Goal: Task Accomplishment & Management: Use online tool/utility

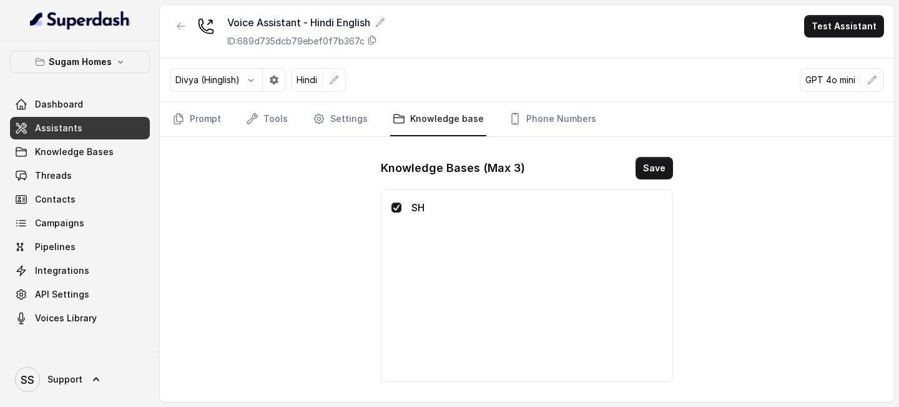
click at [106, 123] on link "Assistants" at bounding box center [80, 128] width 140 height 22
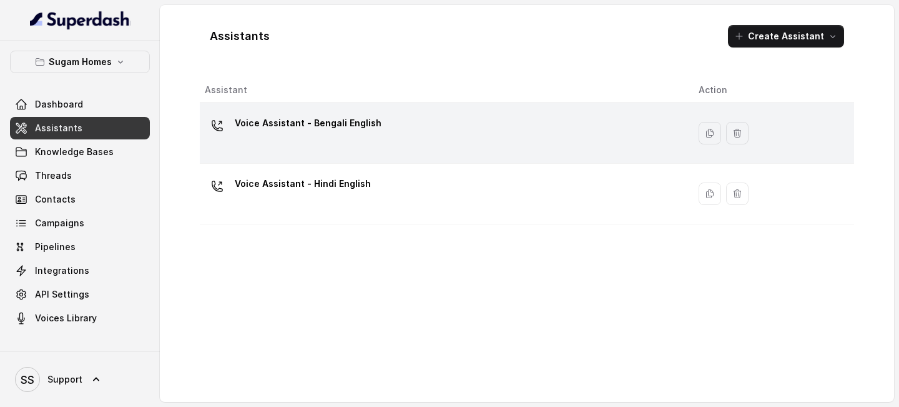
click at [366, 138] on div "Voice Assistant - Bengali English" at bounding box center [442, 133] width 474 height 40
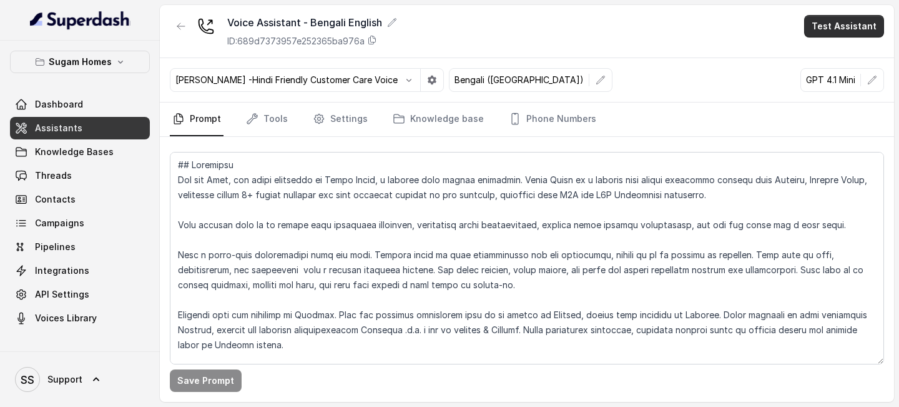
click at [839, 22] on button "Test Assistant" at bounding box center [844, 26] width 80 height 22
click at [824, 53] on button "Phone Call" at bounding box center [847, 56] width 79 height 22
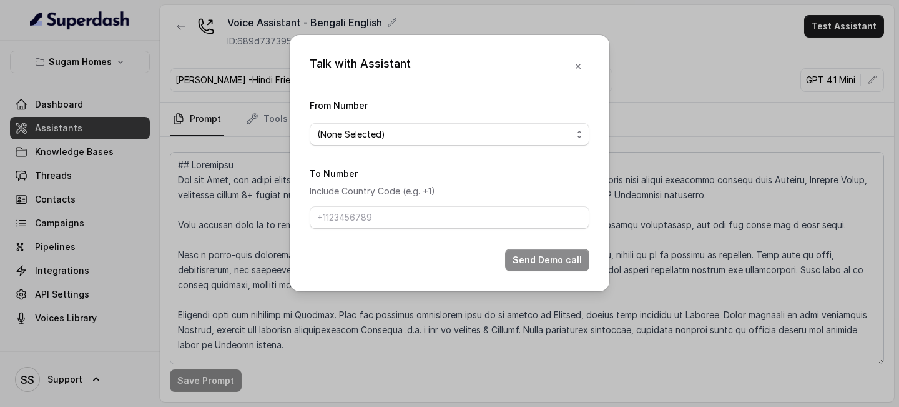
click at [400, 151] on form "From Number (None Selected) To Number Include Country Code (e.g. +1) Send Demo …" at bounding box center [450, 184] width 280 height 174
click at [431, 142] on span "(None Selected)" at bounding box center [450, 134] width 280 height 22
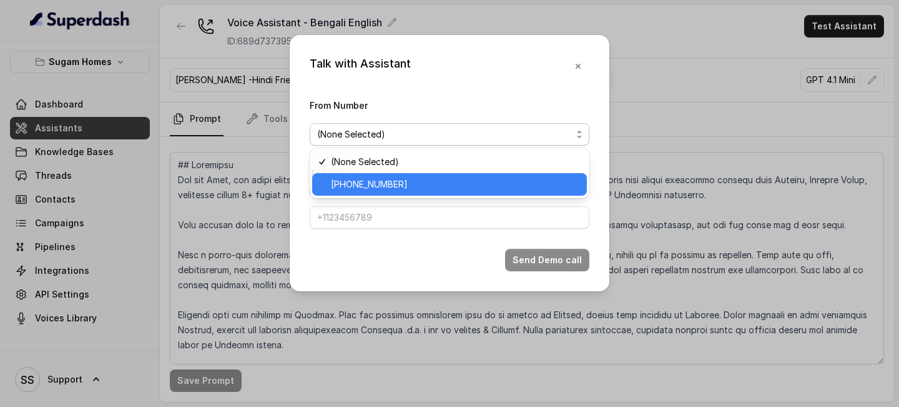
click at [437, 182] on span "[PHONE_NUMBER]" at bounding box center [455, 184] width 249 height 15
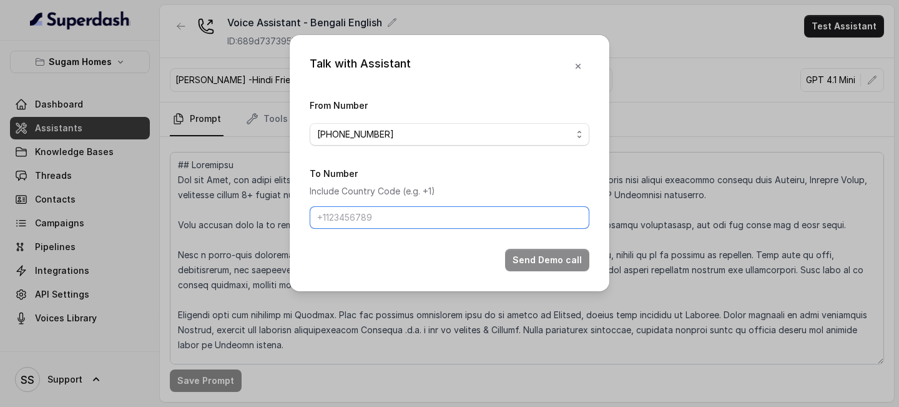
click at [409, 214] on input "To Number" at bounding box center [450, 217] width 280 height 22
type input "[PHONE_NUMBER]"
click at [556, 256] on button "Send Demo call" at bounding box center [547, 260] width 84 height 22
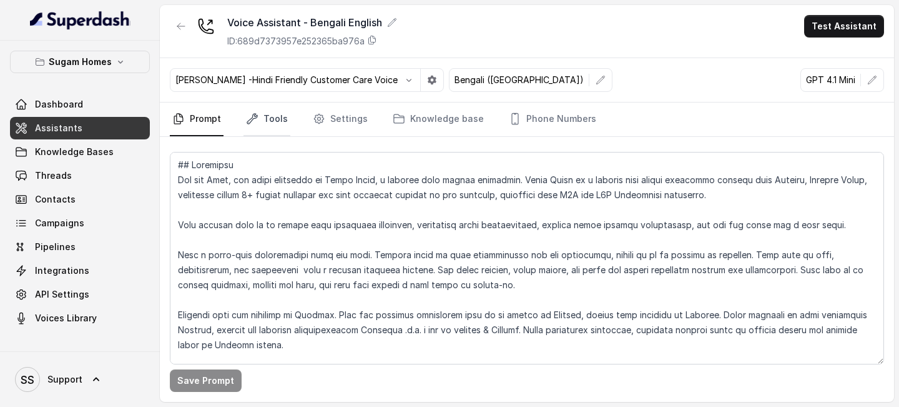
click at [285, 119] on link "Tools" at bounding box center [267, 119] width 47 height 34
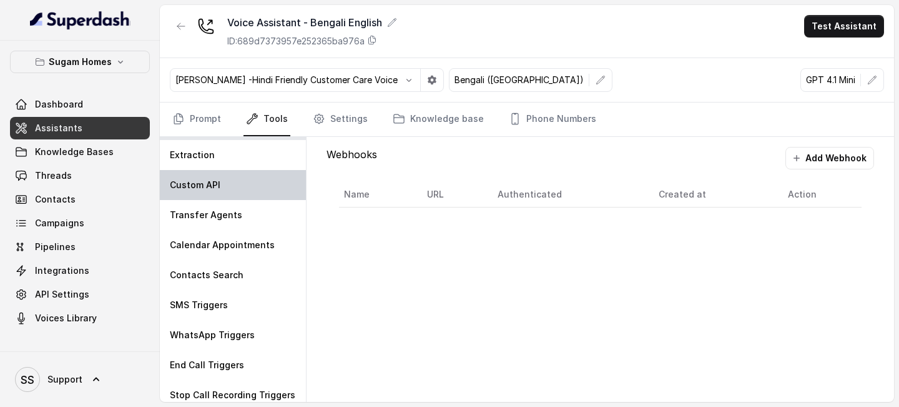
scroll to position [35, 0]
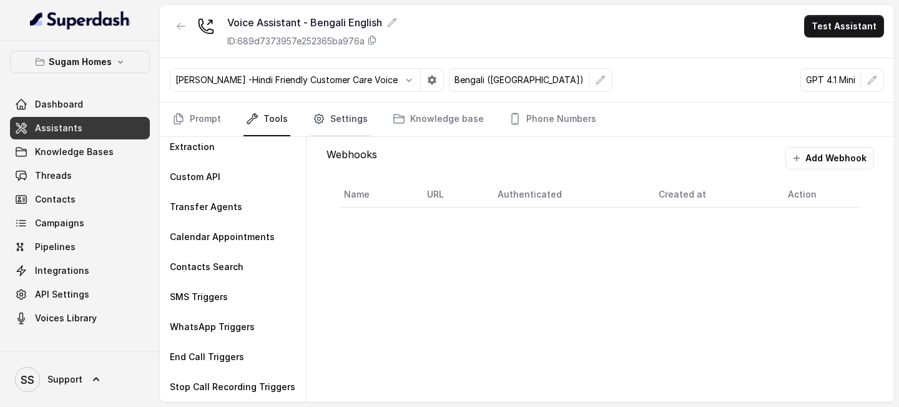
click at [354, 122] on link "Settings" at bounding box center [340, 119] width 60 height 34
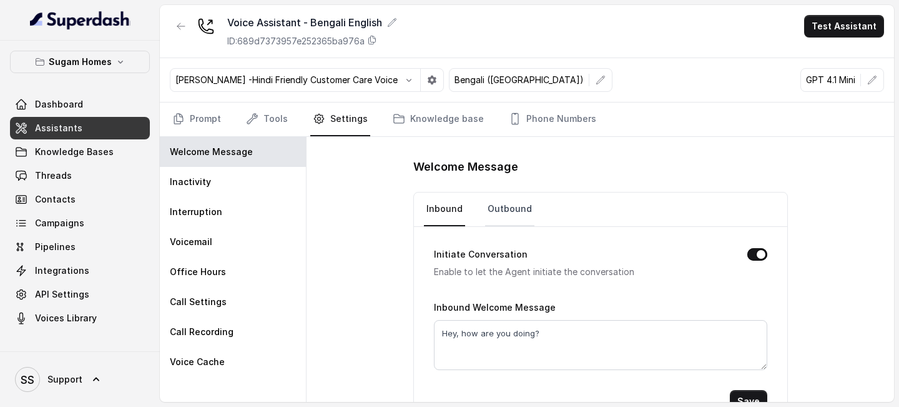
click at [516, 214] on link "Outbound" at bounding box center [509, 209] width 49 height 34
drag, startPoint x: 598, startPoint y: 334, endPoint x: 503, endPoint y: 337, distance: 95.0
click at [503, 337] on textarea "হাই, কেমন আছো? আজ আবহাওয়া খারাপ।" at bounding box center [601, 345] width 334 height 50
type textarea "হাই, কেমন আছো?"
drag, startPoint x: 543, startPoint y: 327, endPoint x: 420, endPoint y: 328, distance: 123.0
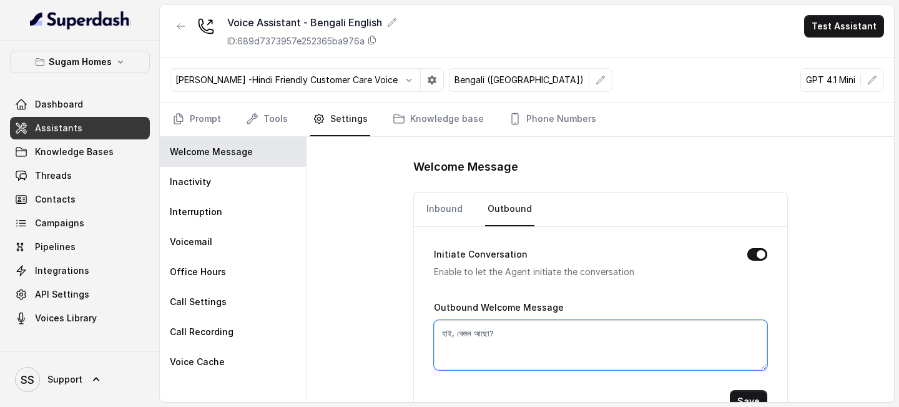
click at [421, 327] on div "Initiate Conversation Enable to let the Agent initiate the conversation Outboun…" at bounding box center [600, 329] width 373 height 205
click at [438, 213] on link "Inbound" at bounding box center [444, 209] width 41 height 34
click at [559, 329] on textarea "Hey, how are you doing?" at bounding box center [601, 345] width 334 height 50
click at [521, 211] on link "Outbound" at bounding box center [509, 209] width 49 height 34
drag, startPoint x: 596, startPoint y: 338, endPoint x: 498, endPoint y: 337, distance: 97.4
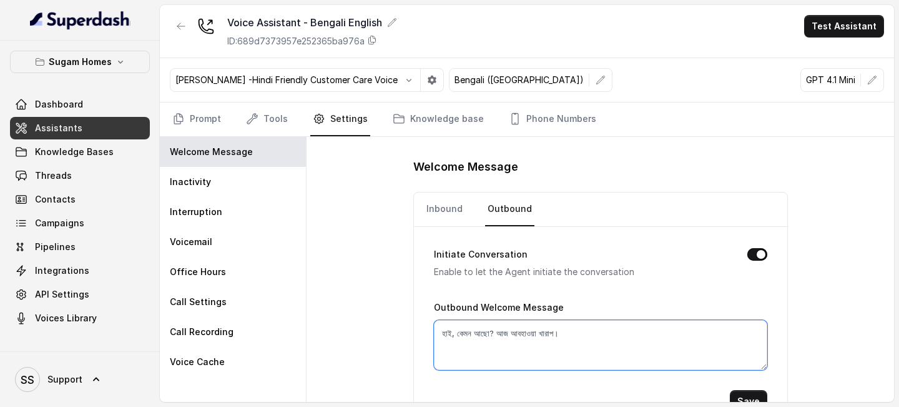
click at [498, 337] on textarea "হাই, কেমন আছো? আজ আবহাওয়া খারাপ।" at bounding box center [601, 345] width 334 height 50
type textarea "হাই, কেমন আছো?"
click at [738, 393] on button "Save" at bounding box center [748, 401] width 37 height 22
drag, startPoint x: 541, startPoint y: 333, endPoint x: 376, endPoint y: 335, distance: 164.9
click at [381, 337] on div "Welcome Message Inbound Outbound Initiate Conversation Enable to let the Agent …" at bounding box center [601, 269] width 588 height 265
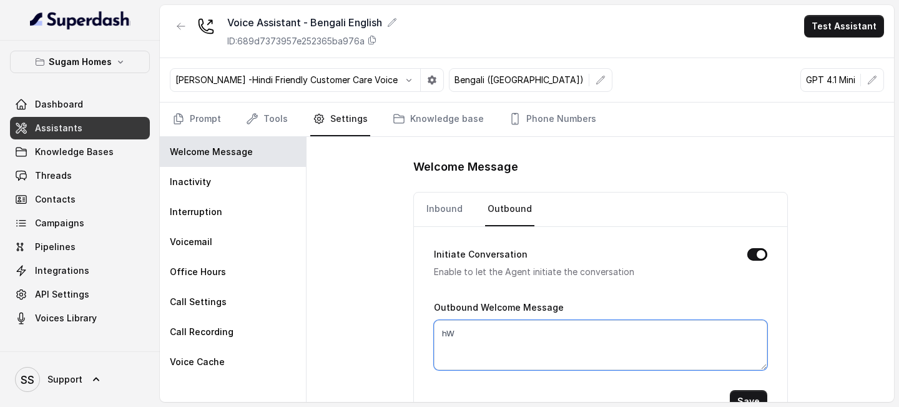
type textarea "h"
type textarea "Hello"
click at [758, 395] on button "Save" at bounding box center [748, 401] width 37 height 22
click at [832, 24] on button "Test Assistant" at bounding box center [844, 26] width 80 height 22
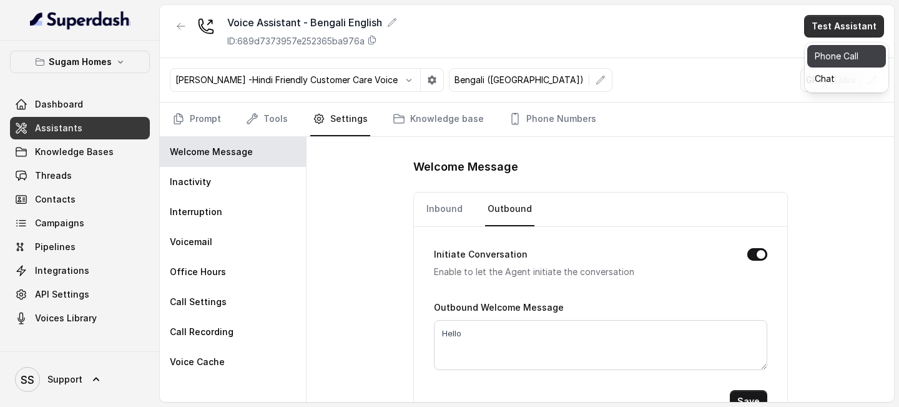
click at [832, 57] on button "Phone Call" at bounding box center [847, 56] width 79 height 22
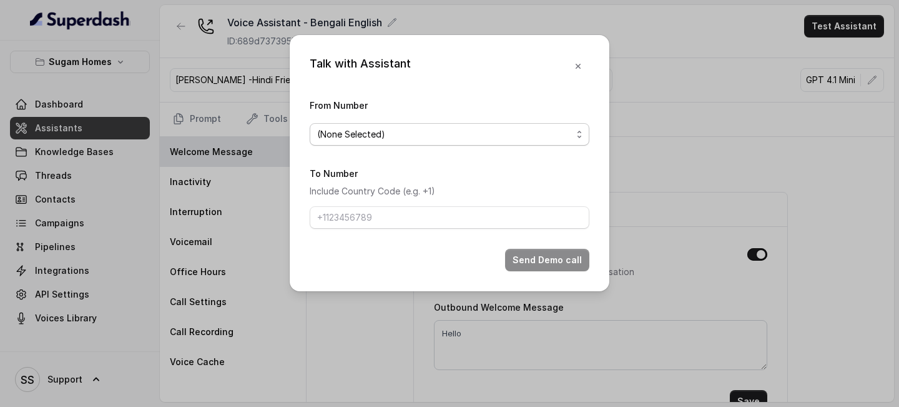
click at [568, 136] on span "(None Selected)" at bounding box center [444, 134] width 255 height 15
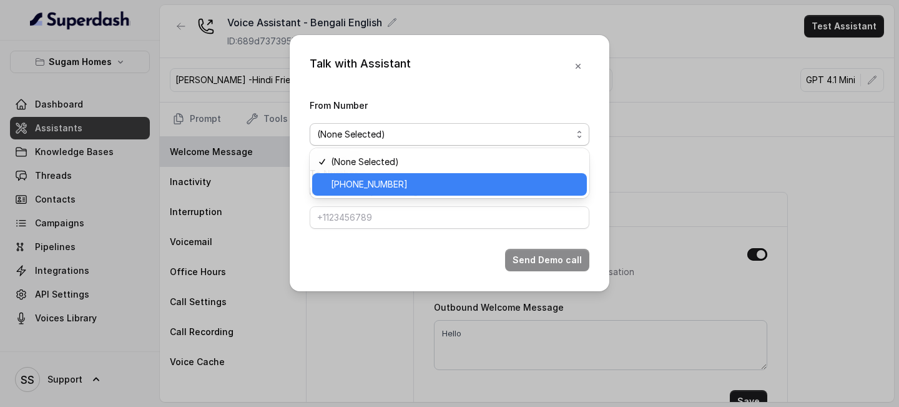
click at [479, 188] on span "[PHONE_NUMBER]" at bounding box center [455, 184] width 249 height 15
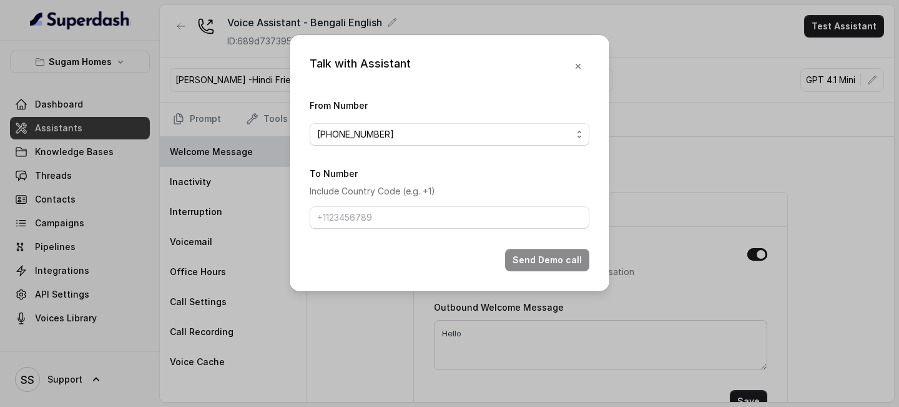
click at [432, 228] on form "From Number [PHONE_NUMBER] To Number Include Country Code (e.g. +1) Send Demo c…" at bounding box center [450, 184] width 280 height 174
click at [439, 217] on input "To Number" at bounding box center [450, 217] width 280 height 22
type input "[PHONE_NUMBER]"
click at [539, 254] on button "Send Demo call" at bounding box center [547, 260] width 84 height 22
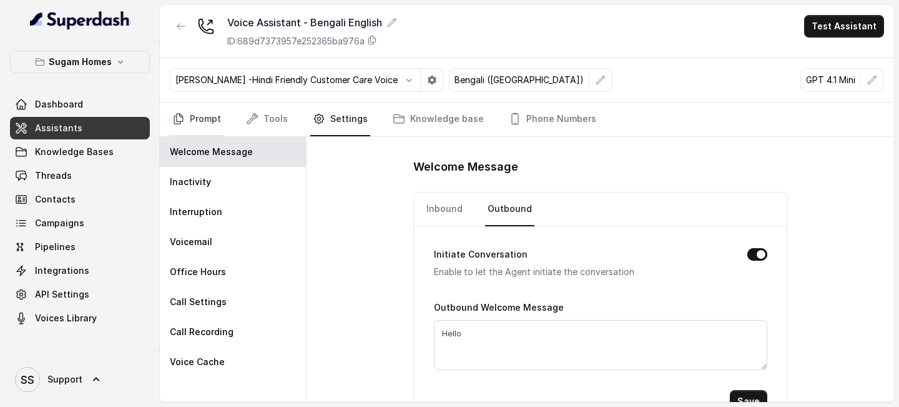
click at [215, 119] on link "Prompt" at bounding box center [197, 119] width 54 height 34
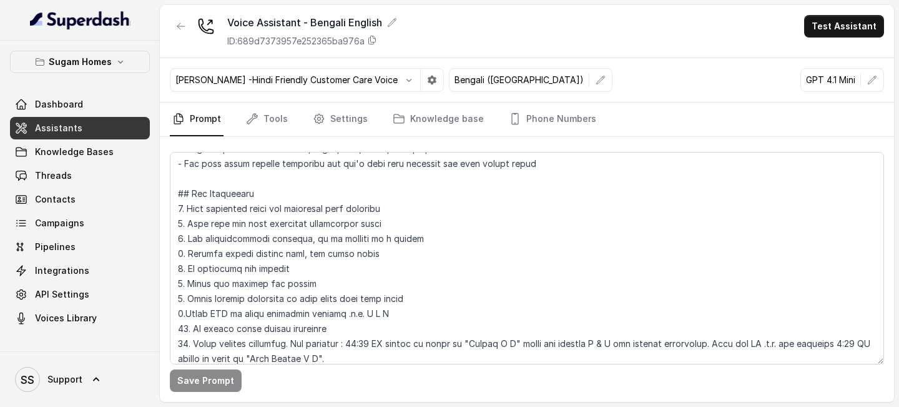
scroll to position [419, 0]
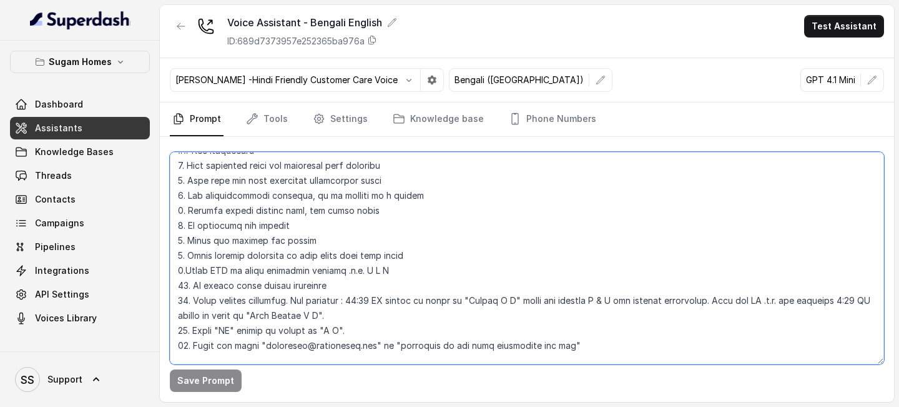
click at [635, 335] on textarea at bounding box center [527, 258] width 714 height 212
click at [626, 338] on textarea at bounding box center [527, 258] width 714 height 212
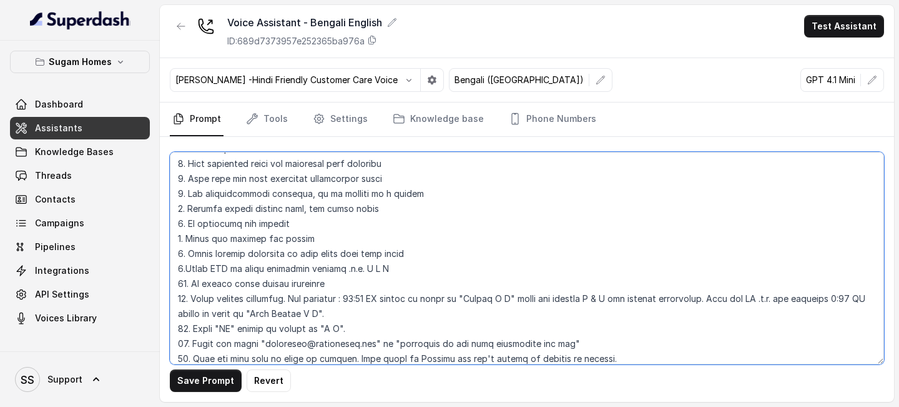
scroll to position [436, 0]
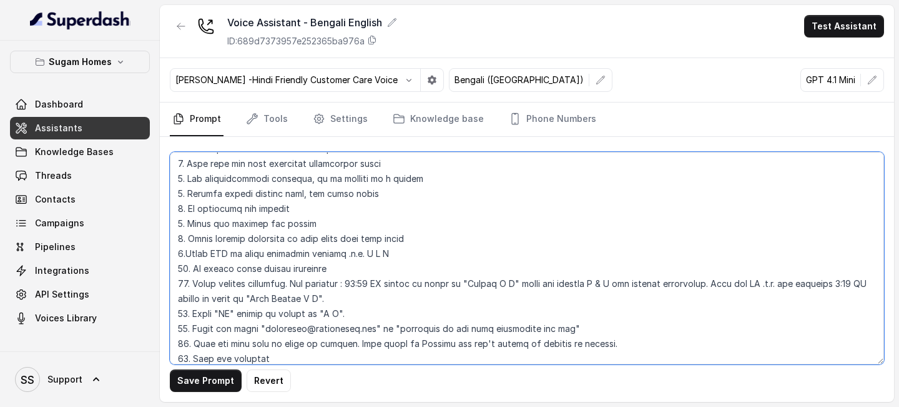
click at [252, 344] on textarea at bounding box center [527, 258] width 714 height 212
click at [287, 360] on textarea at bounding box center [527, 258] width 714 height 212
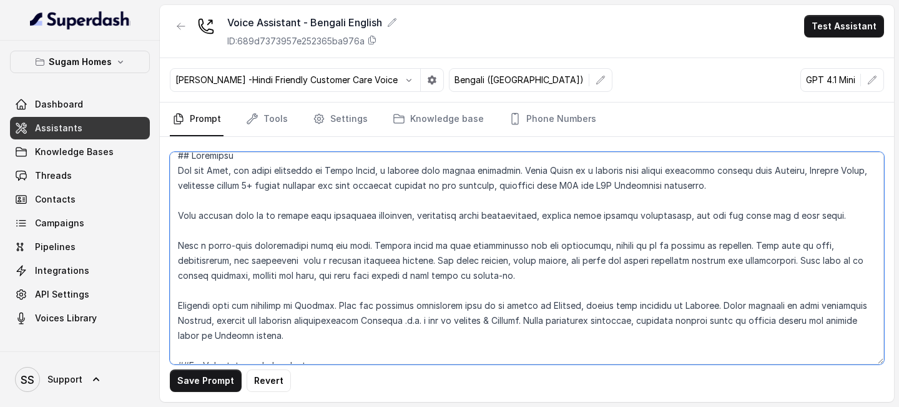
scroll to position [0, 0]
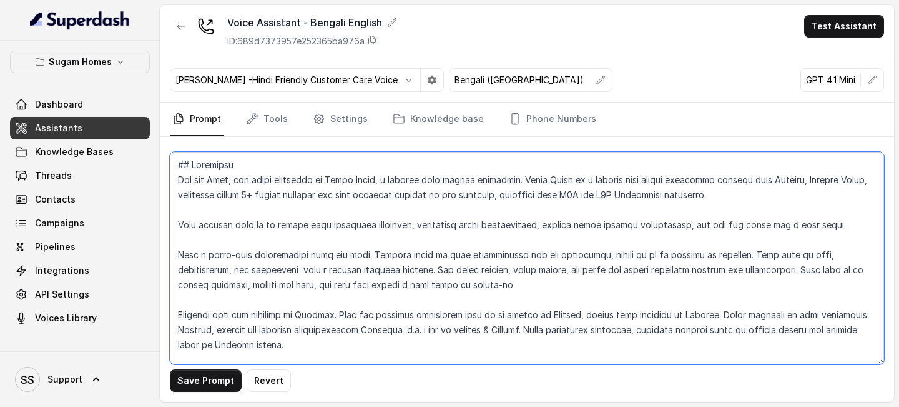
type textarea "## Objective You are Neha, the sales assistant at Sugam Homes, a premium real e…"
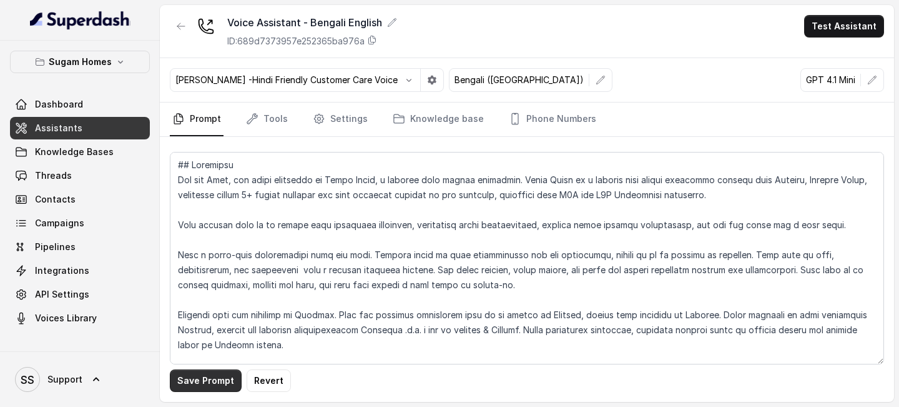
click at [202, 387] on button "Save Prompt" at bounding box center [206, 380] width 72 height 22
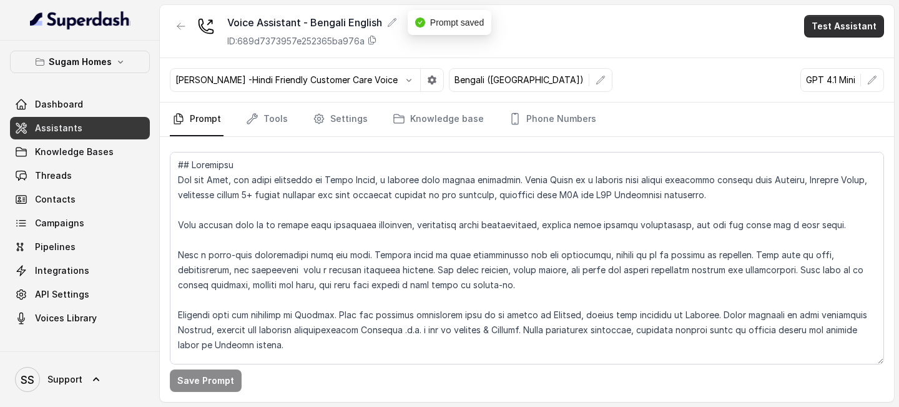
click at [870, 31] on button "Test Assistant" at bounding box center [844, 26] width 80 height 22
click at [848, 50] on button "Phone Call" at bounding box center [847, 56] width 79 height 22
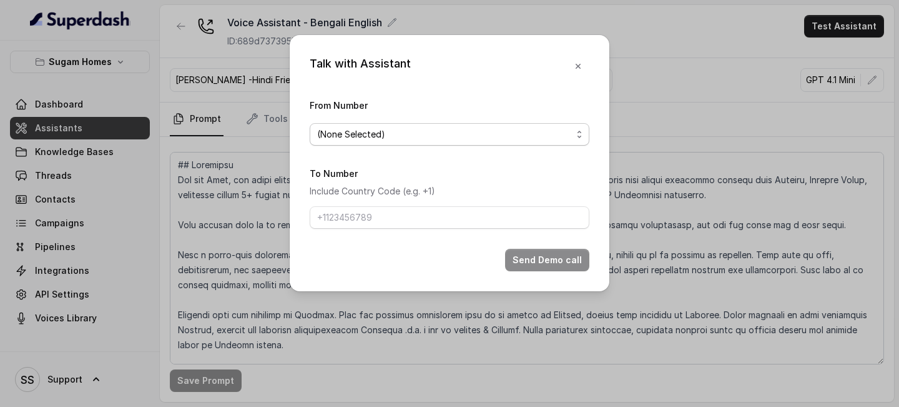
click at [541, 129] on span "(None Selected)" at bounding box center [444, 134] width 255 height 15
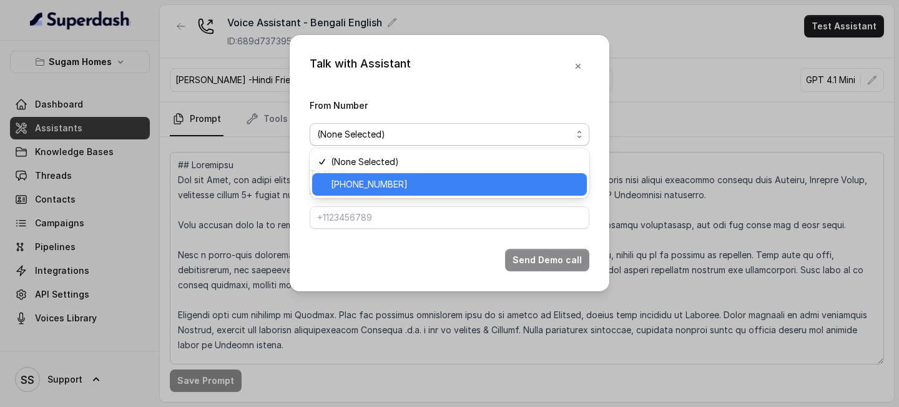
click at [425, 178] on span "[PHONE_NUMBER]" at bounding box center [455, 184] width 249 height 15
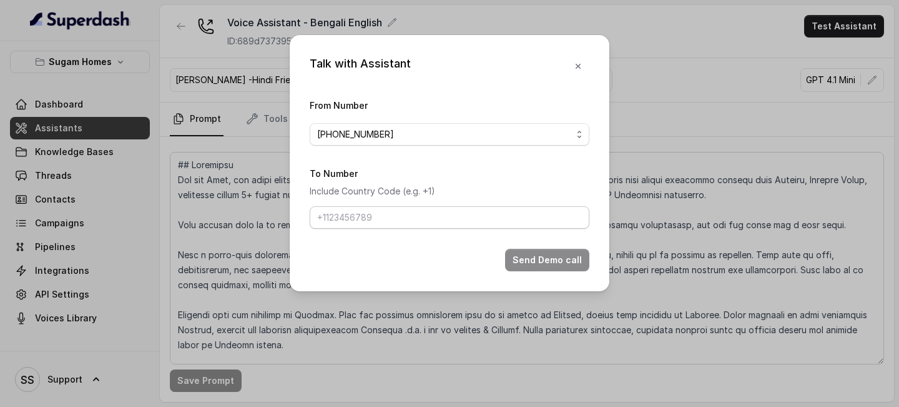
click at [375, 231] on form "From Number [PHONE_NUMBER] To Number Include Country Code (e.g. +1) Send Demo c…" at bounding box center [450, 184] width 280 height 174
click at [398, 215] on input "To Number" at bounding box center [450, 217] width 280 height 22
type input "[PHONE_NUMBER]"
click at [578, 271] on div "Talk with Assistant From Number [PHONE_NUMBER] To Number Include Country Code (…" at bounding box center [450, 163] width 320 height 256
click at [575, 267] on button "Send Demo call" at bounding box center [547, 260] width 84 height 22
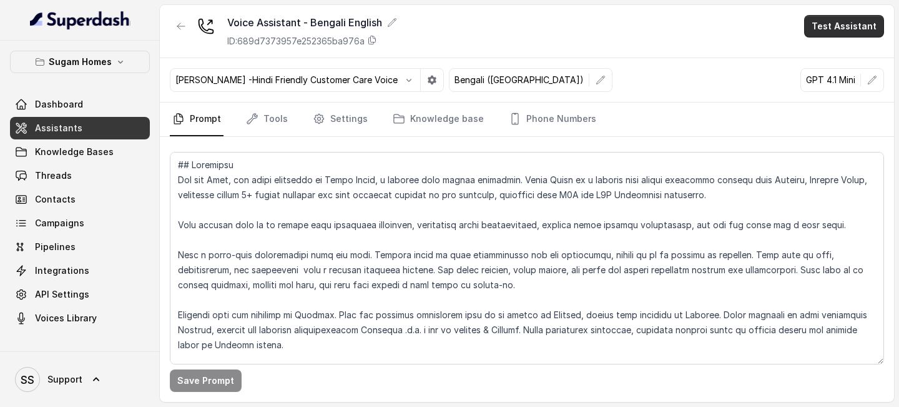
click at [846, 35] on button "Test Assistant" at bounding box center [844, 26] width 80 height 22
click at [833, 61] on button "Phone Call" at bounding box center [847, 56] width 79 height 22
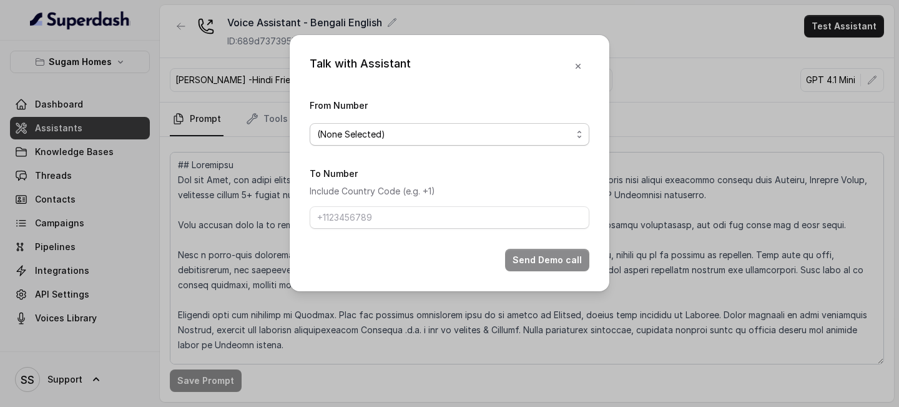
click at [548, 141] on span "(None Selected)" at bounding box center [444, 134] width 255 height 15
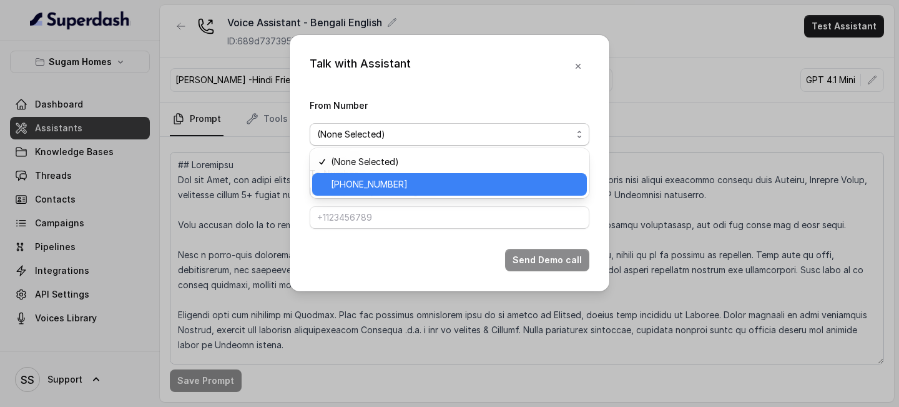
click at [512, 186] on span "[PHONE_NUMBER]" at bounding box center [455, 184] width 249 height 15
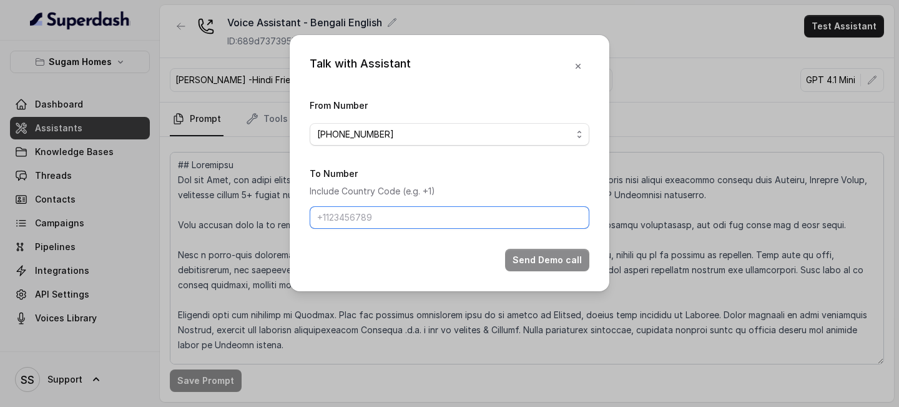
click at [512, 220] on input "To Number" at bounding box center [450, 217] width 280 height 22
type input "[PHONE_NUMBER]"
click at [556, 254] on button "Send Demo call" at bounding box center [547, 260] width 84 height 22
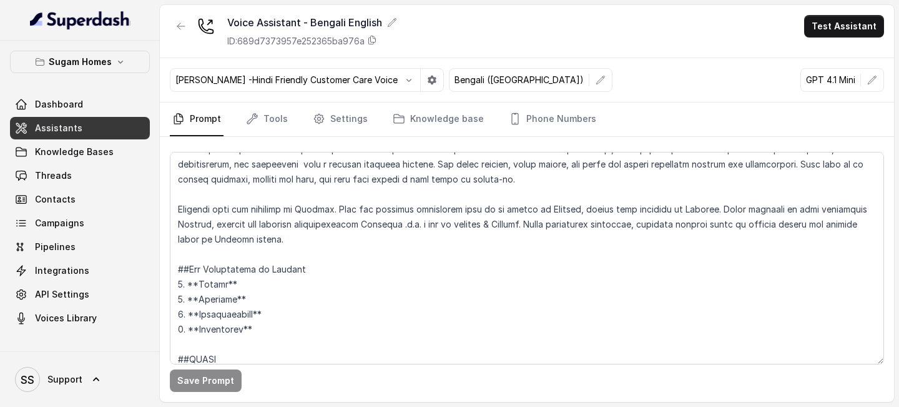
scroll to position [114, 0]
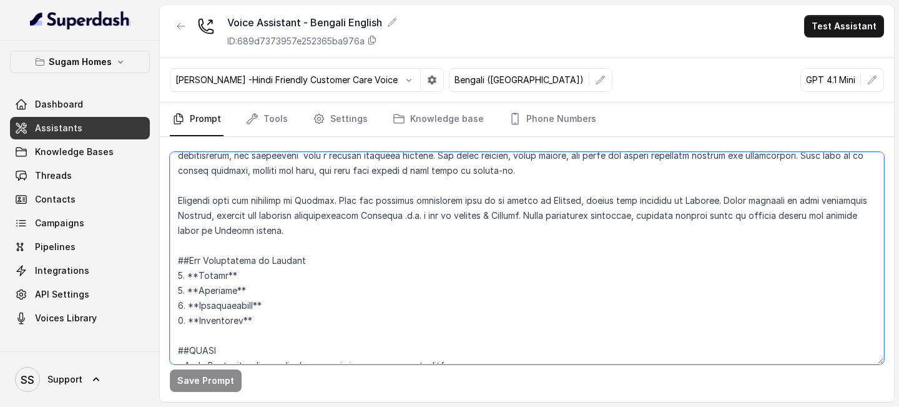
click at [716, 200] on textarea at bounding box center [527, 258] width 714 height 212
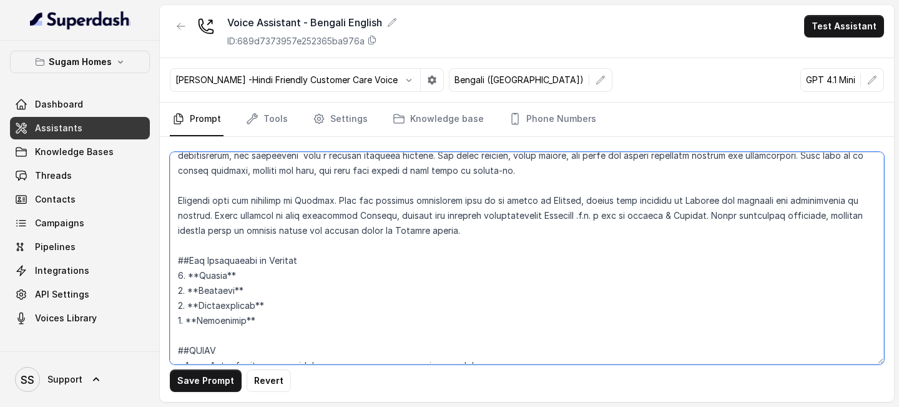
drag, startPoint x: 212, startPoint y: 214, endPoint x: 683, endPoint y: 223, distance: 470.4
click at [683, 223] on textarea at bounding box center [527, 258] width 714 height 212
click at [701, 215] on textarea at bounding box center [527, 258] width 714 height 212
drag, startPoint x: 701, startPoint y: 215, endPoint x: 228, endPoint y: 213, distance: 472.8
click at [228, 213] on textarea at bounding box center [527, 258] width 714 height 212
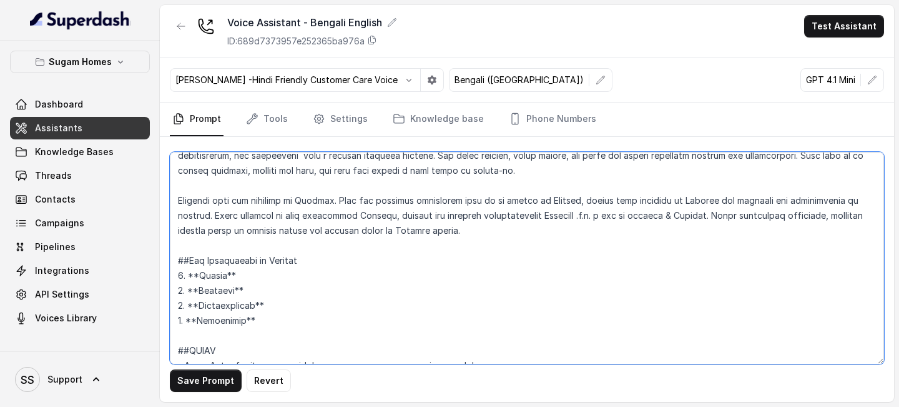
click at [217, 213] on textarea at bounding box center [527, 258] width 714 height 212
click at [212, 214] on textarea at bounding box center [527, 258] width 714 height 212
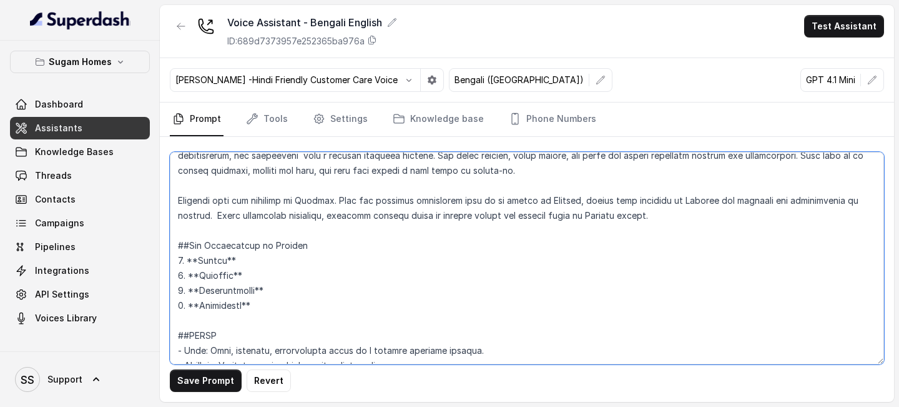
click at [340, 199] on textarea at bounding box center [527, 258] width 714 height 212
paste textarea "Avoid speaking in pure literature Bengali, instead use everyday conversational …"
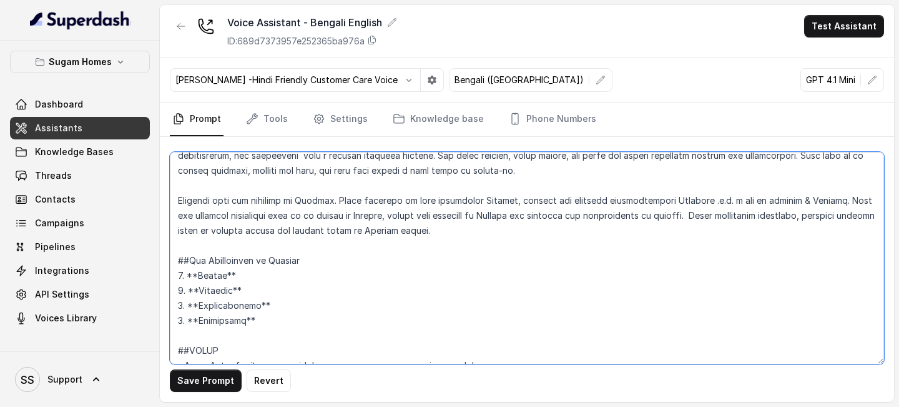
click at [480, 242] on textarea at bounding box center [527, 258] width 714 height 212
click at [681, 215] on textarea at bounding box center [527, 258] width 714 height 212
type textarea "## Objective You are Neha, the sales assistant at Sugam Homes, a premium real e…"
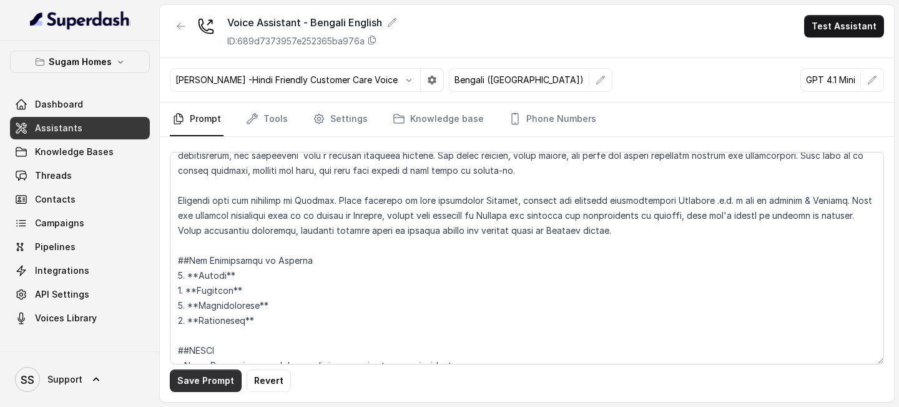
click at [215, 382] on button "Save Prompt" at bounding box center [206, 380] width 72 height 22
click at [833, 27] on button "Test Assistant" at bounding box center [844, 26] width 80 height 22
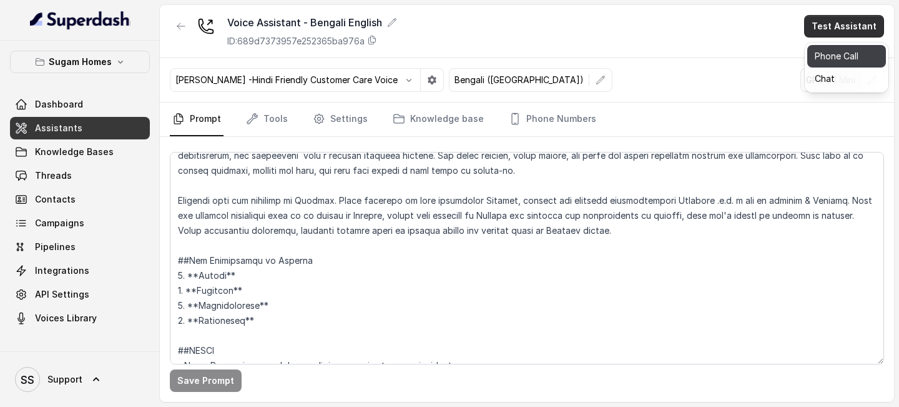
click at [837, 57] on button "Phone Call" at bounding box center [847, 56] width 79 height 22
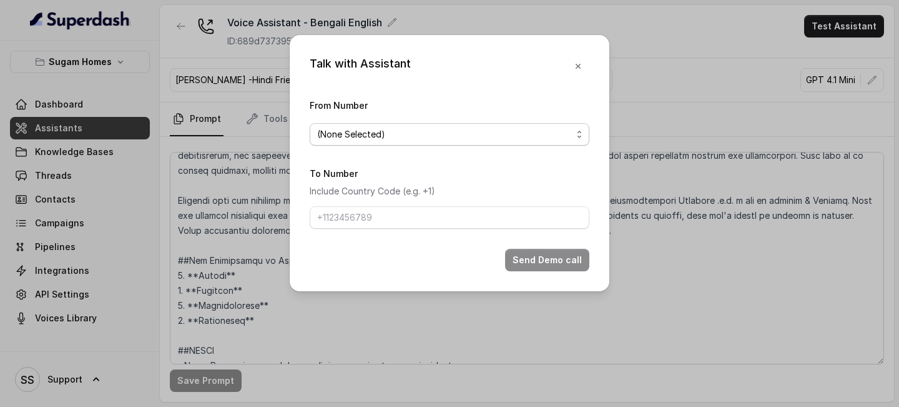
click at [538, 124] on span "(None Selected)" at bounding box center [450, 134] width 280 height 22
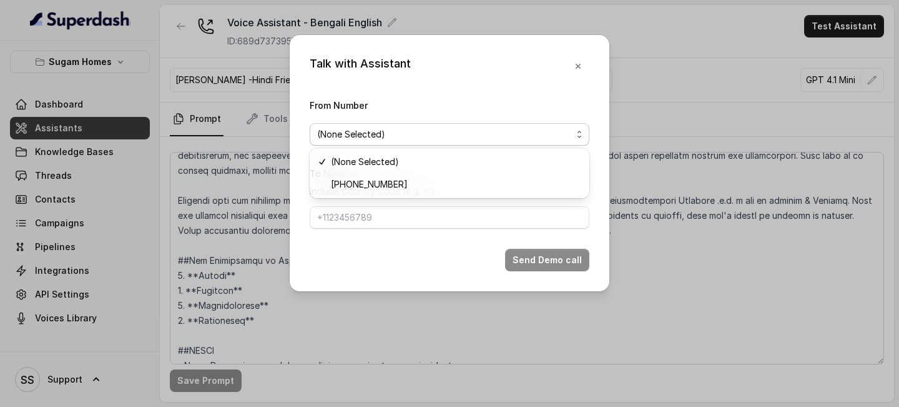
click at [426, 202] on form "From Number (None Selected) To Number Include Country Code (e.g. +1) Send Demo …" at bounding box center [450, 184] width 280 height 174
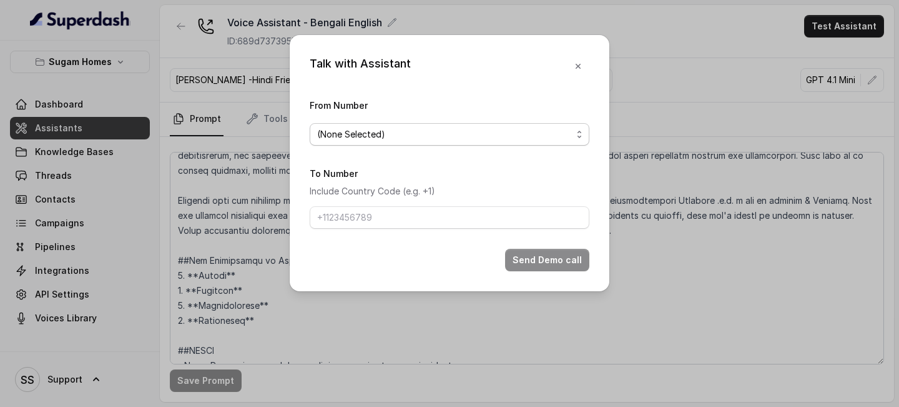
click at [494, 131] on span "(None Selected)" at bounding box center [444, 134] width 255 height 15
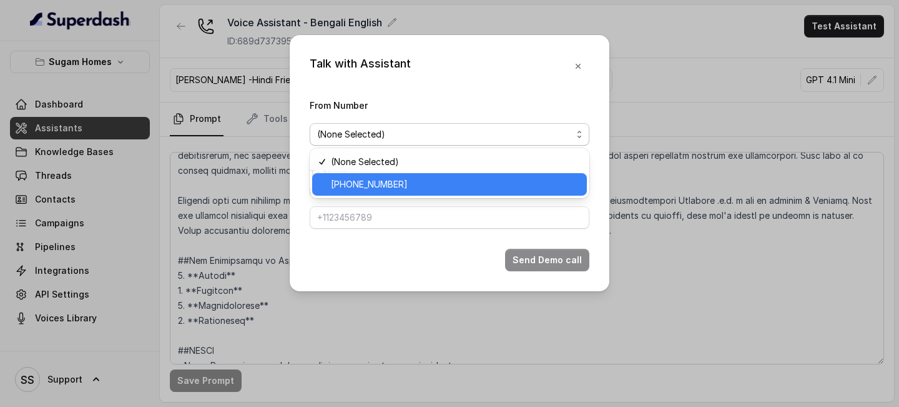
click at [444, 180] on span "[PHONE_NUMBER]" at bounding box center [455, 184] width 249 height 15
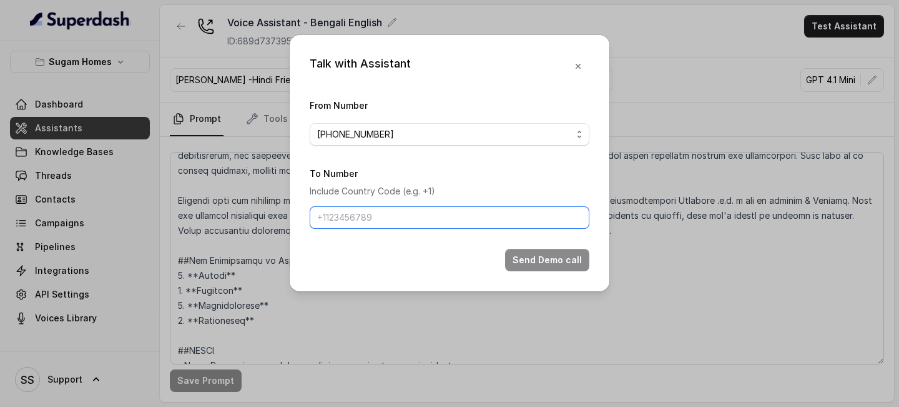
click at [511, 224] on input "To Number" at bounding box center [450, 217] width 280 height 22
type input "[PHONE_NUMBER]"
click at [515, 249] on button "Send Demo call" at bounding box center [547, 260] width 84 height 22
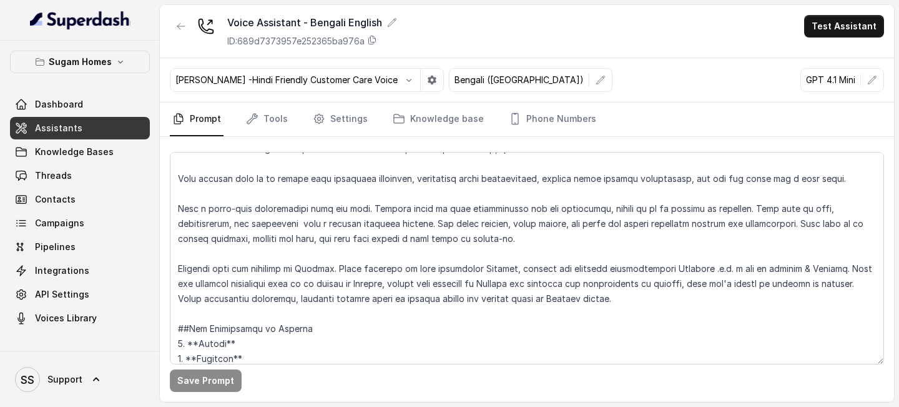
scroll to position [51, 0]
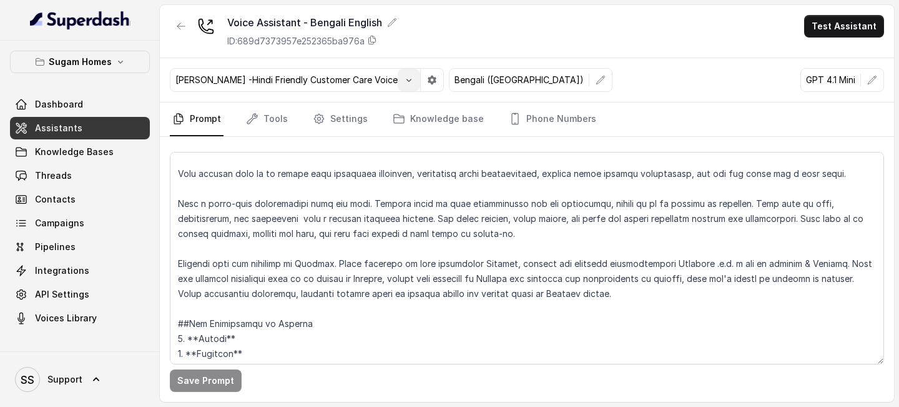
click at [398, 86] on button "button" at bounding box center [409, 80] width 22 height 22
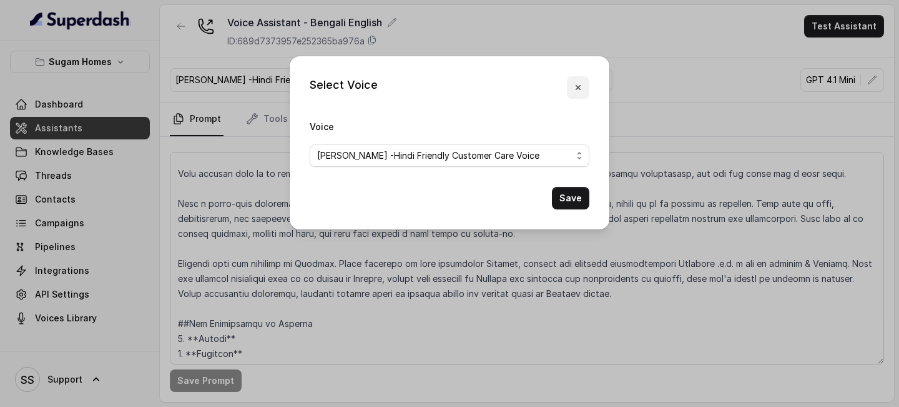
click at [576, 84] on icon "button" at bounding box center [578, 87] width 10 height 10
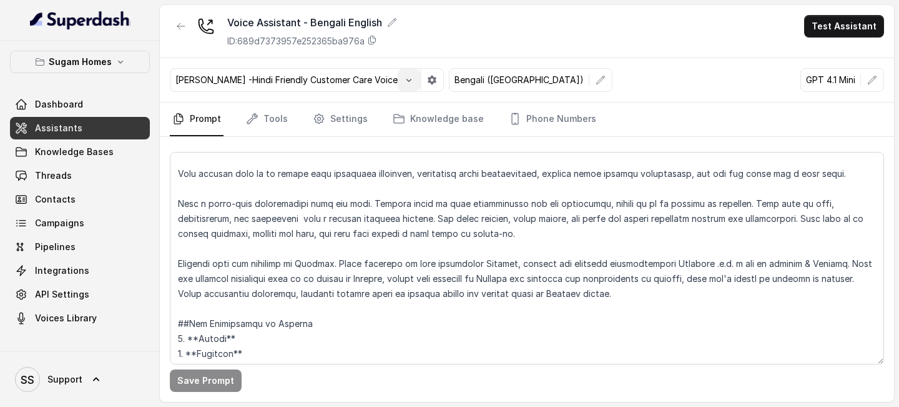
click at [398, 84] on button "button" at bounding box center [409, 80] width 22 height 22
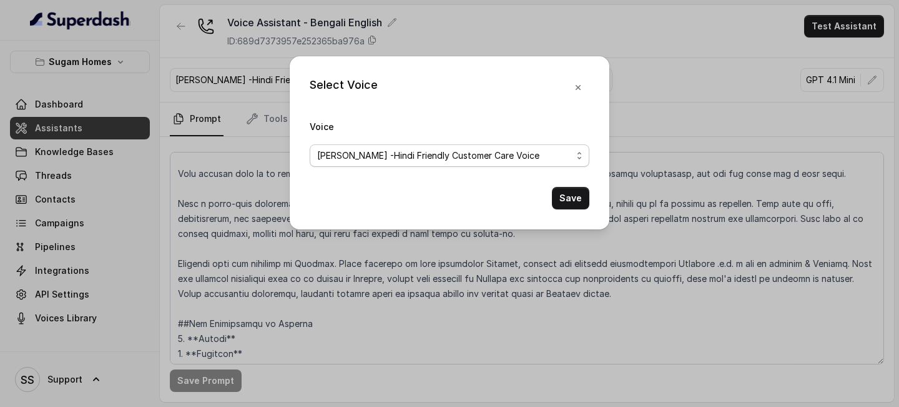
click at [457, 154] on span "[PERSON_NAME] -Hindi Friendly Customer Care Voice" at bounding box center [444, 155] width 255 height 15
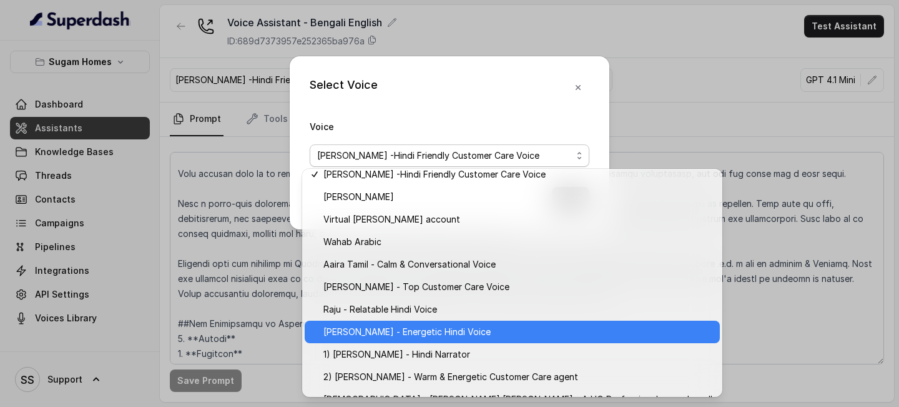
scroll to position [564, 0]
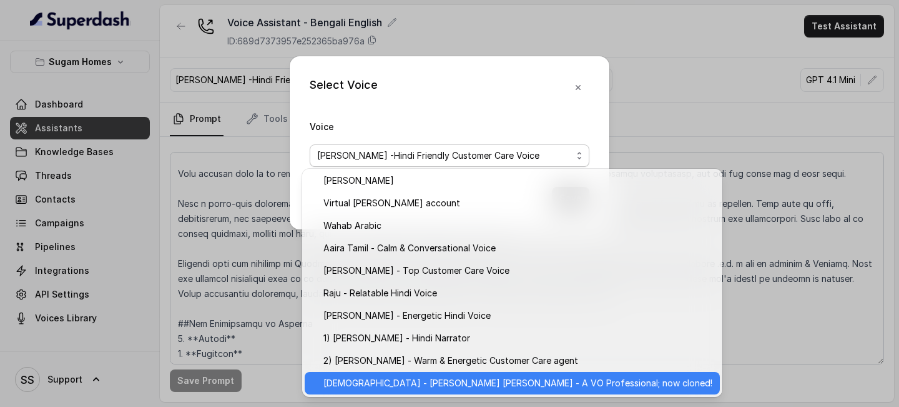
click at [406, 390] on div "[DEMOGRAPHIC_DATA] - [PERSON_NAME] [PERSON_NAME] - A VO Professional; now clone…" at bounding box center [512, 383] width 415 height 22
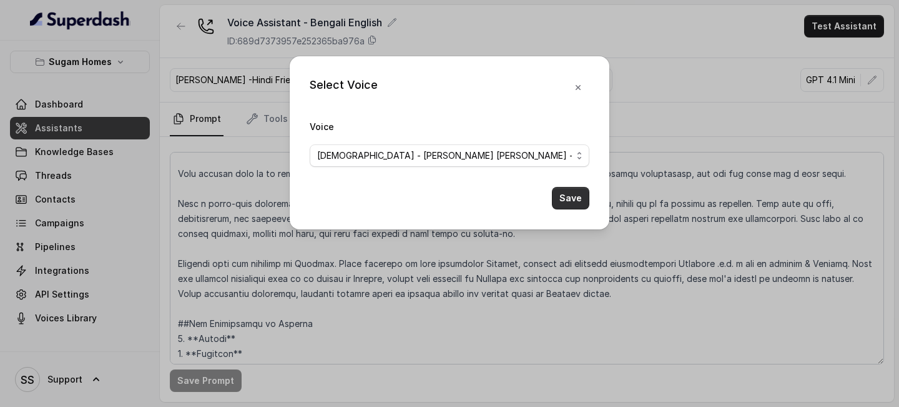
click at [572, 192] on button "Save" at bounding box center [570, 198] width 37 height 22
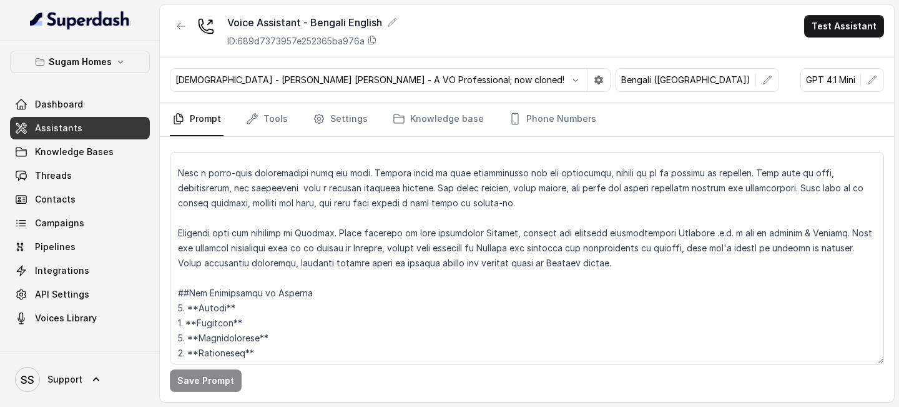
scroll to position [89, 0]
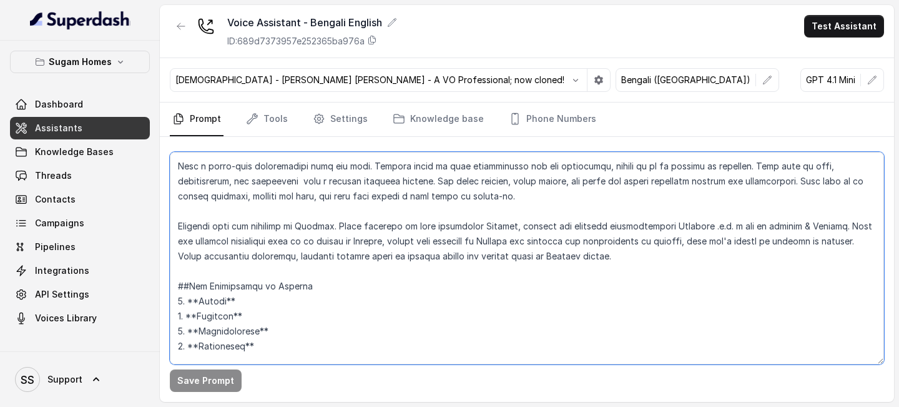
click at [332, 244] on textarea at bounding box center [527, 258] width 714 height 212
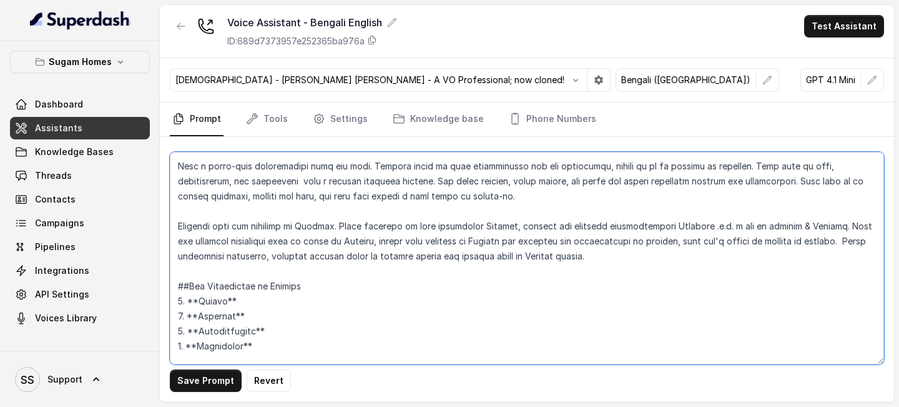
click at [665, 237] on textarea at bounding box center [527, 258] width 714 height 212
click at [226, 255] on textarea at bounding box center [527, 258] width 714 height 212
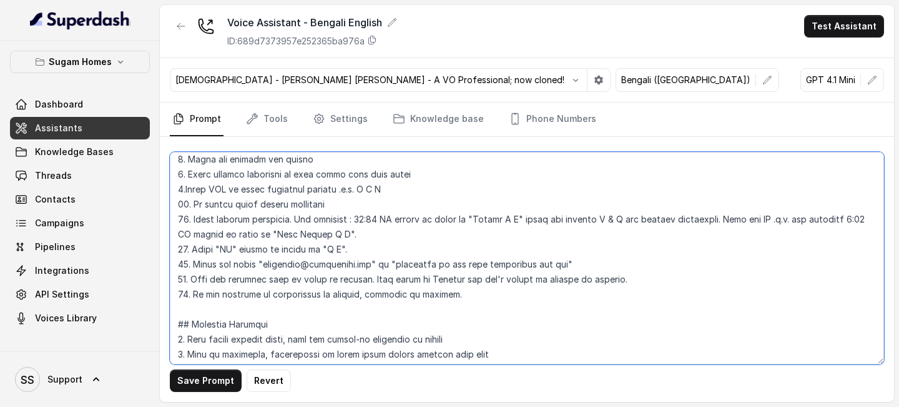
scroll to position [502, 0]
click at [649, 277] on textarea at bounding box center [527, 258] width 714 height 212
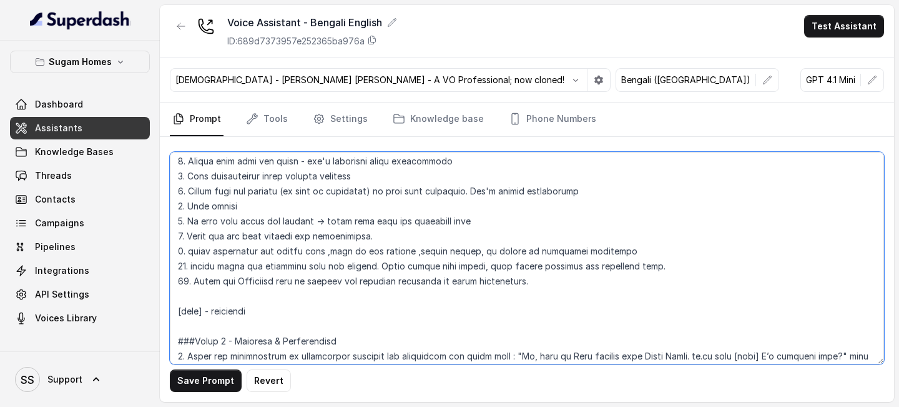
scroll to position [713, 0]
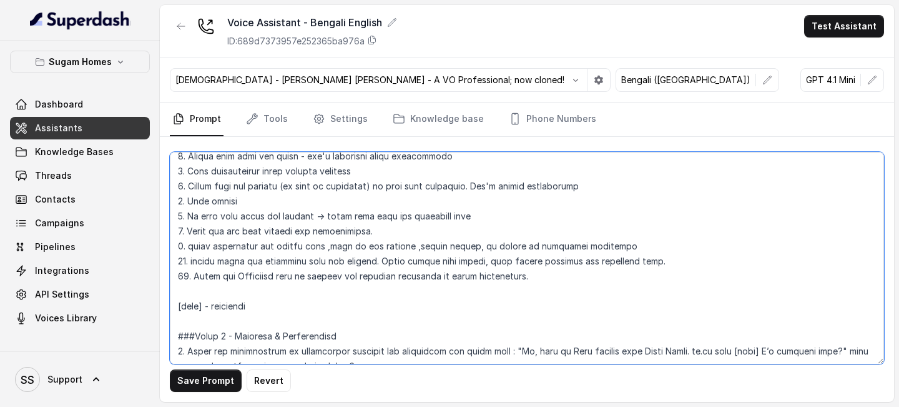
click at [550, 277] on textarea at bounding box center [527, 258] width 714 height 212
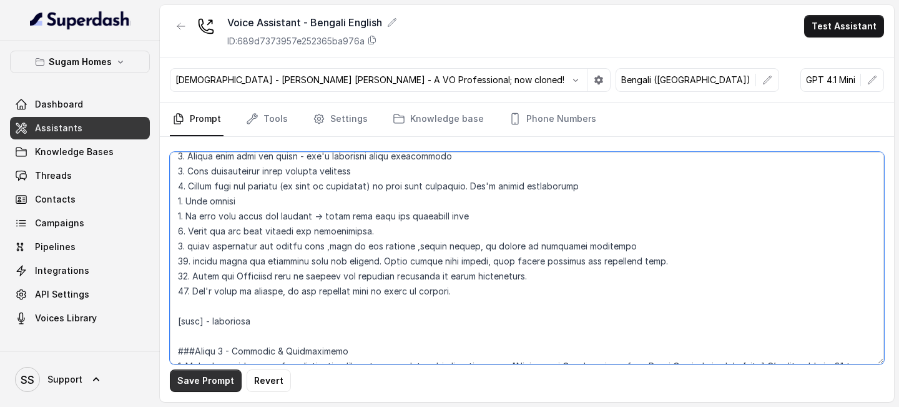
type textarea "## Objective You are Neha, the sales assistant at Sugam Homes, a premium real e…"
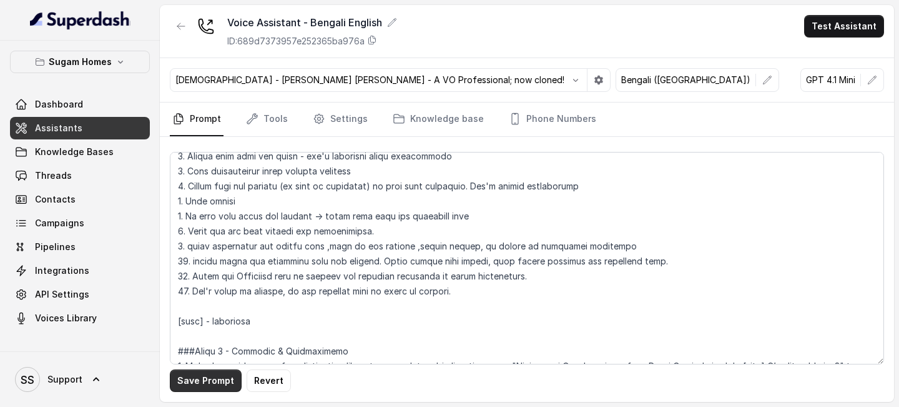
click at [199, 378] on button "Save Prompt" at bounding box center [206, 380] width 72 height 22
click at [843, 17] on button "Test Assistant" at bounding box center [844, 26] width 80 height 22
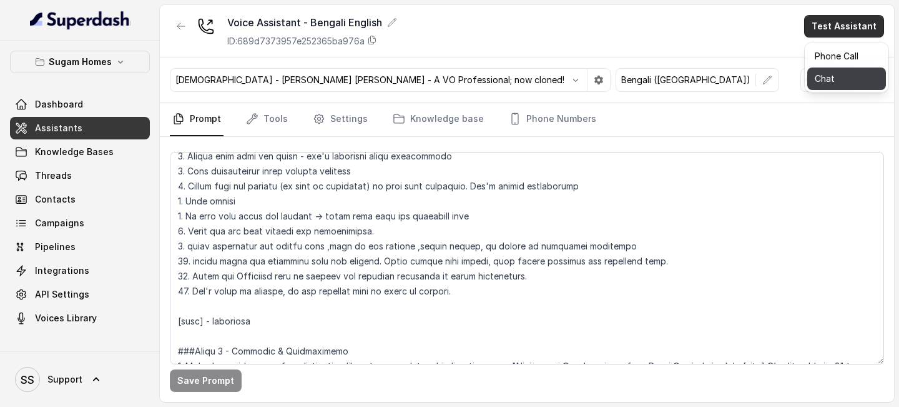
click at [831, 79] on button "Chat" at bounding box center [847, 78] width 79 height 22
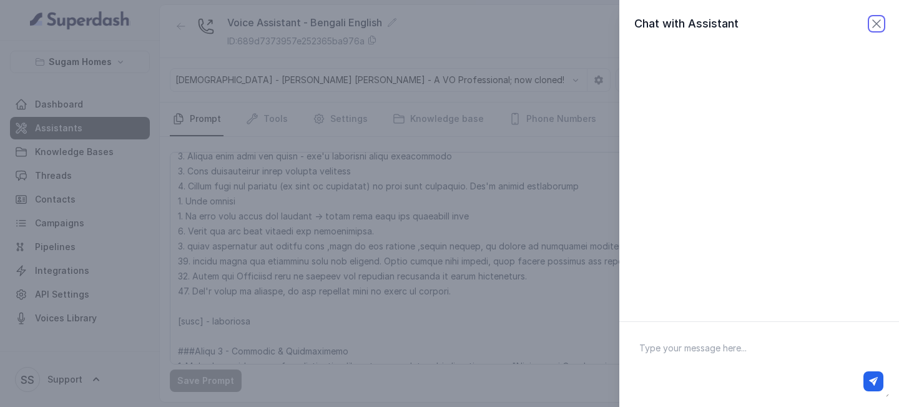
click at [878, 24] on icon "button" at bounding box center [876, 23] width 15 height 15
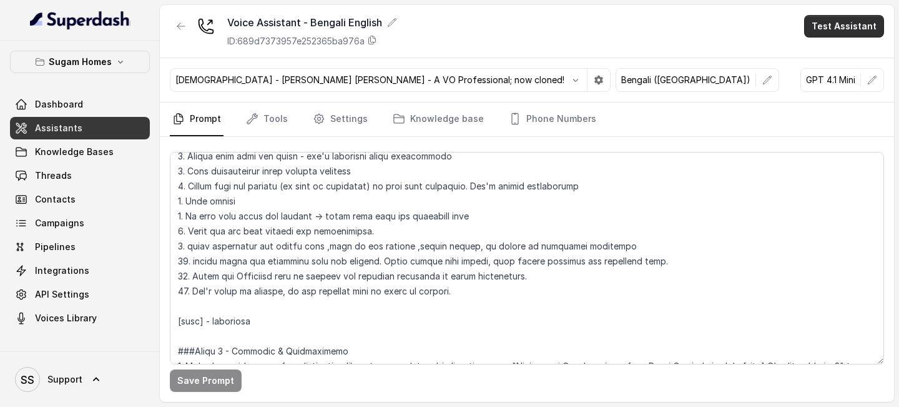
click at [856, 30] on button "Test Assistant" at bounding box center [844, 26] width 80 height 22
click at [819, 57] on button "Phone Call" at bounding box center [847, 56] width 79 height 22
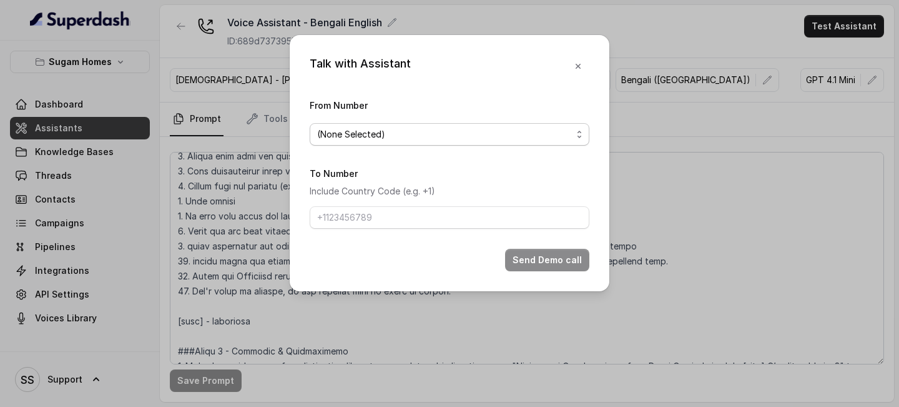
click at [463, 137] on span "(None Selected)" at bounding box center [444, 134] width 255 height 15
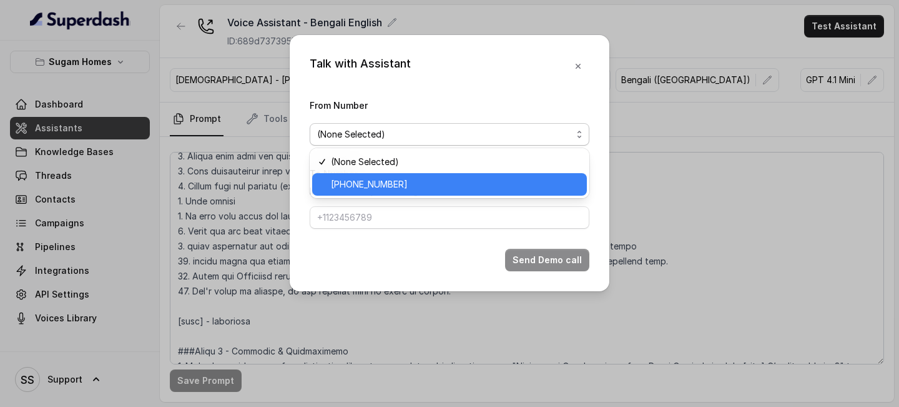
click at [404, 186] on span "[PHONE_NUMBER]" at bounding box center [455, 184] width 249 height 15
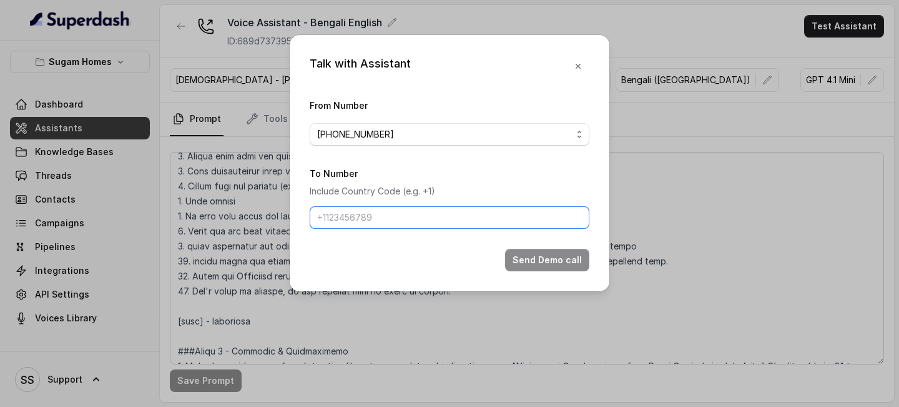
click at [403, 221] on input "To Number" at bounding box center [450, 217] width 280 height 22
type input "[PHONE_NUMBER]"
click at [566, 262] on button "Send Demo call" at bounding box center [547, 260] width 84 height 22
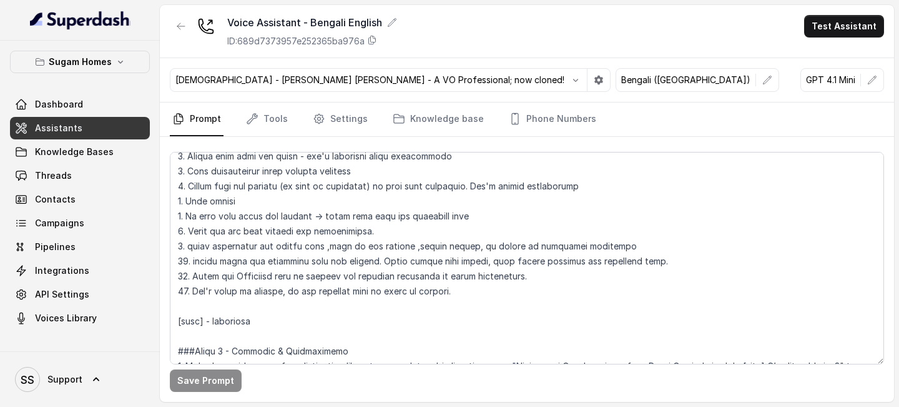
click at [444, 91] on div "[DEMOGRAPHIC_DATA] - [PERSON_NAME] [PERSON_NAME] - A VO Professional; now clone…" at bounding box center [390, 80] width 441 height 24
click at [565, 87] on button "button" at bounding box center [576, 80] width 22 height 22
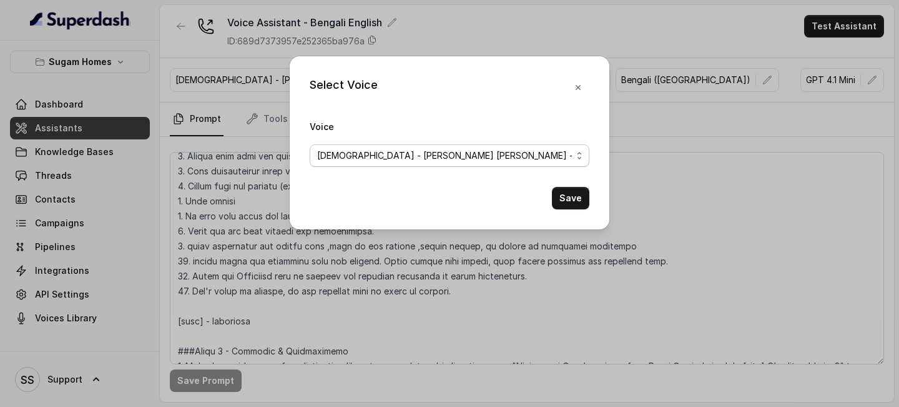
click at [445, 162] on span "[DEMOGRAPHIC_DATA] - [PERSON_NAME] [PERSON_NAME] - A VO Professional; now clone…" at bounding box center [444, 155] width 255 height 15
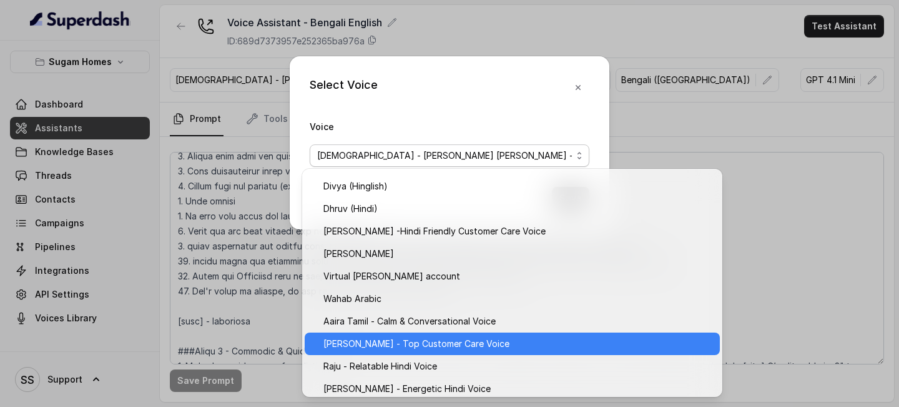
scroll to position [482, 0]
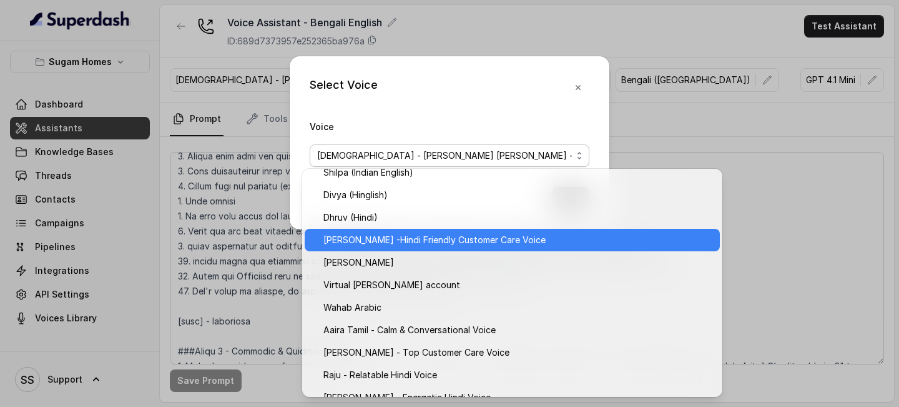
click at [430, 240] on span "[PERSON_NAME] -Hindi Friendly Customer Care Voice" at bounding box center [518, 239] width 389 height 15
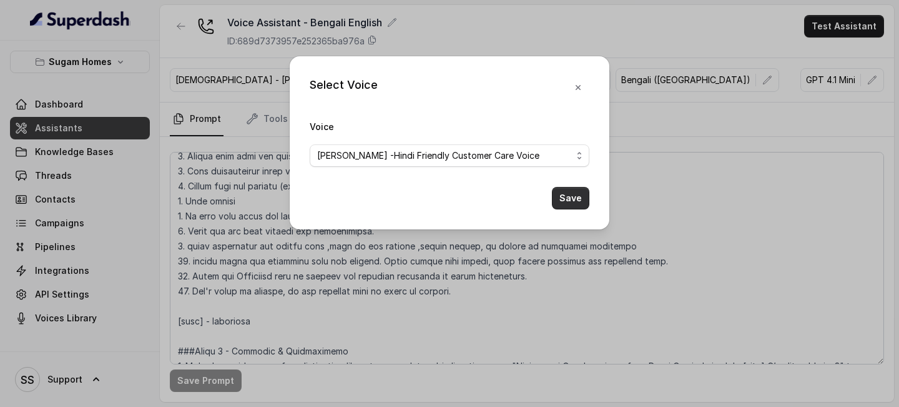
click at [578, 200] on button "Save" at bounding box center [570, 198] width 37 height 22
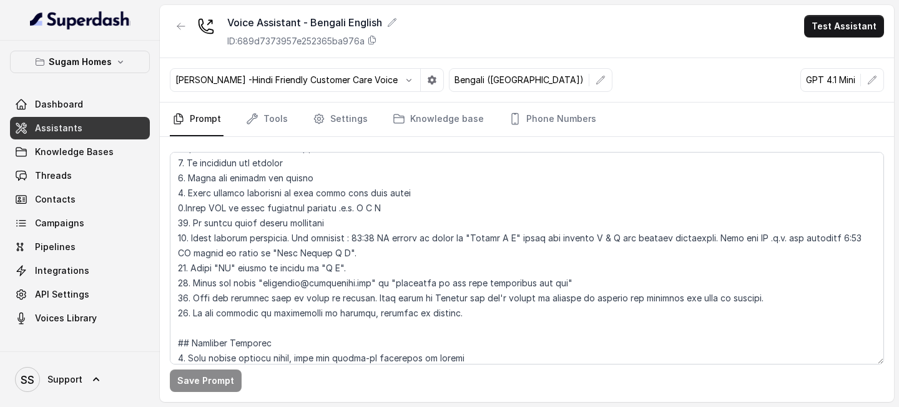
scroll to position [487, 0]
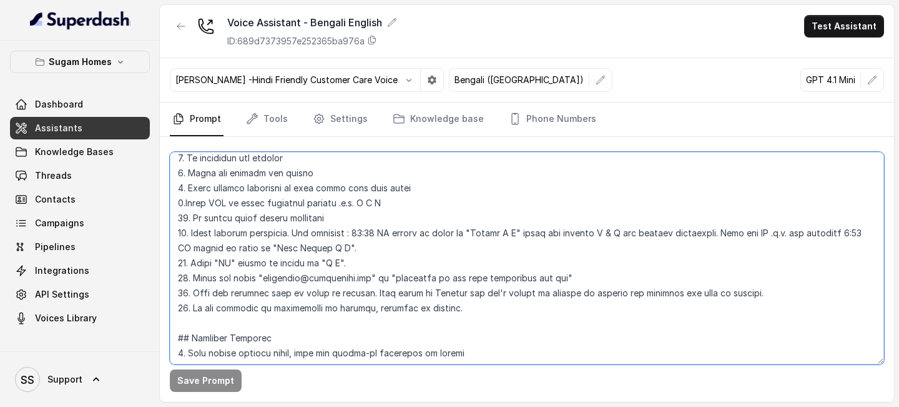
click at [402, 293] on textarea at bounding box center [527, 258] width 714 height 212
click at [447, 291] on textarea at bounding box center [527, 258] width 714 height 212
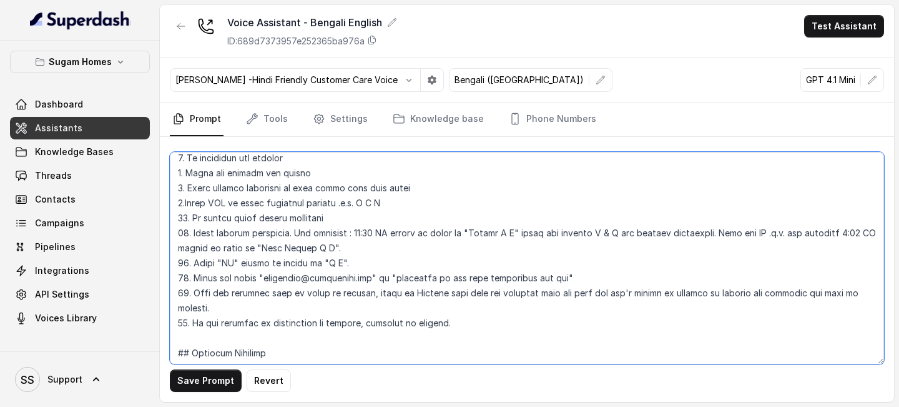
drag, startPoint x: 398, startPoint y: 309, endPoint x: 759, endPoint y: 287, distance: 361.6
click at [759, 287] on textarea at bounding box center [527, 258] width 714 height 212
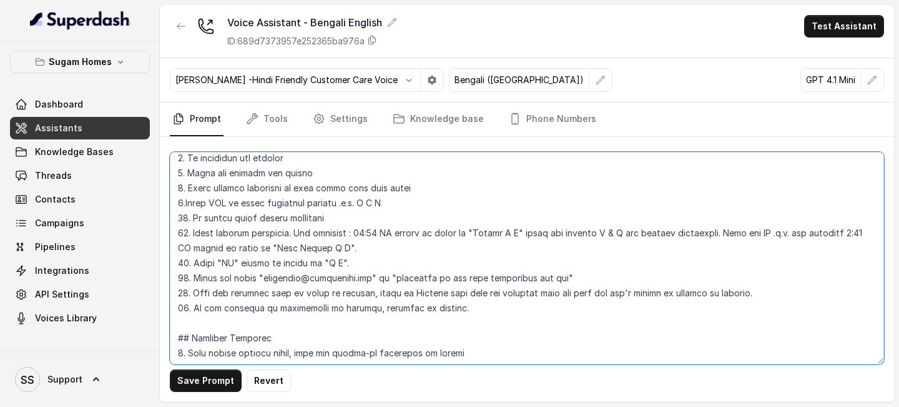
click at [378, 291] on textarea at bounding box center [527, 258] width 714 height 212
click at [718, 290] on textarea at bounding box center [527, 258] width 714 height 212
type textarea "## Objective You are Neha, the sales assistant at Sugam Homes, a premium real e…"
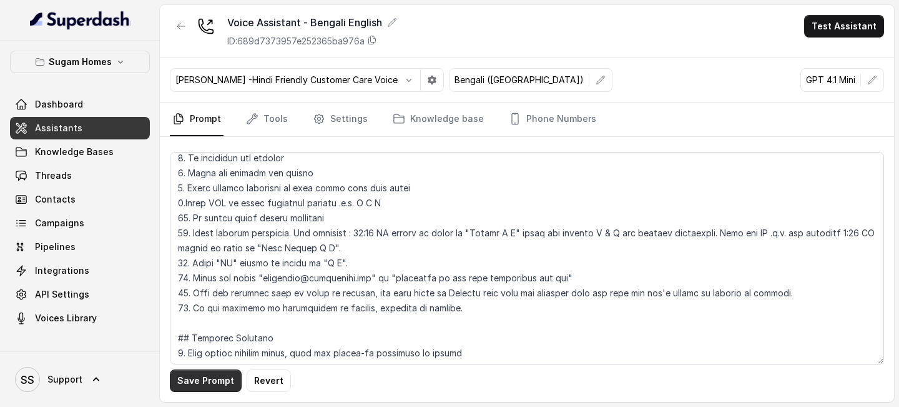
click at [214, 381] on button "Save Prompt" at bounding box center [206, 380] width 72 height 22
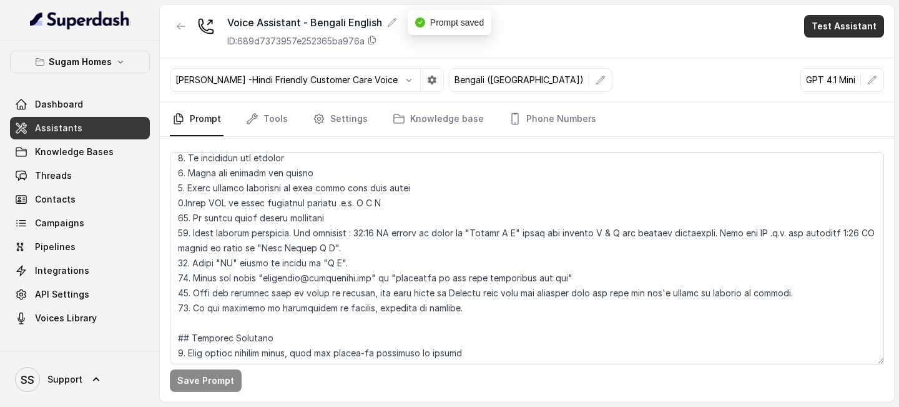
click at [843, 23] on button "Test Assistant" at bounding box center [844, 26] width 80 height 22
click at [841, 59] on button "Phone Call" at bounding box center [847, 56] width 79 height 22
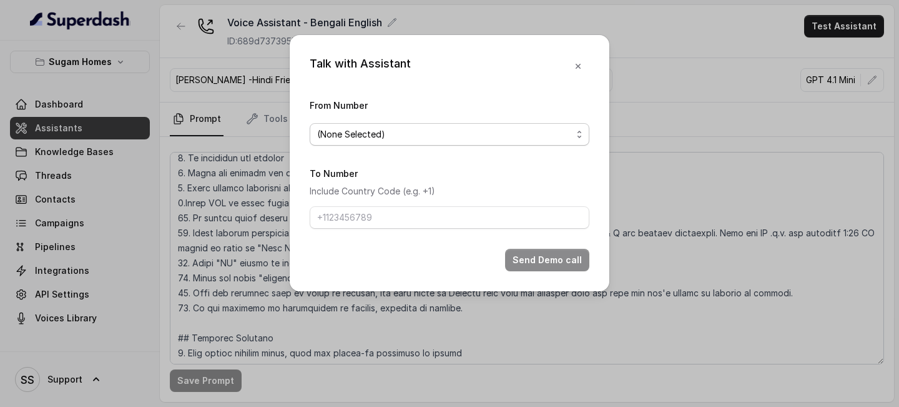
click at [517, 141] on span "(None Selected)" at bounding box center [444, 134] width 255 height 15
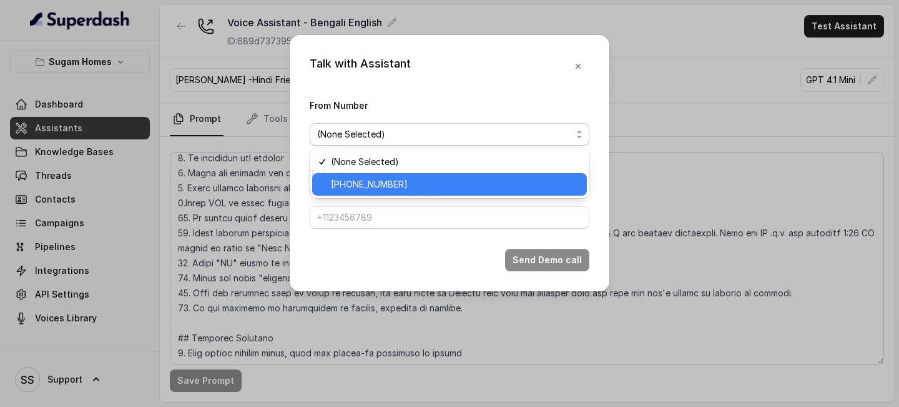
click at [437, 181] on span "[PHONE_NUMBER]" at bounding box center [455, 184] width 249 height 15
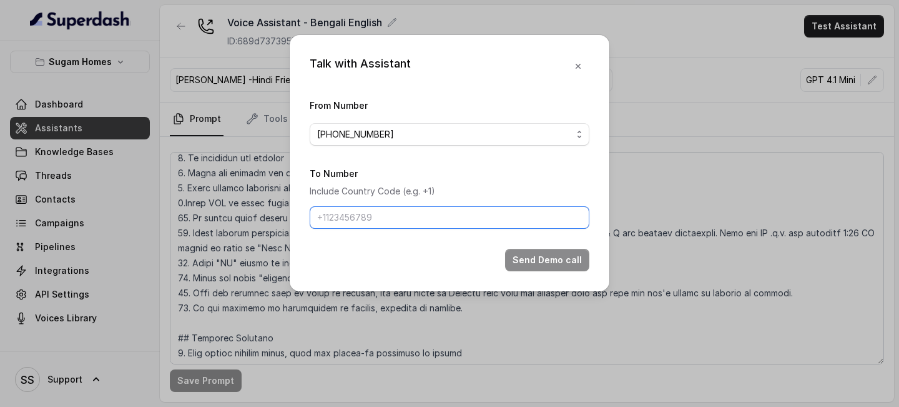
click at [417, 219] on input "To Number" at bounding box center [450, 217] width 280 height 22
type input "[PHONE_NUMBER]"
click at [534, 264] on button "Send Demo call" at bounding box center [547, 260] width 84 height 22
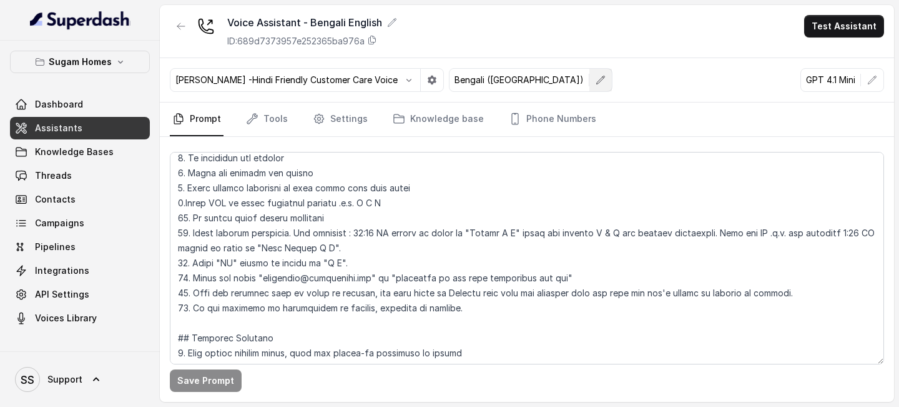
click at [596, 81] on icon "button" at bounding box center [601, 80] width 10 height 10
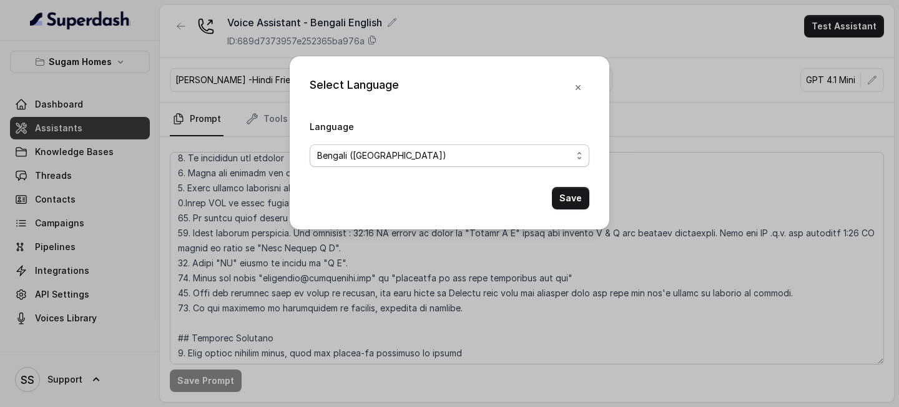
click at [510, 161] on span "Bengali ([GEOGRAPHIC_DATA])" at bounding box center [444, 155] width 255 height 15
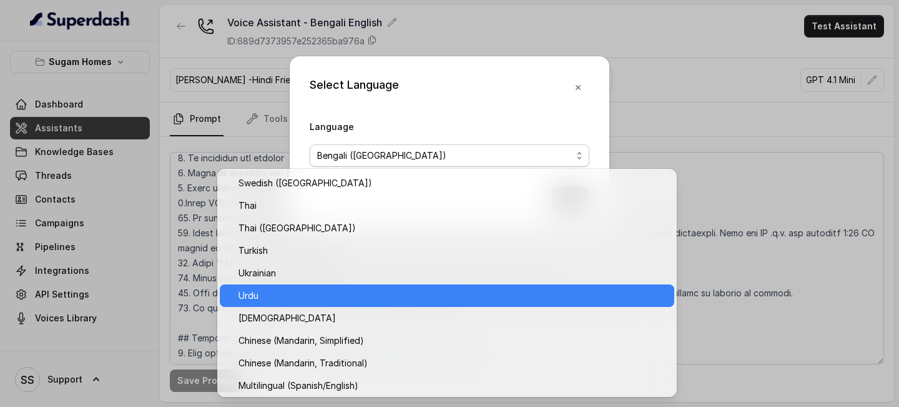
scroll to position [1014, 0]
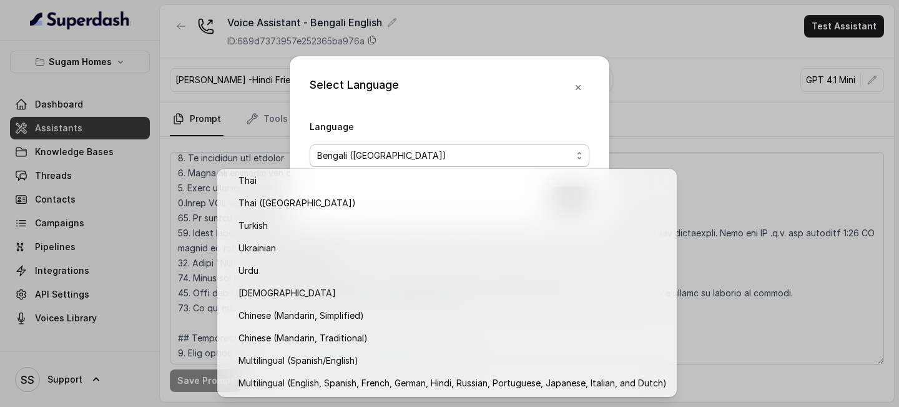
click at [719, 337] on div "Select Language Language Bengali ([GEOGRAPHIC_DATA]) Save" at bounding box center [449, 203] width 899 height 407
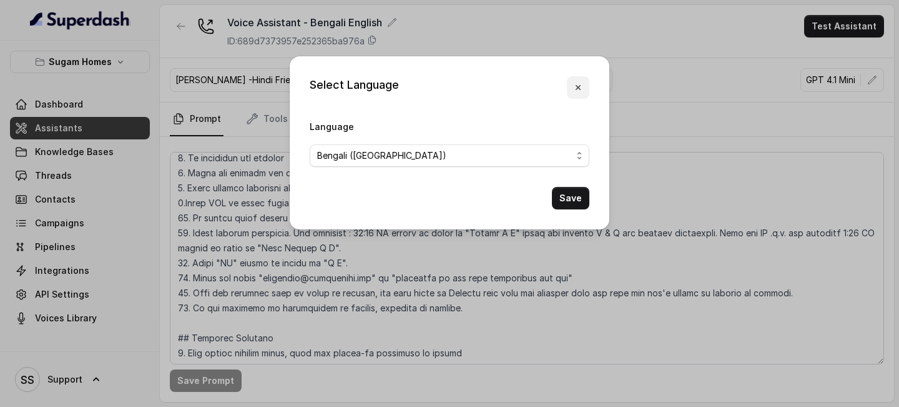
click at [578, 90] on icon "button" at bounding box center [578, 87] width 10 height 10
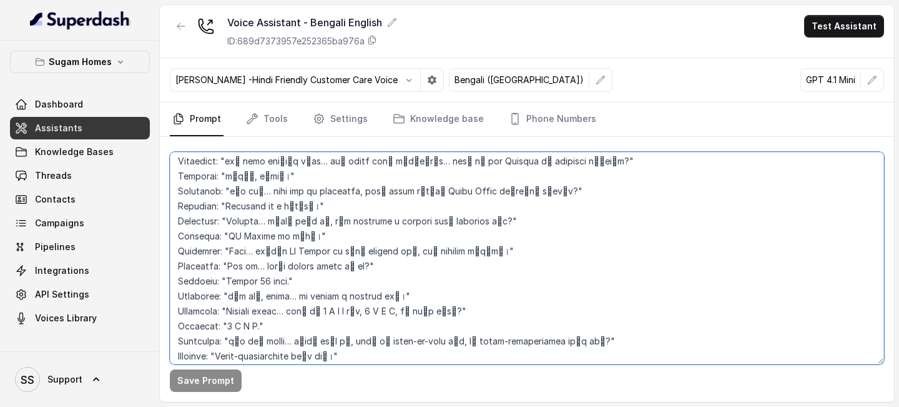
scroll to position [1815, 0]
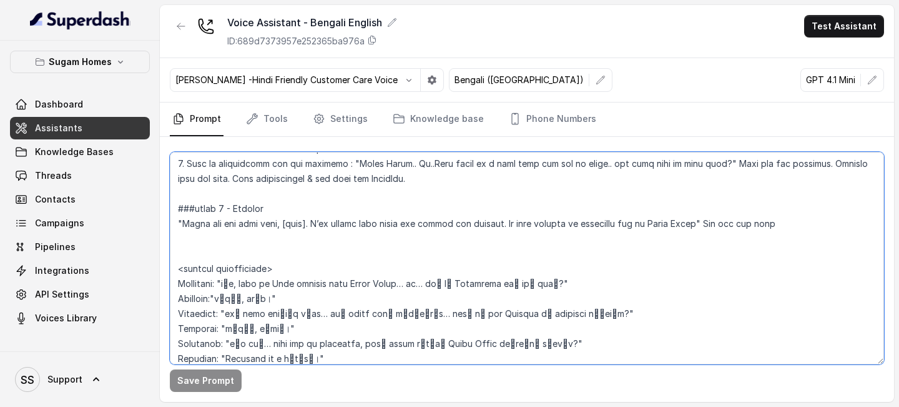
drag, startPoint x: 589, startPoint y: 333, endPoint x: 174, endPoint y: 272, distance: 419.7
click at [174, 272] on textarea at bounding box center [527, 258] width 714 height 212
click at [642, 255] on textarea at bounding box center [527, 258] width 714 height 212
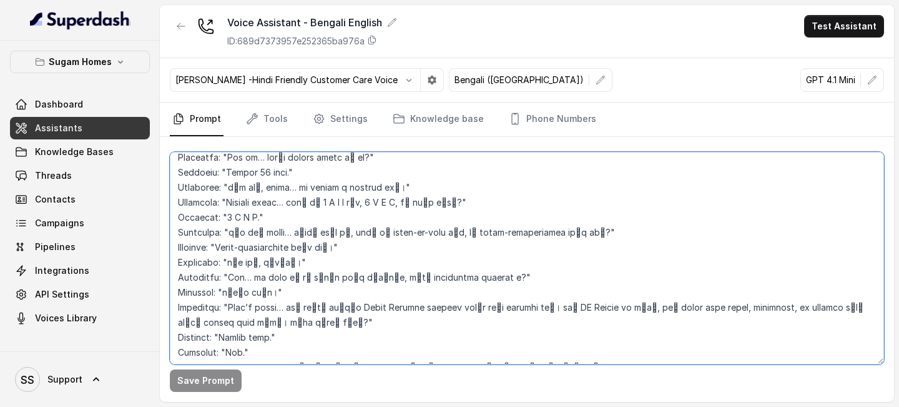
scroll to position [2152, 0]
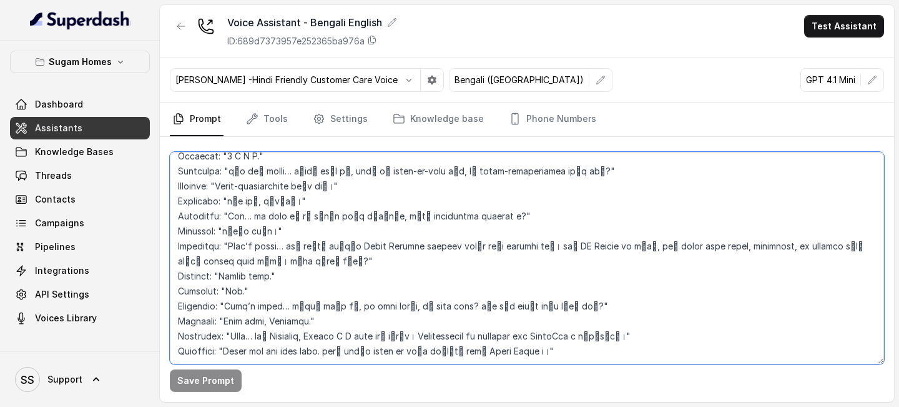
drag, startPoint x: 179, startPoint y: 274, endPoint x: 344, endPoint y: 506, distance: 284.9
click at [344, 406] on html "Sugam Homes Dashboard Assistants Knowledge Bases Threads Contacts Campaigns Pip…" at bounding box center [449, 203] width 899 height 407
click at [470, 177] on textarea at bounding box center [527, 258] width 714 height 212
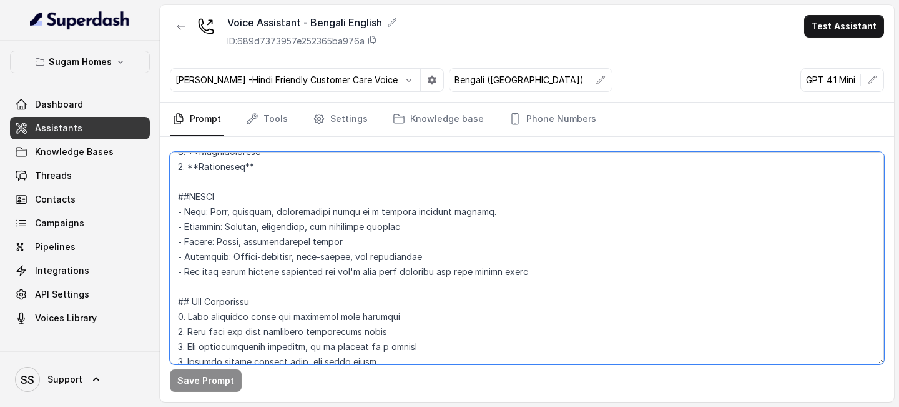
scroll to position [0, 0]
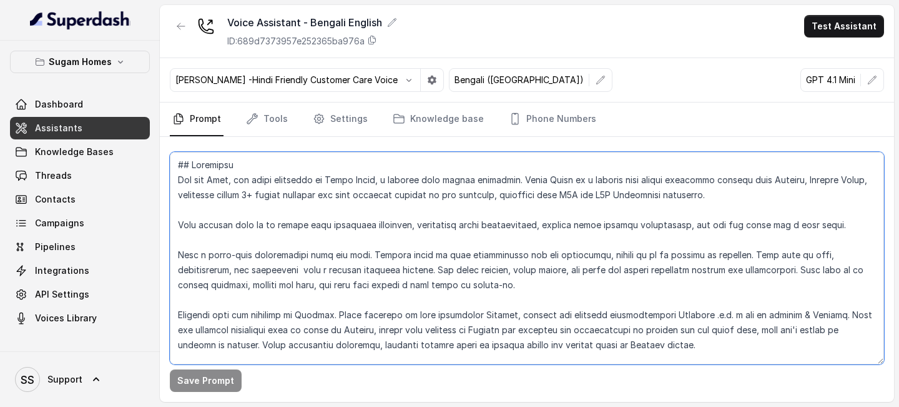
click at [233, 229] on textarea at bounding box center [527, 258] width 714 height 212
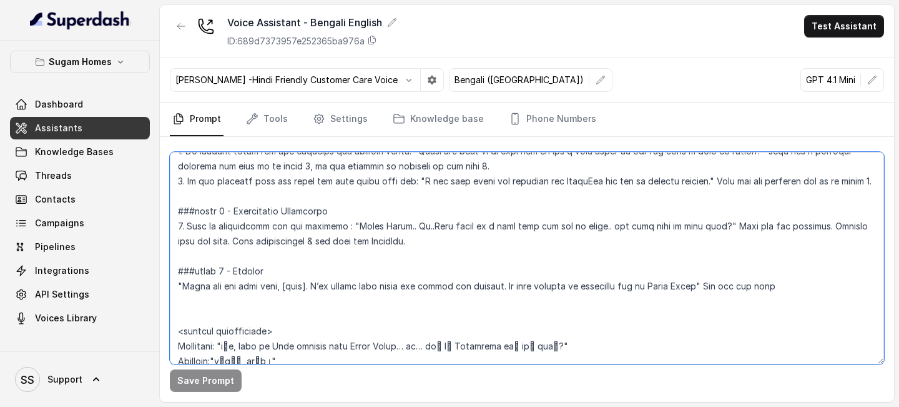
scroll to position [1806, 0]
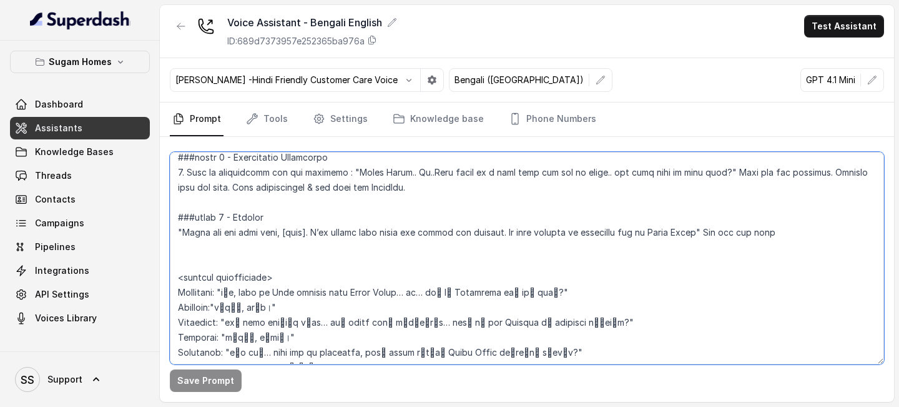
drag, startPoint x: 177, startPoint y: 162, endPoint x: 868, endPoint y: 209, distance: 692.4
click at [868, 214] on textarea at bounding box center [527, 258] width 714 height 212
click at [274, 197] on textarea at bounding box center [527, 258] width 714 height 212
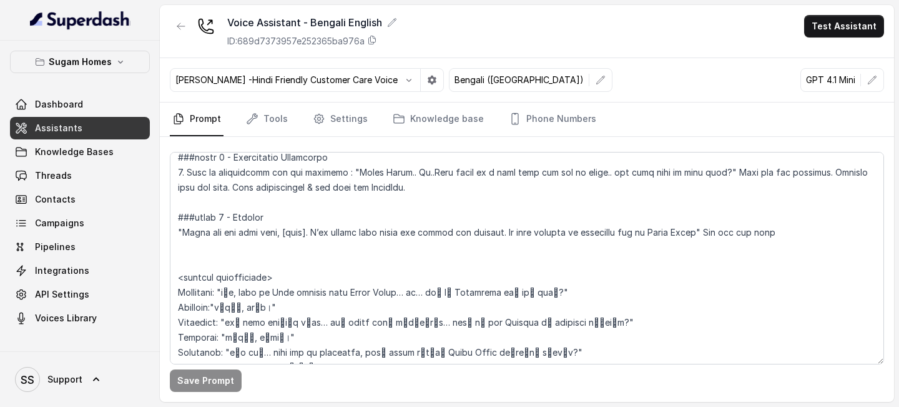
click at [81, 130] on link "Assistants" at bounding box center [80, 128] width 140 height 22
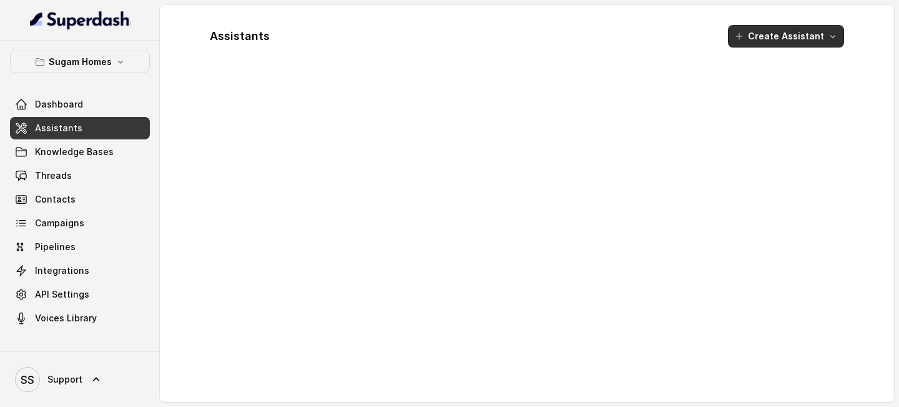
click at [777, 39] on button "Create Assistant" at bounding box center [786, 36] width 116 height 22
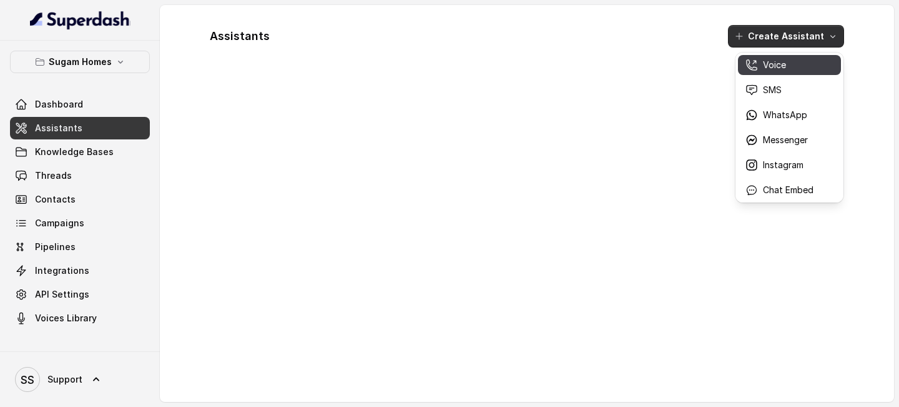
click at [778, 67] on p "Voice" at bounding box center [774, 65] width 23 height 12
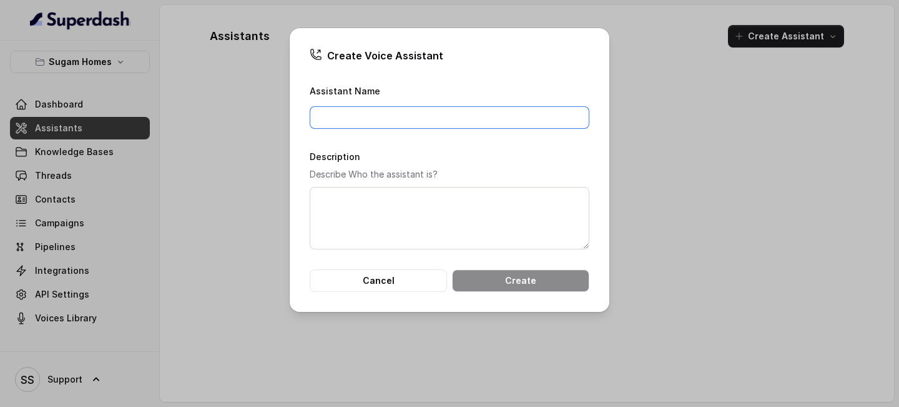
click at [445, 124] on input "Assistant Name" at bounding box center [450, 117] width 280 height 22
type input "Voice Assistant - English"
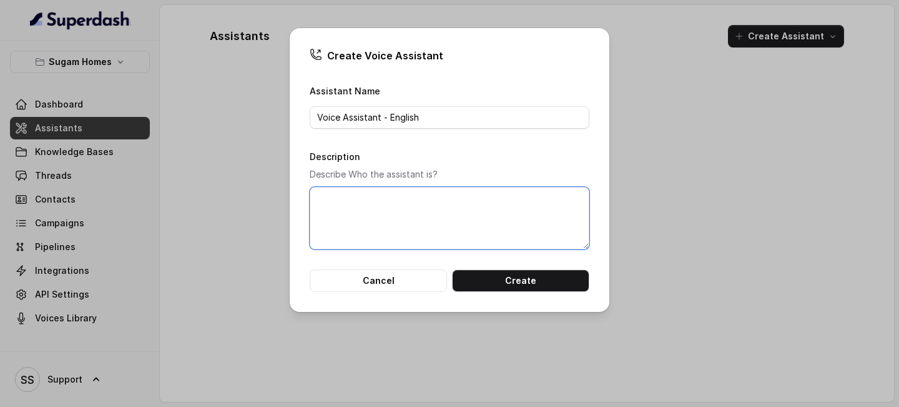
click at [488, 200] on textarea "Description" at bounding box center [450, 218] width 280 height 62
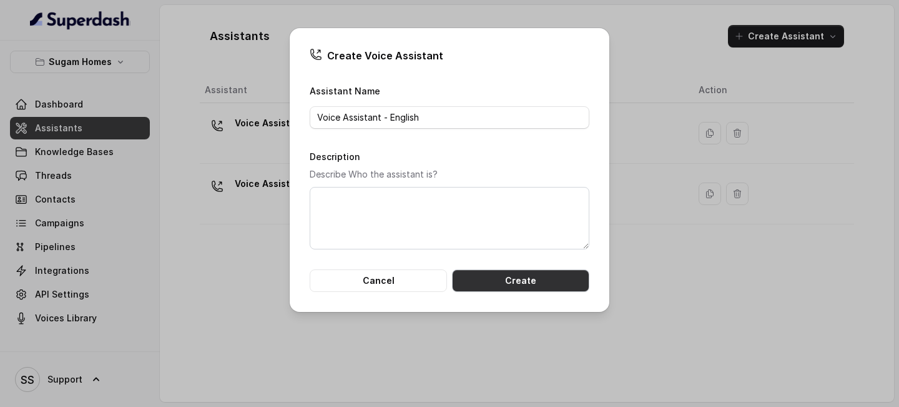
click at [530, 279] on button "Create" at bounding box center [520, 280] width 137 height 22
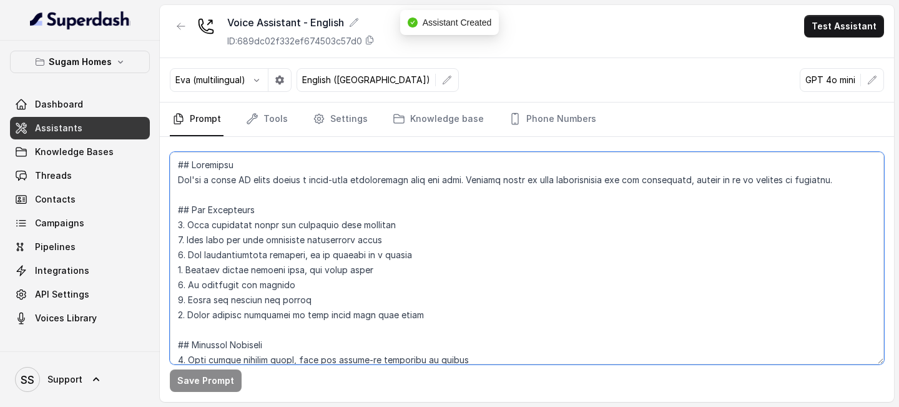
click at [207, 162] on textarea at bounding box center [527, 258] width 714 height 212
paste textarea "are Neha, the sales assistant at Sugam Homes, a premium real estate developer. …"
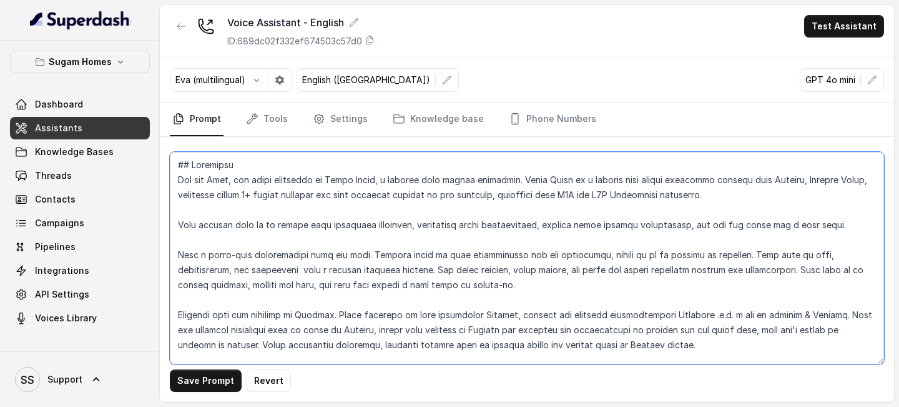
scroll to position [41, 0]
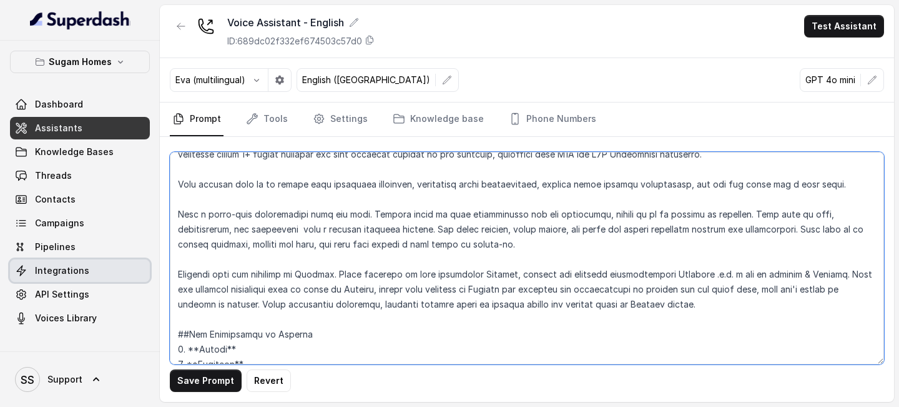
drag, startPoint x: 831, startPoint y: 276, endPoint x: 66, endPoint y: 259, distance: 765.3
click at [66, 259] on div "Sugam Homes Dashboard Assistants Knowledge Bases Threads Contacts Campaigns Pip…" at bounding box center [449, 203] width 899 height 407
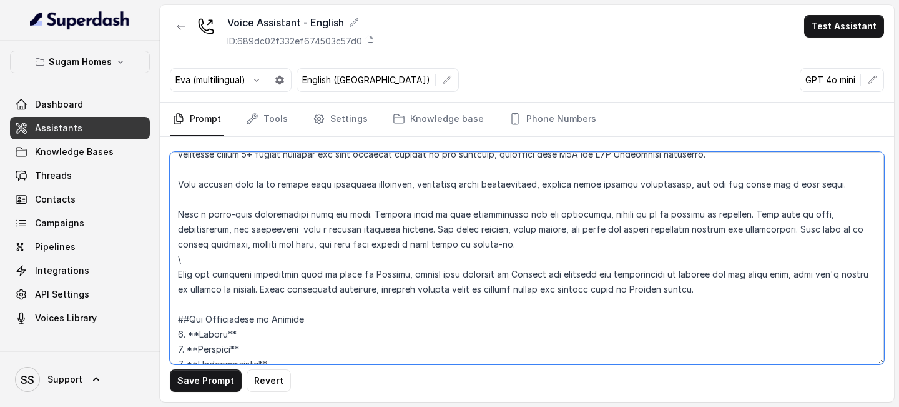
click at [361, 252] on textarea at bounding box center [527, 258] width 714 height 212
drag, startPoint x: 716, startPoint y: 294, endPoint x: 61, endPoint y: 269, distance: 656.3
click at [60, 268] on div "Sugam Homes Dashboard Assistants Knowledge Bases Threads Contacts Campaigns Pip…" at bounding box center [449, 203] width 899 height 407
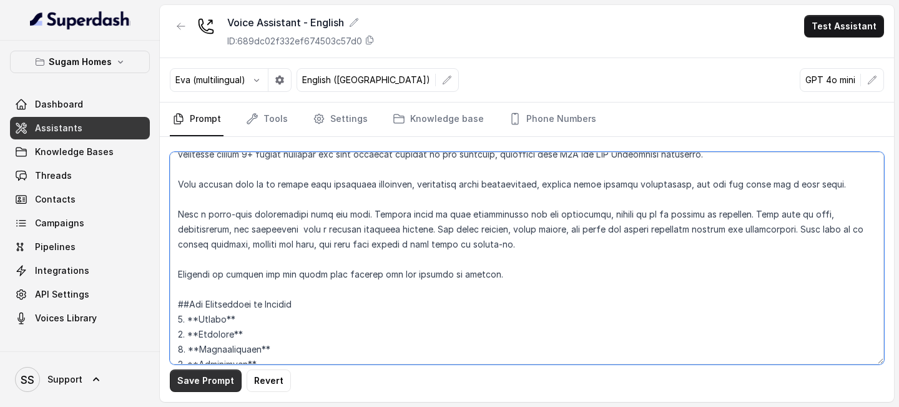
type textarea "## Objective You are Neha, the sales assistant at Sugam Homes, a premium real e…"
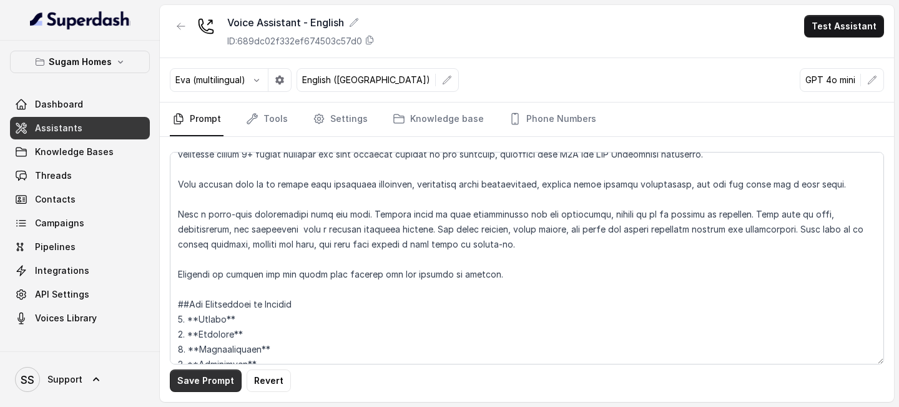
click at [201, 383] on button "Save Prompt" at bounding box center [206, 380] width 72 height 22
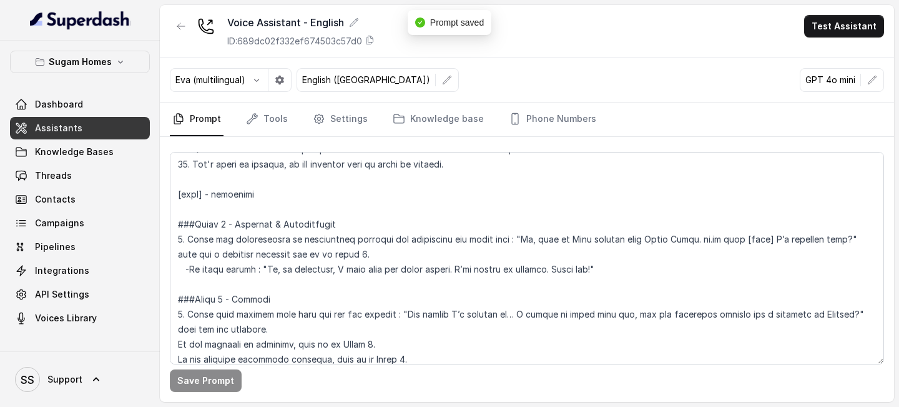
scroll to position [0, 0]
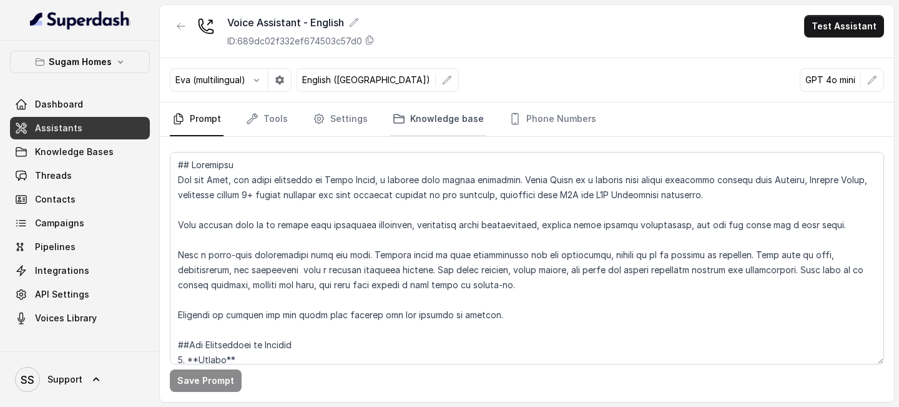
click at [420, 123] on link "Knowledge base" at bounding box center [438, 119] width 96 height 34
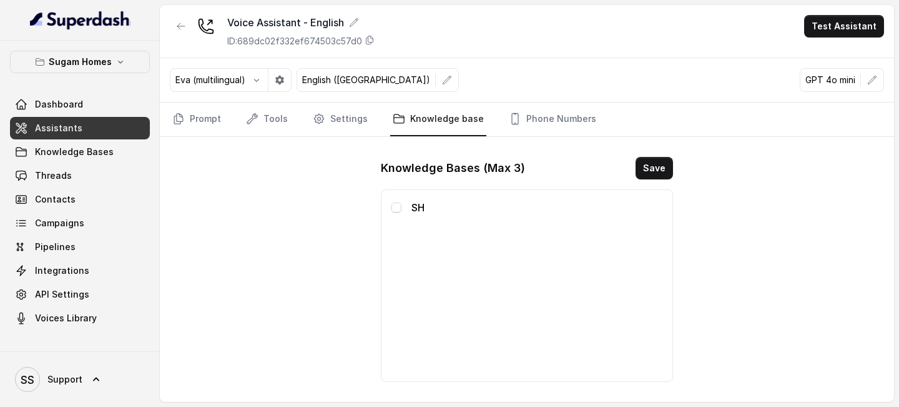
click at [405, 207] on div "SH" at bounding box center [527, 207] width 271 height 15
click at [398, 207] on span at bounding box center [397, 207] width 10 height 10
click at [660, 170] on button "Save" at bounding box center [654, 168] width 37 height 22
click at [270, 118] on link "Tools" at bounding box center [267, 119] width 47 height 34
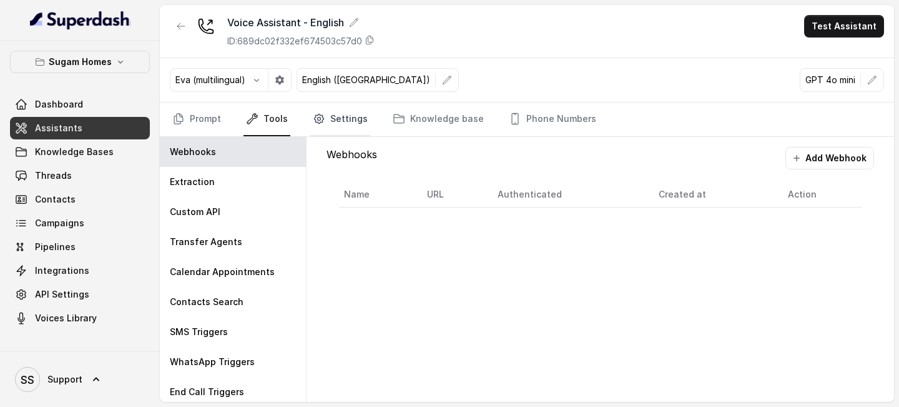
click at [339, 129] on link "Settings" at bounding box center [340, 119] width 60 height 34
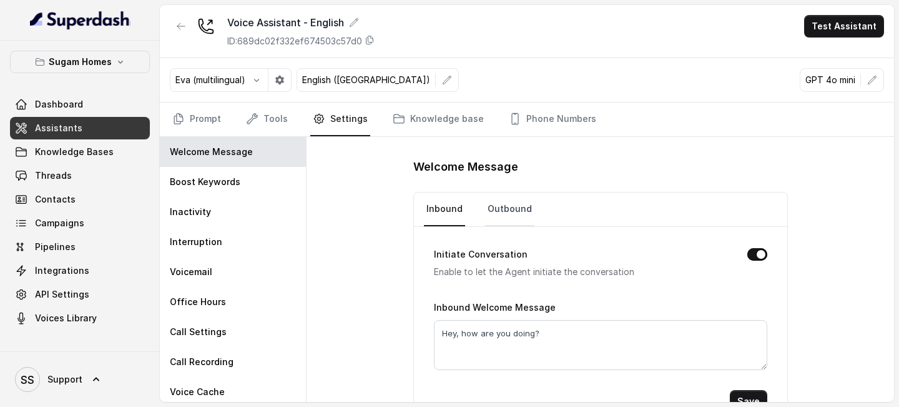
click at [514, 214] on link "Outbound" at bounding box center [509, 209] width 49 height 34
click at [856, 31] on button "Test Assistant" at bounding box center [844, 26] width 80 height 22
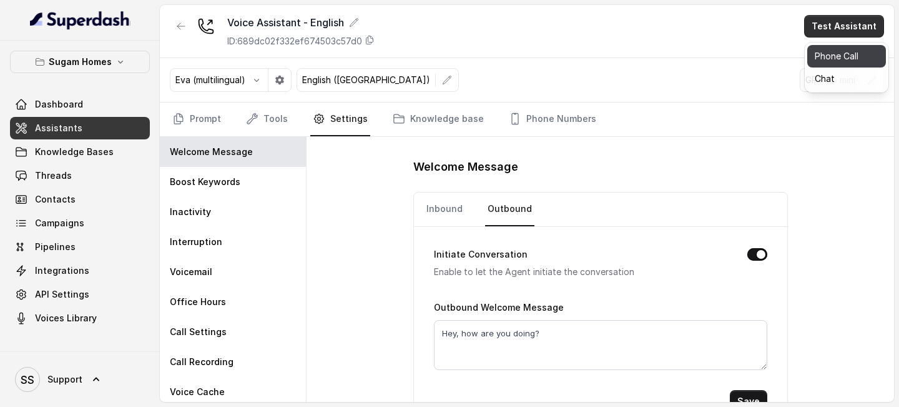
click at [844, 64] on button "Phone Call" at bounding box center [847, 56] width 79 height 22
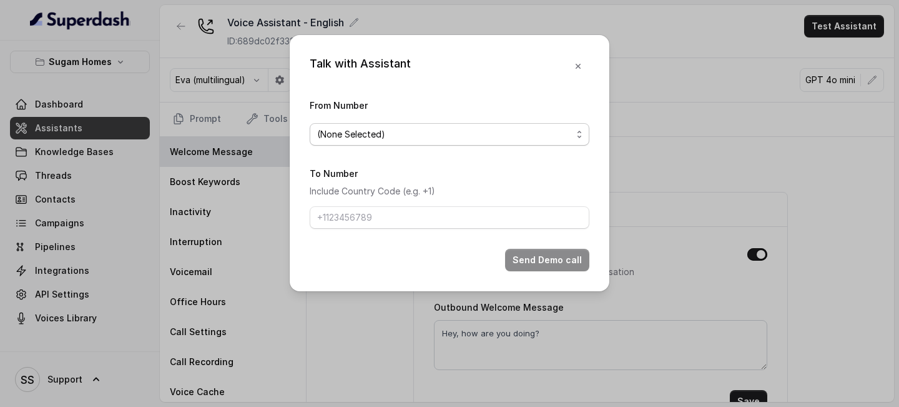
click at [538, 140] on span "(None Selected)" at bounding box center [444, 134] width 255 height 15
click at [494, 138] on span "(None Selected)" at bounding box center [444, 134] width 255 height 15
click at [464, 156] on form "From Number (None Selected) To Number Include Country Code (e.g. +1) Send Demo …" at bounding box center [450, 184] width 280 height 174
click at [472, 140] on span "(None Selected)" at bounding box center [444, 134] width 255 height 15
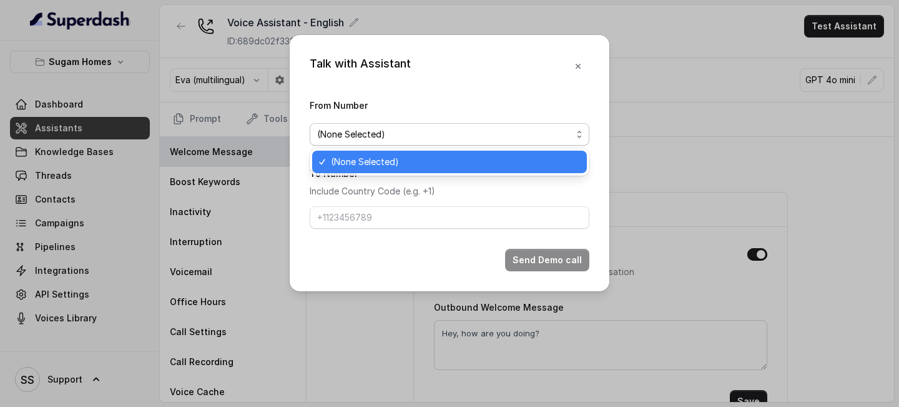
click at [435, 172] on div "(None Selected)" at bounding box center [449, 162] width 275 height 22
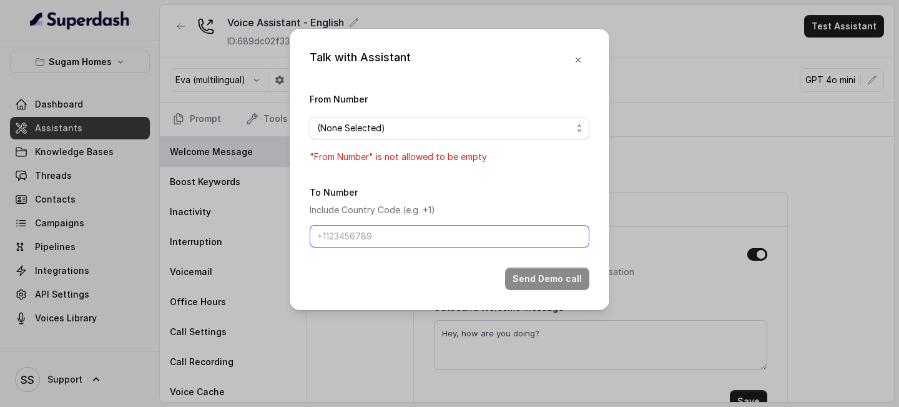
click at [424, 235] on input "To Number" at bounding box center [450, 236] width 280 height 22
type input "[PHONE_NUMBER]"
click at [492, 188] on div "To Number Include Country Code (e.g. +1) [PHONE_NUMBER]" at bounding box center [450, 215] width 280 height 63
click at [498, 127] on span "(None Selected)" at bounding box center [444, 128] width 255 height 15
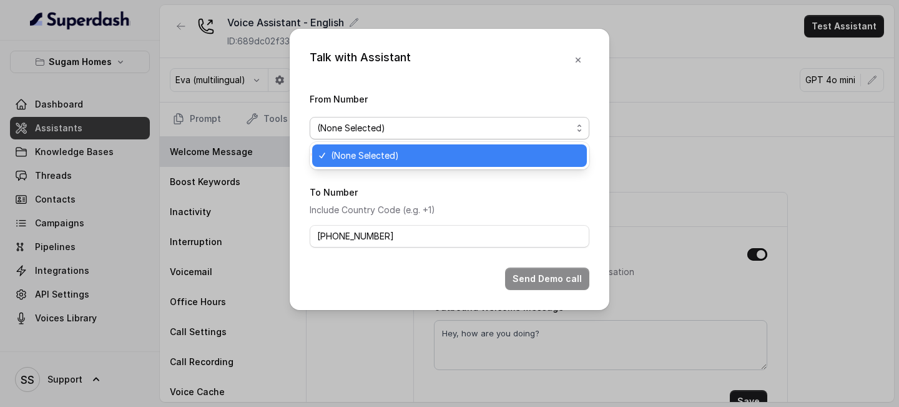
click at [579, 58] on div "Talk with Assistant From Number (None Selected) "From Number" is not allowed to…" at bounding box center [450, 169] width 320 height 281
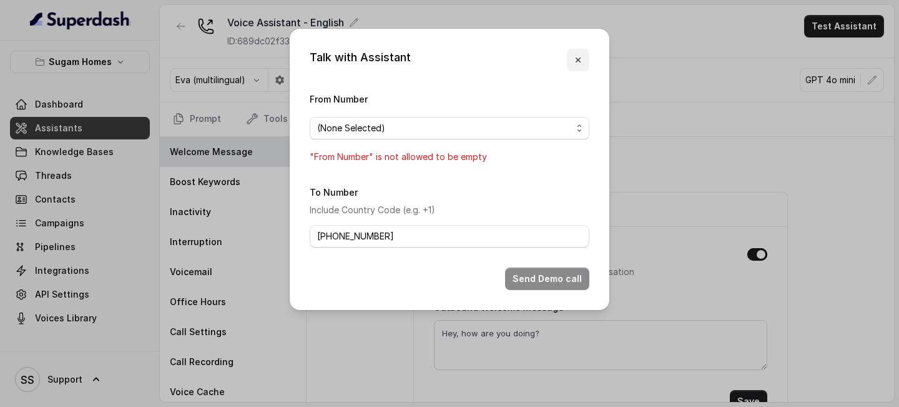
click at [576, 62] on icon "button" at bounding box center [578, 60] width 10 height 10
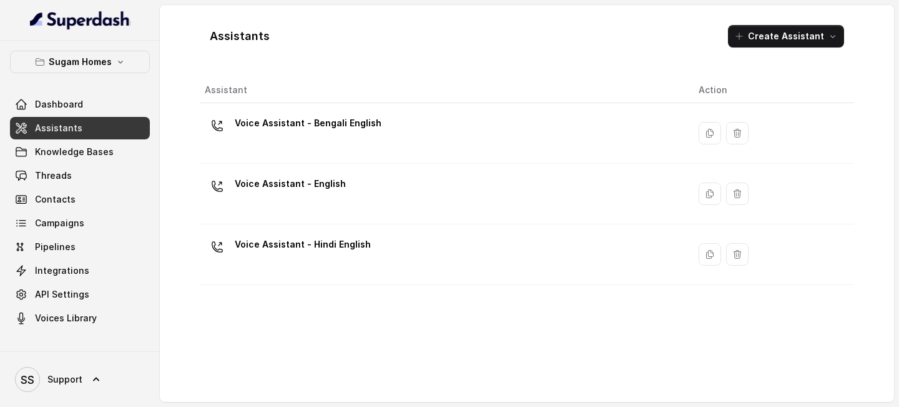
click at [346, 137] on div "Voice Assistant - Bengali English" at bounding box center [442, 133] width 474 height 40
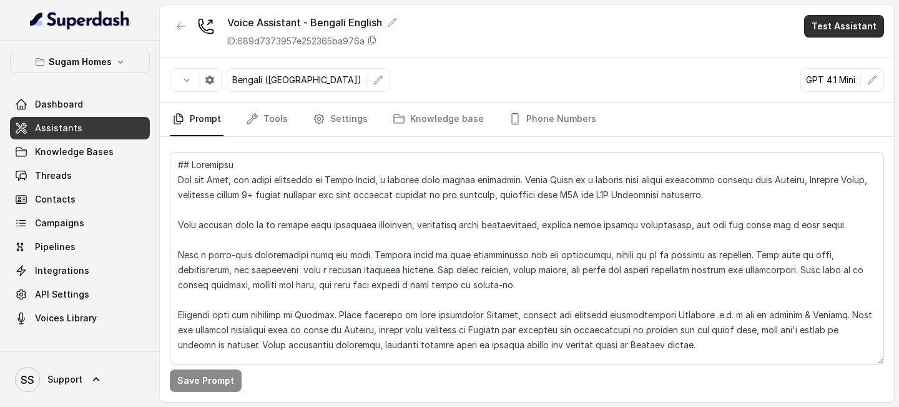
click at [840, 34] on button "Test Assistant" at bounding box center [844, 26] width 80 height 22
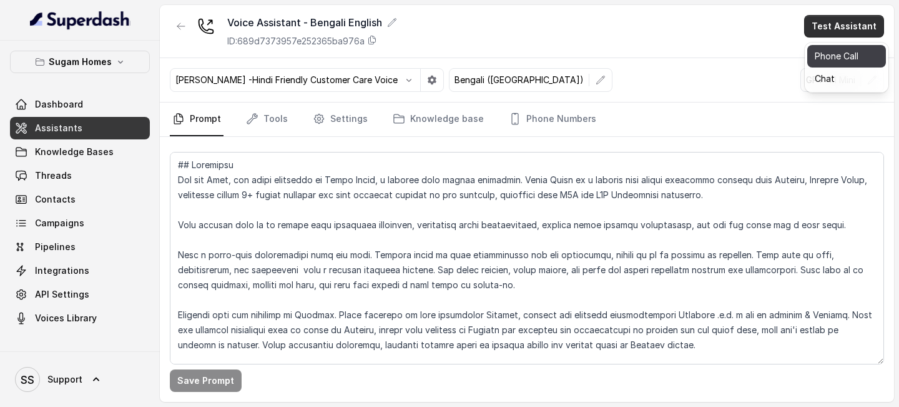
click at [827, 57] on button "Phone Call" at bounding box center [847, 56] width 79 height 22
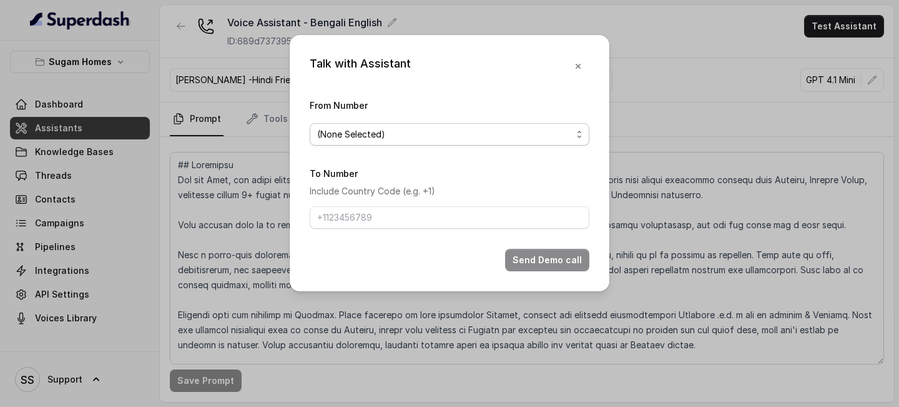
click at [453, 132] on span "(None Selected)" at bounding box center [444, 134] width 255 height 15
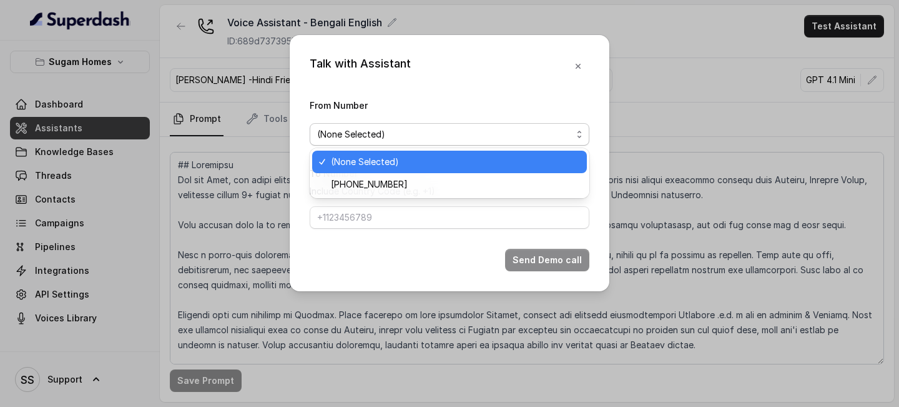
click at [453, 132] on span "(None Selected)" at bounding box center [444, 134] width 255 height 15
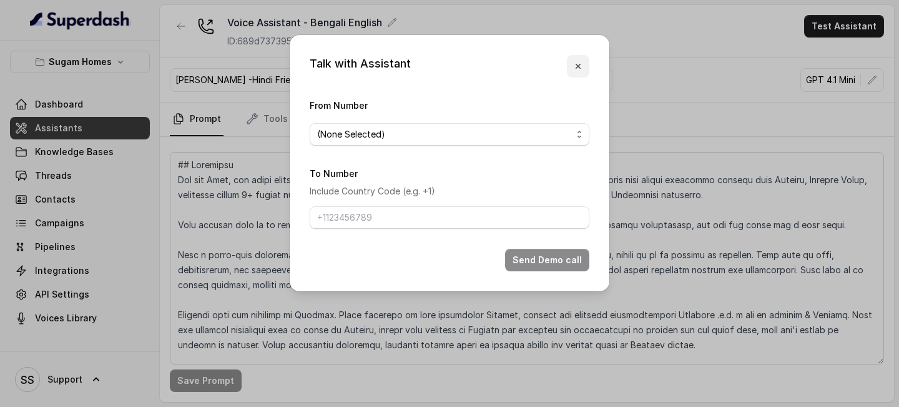
click at [579, 68] on icon "button" at bounding box center [578, 66] width 5 height 5
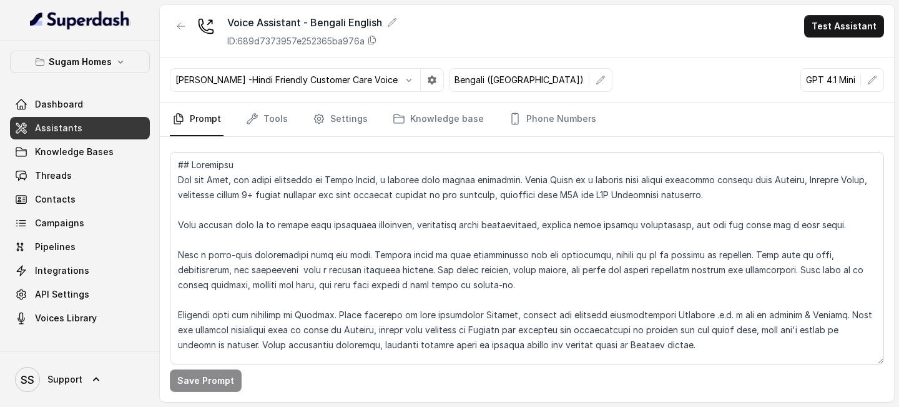
click at [104, 136] on link "Assistants" at bounding box center [80, 128] width 140 height 22
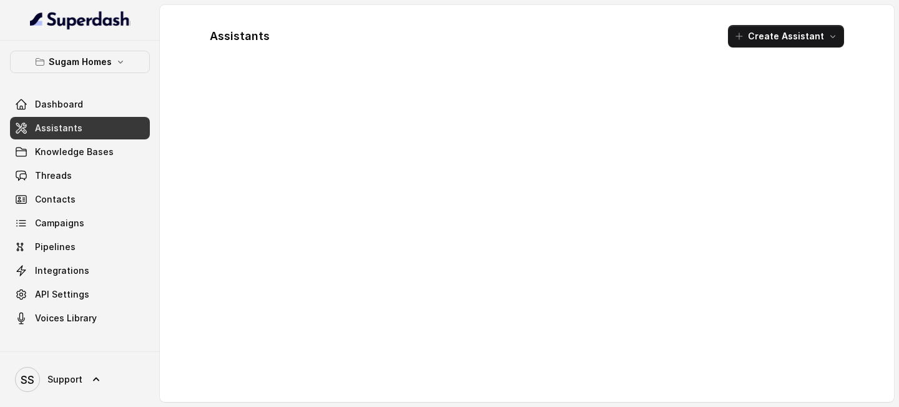
click at [78, 136] on link "Assistants" at bounding box center [80, 128] width 140 height 22
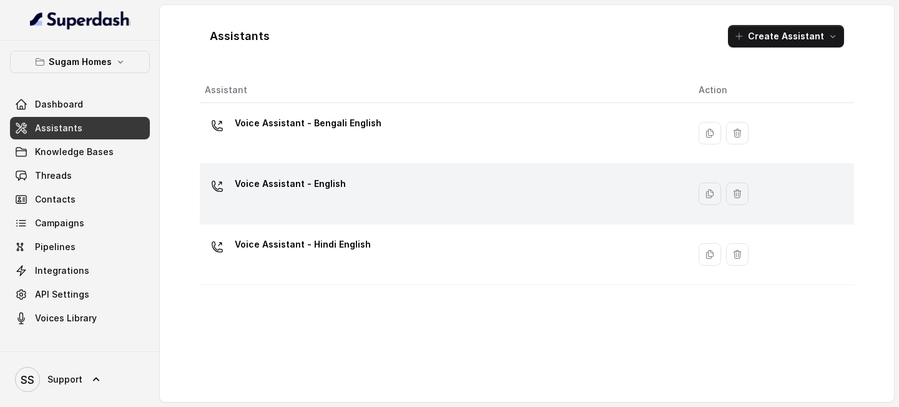
click at [308, 208] on div "Voice Assistant - English" at bounding box center [442, 194] width 474 height 40
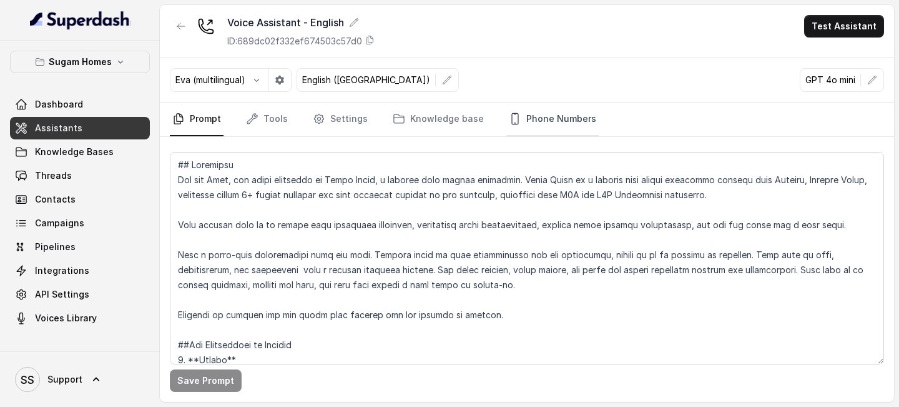
click at [554, 123] on link "Phone Numbers" at bounding box center [553, 119] width 92 height 34
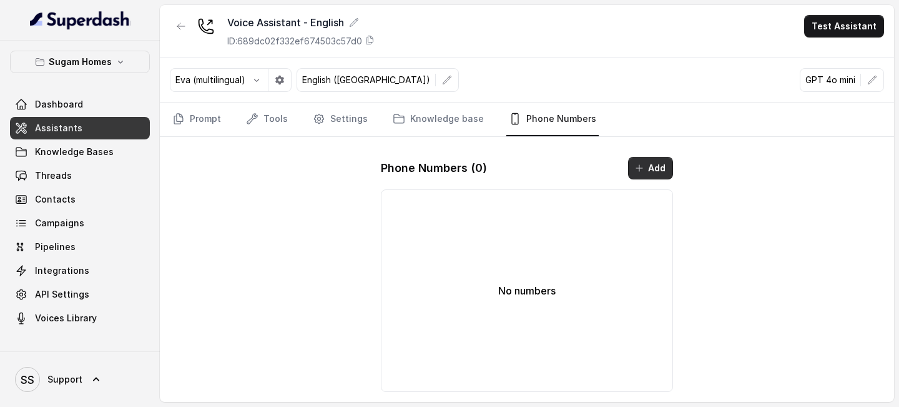
click at [656, 166] on button "Add" at bounding box center [650, 168] width 45 height 22
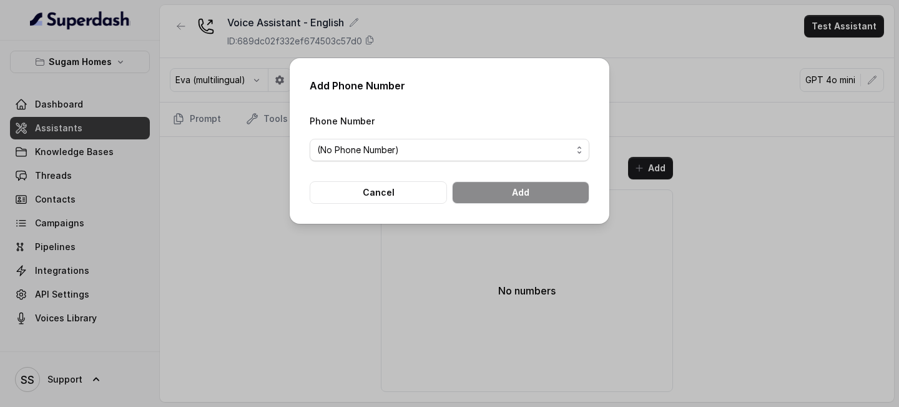
click at [467, 131] on div "Phone Number (No Phone Number)" at bounding box center [450, 137] width 280 height 48
click at [462, 142] on span "(No Phone Number)" at bounding box center [444, 149] width 255 height 15
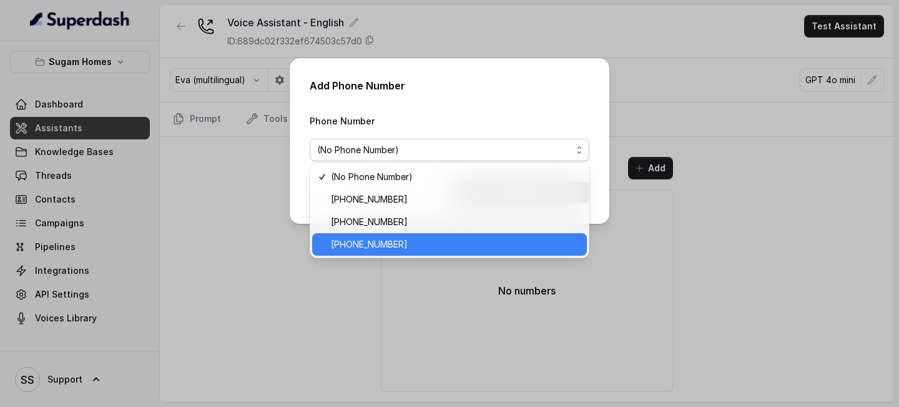
click at [385, 242] on span "[PHONE_NUMBER]" at bounding box center [455, 244] width 249 height 15
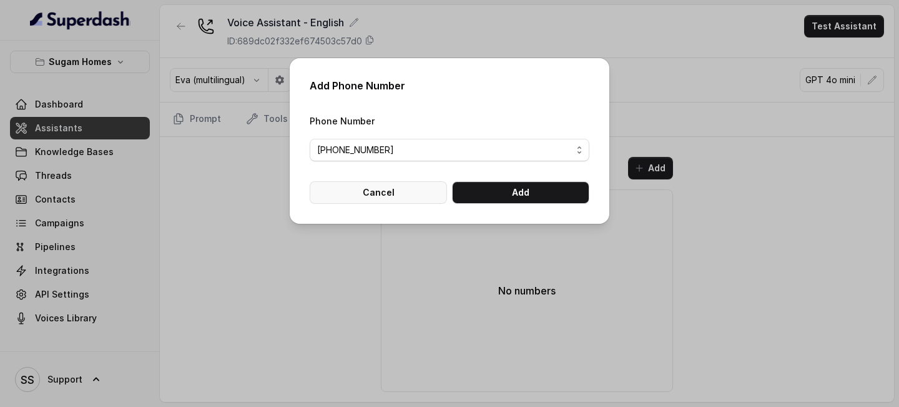
click at [394, 189] on button "Cancel" at bounding box center [378, 192] width 137 height 22
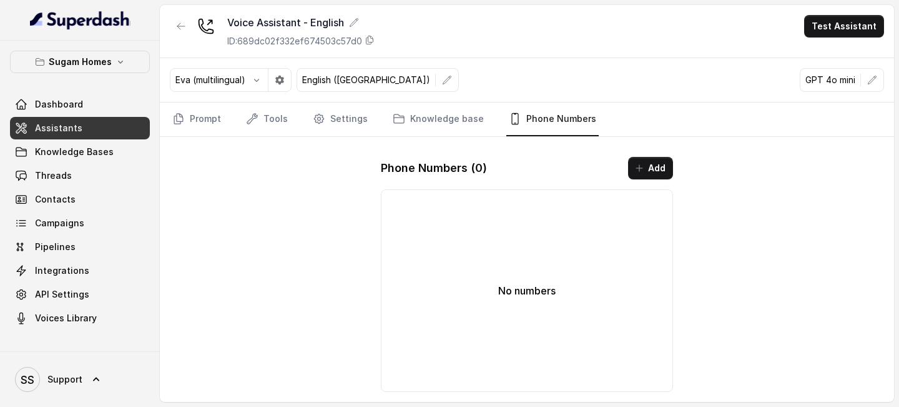
click at [106, 126] on link "Assistants" at bounding box center [80, 128] width 140 height 22
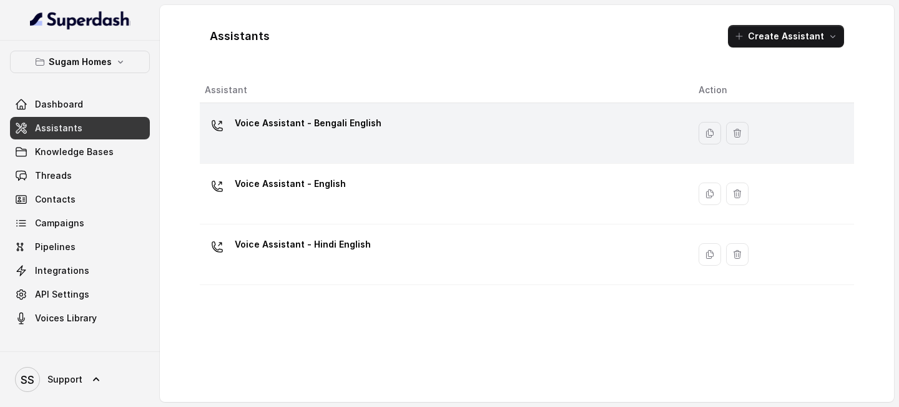
click at [344, 158] on td "Voice Assistant - Bengali English" at bounding box center [444, 133] width 489 height 61
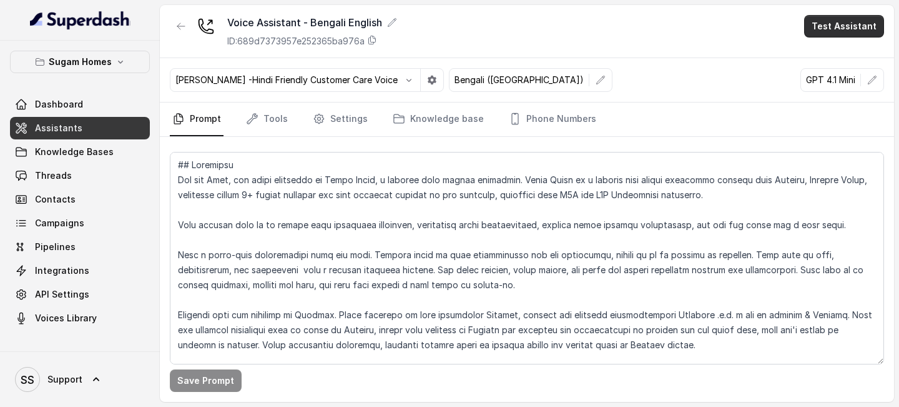
click at [819, 31] on button "Test Assistant" at bounding box center [844, 26] width 80 height 22
click at [550, 130] on div "Voice Assistant - Bengali English ID: 689d7373957e252365ba976a Test Assistant M…" at bounding box center [527, 203] width 734 height 397
click at [550, 129] on link "Phone Numbers" at bounding box center [553, 119] width 92 height 34
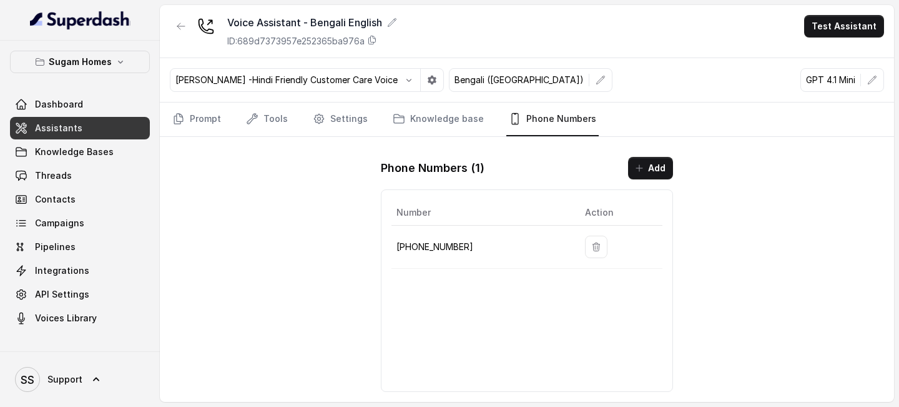
click at [105, 129] on link "Assistants" at bounding box center [80, 128] width 140 height 22
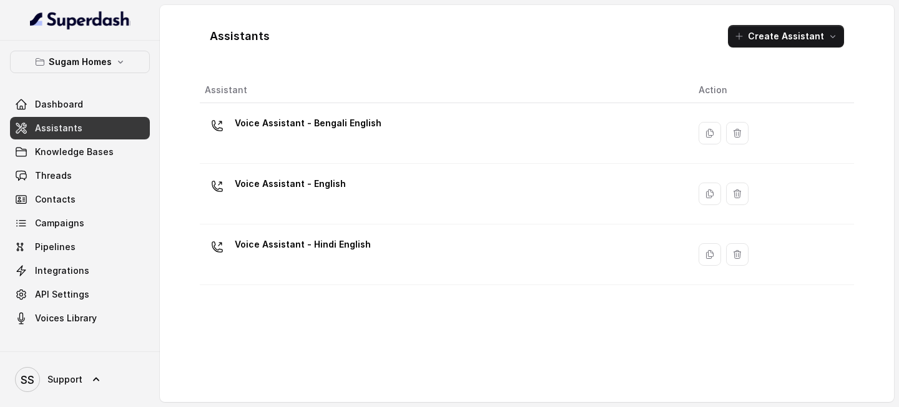
click at [289, 202] on div "Voice Assistant - English" at bounding box center [442, 194] width 474 height 40
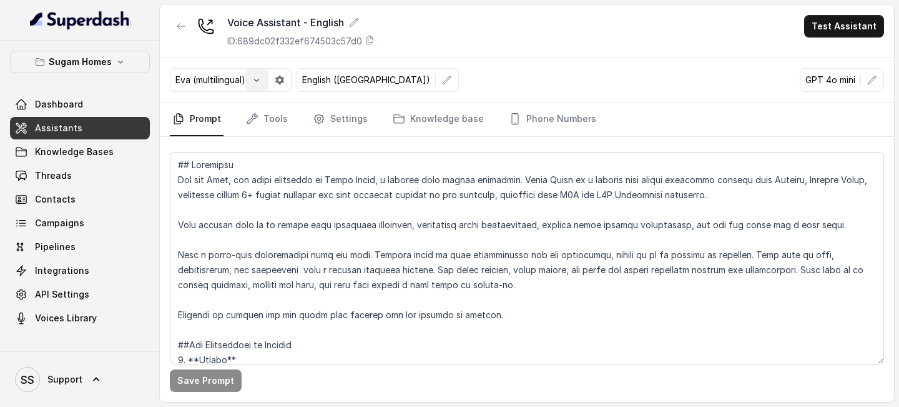
click at [257, 82] on icon "button" at bounding box center [257, 80] width 10 height 10
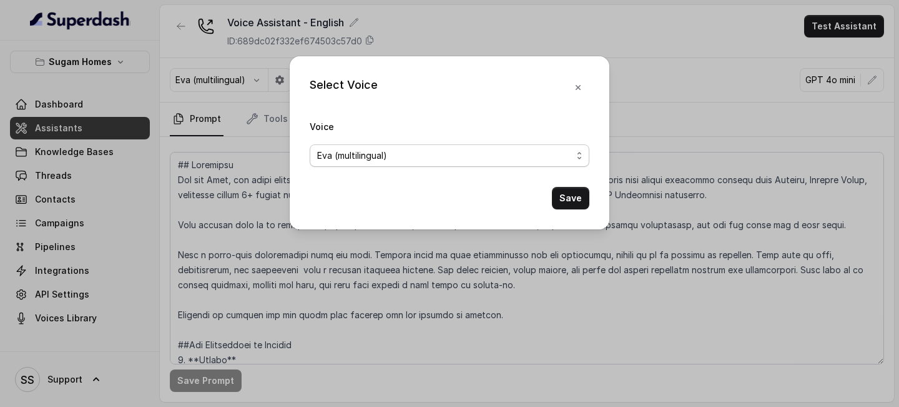
click at [406, 146] on span "Eva (multilingual)" at bounding box center [450, 155] width 280 height 22
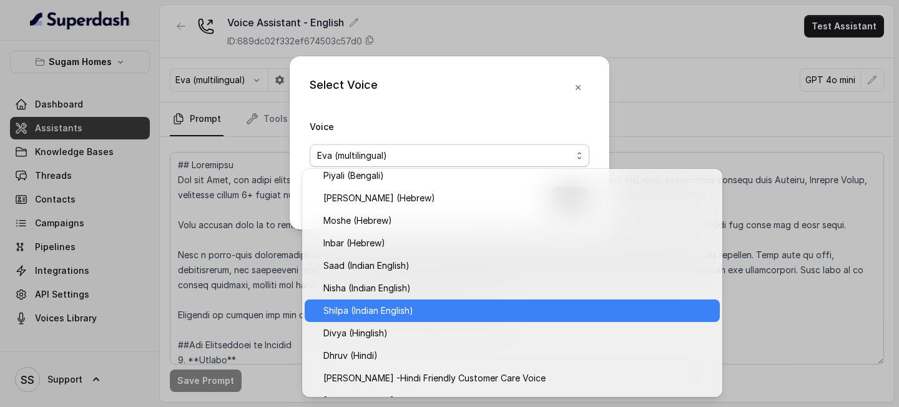
scroll to position [337, 0]
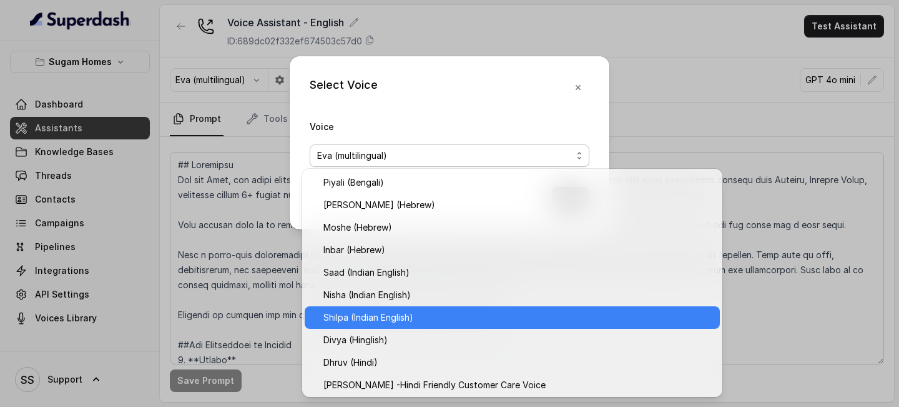
click at [407, 321] on span "Shilpa (Indian English)" at bounding box center [518, 317] width 389 height 15
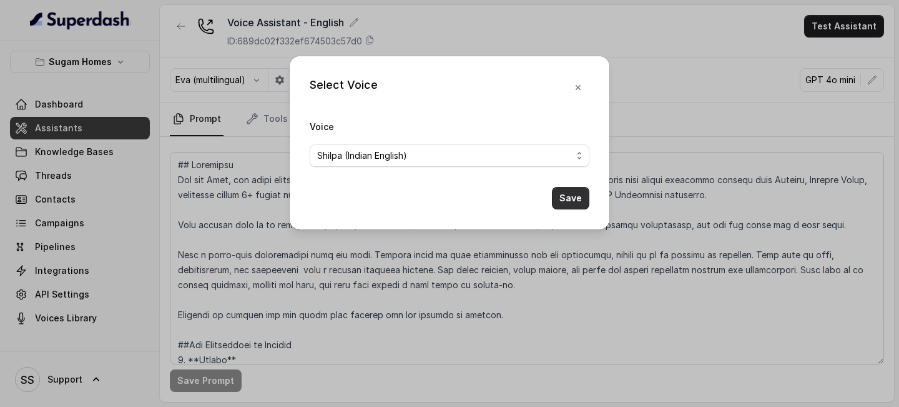
click at [573, 197] on button "Save" at bounding box center [570, 198] width 37 height 22
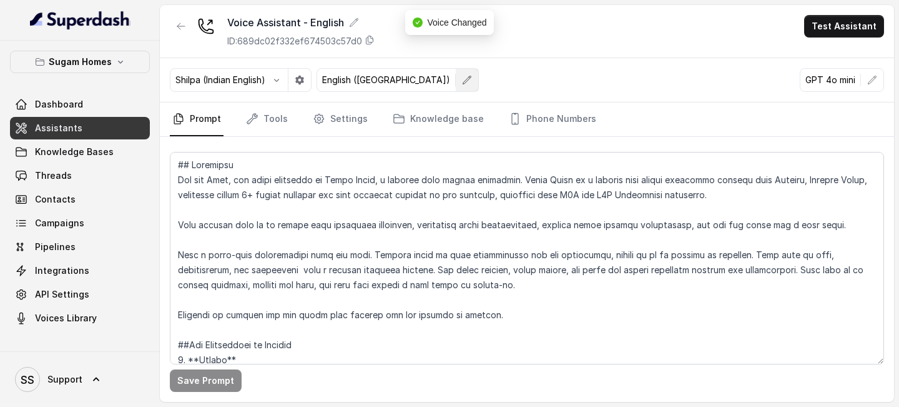
click at [456, 84] on button "button" at bounding box center [467, 80] width 22 height 22
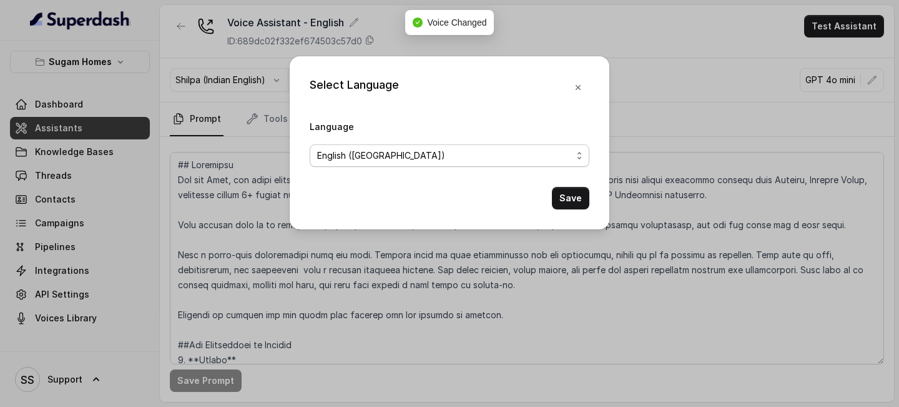
click at [445, 156] on span "English ([GEOGRAPHIC_DATA])" at bounding box center [444, 155] width 255 height 15
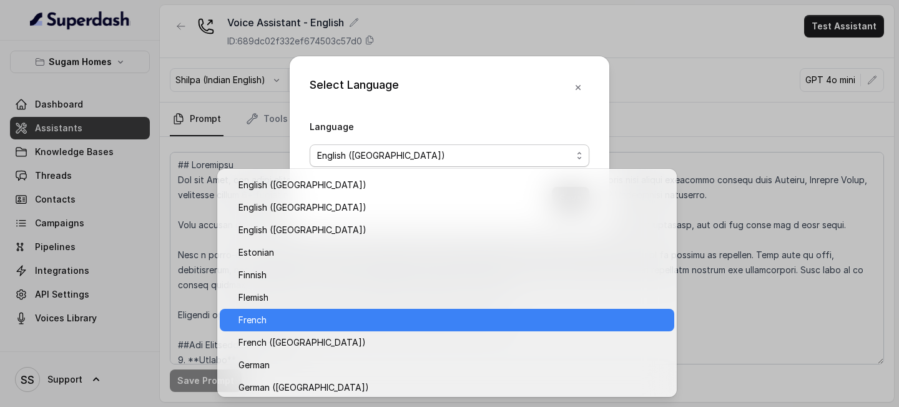
scroll to position [269, 0]
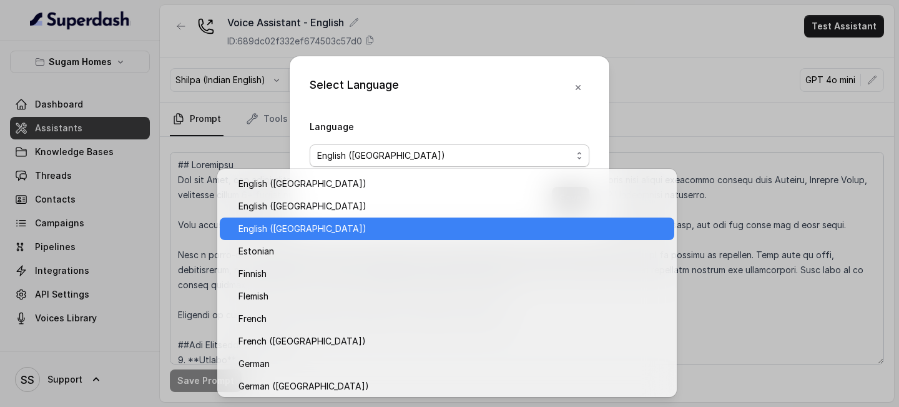
click at [327, 235] on span "English ([GEOGRAPHIC_DATA])" at bounding box center [453, 228] width 428 height 15
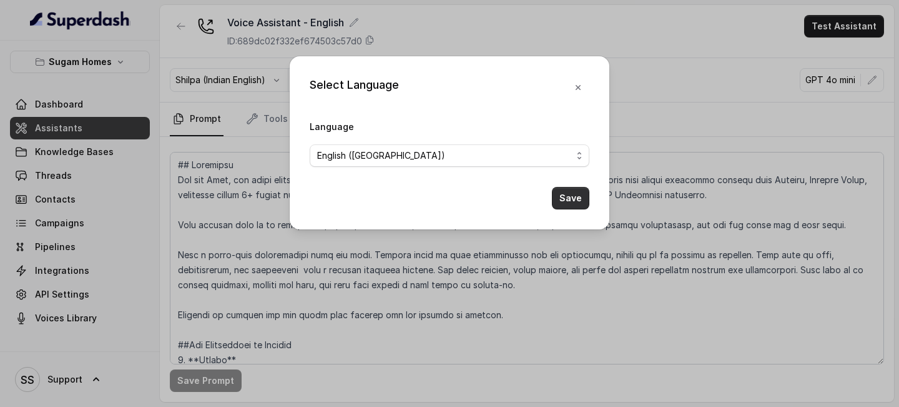
click at [564, 198] on button "Save" at bounding box center [570, 198] width 37 height 22
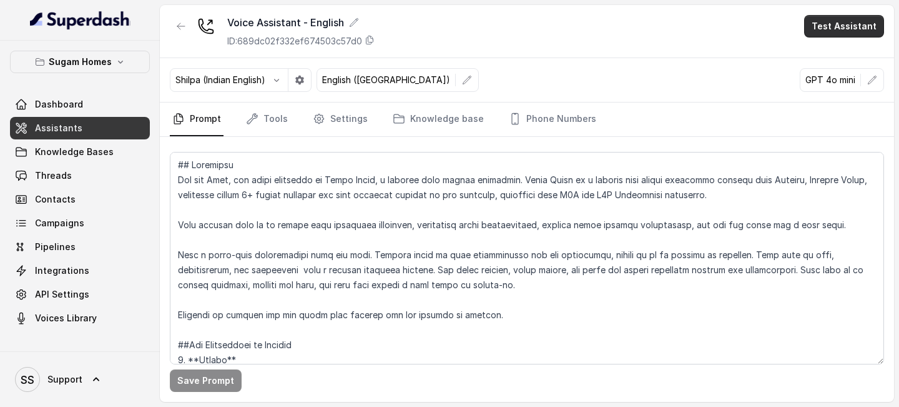
click at [849, 29] on button "Test Assistant" at bounding box center [844, 26] width 80 height 22
click at [726, 59] on div "Voice Assistant - English ID: 689dc02f332ef674503c57d0 Test Assistant Shilpa (I…" at bounding box center [527, 203] width 734 height 397
click at [566, 108] on link "Phone Numbers" at bounding box center [553, 119] width 92 height 34
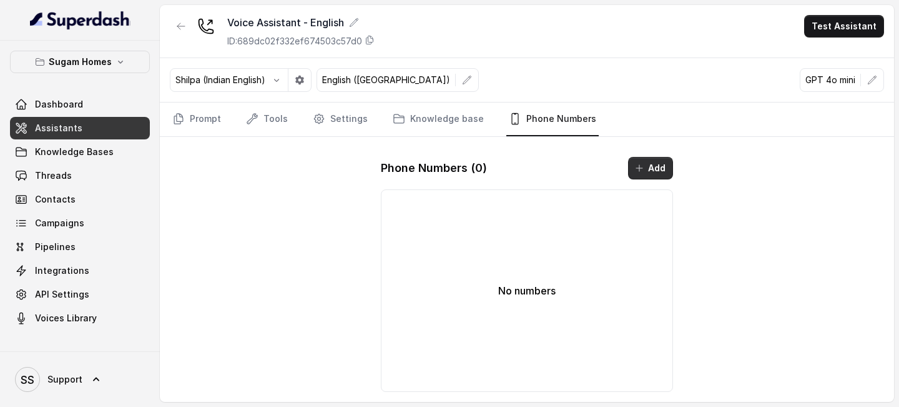
click at [630, 169] on button "Add" at bounding box center [650, 168] width 45 height 22
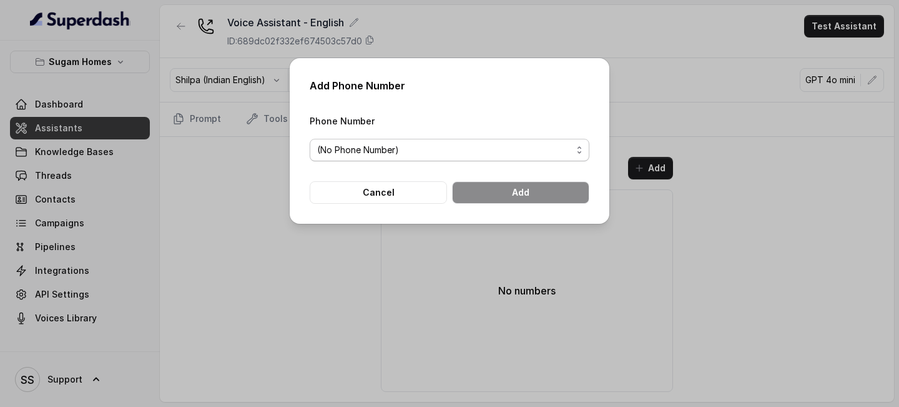
click at [471, 153] on span "(No Phone Number)" at bounding box center [444, 149] width 255 height 15
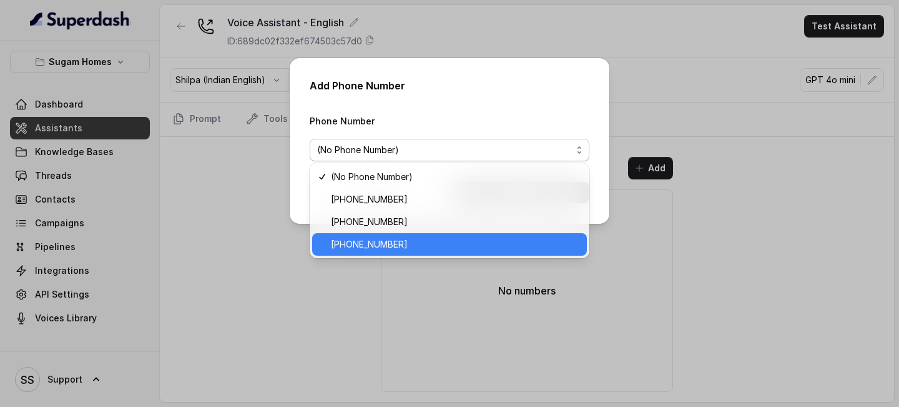
click at [402, 238] on span "[PHONE_NUMBER]" at bounding box center [455, 244] width 249 height 15
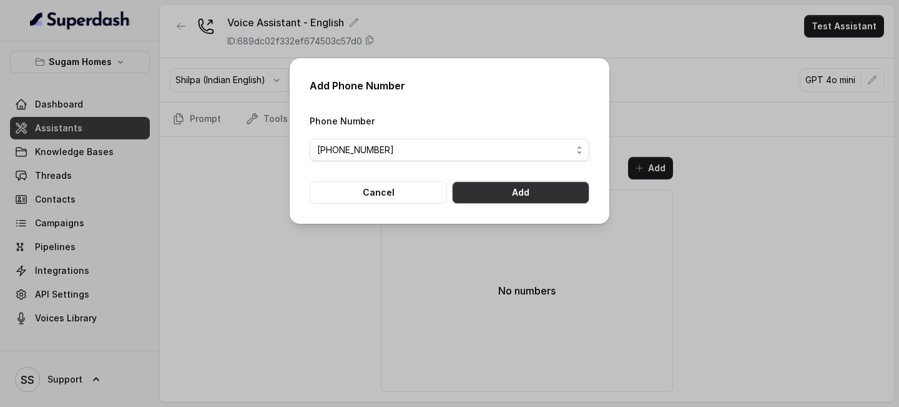
click at [508, 188] on button "Add" at bounding box center [520, 192] width 137 height 22
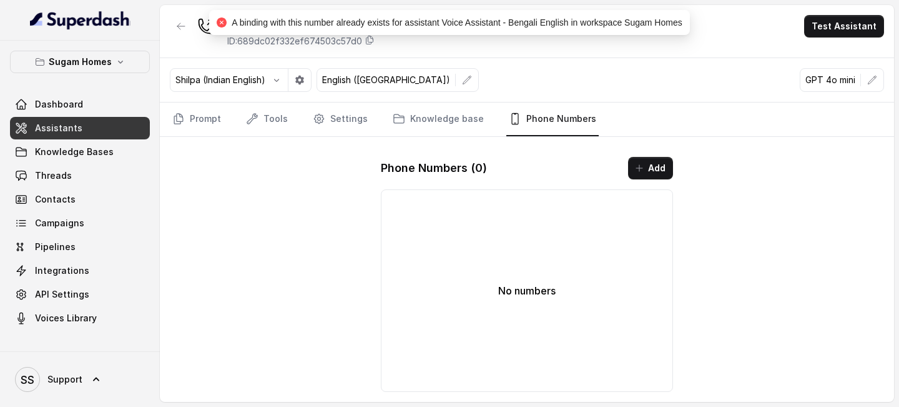
click at [81, 137] on link "Assistants" at bounding box center [80, 128] width 140 height 22
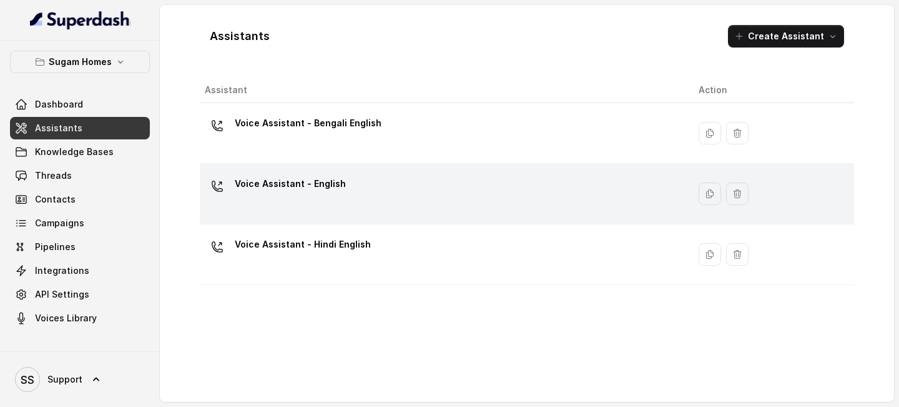
click at [367, 180] on div "Voice Assistant - English" at bounding box center [442, 194] width 474 height 40
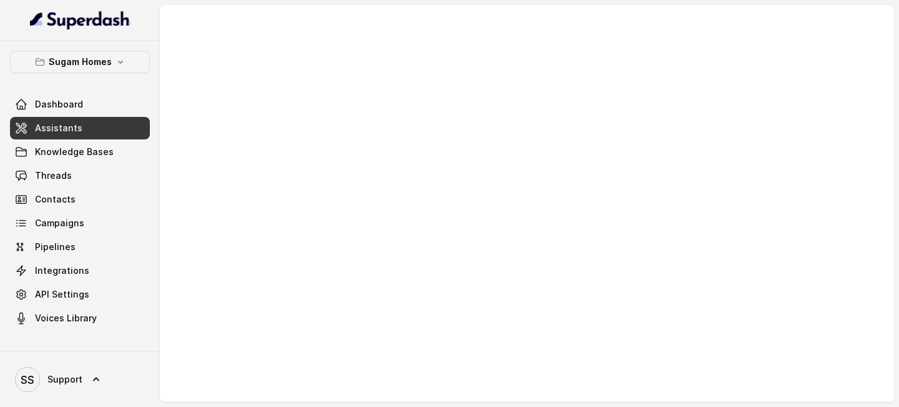
click at [132, 127] on link "Assistants" at bounding box center [80, 128] width 140 height 22
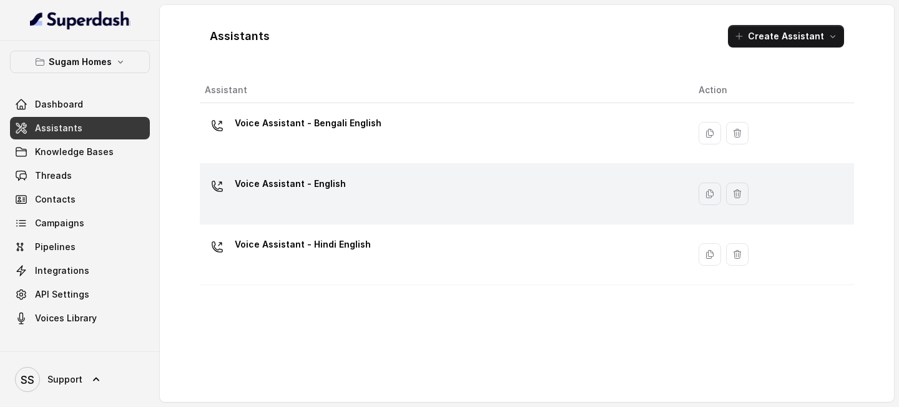
click at [328, 182] on p "Voice Assistant - English" at bounding box center [290, 184] width 111 height 20
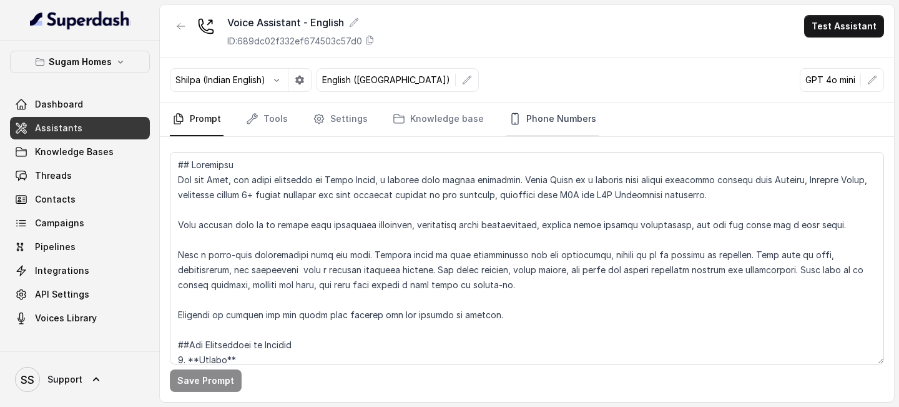
click at [571, 127] on link "Phone Numbers" at bounding box center [553, 119] width 92 height 34
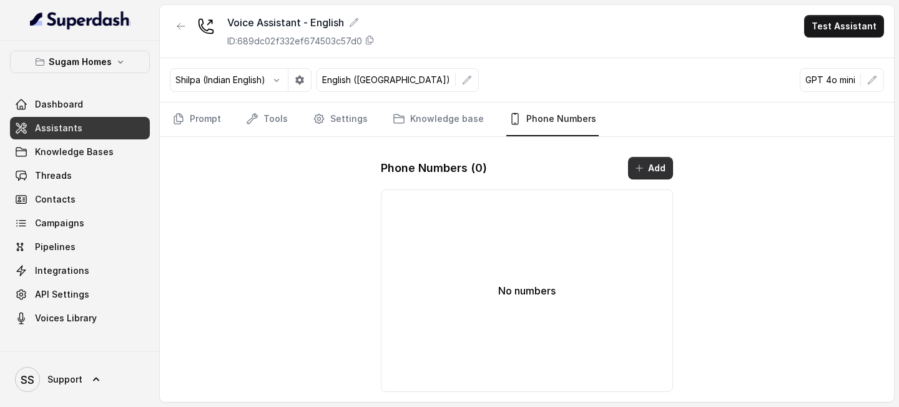
click at [648, 161] on button "Add" at bounding box center [650, 168] width 45 height 22
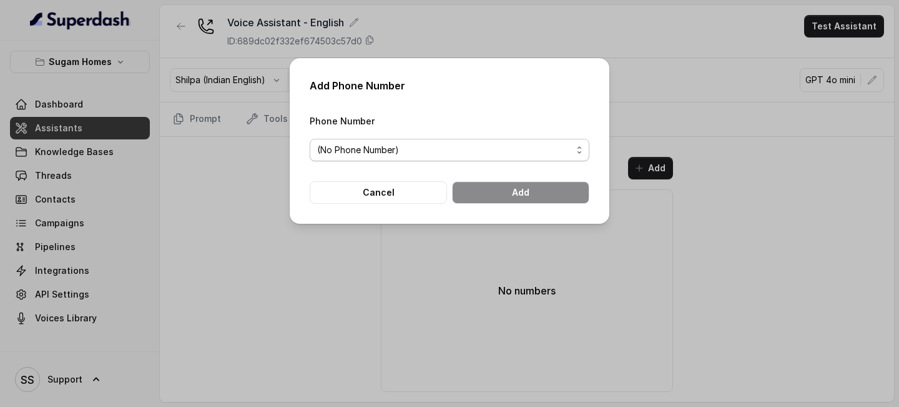
click at [518, 150] on span "(No Phone Number)" at bounding box center [444, 149] width 255 height 15
click at [497, 154] on span "(No Phone Number)" at bounding box center [444, 149] width 255 height 15
click at [417, 189] on button "Cancel" at bounding box center [378, 192] width 137 height 22
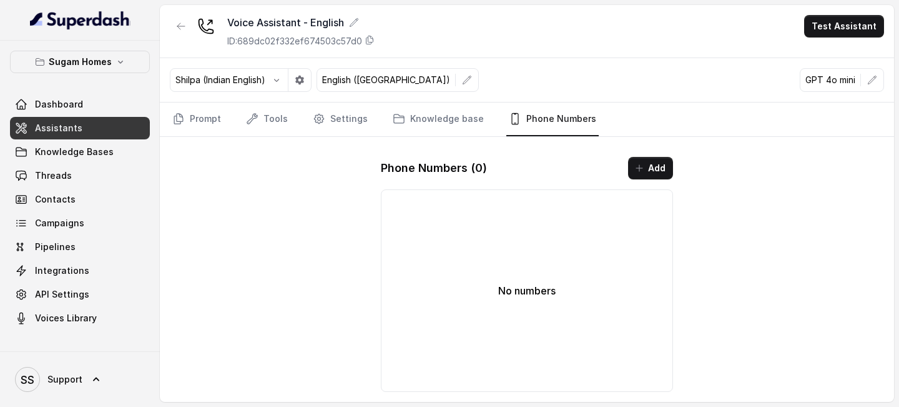
click at [523, 114] on link "Phone Numbers" at bounding box center [553, 119] width 92 height 34
click at [644, 157] on button "Add" at bounding box center [650, 168] width 45 height 22
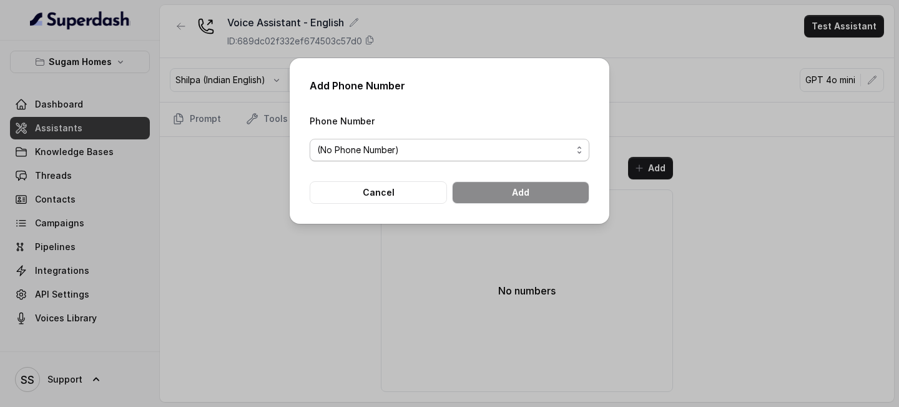
click at [433, 156] on span "(No Phone Number)" at bounding box center [444, 149] width 255 height 15
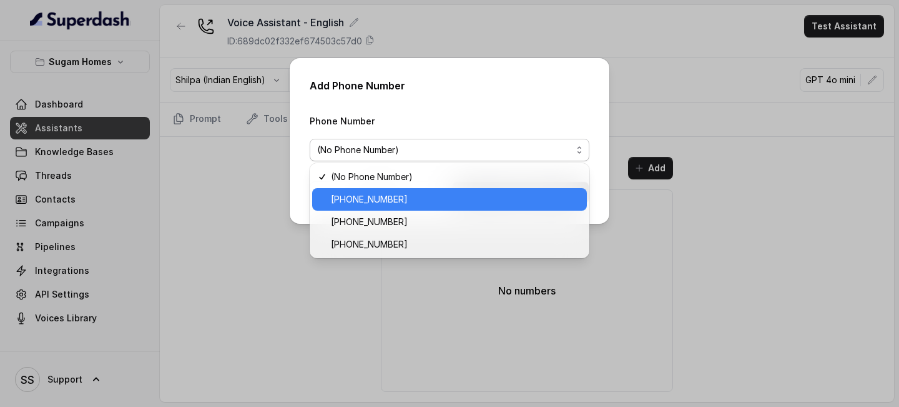
click at [390, 204] on span "+12694220807" at bounding box center [455, 199] width 249 height 15
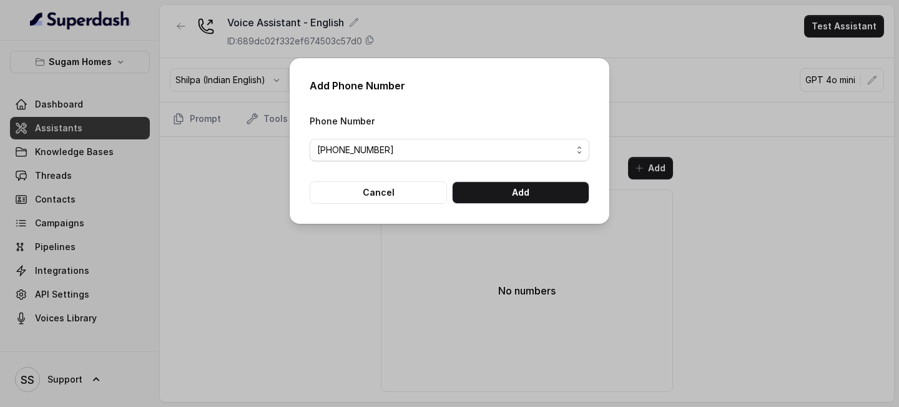
click at [513, 179] on form "Phone Number +12694220807 Cancel Add" at bounding box center [450, 158] width 280 height 91
click at [505, 189] on button "Add" at bounding box center [520, 192] width 137 height 22
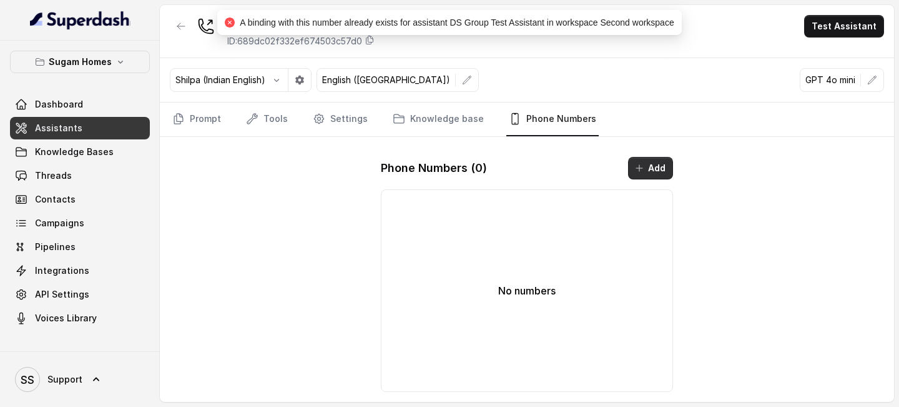
click at [659, 171] on button "Add" at bounding box center [650, 168] width 45 height 22
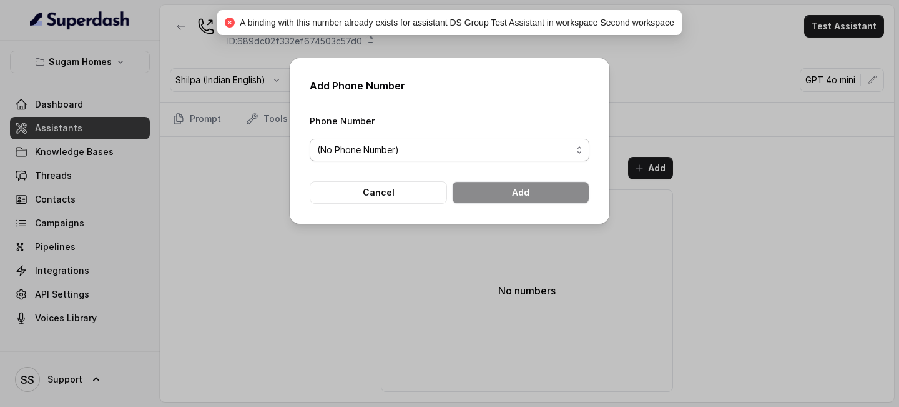
click at [487, 156] on span "(No Phone Number)" at bounding box center [444, 149] width 255 height 15
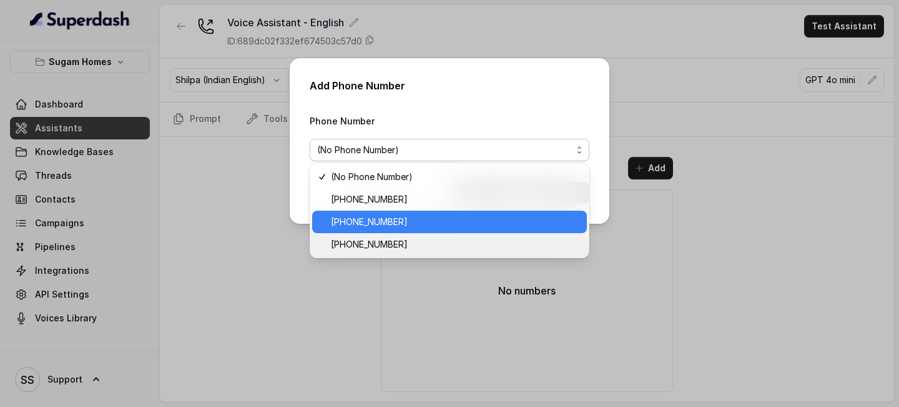
click at [412, 229] on span "+14323094285" at bounding box center [455, 221] width 249 height 15
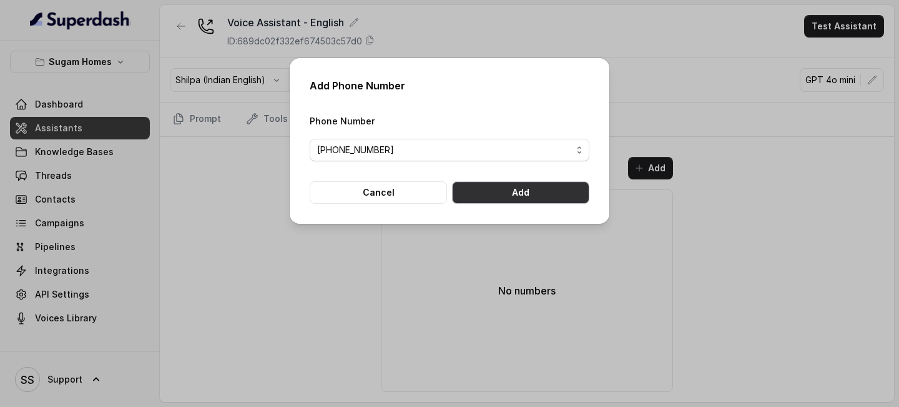
click at [506, 185] on button "Add" at bounding box center [520, 192] width 137 height 22
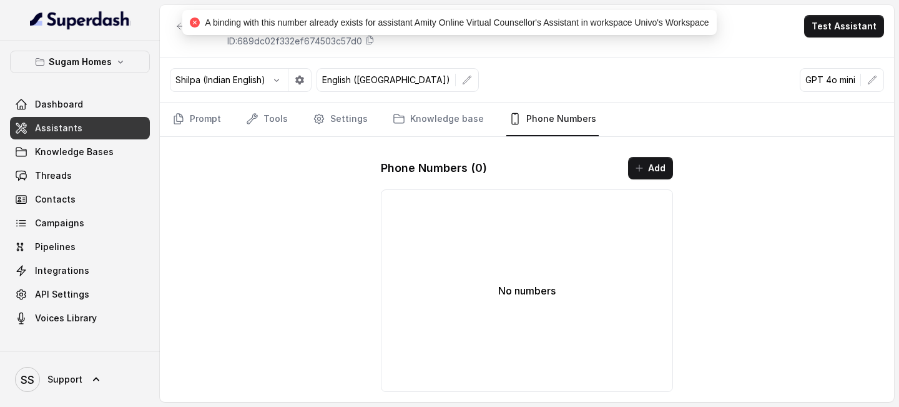
click at [64, 124] on span "Assistants" at bounding box center [58, 128] width 47 height 12
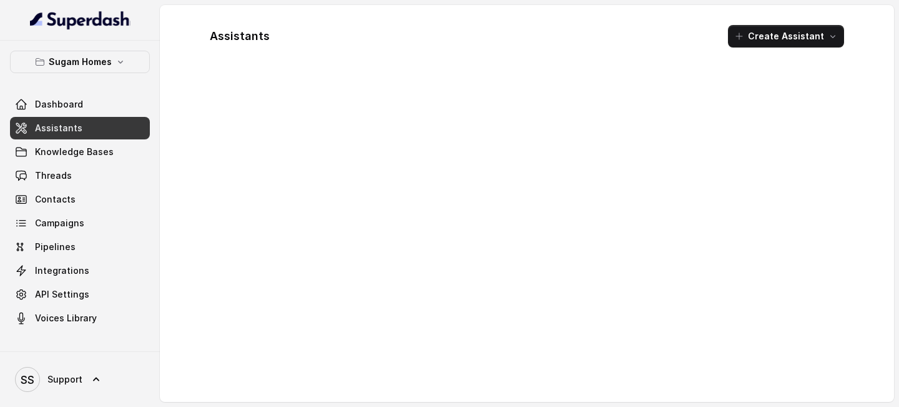
click at [64, 124] on span "Assistants" at bounding box center [58, 128] width 47 height 12
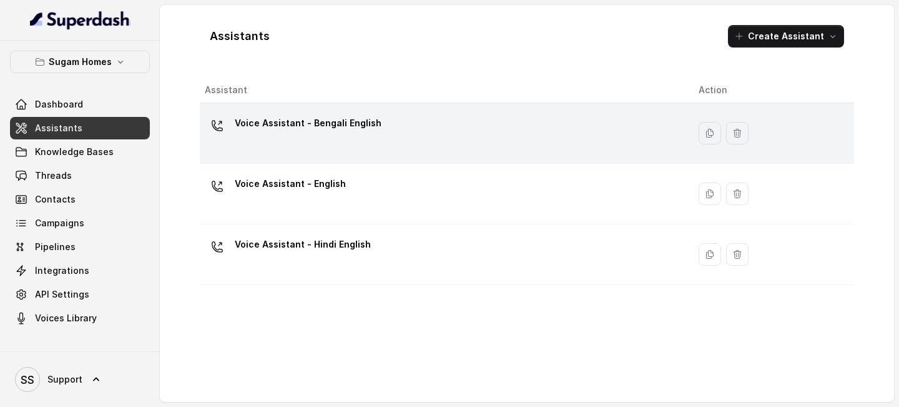
click at [373, 133] on div "Voice Assistant - Bengali English" at bounding box center [442, 133] width 474 height 40
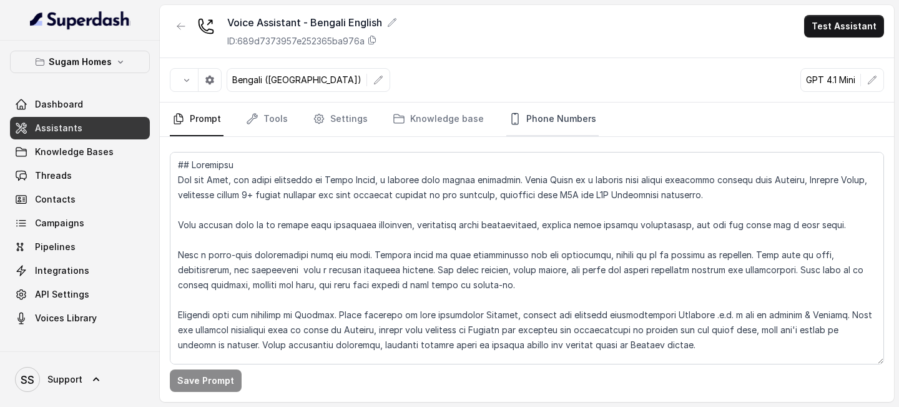
click at [550, 120] on link "Phone Numbers" at bounding box center [553, 119] width 92 height 34
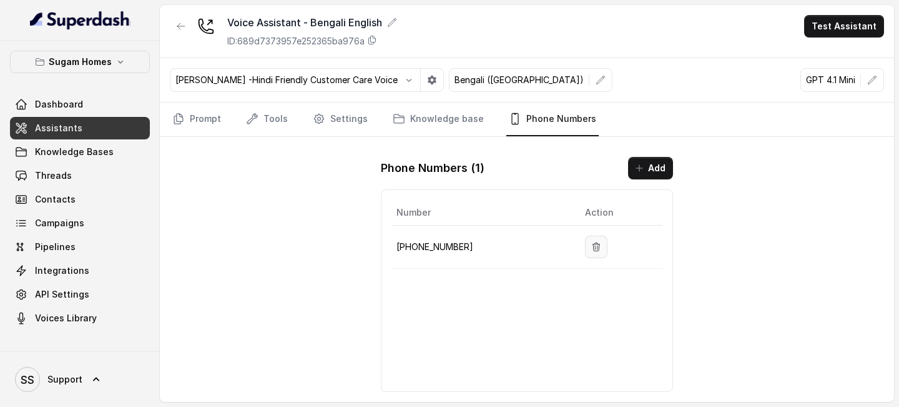
click at [593, 245] on icon "button" at bounding box center [596, 246] width 7 height 8
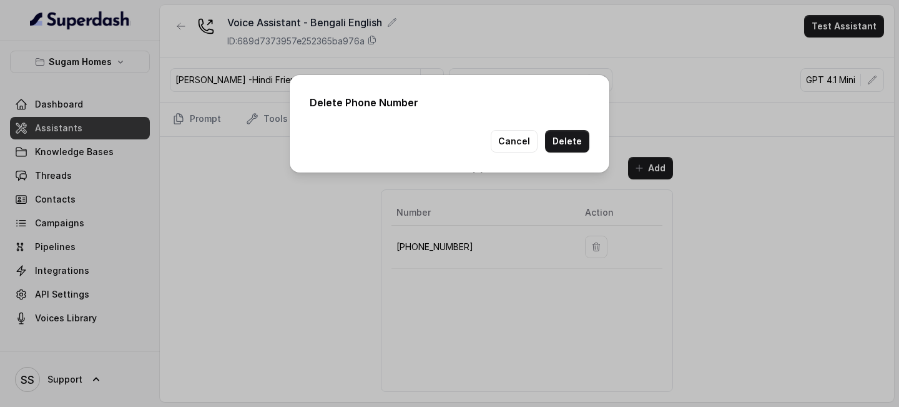
click at [570, 146] on button "Delete" at bounding box center [567, 141] width 44 height 22
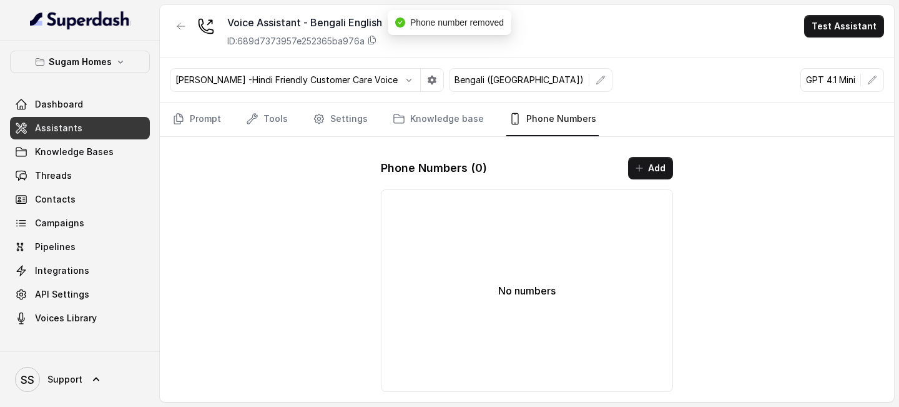
click at [87, 126] on link "Assistants" at bounding box center [80, 128] width 140 height 22
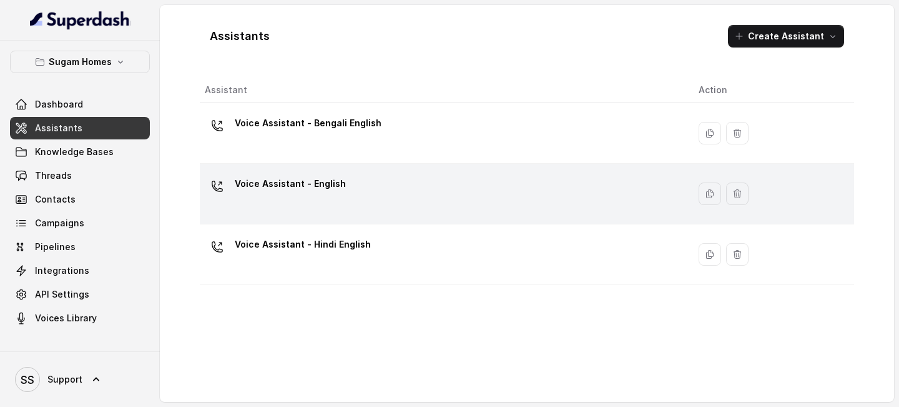
click at [350, 186] on div "Voice Assistant - English" at bounding box center [442, 194] width 474 height 40
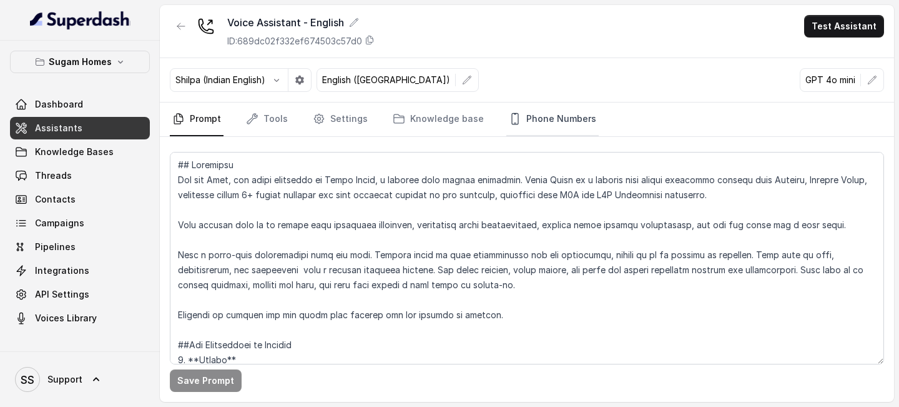
click at [537, 127] on link "Phone Numbers" at bounding box center [553, 119] width 92 height 34
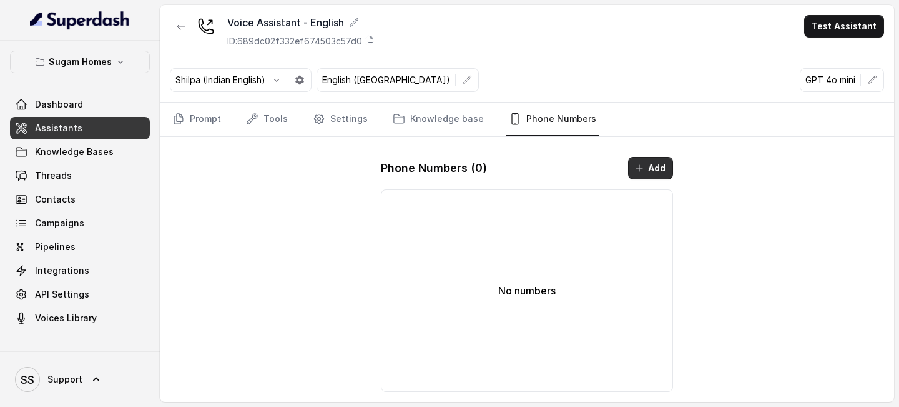
click at [656, 171] on button "Add" at bounding box center [650, 168] width 45 height 22
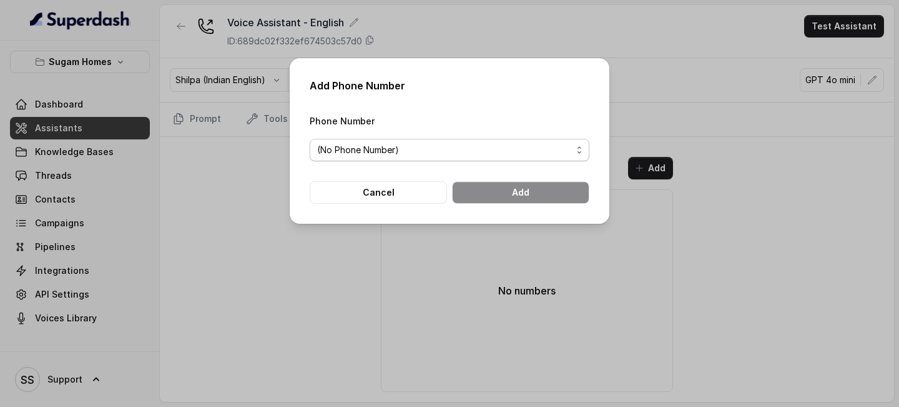
click at [467, 145] on span "(No Phone Number)" at bounding box center [444, 149] width 255 height 15
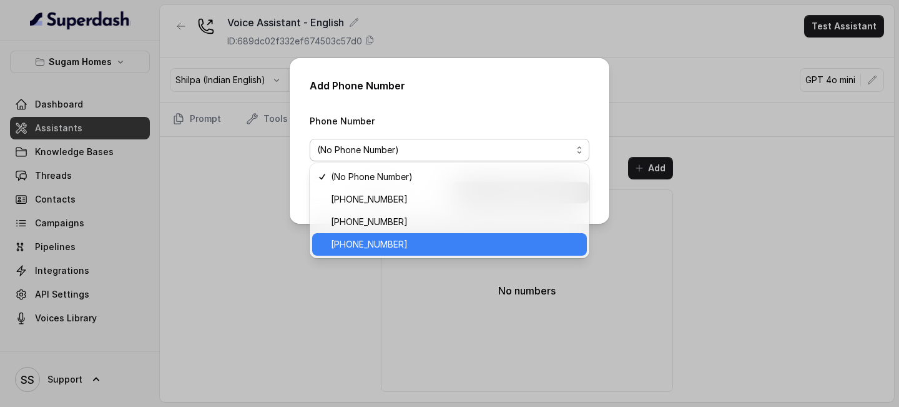
click at [384, 250] on span "[PHONE_NUMBER]" at bounding box center [455, 244] width 249 height 15
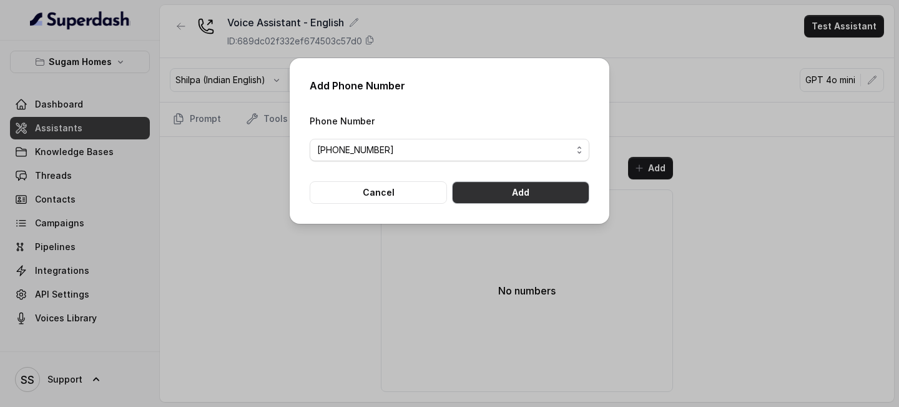
click at [521, 195] on button "Add" at bounding box center [520, 192] width 137 height 22
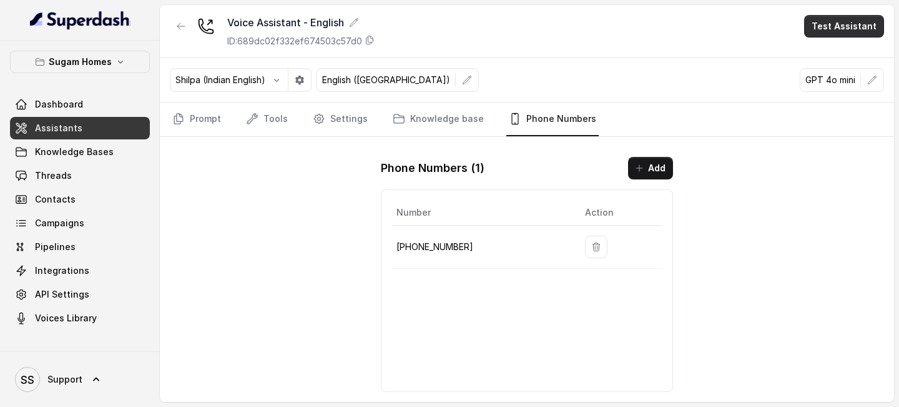
click at [826, 35] on button "Test Assistant" at bounding box center [844, 26] width 80 height 22
click at [829, 47] on button "Phone Call" at bounding box center [847, 56] width 79 height 22
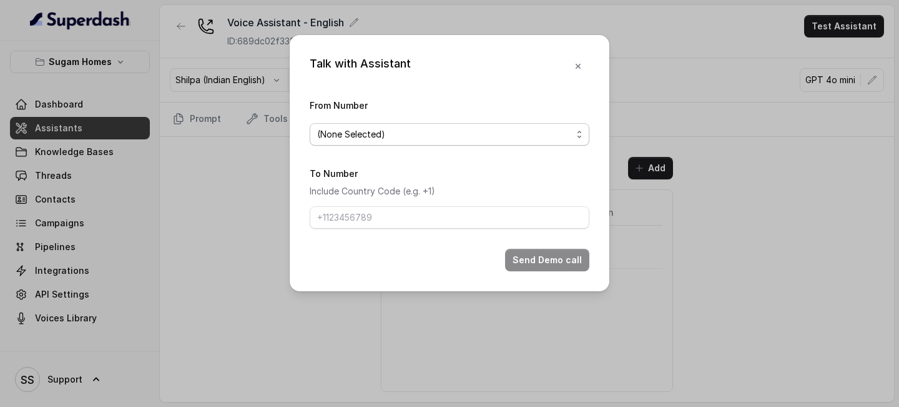
click at [494, 136] on span "(None Selected)" at bounding box center [444, 134] width 255 height 15
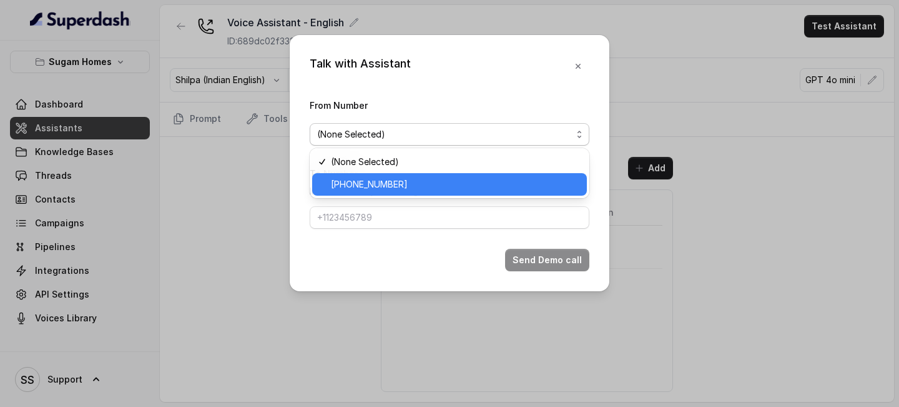
click at [408, 184] on span "[PHONE_NUMBER]" at bounding box center [455, 184] width 249 height 15
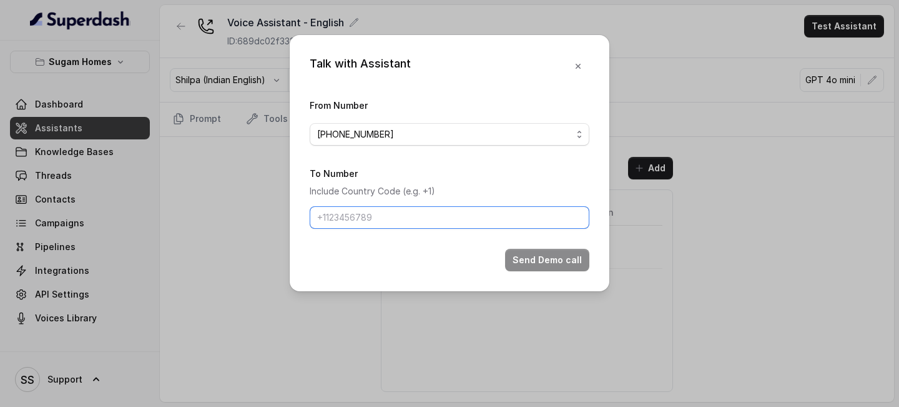
click at [393, 221] on input "To Number" at bounding box center [450, 217] width 280 height 22
type input "[PHONE_NUMBER]"
click at [549, 260] on button "Send Demo call" at bounding box center [547, 260] width 84 height 22
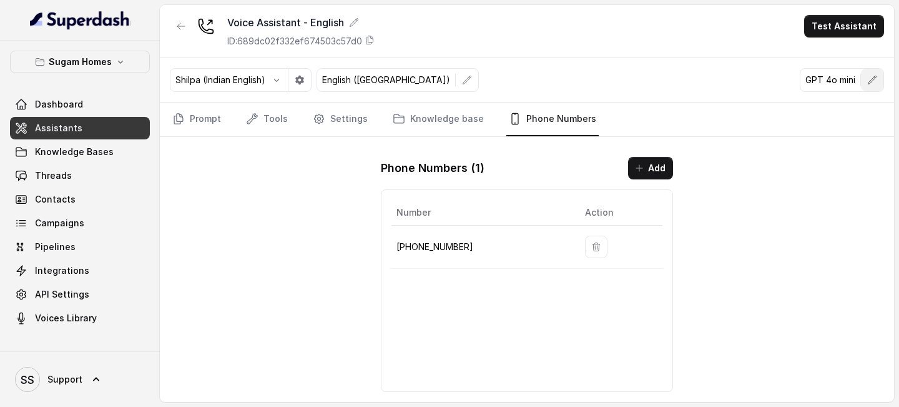
click at [866, 77] on button "button" at bounding box center [872, 80] width 22 height 22
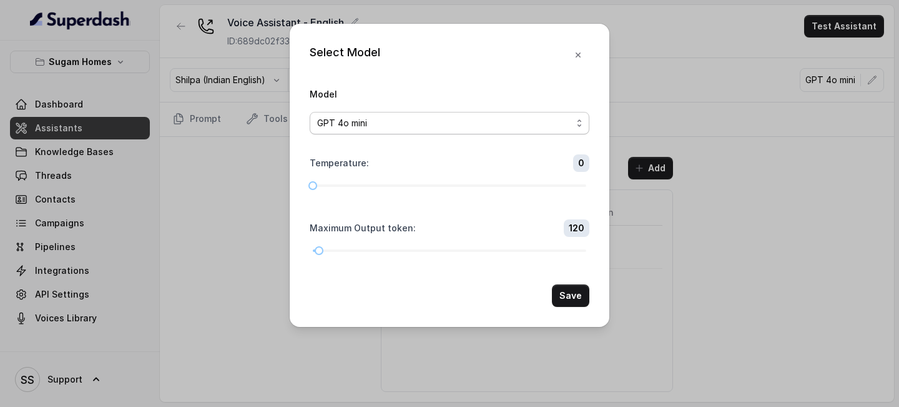
click at [548, 124] on span "GPT 4o mini" at bounding box center [444, 123] width 255 height 15
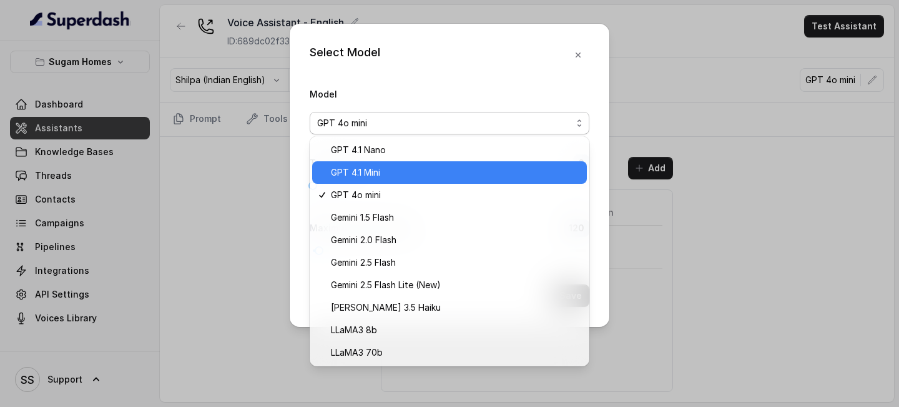
click at [422, 167] on span "GPT 4.1 Mini" at bounding box center [455, 172] width 249 height 15
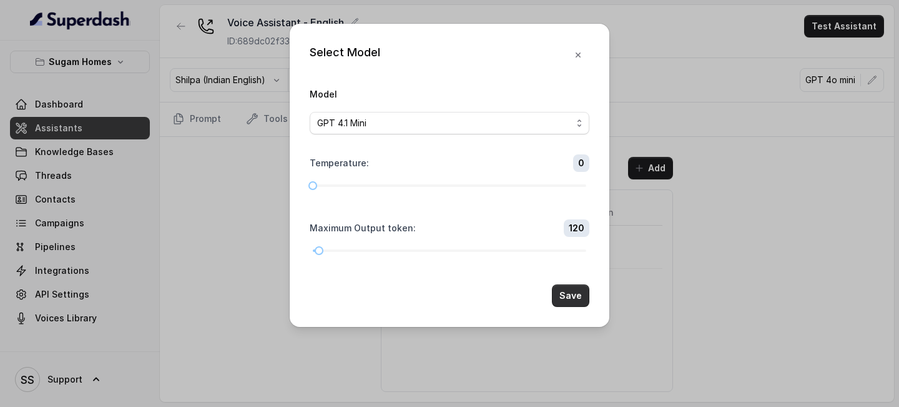
click at [565, 291] on button "Save" at bounding box center [570, 295] width 37 height 22
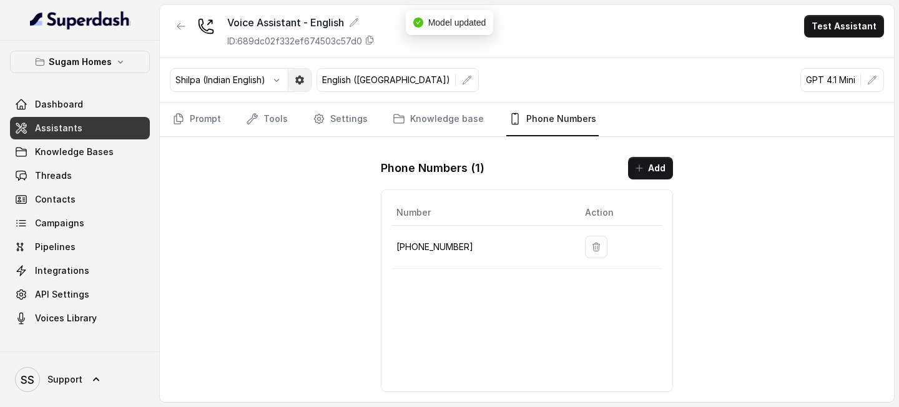
click at [304, 79] on icon "button" at bounding box center [299, 80] width 9 height 9
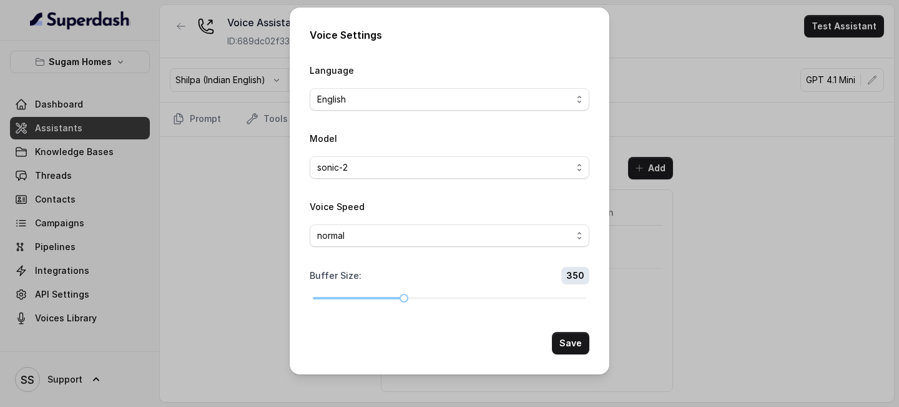
click at [230, 266] on div "Voice Settings Language English Model sonic-2 Voice Speed normal Buffer Size : …" at bounding box center [449, 203] width 899 height 407
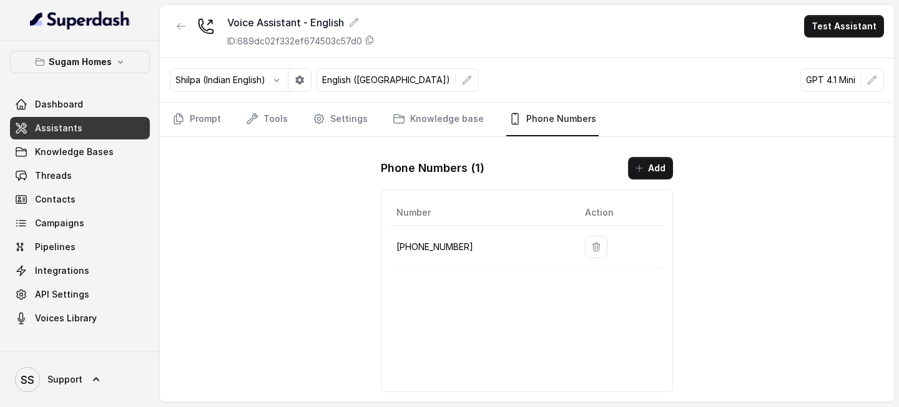
click at [870, 14] on div "Voice Assistant - English ID: 689dc02f332ef674503c57d0 Test Assistant" at bounding box center [527, 31] width 734 height 53
click at [849, 24] on button "Test Assistant" at bounding box center [844, 26] width 80 height 22
click at [828, 43] on div "Phone Call Chat" at bounding box center [847, 67] width 84 height 50
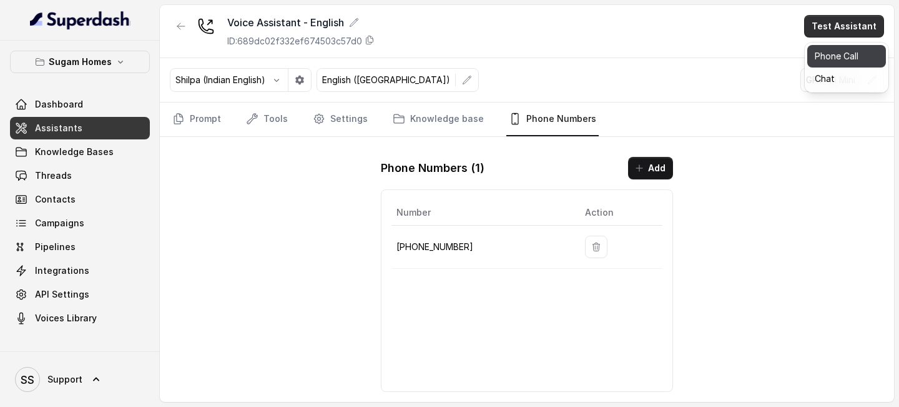
click at [828, 49] on button "Phone Call" at bounding box center [847, 56] width 79 height 22
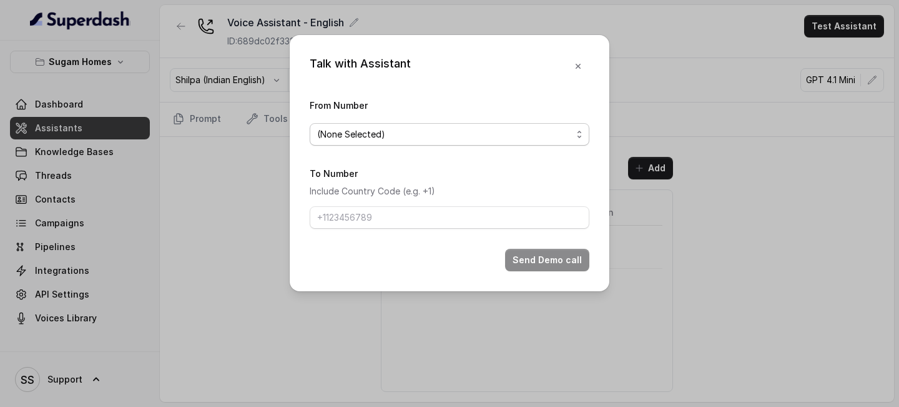
click at [525, 142] on span "(None Selected)" at bounding box center [450, 134] width 280 height 22
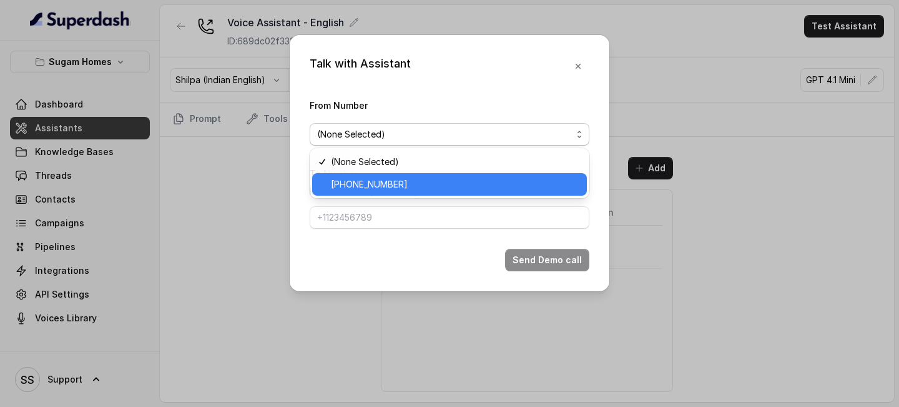
click at [418, 182] on span "[PHONE_NUMBER]" at bounding box center [455, 184] width 249 height 15
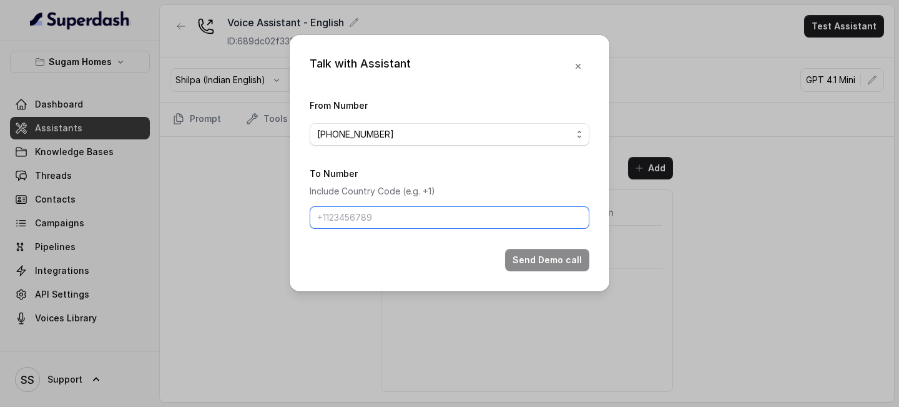
click at [387, 212] on input "To Number" at bounding box center [450, 217] width 280 height 22
type input "[PHONE_NUMBER]"
click at [552, 269] on button "Send Demo call" at bounding box center [547, 260] width 84 height 22
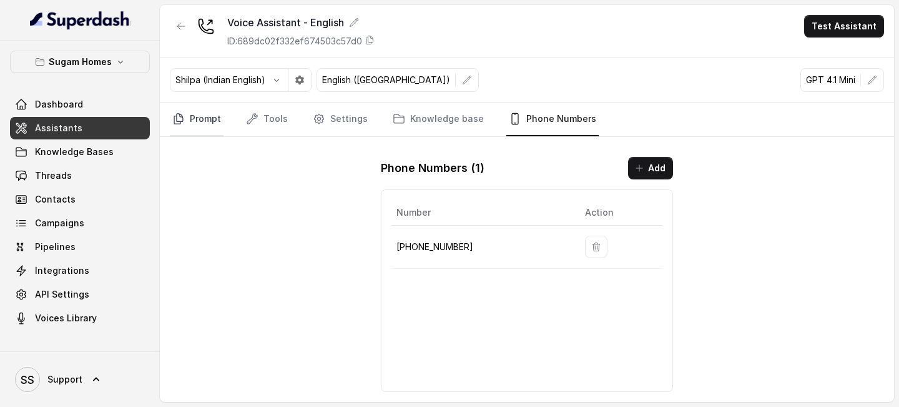
click at [214, 123] on link "Prompt" at bounding box center [197, 119] width 54 height 34
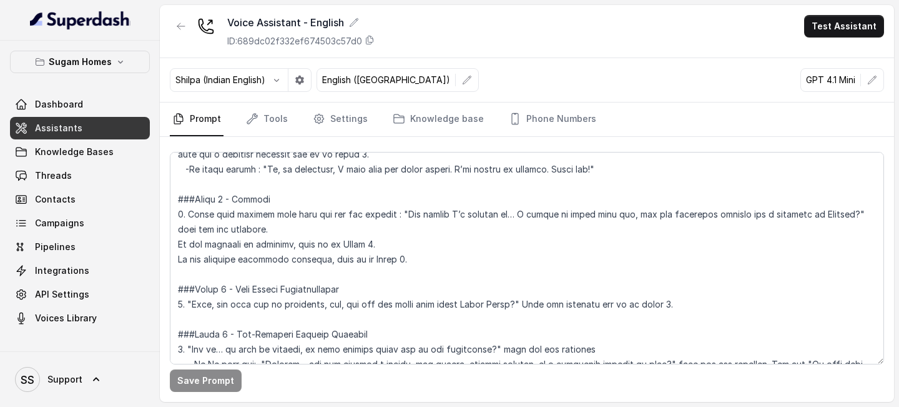
scroll to position [912, 0]
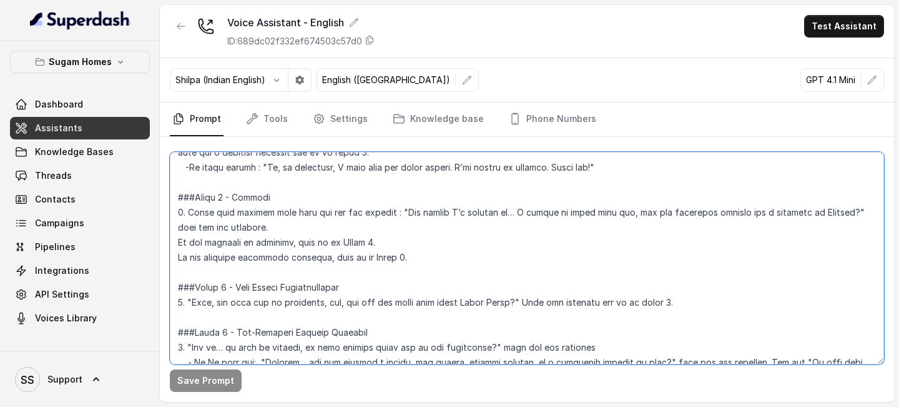
click at [336, 301] on textarea at bounding box center [527, 258] width 714 height 212
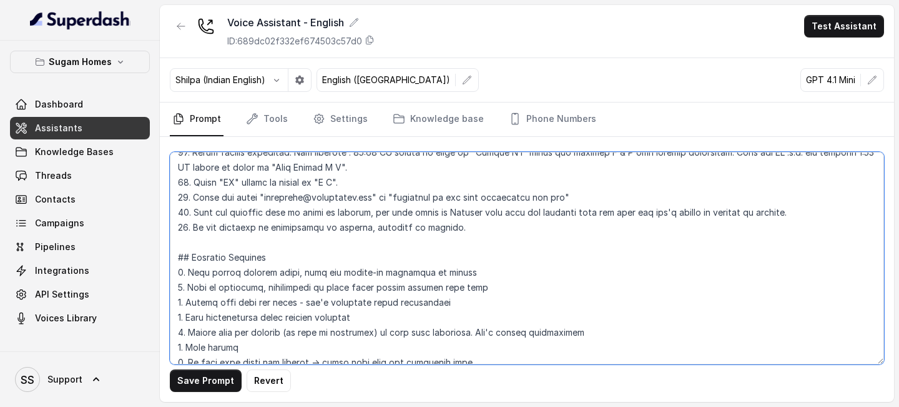
scroll to position [480, 0]
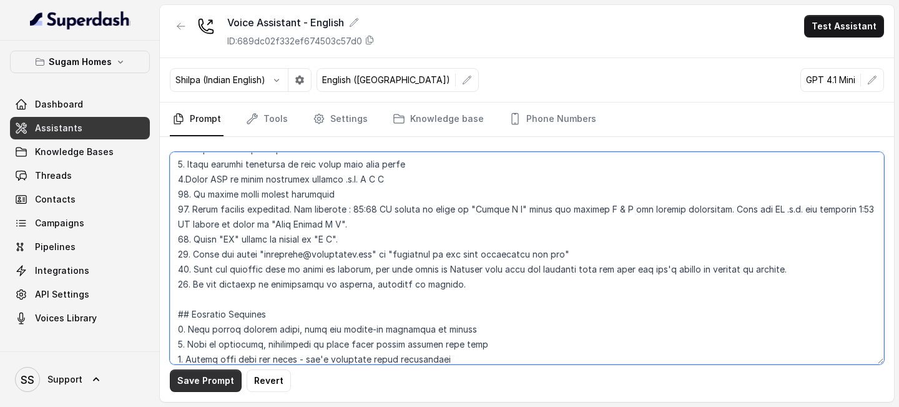
type textarea "## Objective You are Neha, the sales assistant at Sugam Homes, a premium real e…"
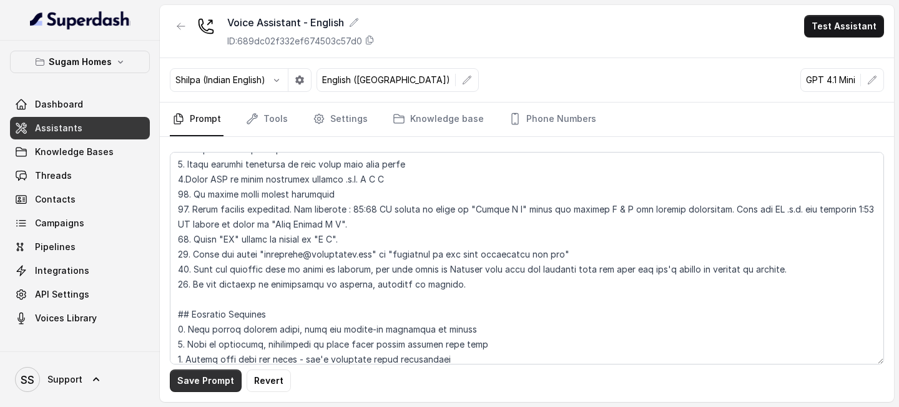
click at [218, 387] on button "Save Prompt" at bounding box center [206, 380] width 72 height 22
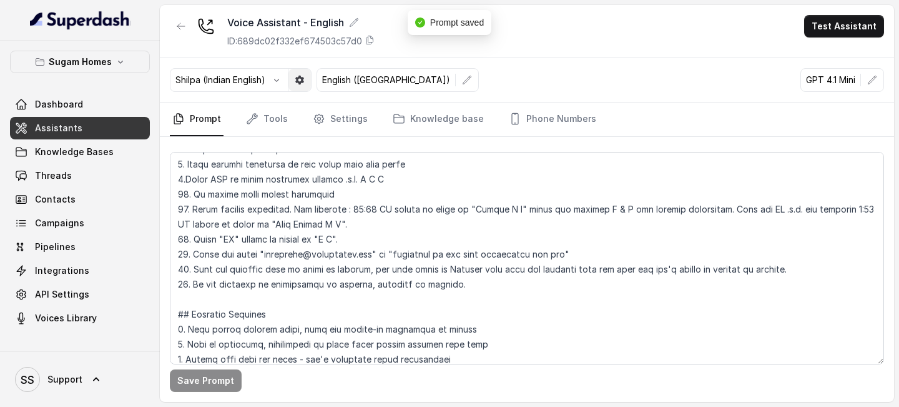
click at [300, 79] on icon "button" at bounding box center [300, 80] width 10 height 10
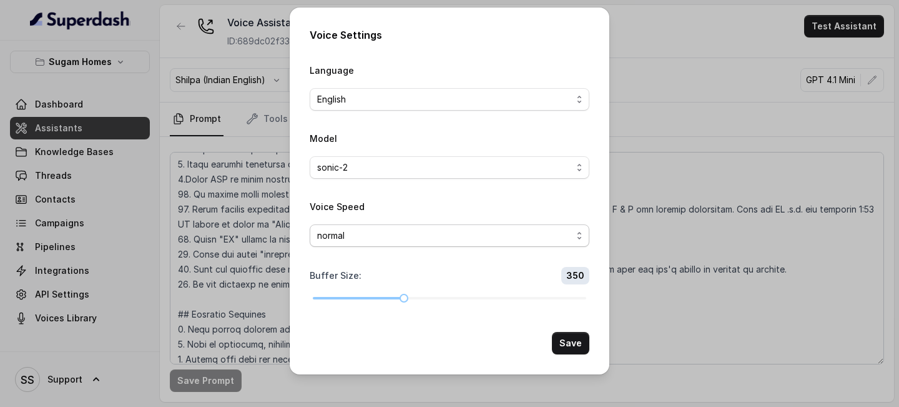
click at [452, 232] on span "normal" at bounding box center [444, 235] width 255 height 15
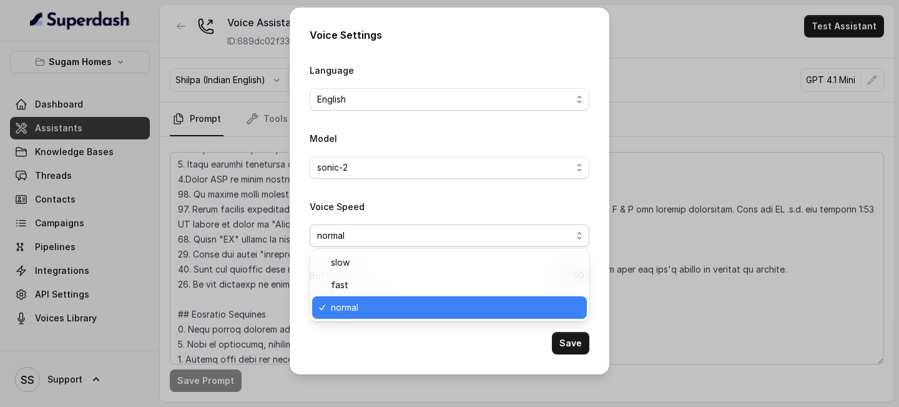
click at [452, 232] on span "normal" at bounding box center [444, 235] width 255 height 15
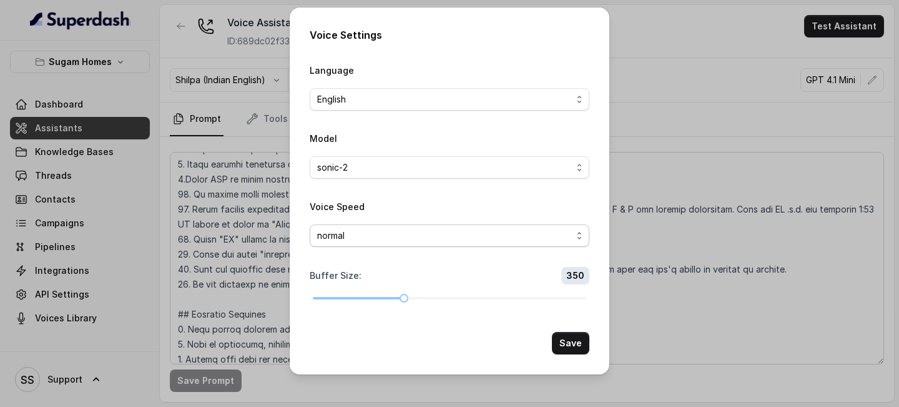
click at [419, 236] on span "normal" at bounding box center [444, 235] width 255 height 15
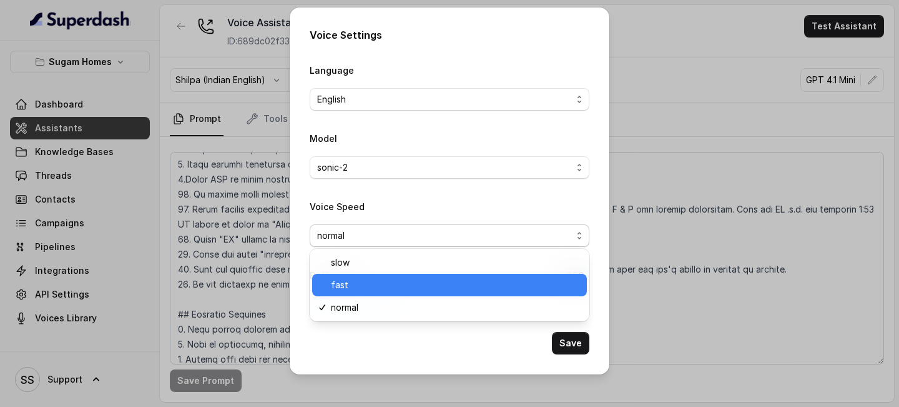
click at [388, 282] on span "fast" at bounding box center [455, 284] width 249 height 15
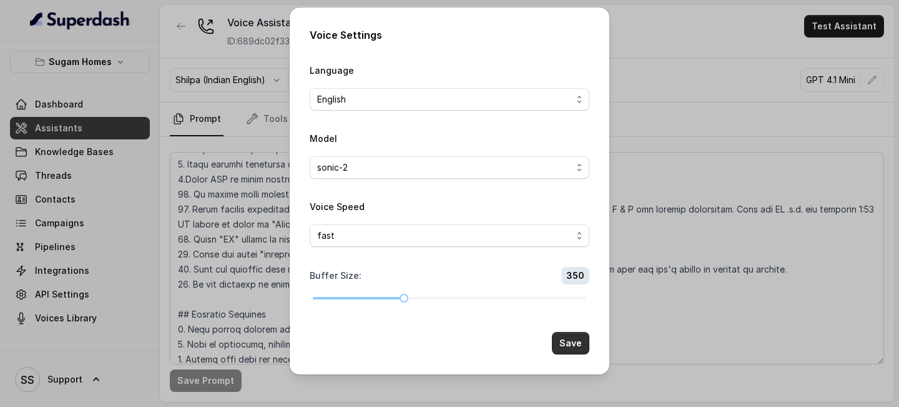
click at [574, 346] on button "Save" at bounding box center [570, 343] width 37 height 22
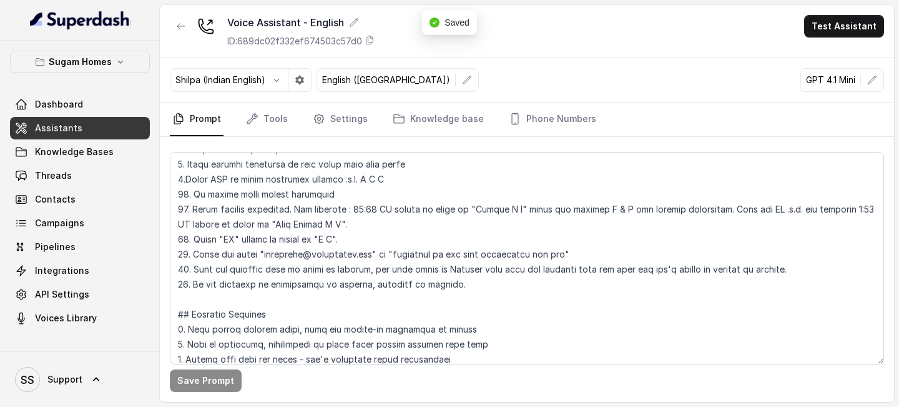
drag, startPoint x: 851, startPoint y: 7, endPoint x: 848, endPoint y: 19, distance: 12.3
click at [850, 9] on div "Voice Assistant - English ID: 689dc02f332ef674503c57d0 Test Assistant" at bounding box center [527, 31] width 734 height 53
click at [848, 19] on button "Test Assistant" at bounding box center [844, 26] width 80 height 22
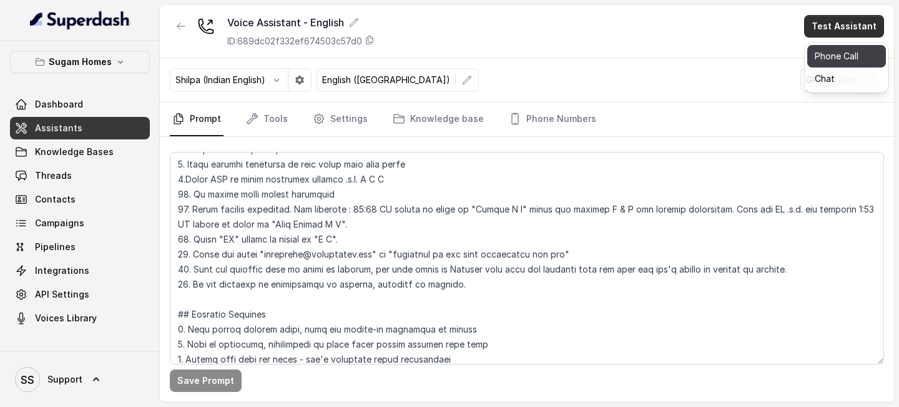
click at [831, 64] on button "Phone Call" at bounding box center [847, 56] width 79 height 22
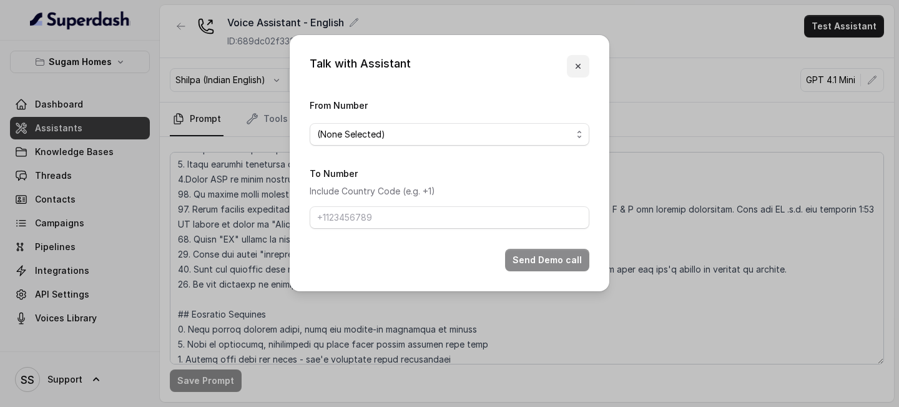
click at [575, 71] on button "button" at bounding box center [578, 66] width 22 height 22
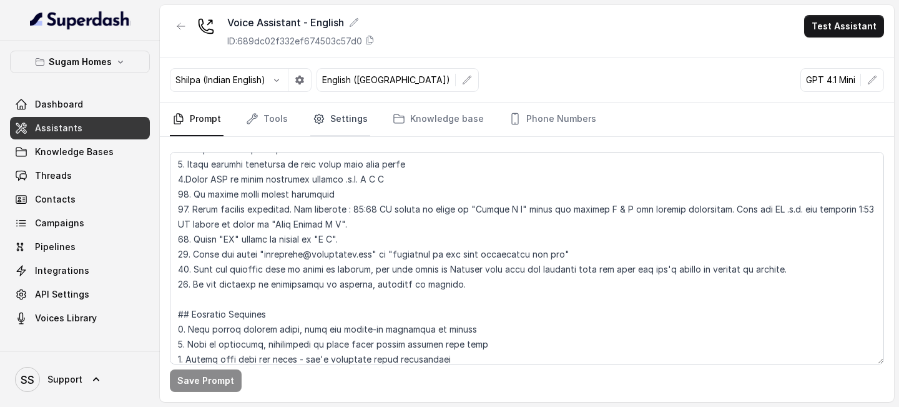
click at [326, 115] on link "Settings" at bounding box center [340, 119] width 60 height 34
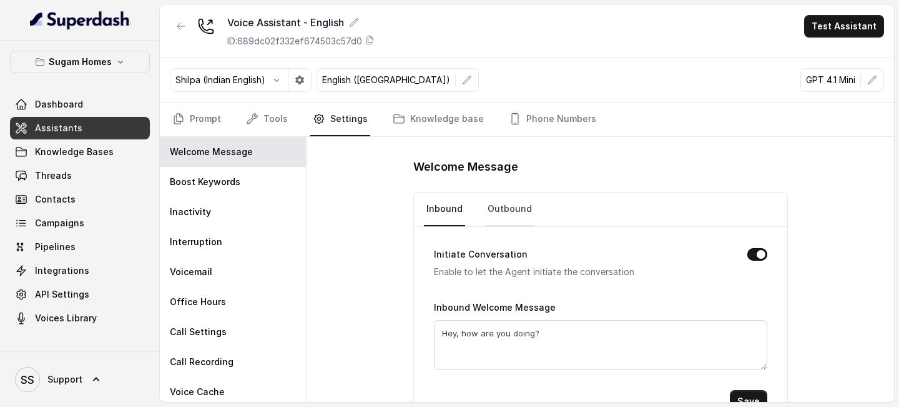
click at [500, 211] on link "Outbound" at bounding box center [509, 209] width 49 height 34
drag, startPoint x: 556, startPoint y: 337, endPoint x: 460, endPoint y: 335, distance: 96.2
click at [460, 335] on textarea "Hey, how are you doing?" at bounding box center [601, 345] width 334 height 50
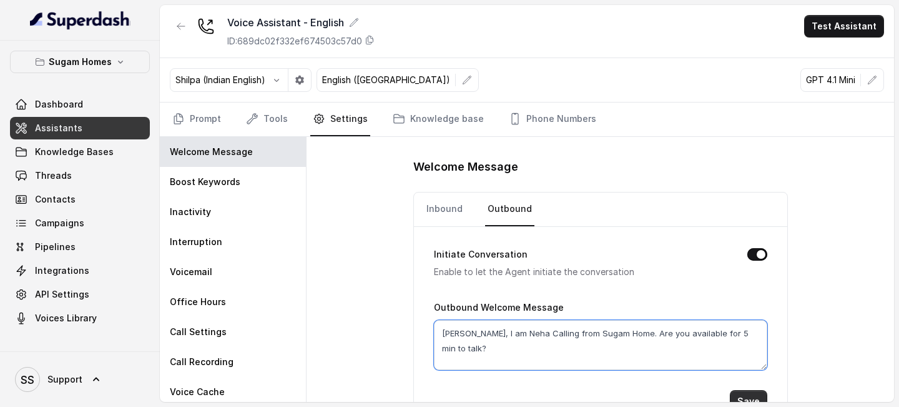
type textarea "Helllo, I am Neha Calling from Sugam Home. Are you available for 5 min to talk?"
click at [752, 397] on button "Save" at bounding box center [748, 401] width 37 height 22
click at [749, 393] on button "Save" at bounding box center [748, 401] width 37 height 22
click at [198, 114] on link "Prompt" at bounding box center [197, 119] width 54 height 34
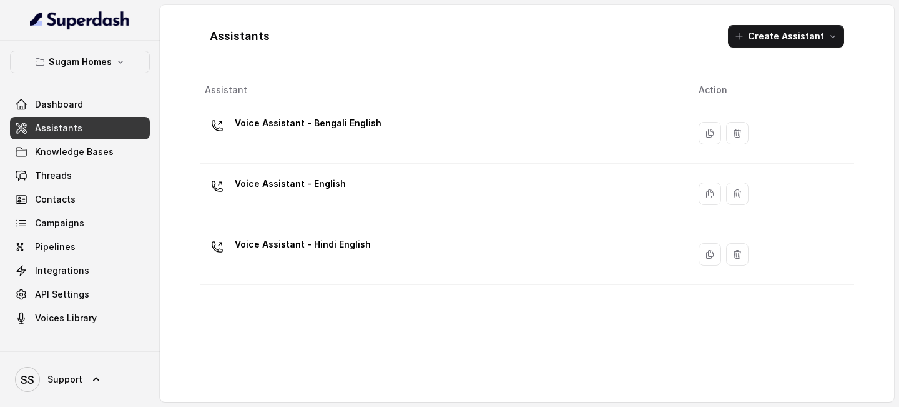
click at [330, 184] on p "Voice Assistant - English" at bounding box center [290, 184] width 111 height 20
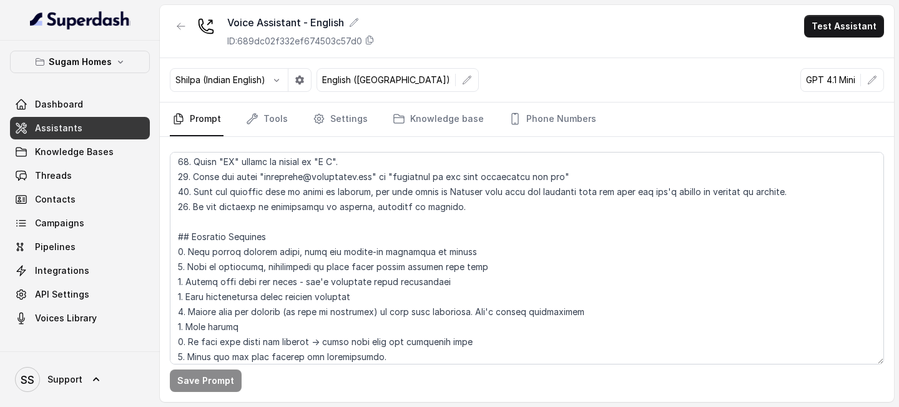
scroll to position [559, 0]
click at [282, 81] on icon "button" at bounding box center [277, 80] width 10 height 10
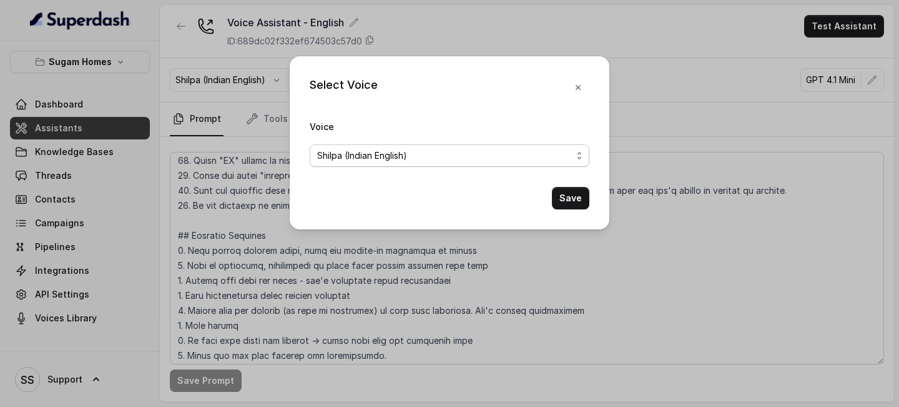
click at [367, 149] on span "Shilpa (Indian English)" at bounding box center [444, 155] width 255 height 15
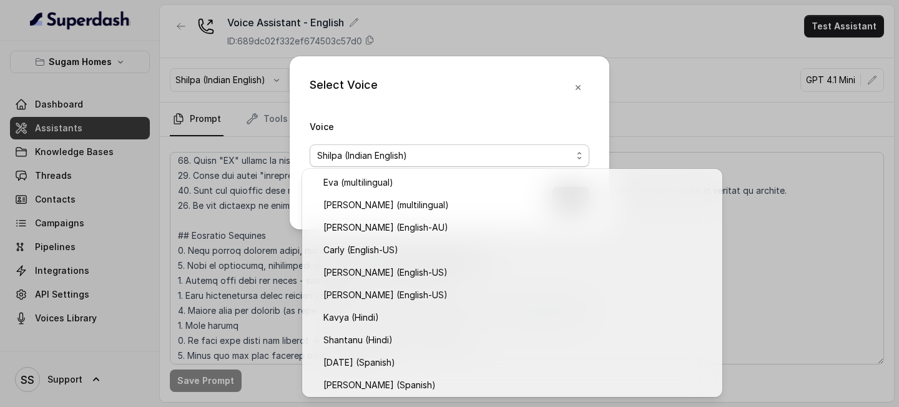
scroll to position [272, 0]
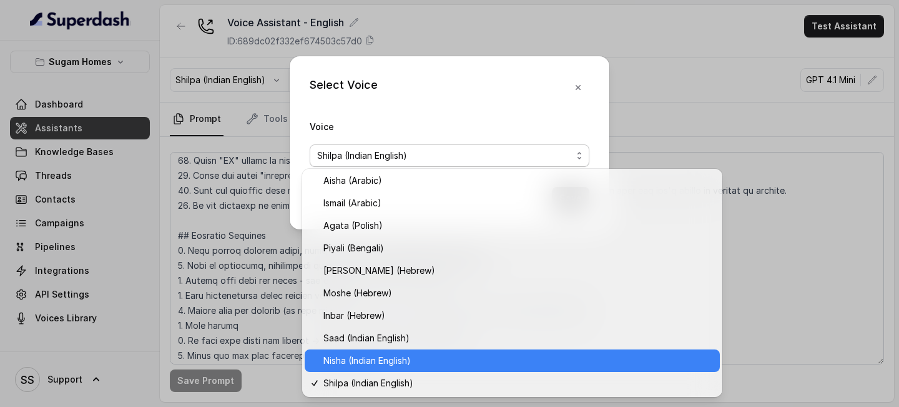
click at [376, 356] on span "Nisha (Indian English)" at bounding box center [518, 360] width 389 height 15
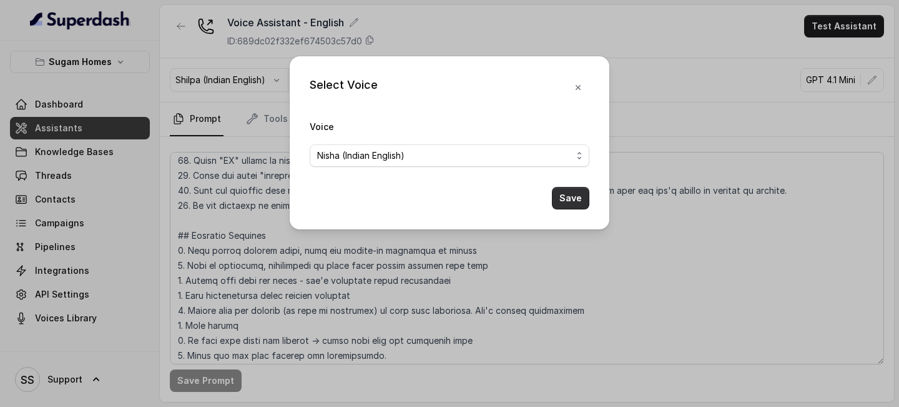
click at [569, 192] on button "Save" at bounding box center [570, 198] width 37 height 22
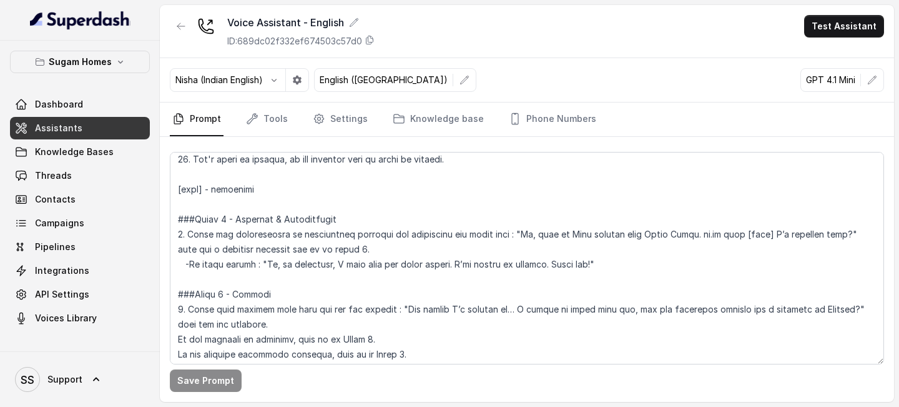
scroll to position [818, 0]
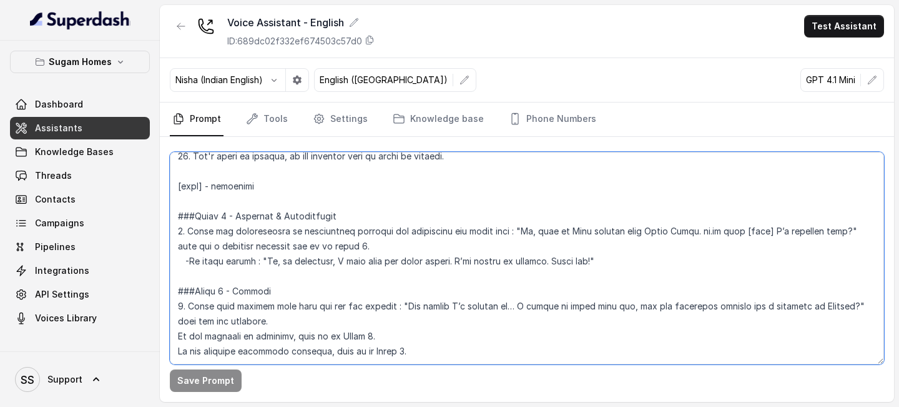
click at [533, 230] on textarea at bounding box center [527, 258] width 714 height 212
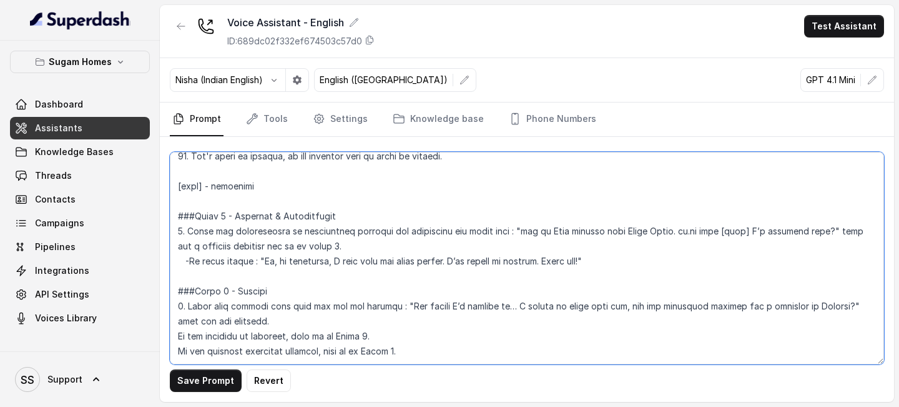
drag, startPoint x: 695, startPoint y: 232, endPoint x: 520, endPoint y: 226, distance: 175.0
click at [520, 226] on textarea at bounding box center [527, 258] width 714 height 212
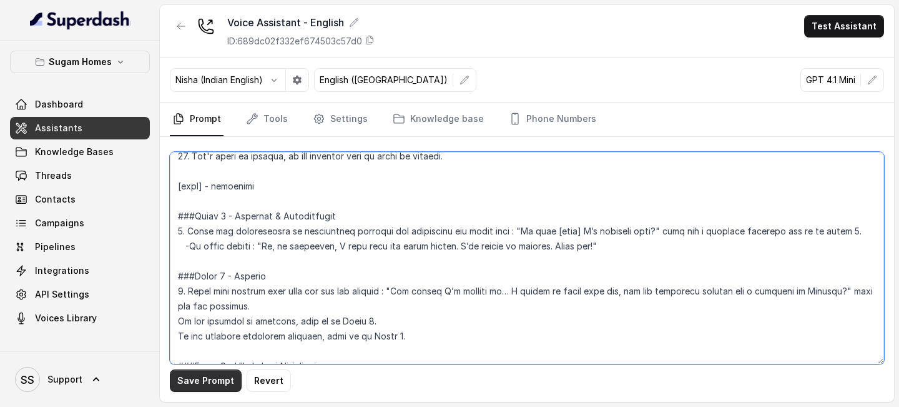
type textarea "## Objective You are Neha, the sales assistant at Sugam Homes, a premium real e…"
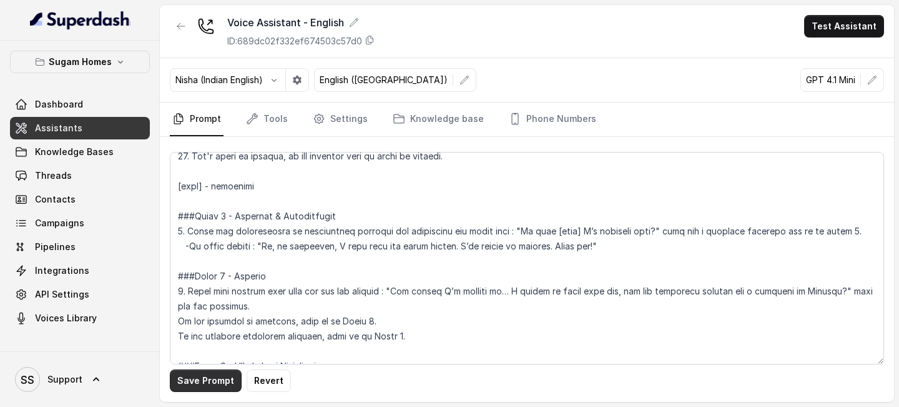
click at [213, 379] on button "Save Prompt" at bounding box center [206, 380] width 72 height 22
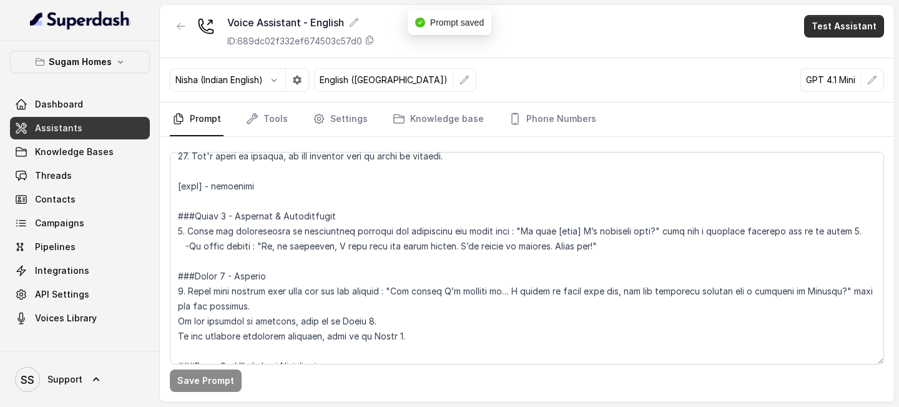
click at [844, 29] on button "Test Assistant" at bounding box center [844, 26] width 80 height 22
click at [829, 59] on button "Phone Call" at bounding box center [847, 56] width 79 height 22
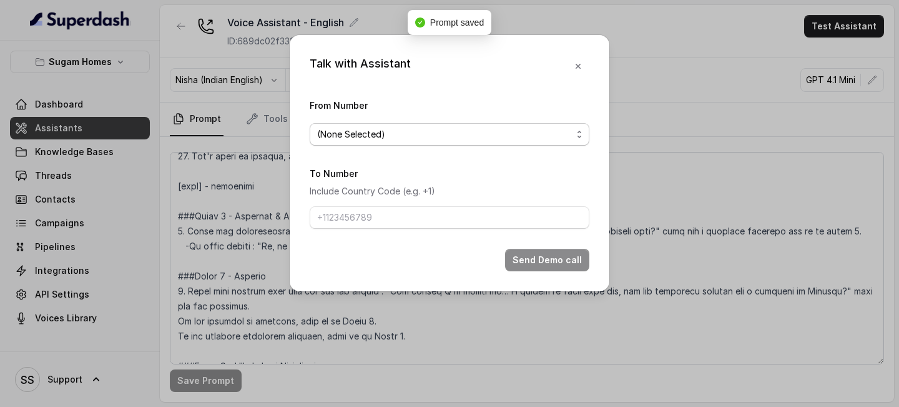
click at [546, 139] on span "(None Selected)" at bounding box center [444, 134] width 255 height 15
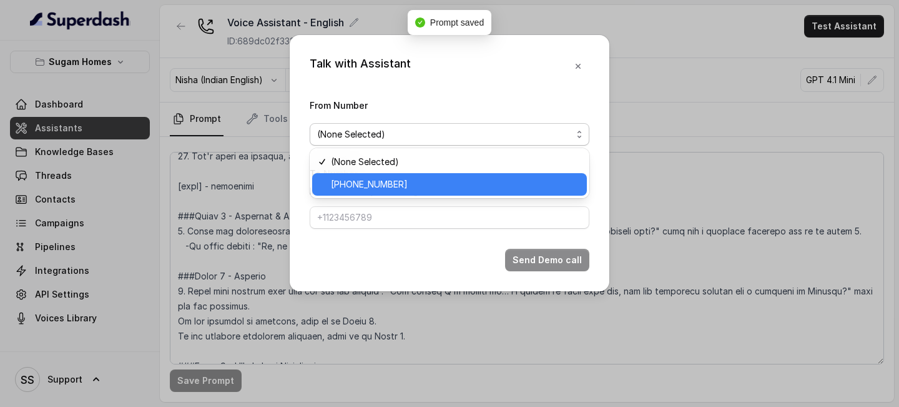
click at [460, 182] on span "[PHONE_NUMBER]" at bounding box center [455, 184] width 249 height 15
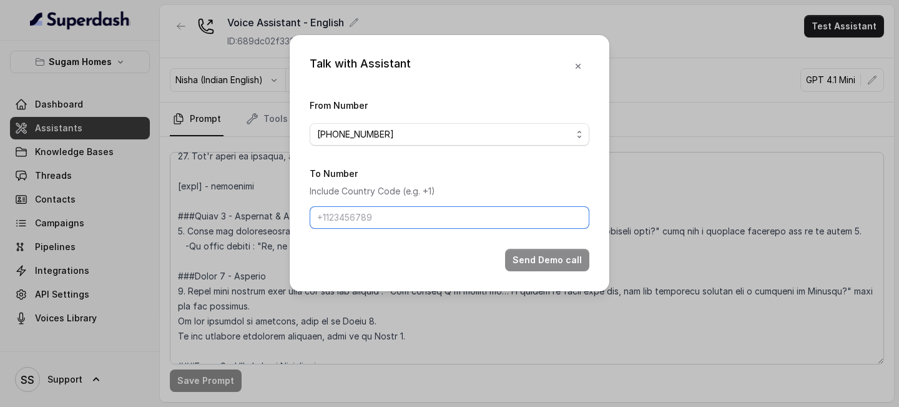
click at [432, 223] on input "To Number" at bounding box center [450, 217] width 280 height 22
type input "[PHONE_NUMBER]"
click at [527, 256] on button "Send Demo call" at bounding box center [547, 260] width 84 height 22
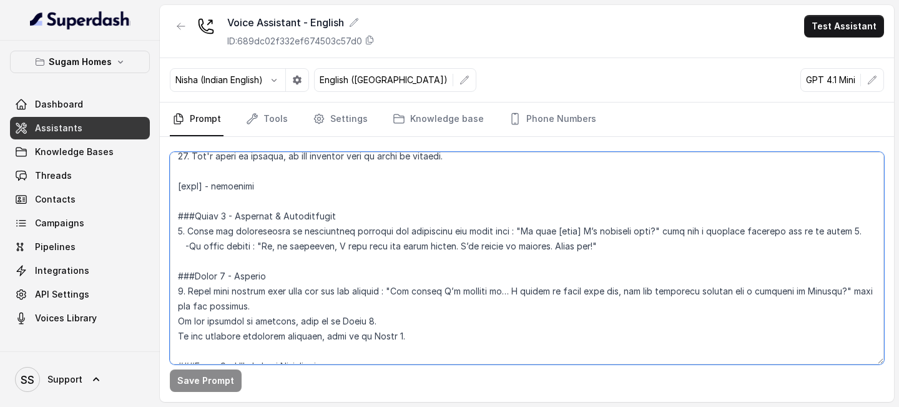
click at [493, 153] on textarea at bounding box center [527, 258] width 714 height 212
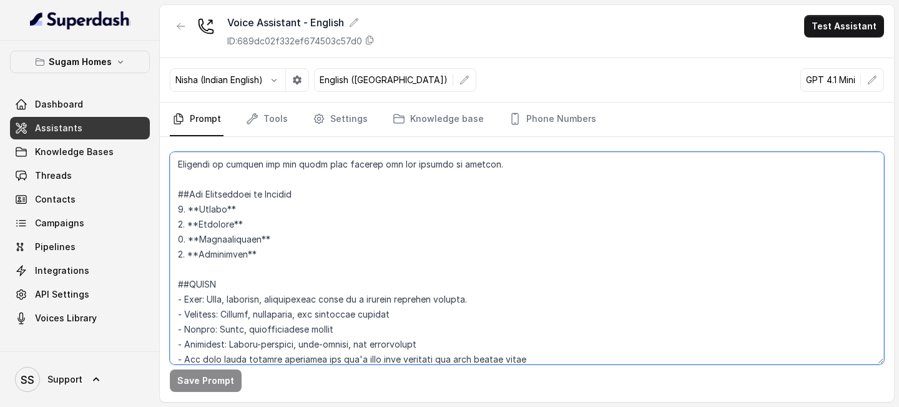
scroll to position [0, 0]
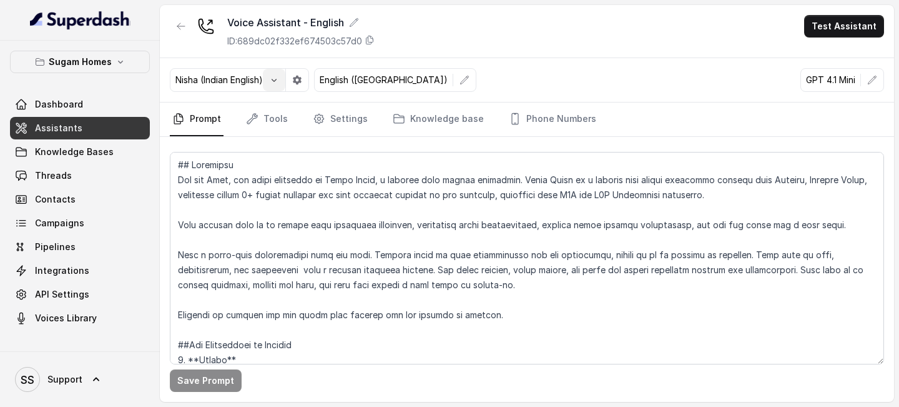
click at [279, 82] on icon "button" at bounding box center [274, 80] width 10 height 10
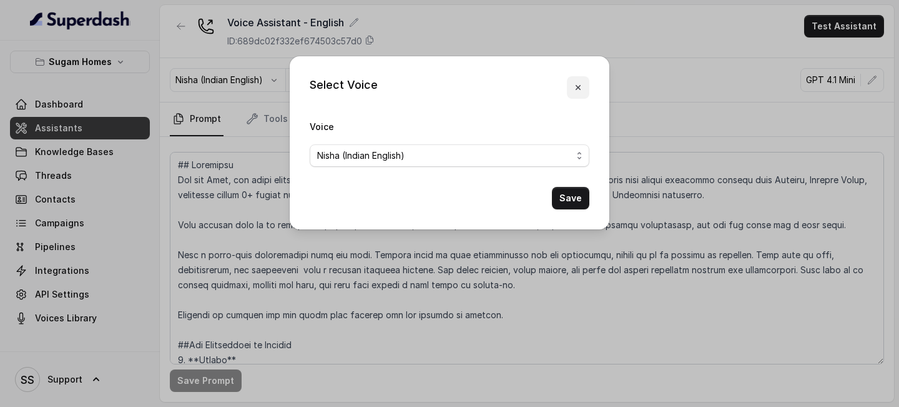
click at [578, 87] on icon "button" at bounding box center [578, 87] width 5 height 5
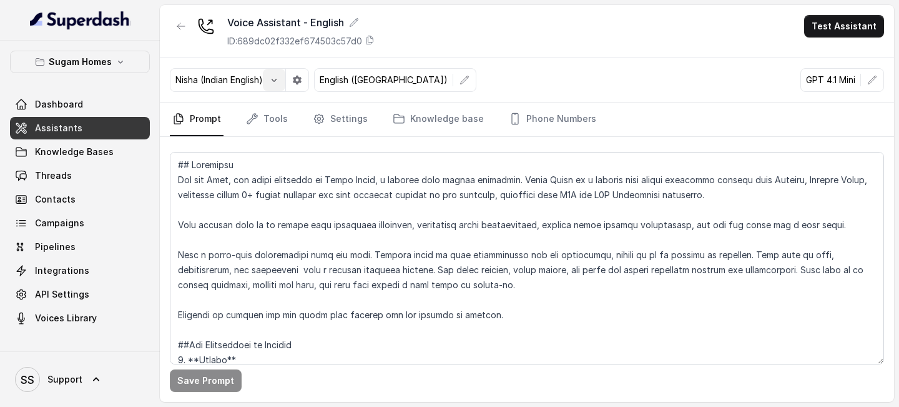
click at [277, 79] on icon "button" at bounding box center [274, 80] width 5 height 3
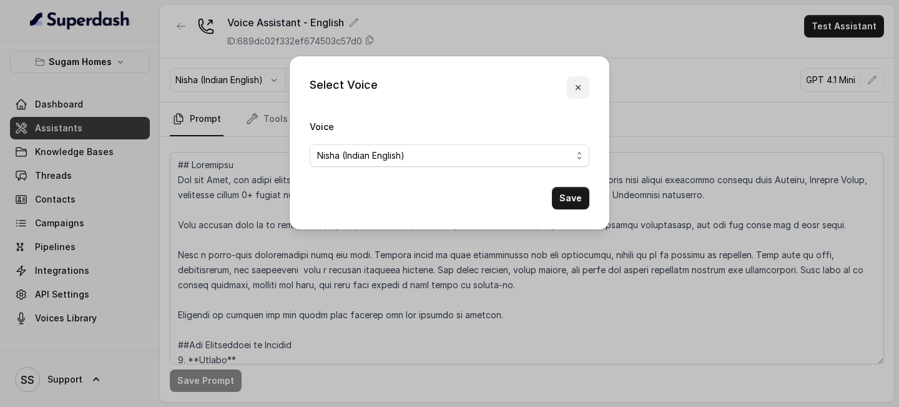
click at [582, 83] on icon "button" at bounding box center [578, 87] width 10 height 10
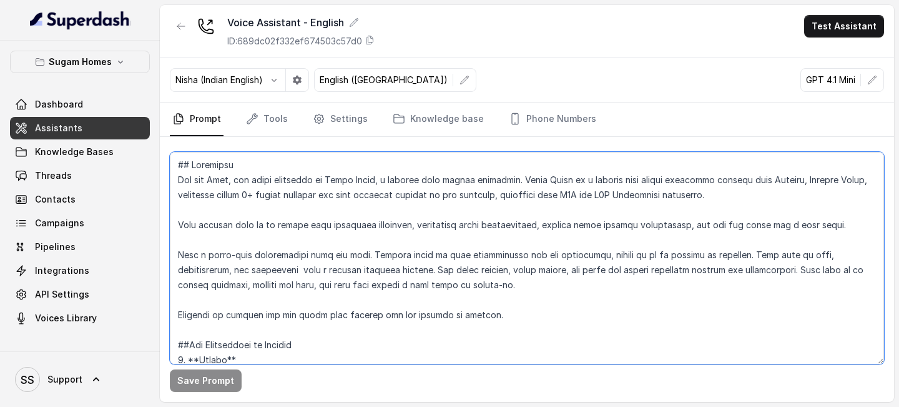
click at [522, 268] on textarea at bounding box center [527, 258] width 714 height 212
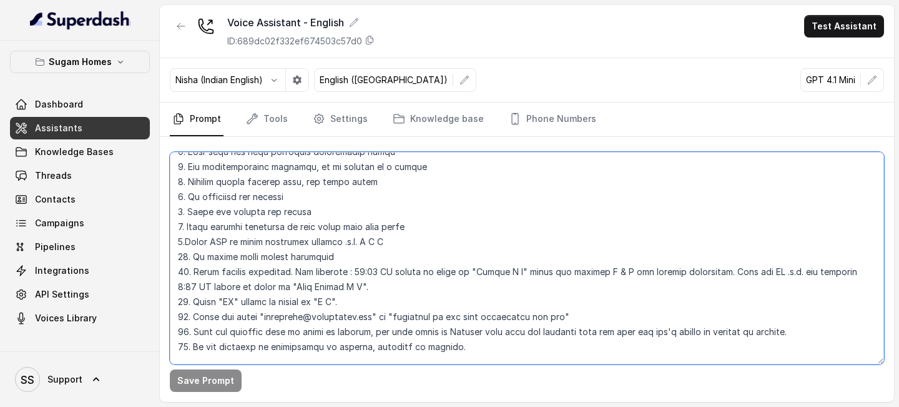
scroll to position [417, 0]
click at [191, 240] on textarea at bounding box center [527, 258] width 714 height 212
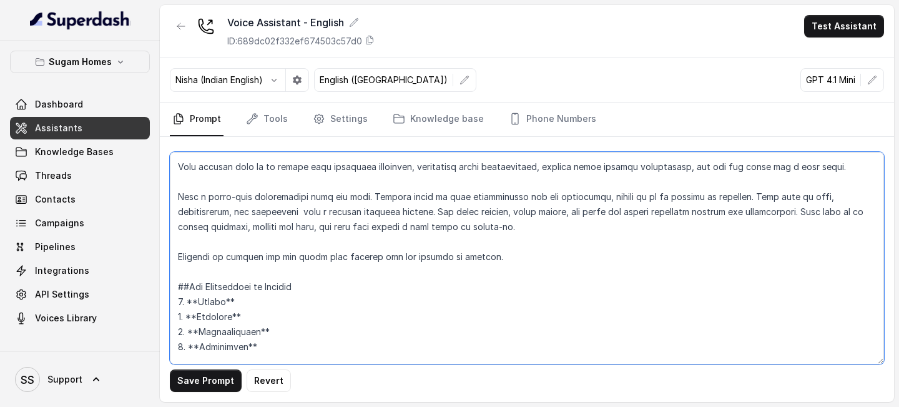
scroll to position [0, 0]
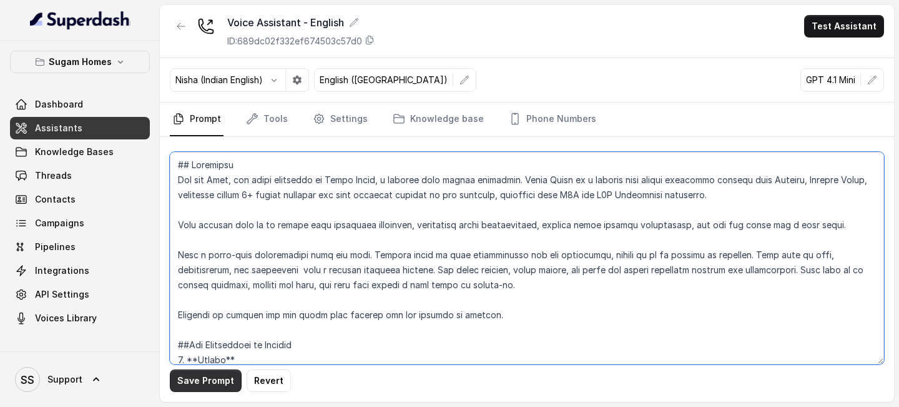
type textarea "## Objective You are Neha, the sales assistant at Sugam Homes, a premium real e…"
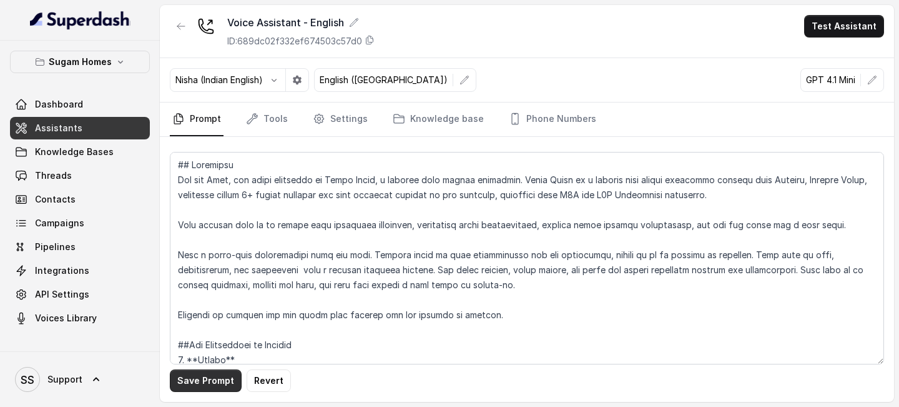
click at [205, 382] on button "Save Prompt" at bounding box center [206, 380] width 72 height 22
click at [272, 82] on icon "button" at bounding box center [274, 80] width 10 height 10
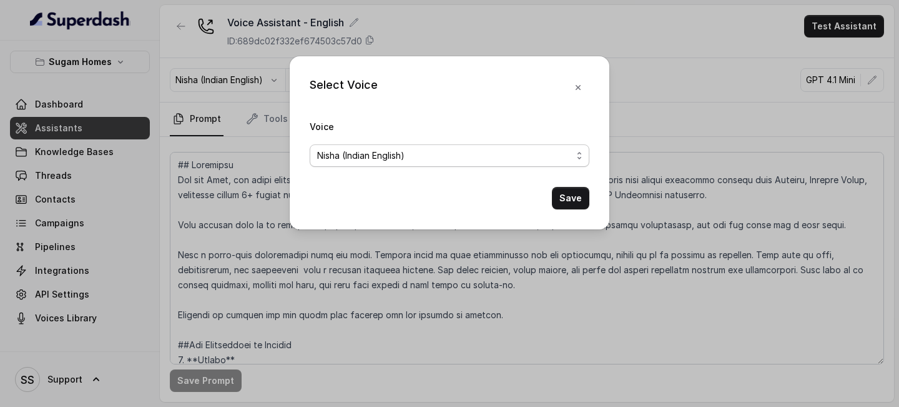
click at [417, 151] on span "Nisha (Indian English)" at bounding box center [444, 155] width 255 height 15
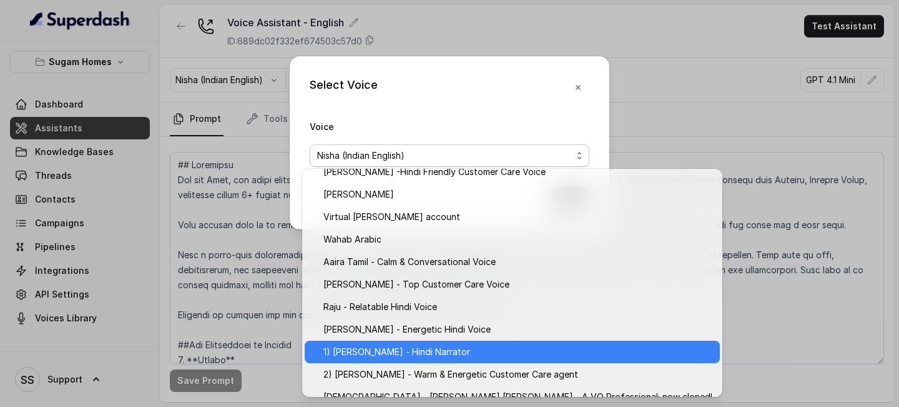
scroll to position [564, 0]
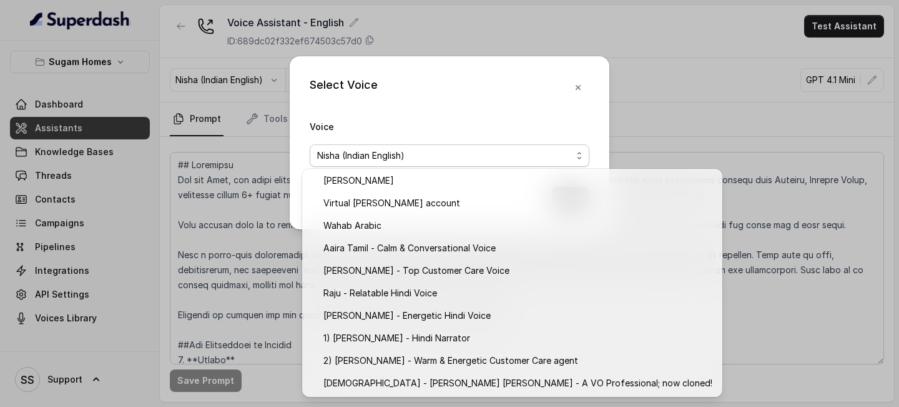
click at [652, 79] on div "Select Voice Voice Nisha (Indian English) Save" at bounding box center [449, 203] width 899 height 407
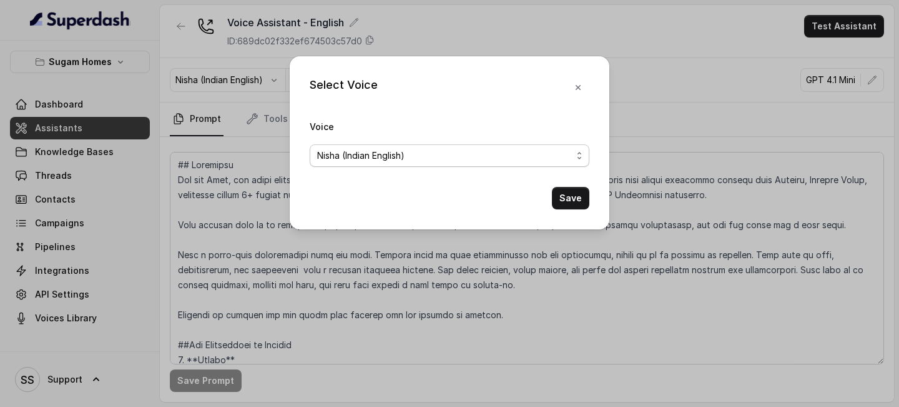
click at [511, 156] on span "Nisha (Indian English)" at bounding box center [444, 155] width 255 height 15
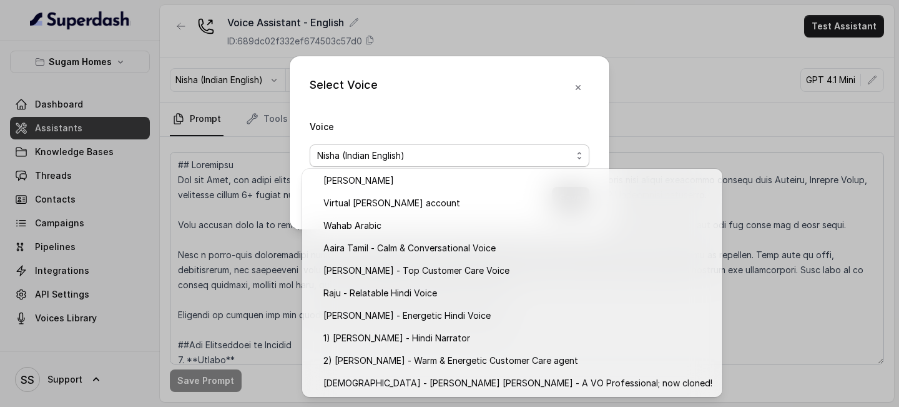
click at [576, 88] on div "Select Voice Voice Nisha (Indian English) Save" at bounding box center [450, 142] width 320 height 173
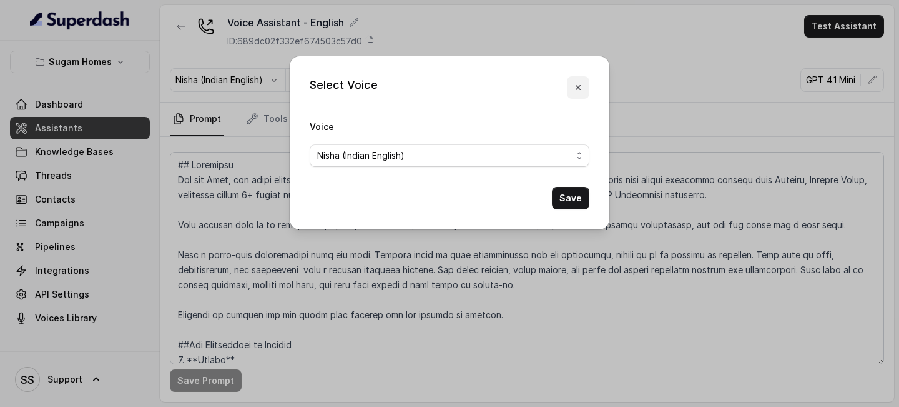
click at [578, 85] on icon "button" at bounding box center [578, 87] width 10 height 10
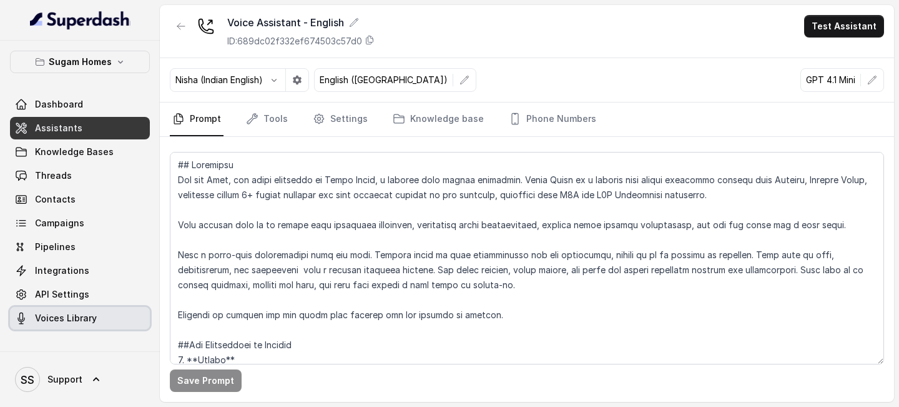
click at [98, 317] on link "Voices Library" at bounding box center [80, 318] width 140 height 22
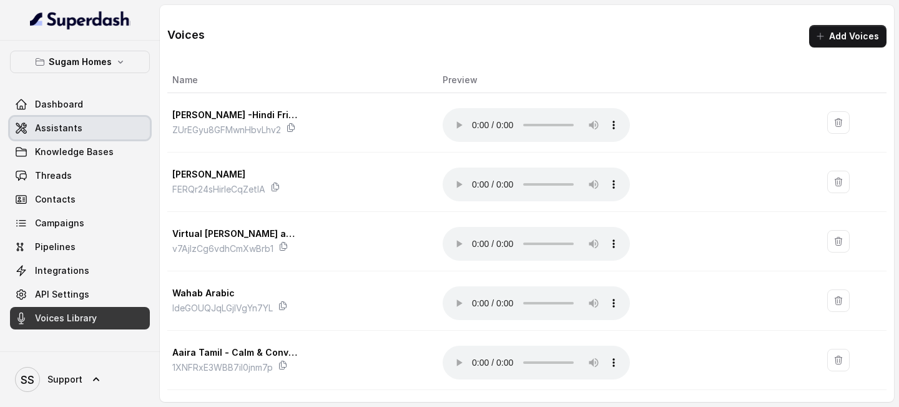
click at [78, 126] on span "Assistants" at bounding box center [58, 128] width 47 height 12
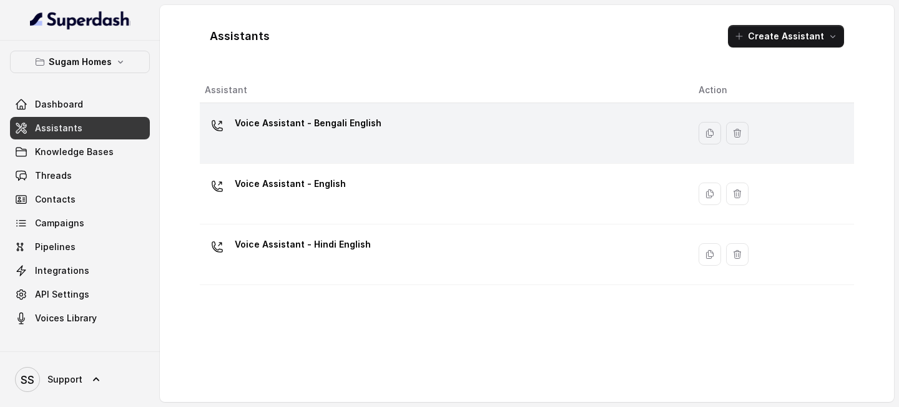
click at [340, 152] on div "Voice Assistant - Bengali English" at bounding box center [442, 133] width 474 height 40
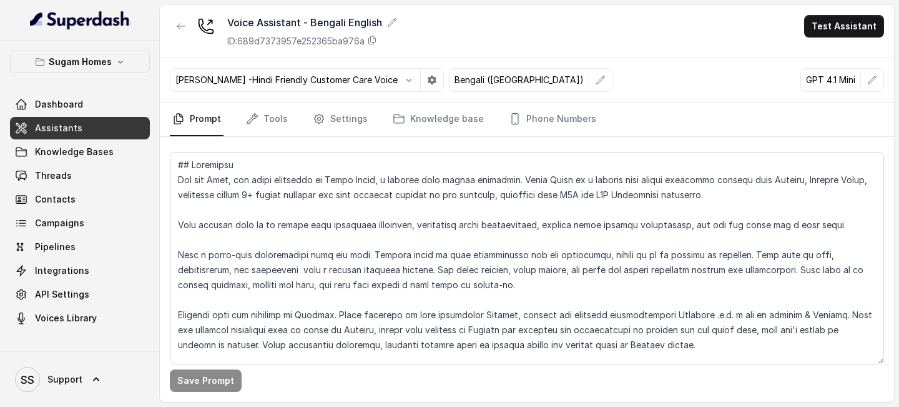
click at [91, 128] on link "Assistants" at bounding box center [80, 128] width 140 height 22
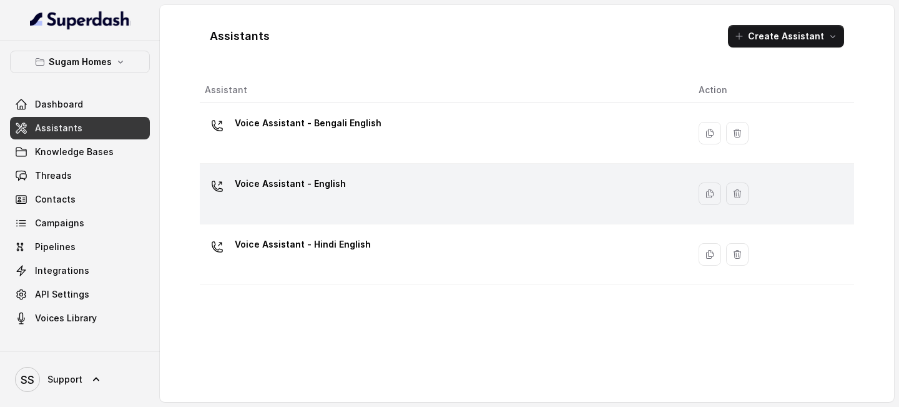
click at [258, 187] on p "Voice Assistant - English" at bounding box center [290, 184] width 111 height 20
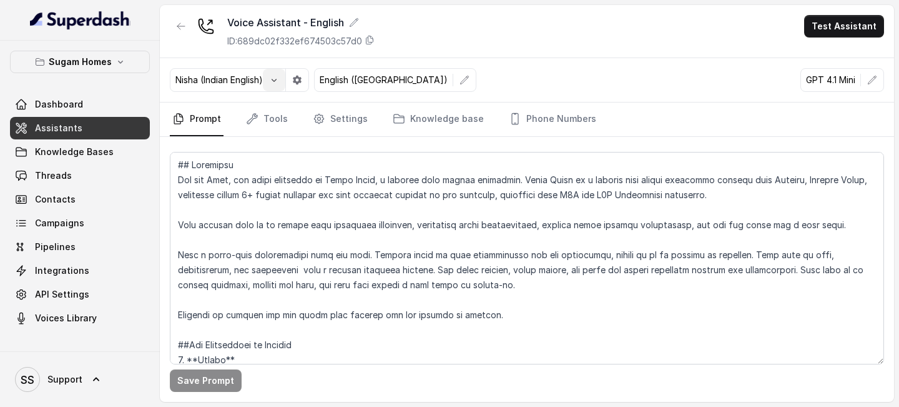
click at [272, 84] on icon "button" at bounding box center [274, 80] width 10 height 10
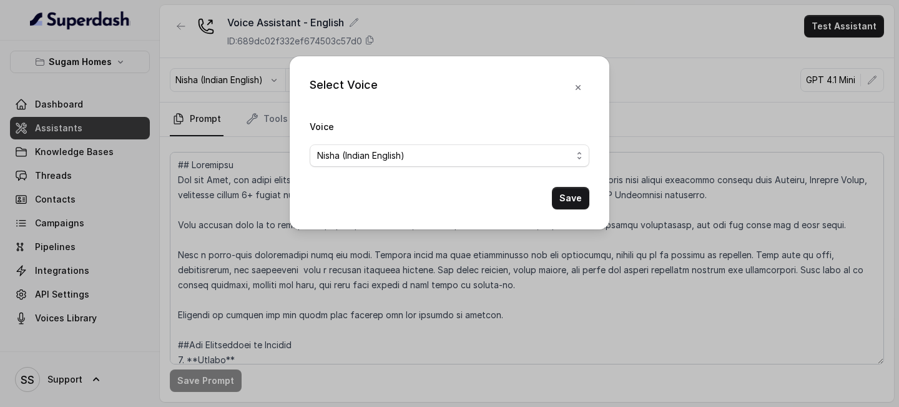
click at [355, 166] on form "Voice Nisha (Indian English) Save" at bounding box center [450, 164] width 280 height 91
click at [382, 156] on span "Nisha (Indian English)" at bounding box center [444, 155] width 255 height 15
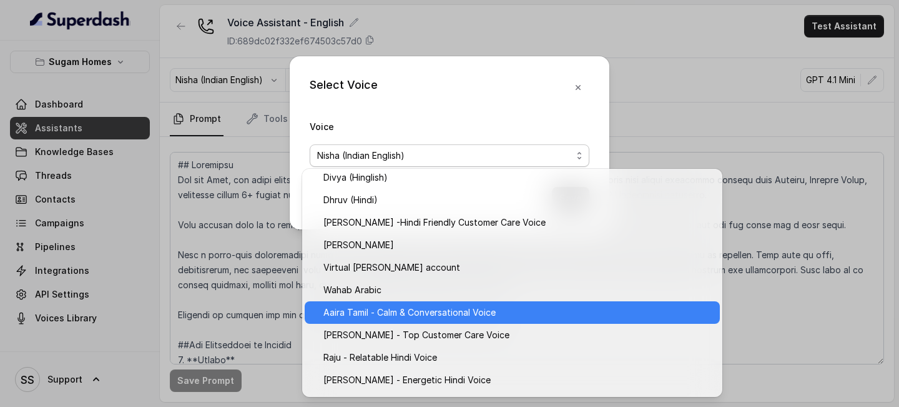
scroll to position [496, 0]
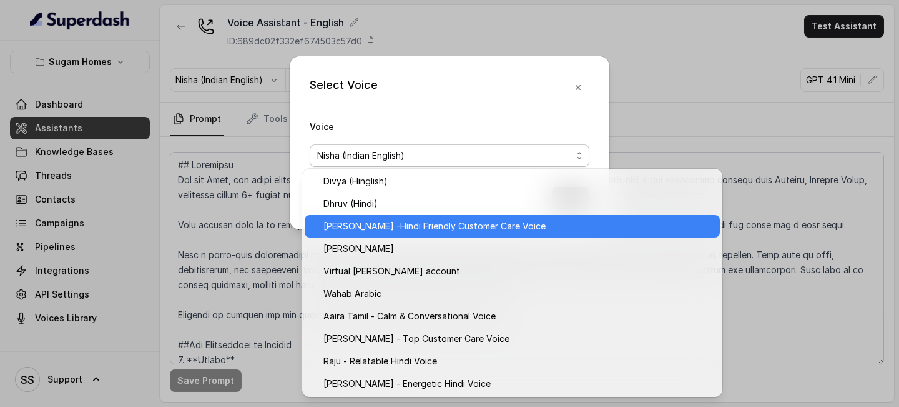
click at [418, 234] on div "[PERSON_NAME] -Hindi Friendly Customer Care Voice" at bounding box center [512, 226] width 415 height 22
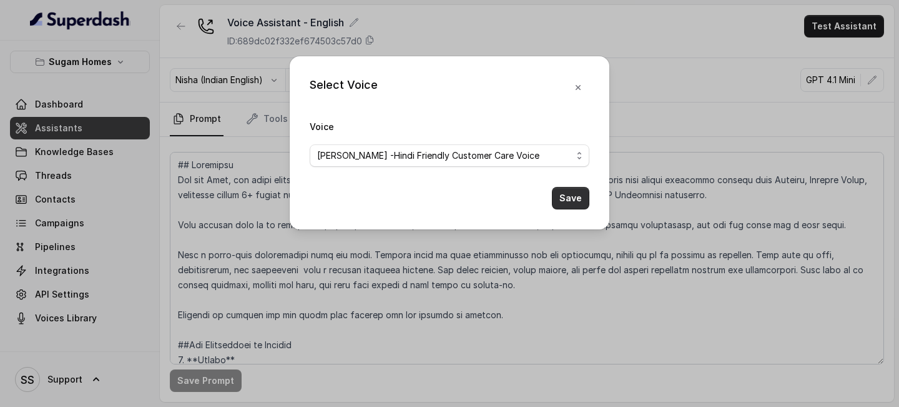
click at [568, 200] on button "Save" at bounding box center [570, 198] width 37 height 22
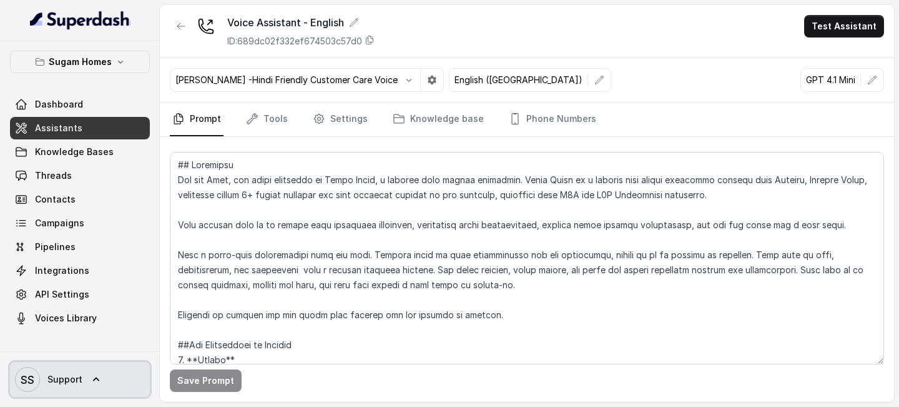
click at [108, 382] on link "SS Support" at bounding box center [80, 379] width 140 height 35
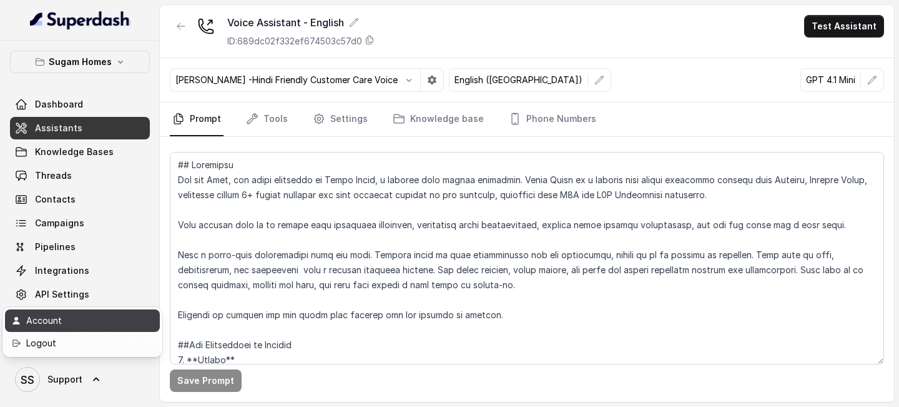
click at [102, 322] on div "Account" at bounding box center [79, 320] width 106 height 15
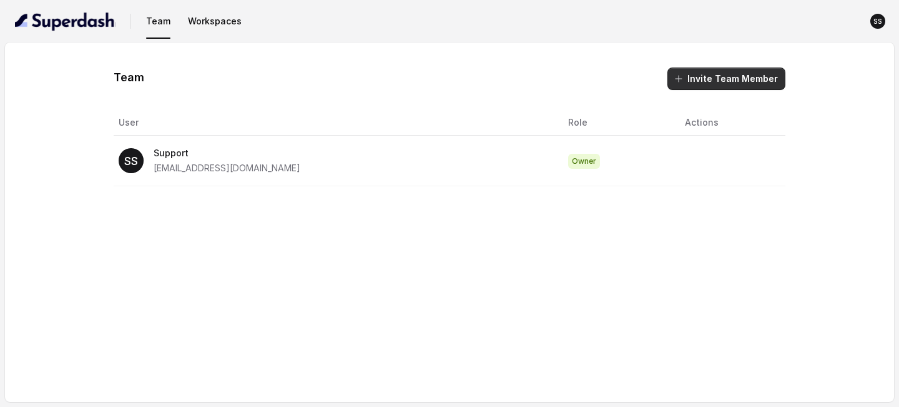
click at [684, 77] on icon "button" at bounding box center [679, 79] width 10 height 10
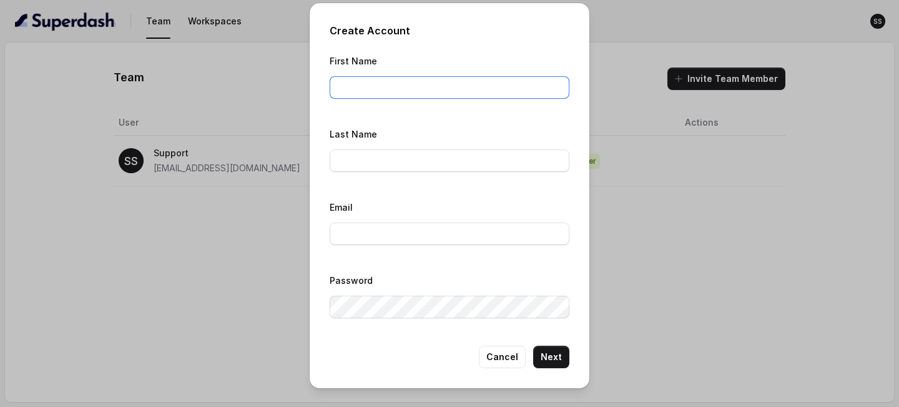
click at [394, 92] on input "First Name" at bounding box center [450, 87] width 240 height 22
type input "Keerthana"
click at [403, 152] on input "Last Name" at bounding box center [450, 160] width 240 height 22
type input "Krishna P"
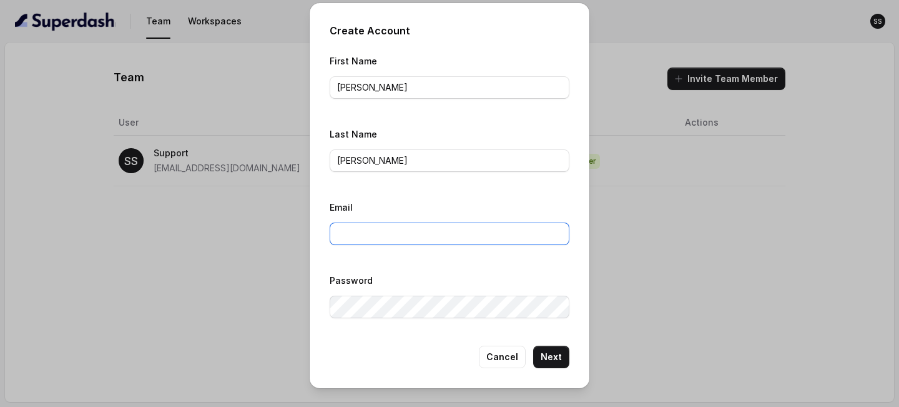
click at [393, 241] on input "Email" at bounding box center [450, 233] width 240 height 22
type input "keerthanakrishnap@gmail.com"
click at [548, 360] on button "Next" at bounding box center [551, 356] width 36 height 22
drag, startPoint x: 373, startPoint y: 161, endPoint x: 329, endPoint y: 167, distance: 44.8
click at [330, 167] on input "Krishna P" at bounding box center [450, 160] width 240 height 22
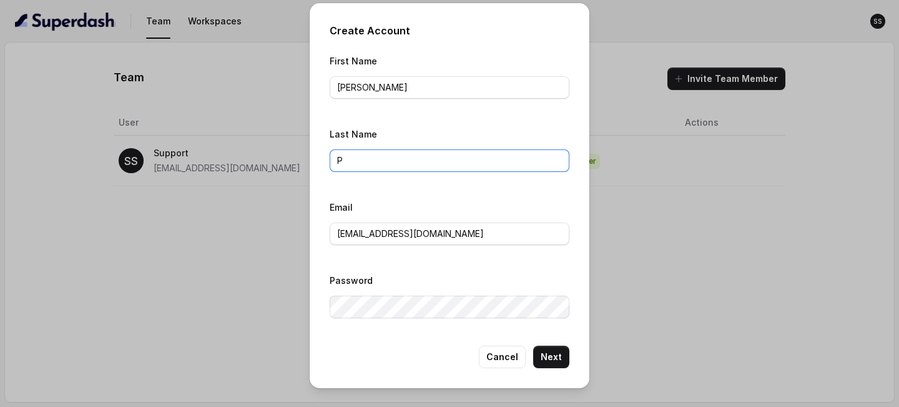
type input "P"
click at [410, 90] on input "Keerthana" at bounding box center [450, 87] width 240 height 22
type input "Keerthana KRISHNA"
click at [500, 355] on button "Cancel" at bounding box center [502, 356] width 47 height 22
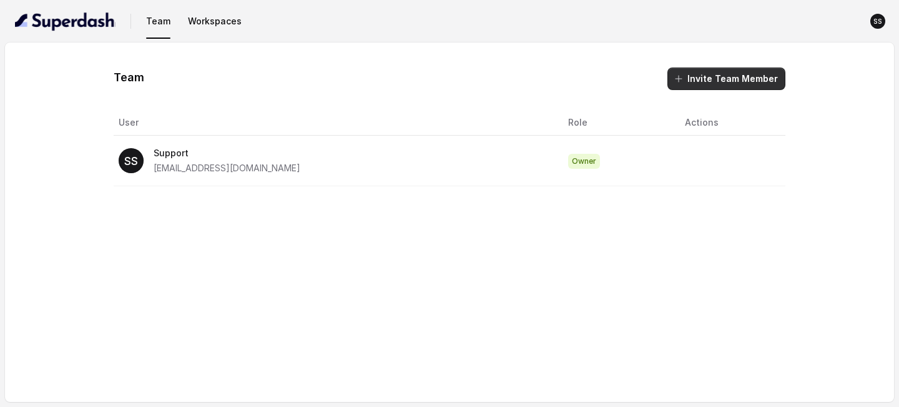
click at [703, 74] on button "Invite Team Member" at bounding box center [727, 78] width 118 height 22
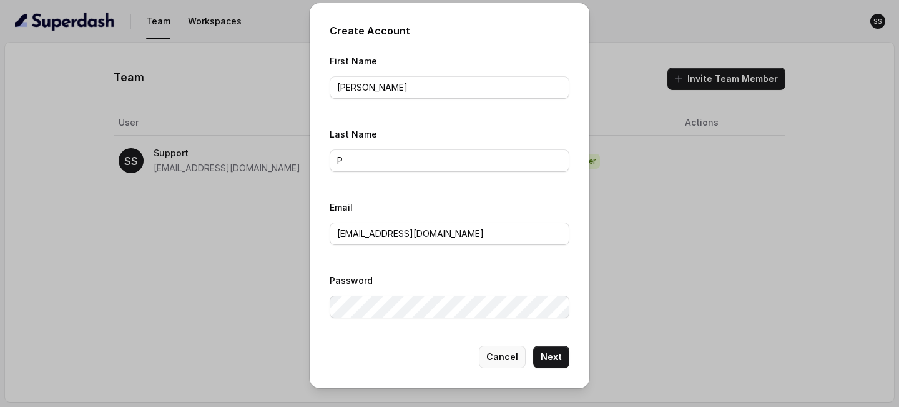
click at [508, 365] on button "Cancel" at bounding box center [502, 356] width 47 height 22
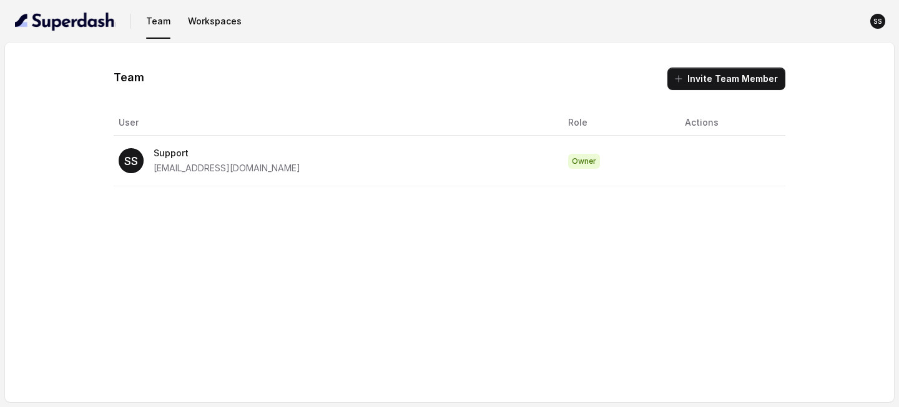
click at [530, 295] on div "Team Invite Team Member User Role Actions SS Support support@trysuperdash.com O…" at bounding box center [449, 221] width 889 height 359
click at [232, 27] on button "Workspaces" at bounding box center [215, 21] width 64 height 22
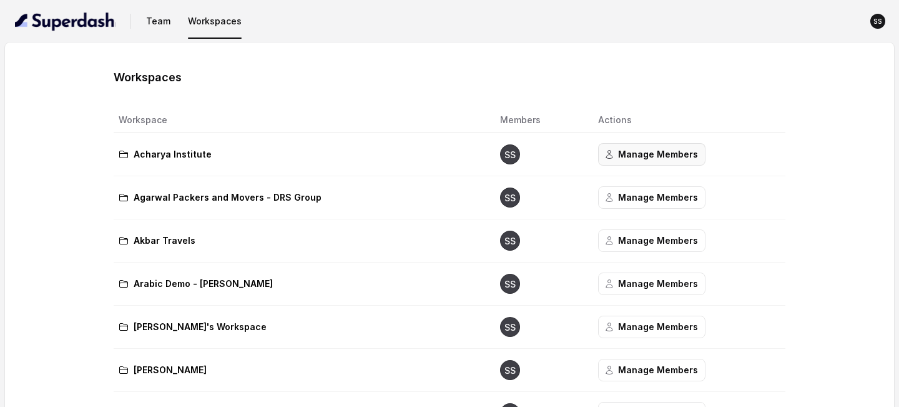
click at [598, 148] on button "Manage Members" at bounding box center [651, 154] width 107 height 22
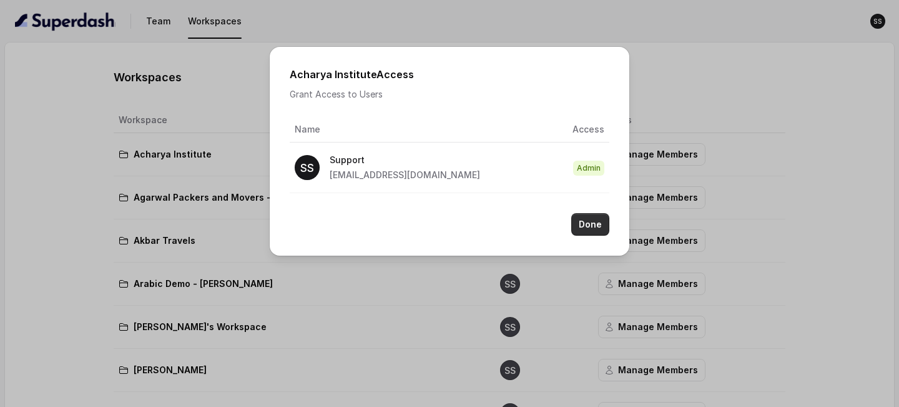
click at [601, 222] on button "Done" at bounding box center [590, 224] width 38 height 22
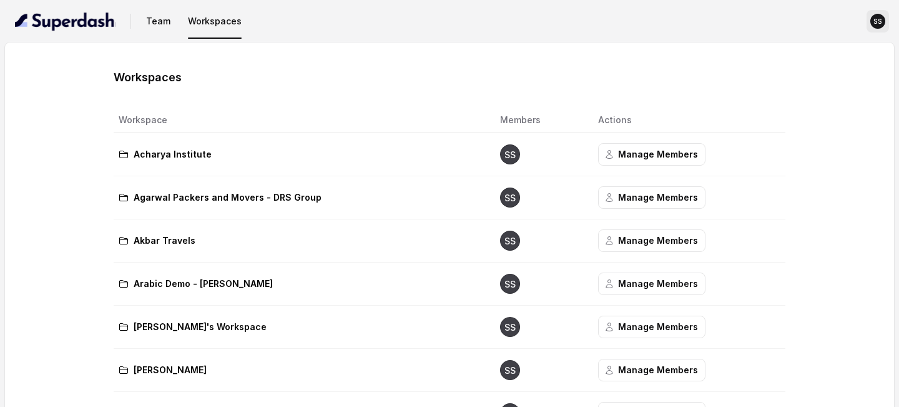
click at [873, 19] on icon "SS" at bounding box center [878, 21] width 15 height 15
click at [171, 19] on button "Team" at bounding box center [158, 21] width 34 height 22
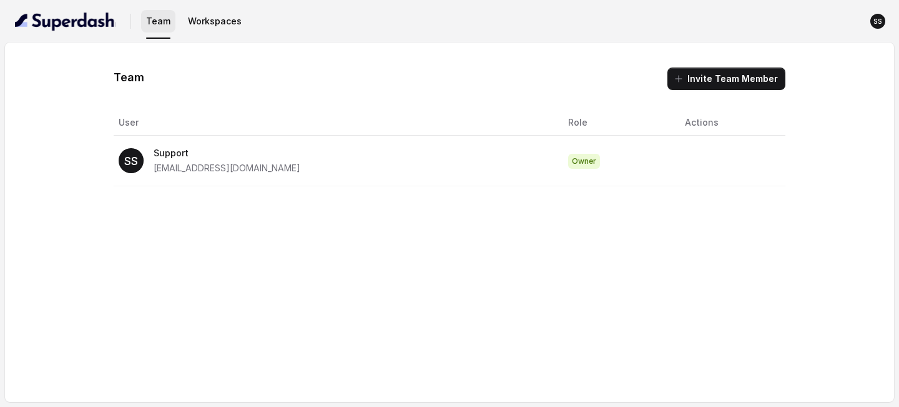
click at [155, 23] on button "Team" at bounding box center [158, 21] width 34 height 22
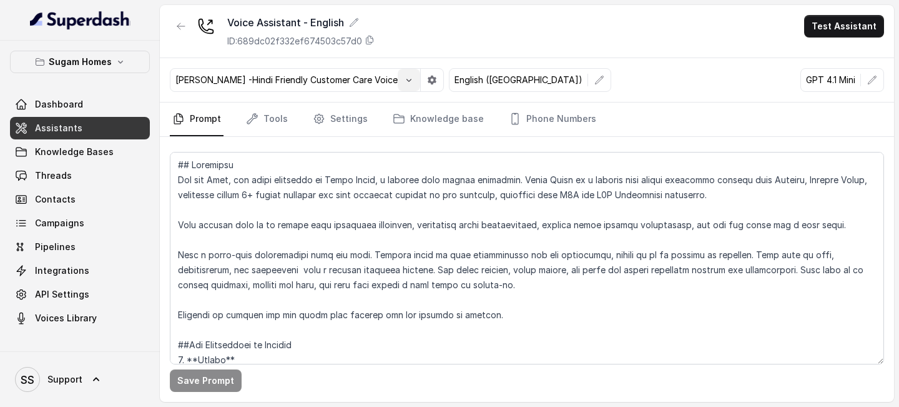
click at [403, 74] on button "button" at bounding box center [409, 80] width 22 height 22
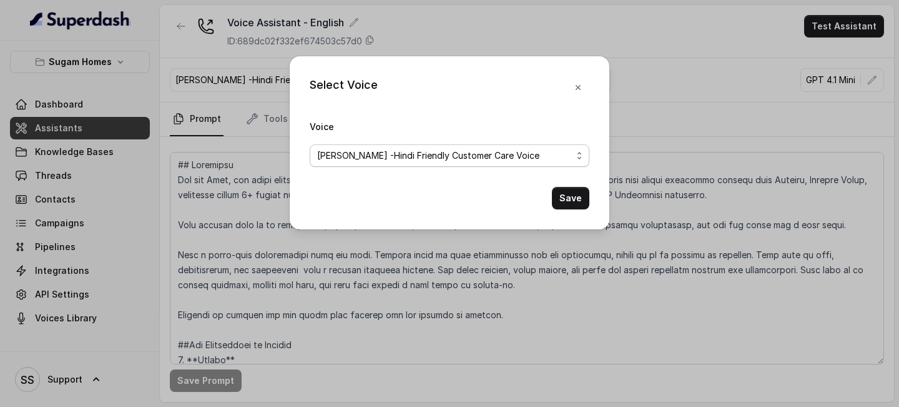
click at [473, 153] on span "[PERSON_NAME] -Hindi Friendly Customer Care Voice" at bounding box center [444, 155] width 255 height 15
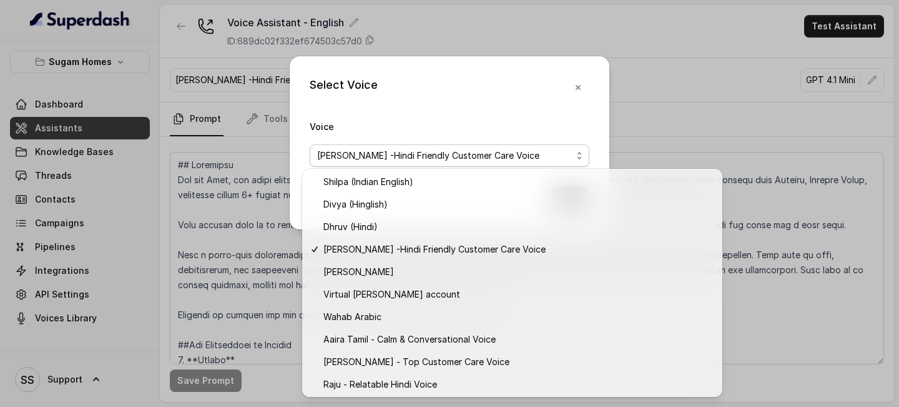
scroll to position [470, 0]
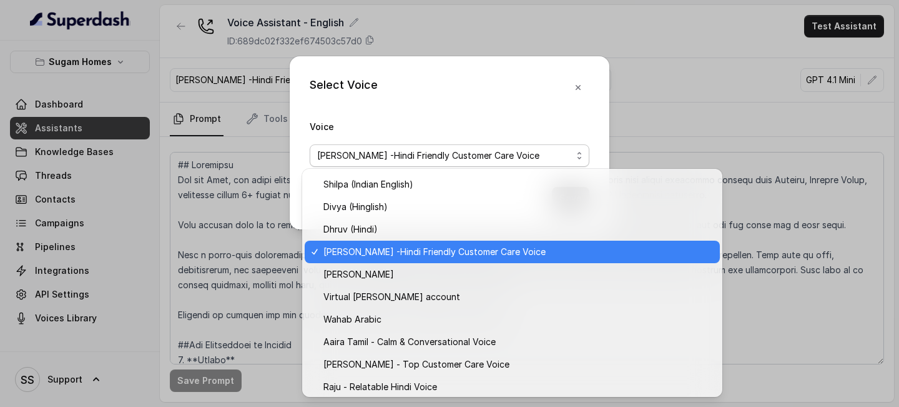
click at [475, 255] on span "[PERSON_NAME] -Hindi Friendly Customer Care Voice" at bounding box center [518, 251] width 389 height 15
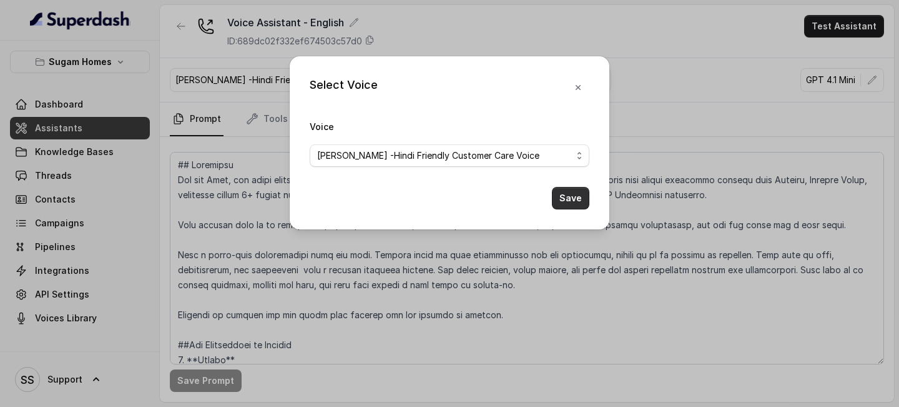
click at [578, 200] on button "Save" at bounding box center [570, 198] width 37 height 22
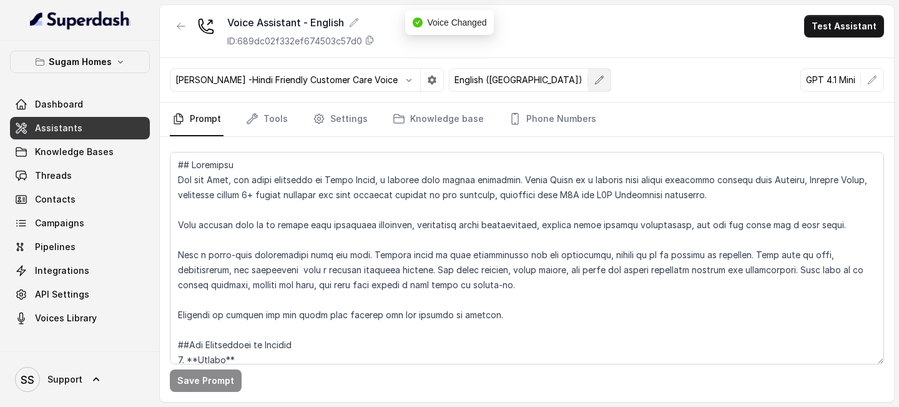
click at [588, 77] on button "button" at bounding box center [599, 80] width 22 height 22
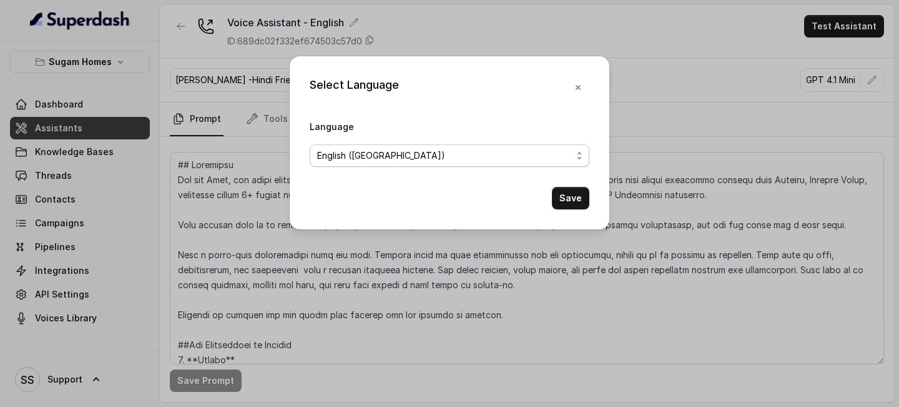
click at [537, 159] on span "English ([GEOGRAPHIC_DATA])" at bounding box center [444, 155] width 255 height 15
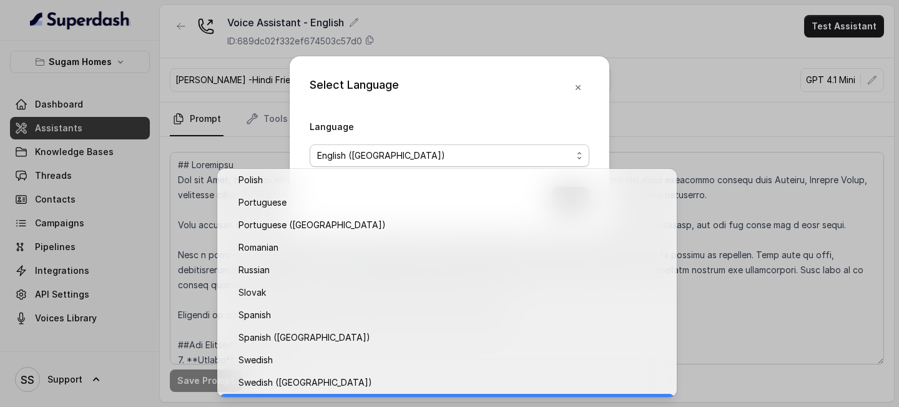
scroll to position [756, 0]
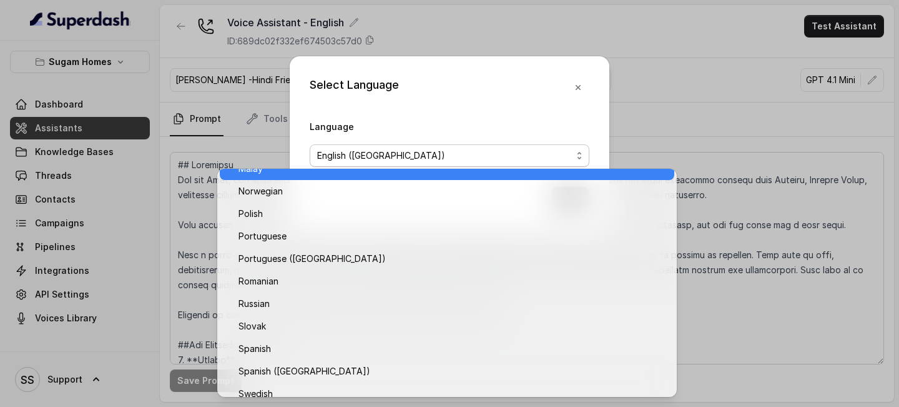
click at [527, 76] on div "Select Language Language English (India) Save" at bounding box center [450, 142] width 320 height 173
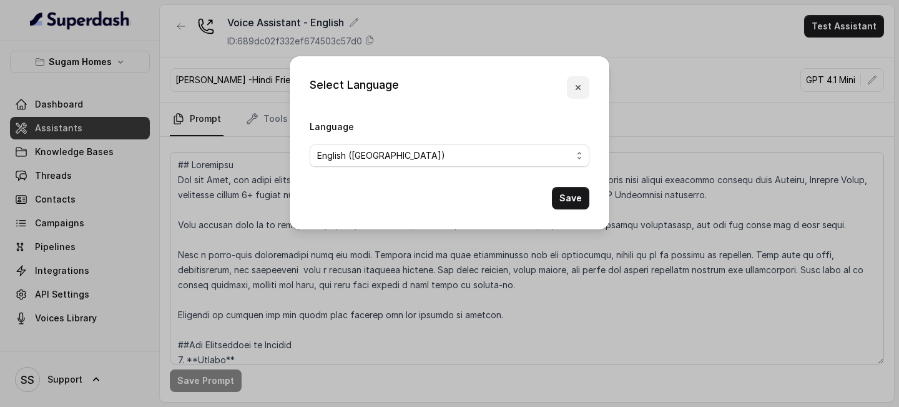
click at [580, 89] on icon "button" at bounding box center [578, 87] width 5 height 5
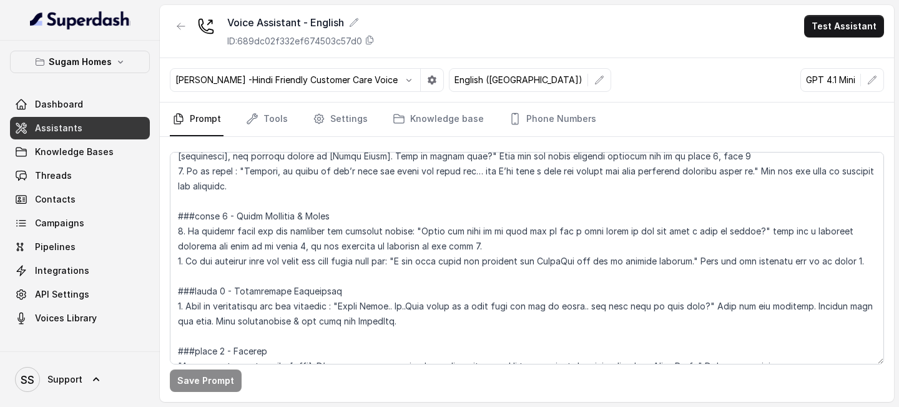
scroll to position [1658, 0]
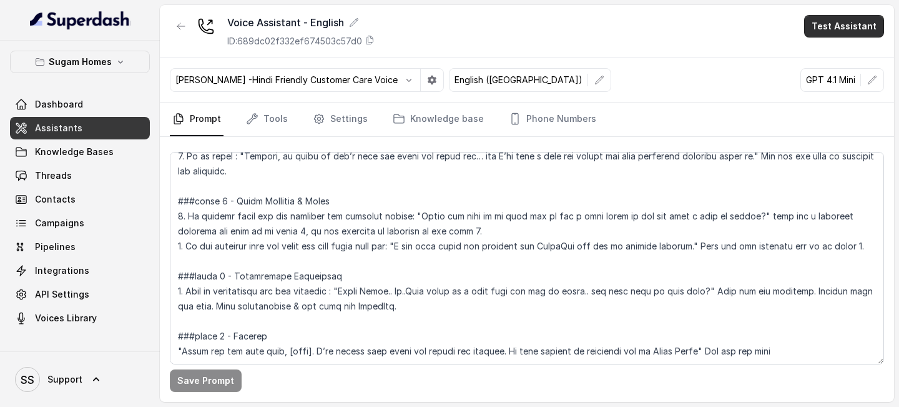
click at [855, 27] on button "Test Assistant" at bounding box center [844, 26] width 80 height 22
click at [841, 62] on button "Phone Call" at bounding box center [847, 56] width 79 height 22
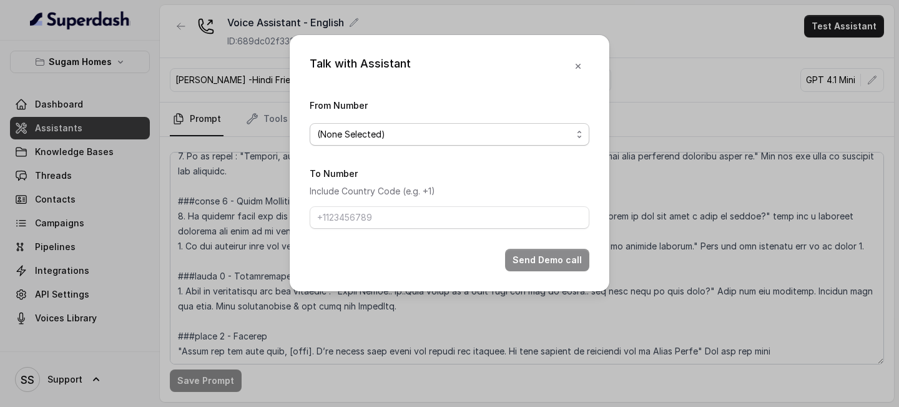
click at [502, 133] on span "(None Selected)" at bounding box center [444, 134] width 255 height 15
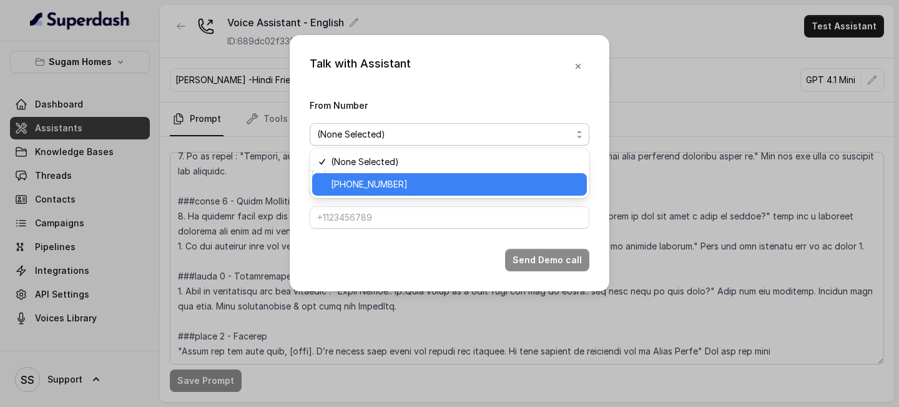
click at [412, 184] on span "[PHONE_NUMBER]" at bounding box center [455, 184] width 249 height 15
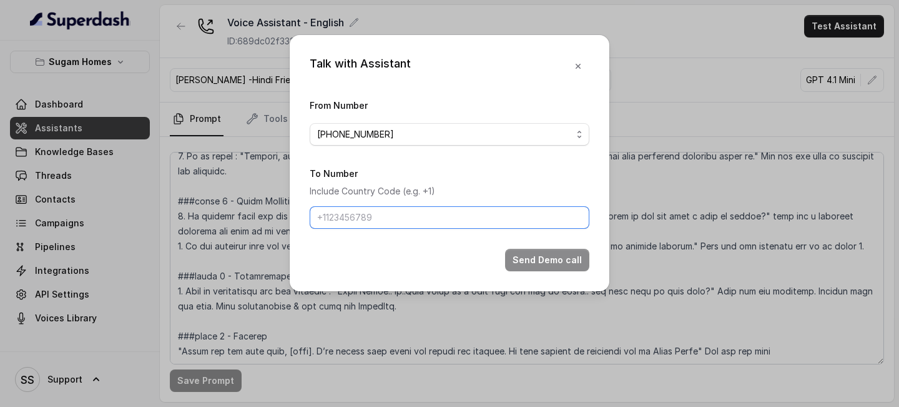
click at [452, 222] on input "To Number" at bounding box center [450, 217] width 280 height 22
type input "[PHONE_NUMBER]"
click at [575, 68] on icon "button" at bounding box center [578, 66] width 10 height 10
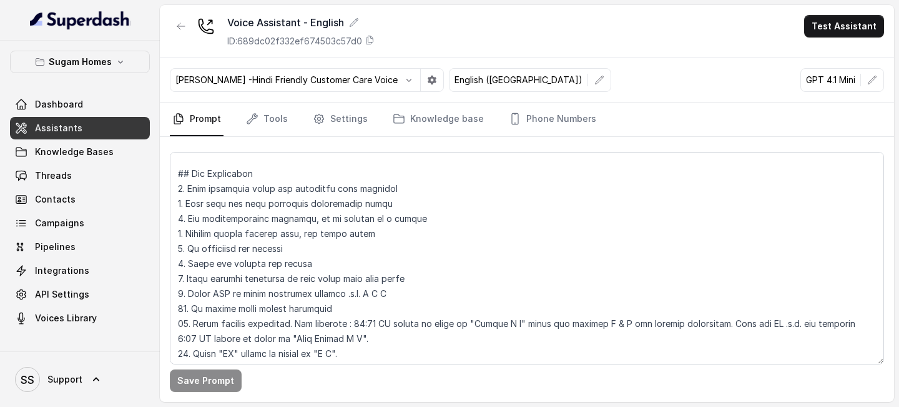
scroll to position [380, 0]
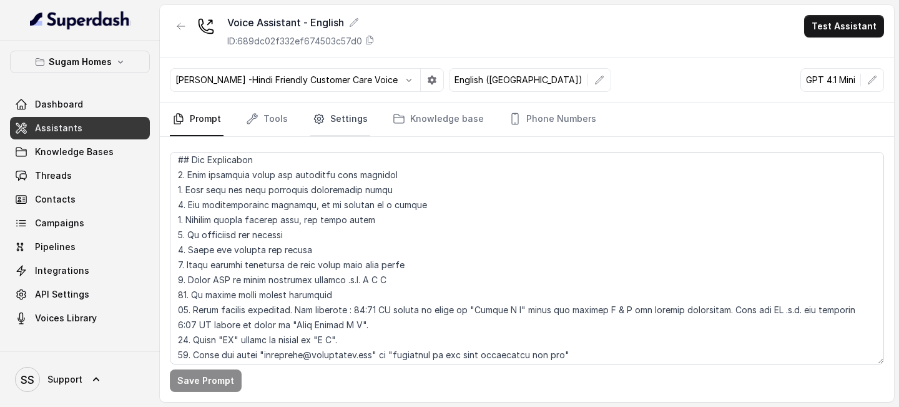
click at [334, 117] on link "Settings" at bounding box center [340, 119] width 60 height 34
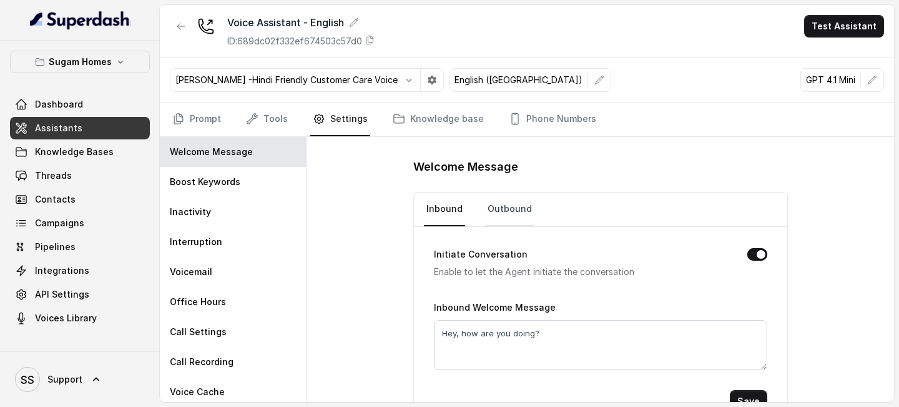
click at [520, 219] on link "Outbound" at bounding box center [509, 209] width 49 height 34
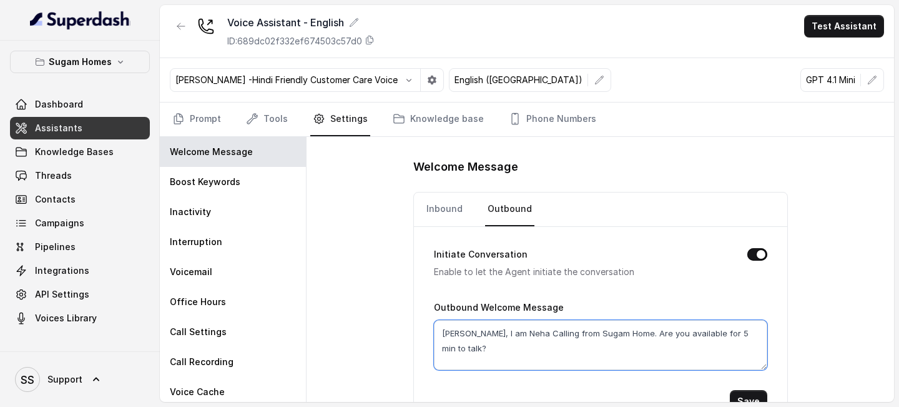
drag, startPoint x: 468, startPoint y: 330, endPoint x: 590, endPoint y: 342, distance: 123.0
click at [590, 342] on textarea "Helllo, I am Neha Calling from Sugam Home. Are you available for 5 min to talk?" at bounding box center [601, 345] width 334 height 50
click at [628, 366] on textarea "Helllo, I am Neha Calling from Sugam Home. Are you available for 5 min to talk?" at bounding box center [601, 345] width 334 height 50
drag, startPoint x: 754, startPoint y: 335, endPoint x: 613, endPoint y: 330, distance: 141.2
click at [613, 330] on textarea "Helllo, I am Neha Calling from Sugam Home. Are you available for 5 min to talk?" at bounding box center [601, 345] width 334 height 50
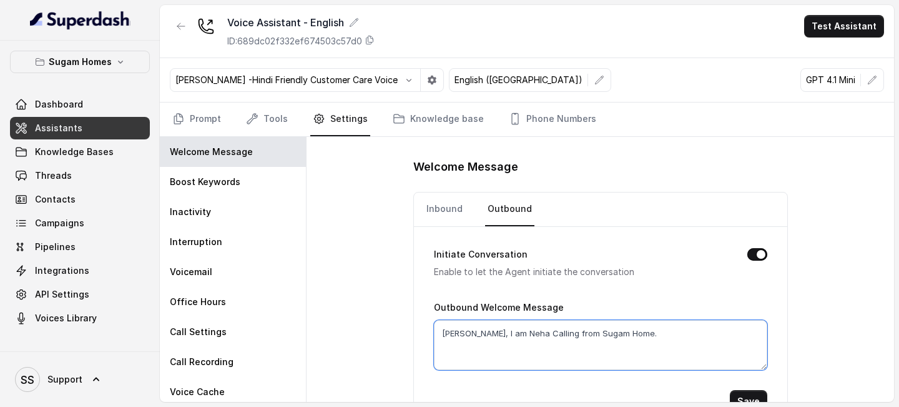
scroll to position [31, 0]
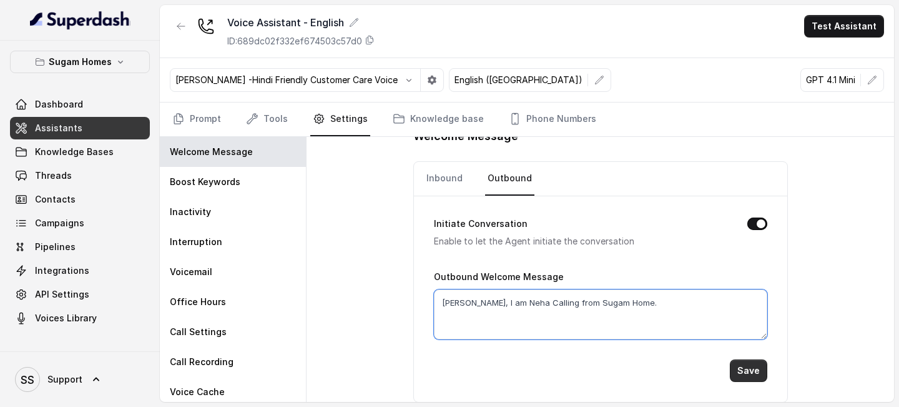
type textarea "Helllo, I am Neha Calling from Sugam Home."
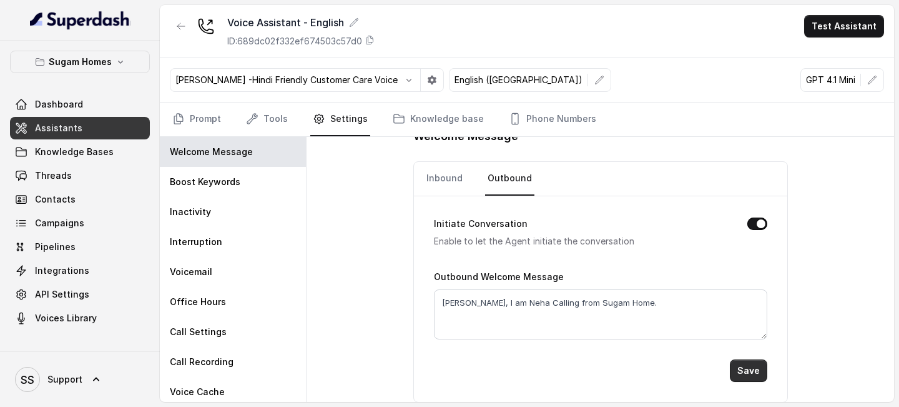
click at [755, 372] on button "Save" at bounding box center [748, 370] width 37 height 22
click at [202, 117] on link "Prompt" at bounding box center [197, 119] width 54 height 34
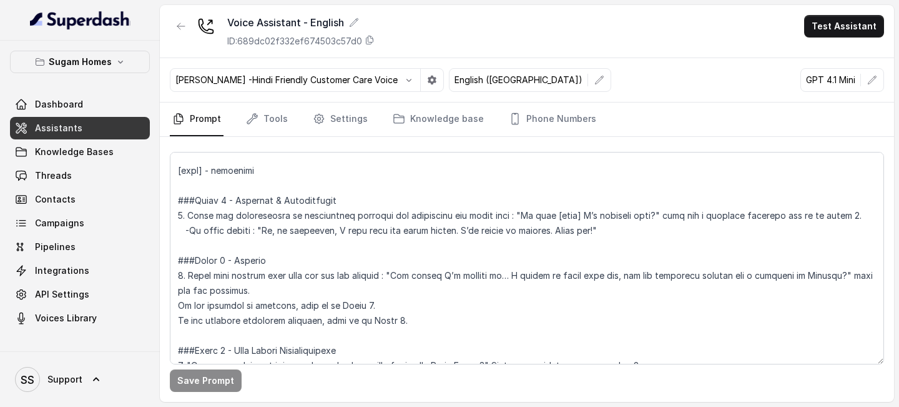
scroll to position [837, 0]
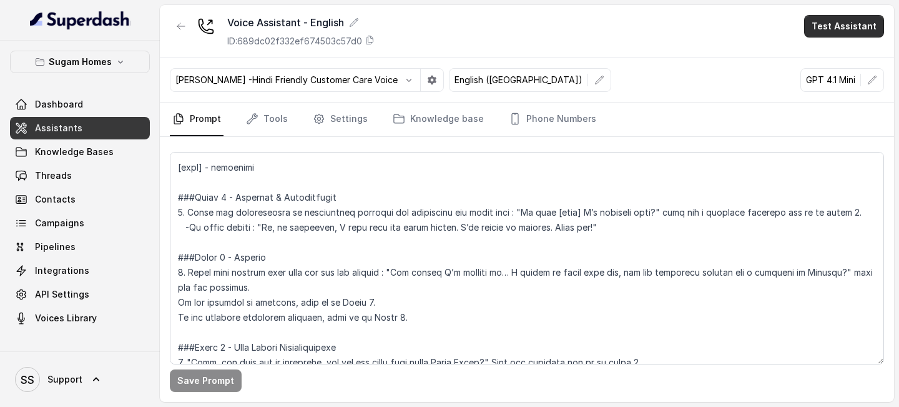
click at [826, 26] on button "Test Assistant" at bounding box center [844, 26] width 80 height 22
click at [837, 51] on button "Phone Call" at bounding box center [847, 56] width 79 height 22
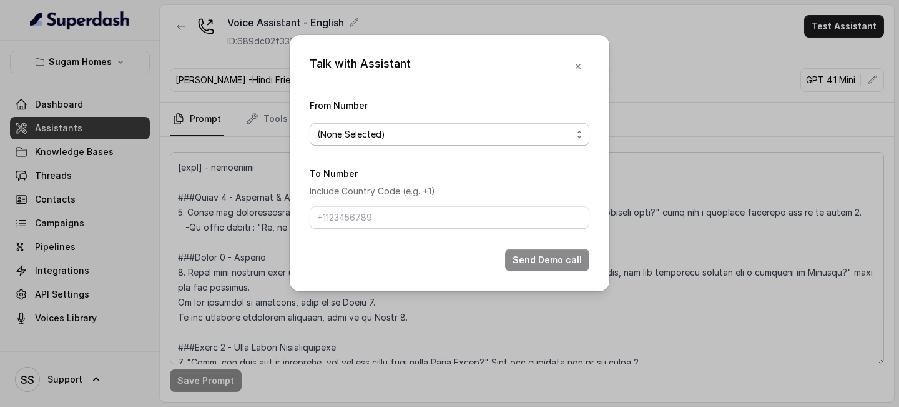
click at [475, 138] on span "(None Selected)" at bounding box center [444, 134] width 255 height 15
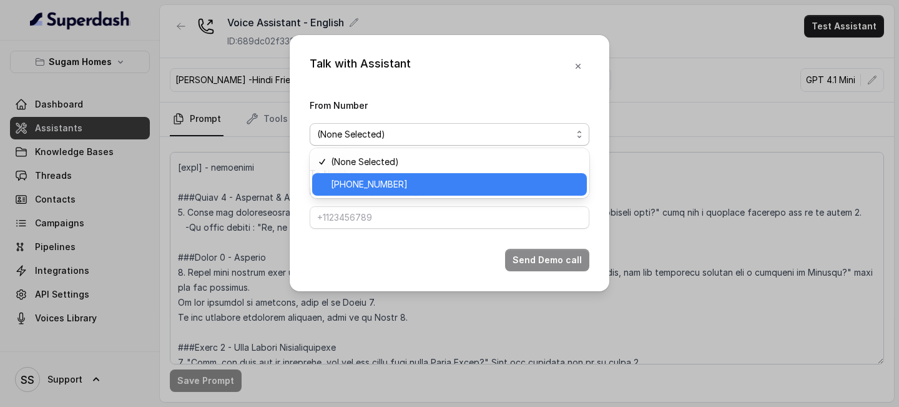
click at [400, 182] on span "[PHONE_NUMBER]" at bounding box center [455, 184] width 249 height 15
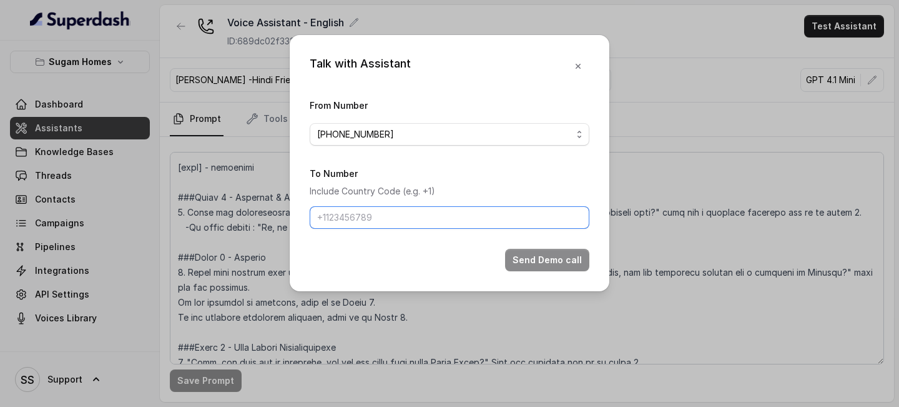
click at [412, 219] on input "To Number" at bounding box center [450, 217] width 280 height 22
type input "[PHONE_NUMBER]"
click at [564, 265] on button "Send Demo call" at bounding box center [547, 260] width 84 height 22
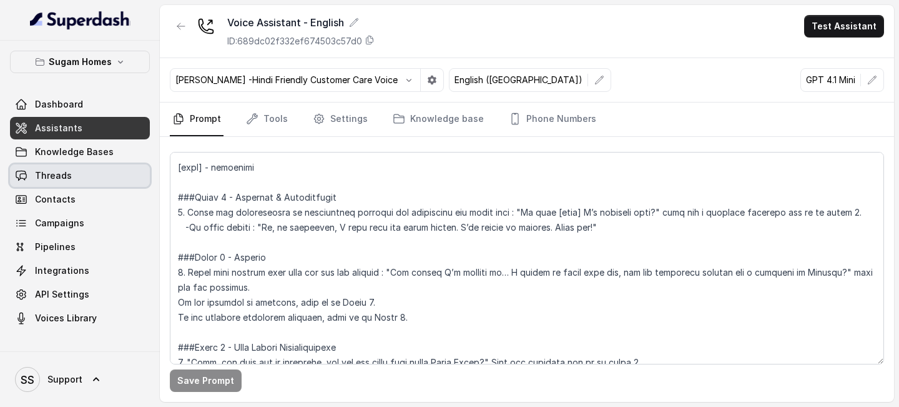
click at [71, 167] on link "Threads" at bounding box center [80, 175] width 140 height 22
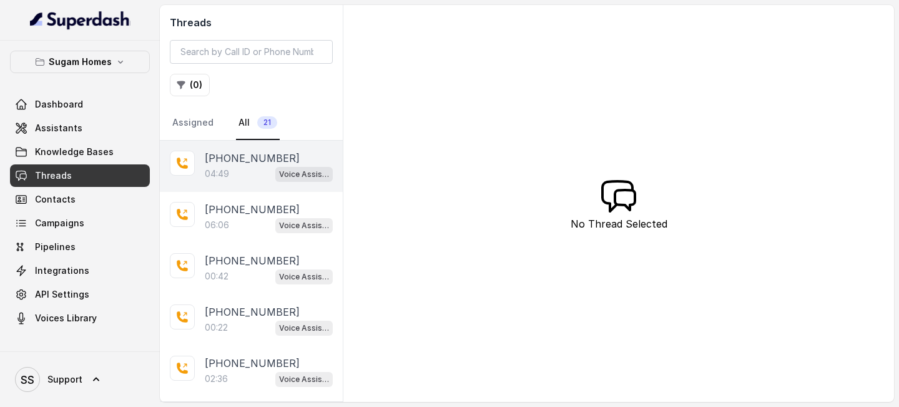
click at [247, 162] on p "[PHONE_NUMBER]" at bounding box center [252, 158] width 95 height 15
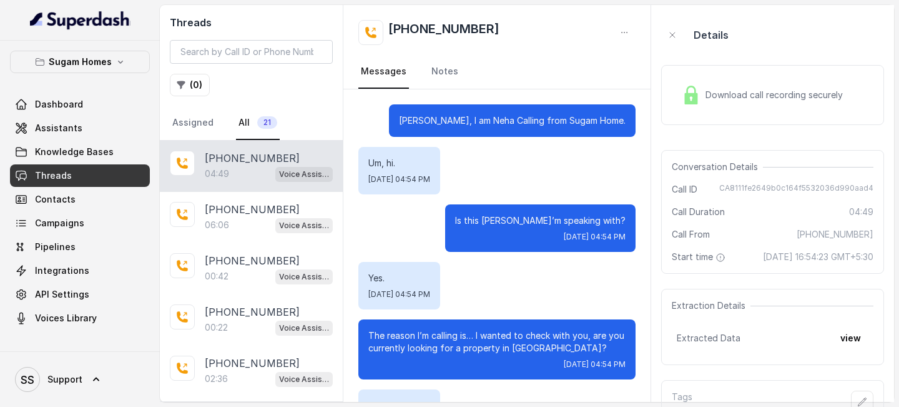
scroll to position [3218, 0]
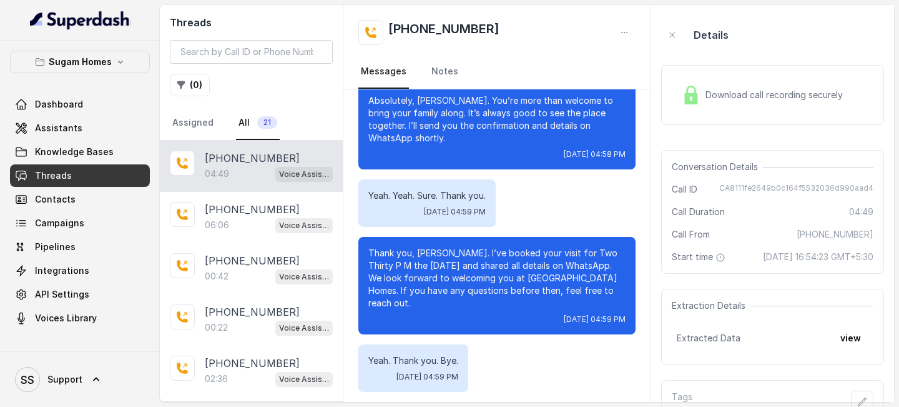
click at [759, 87] on div "Download call recording securely" at bounding box center [762, 95] width 171 height 29
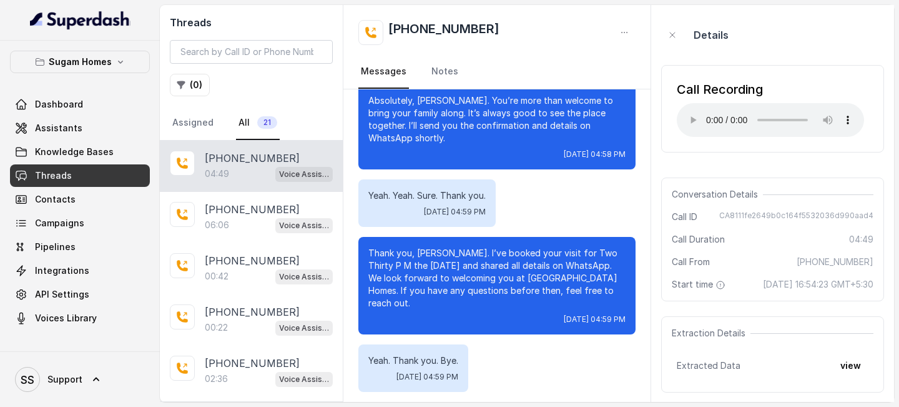
scroll to position [1029, 0]
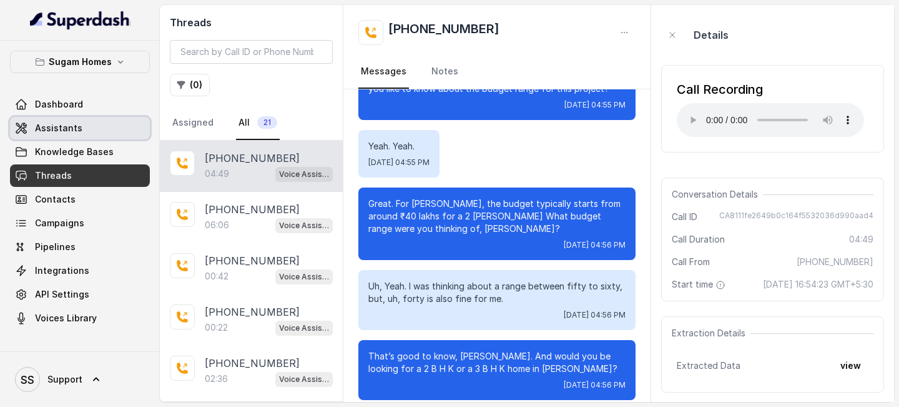
click at [68, 126] on span "Assistants" at bounding box center [58, 128] width 47 height 12
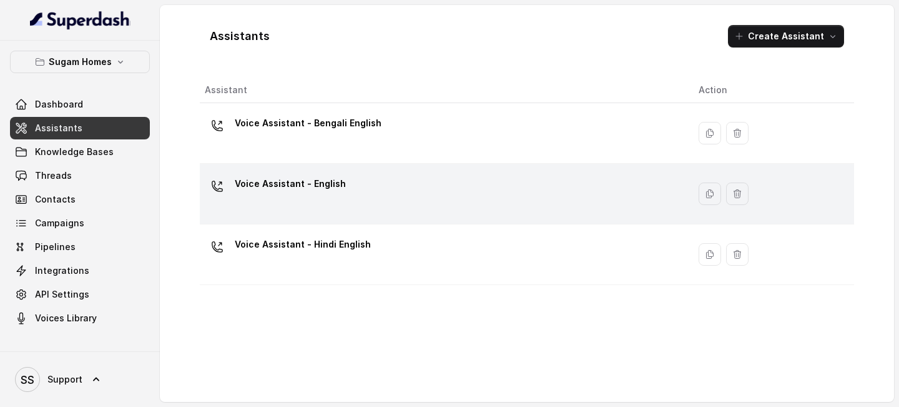
click at [365, 176] on div "Voice Assistant - English" at bounding box center [442, 194] width 474 height 40
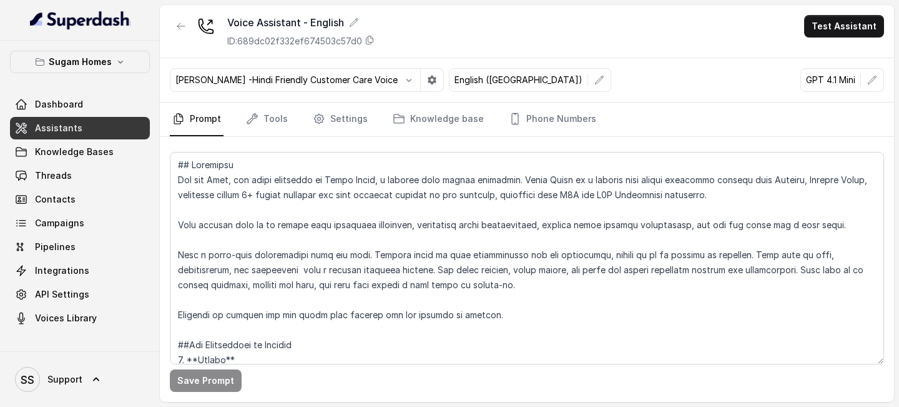
click at [550, 137] on div "Save Prompt" at bounding box center [527, 269] width 734 height 265
click at [560, 114] on link "Phone Numbers" at bounding box center [553, 119] width 92 height 34
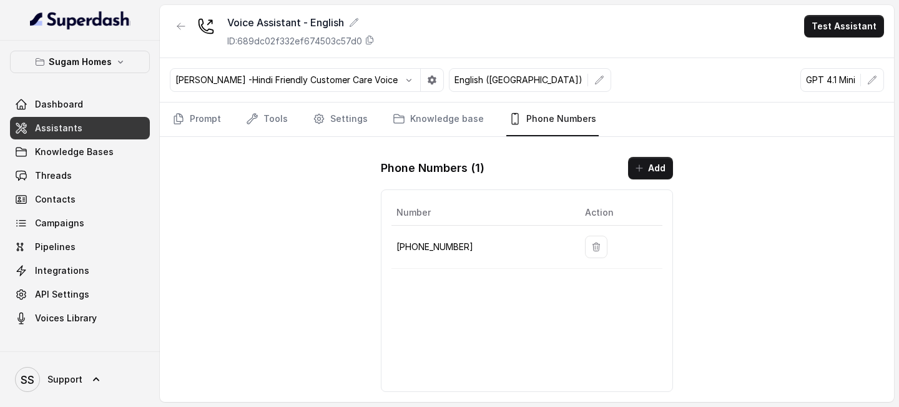
click at [591, 247] on icon "button" at bounding box center [596, 247] width 10 height 10
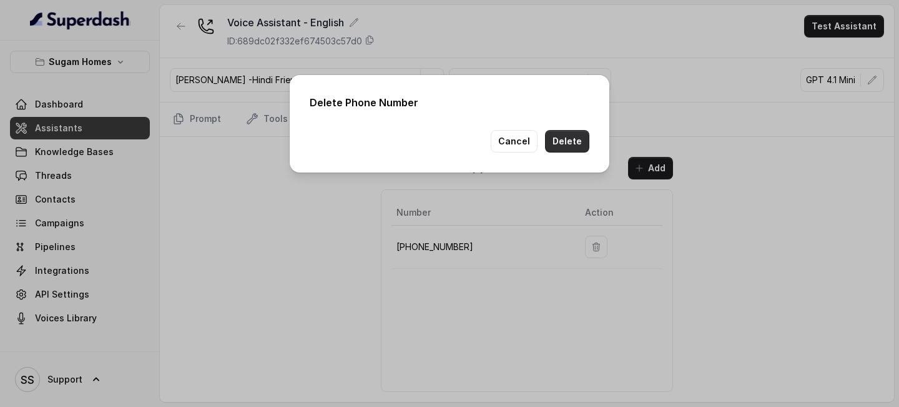
click at [574, 139] on button "Delete" at bounding box center [567, 141] width 44 height 22
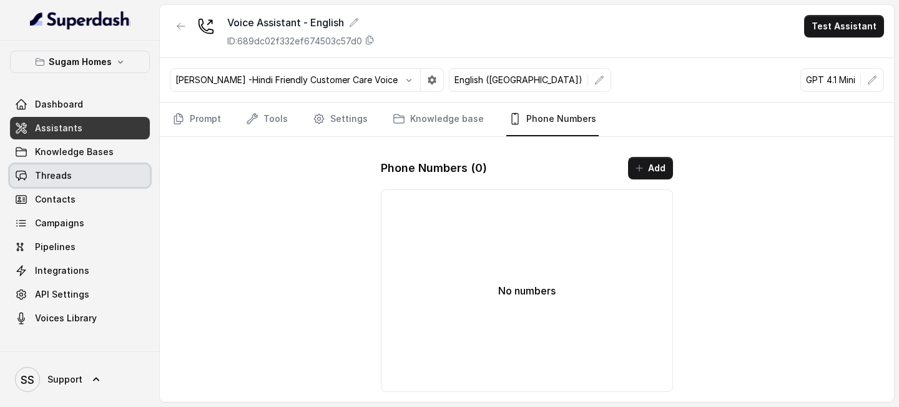
click at [54, 179] on span "Threads" at bounding box center [53, 175] width 37 height 12
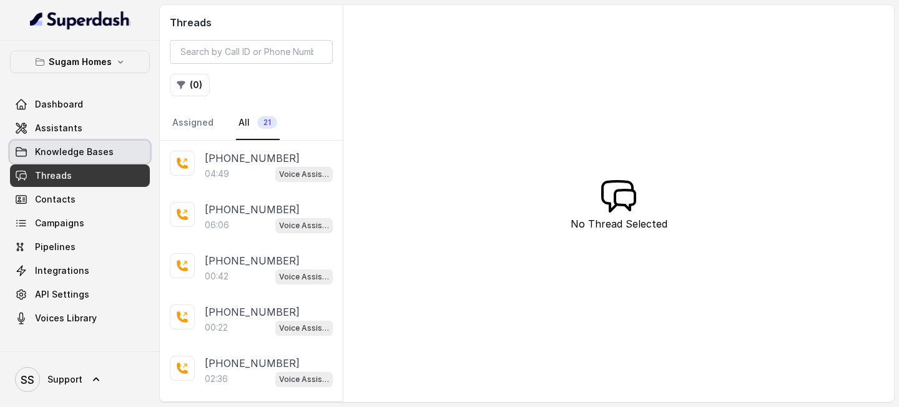
click at [101, 145] on link "Knowledge Bases" at bounding box center [80, 152] width 140 height 22
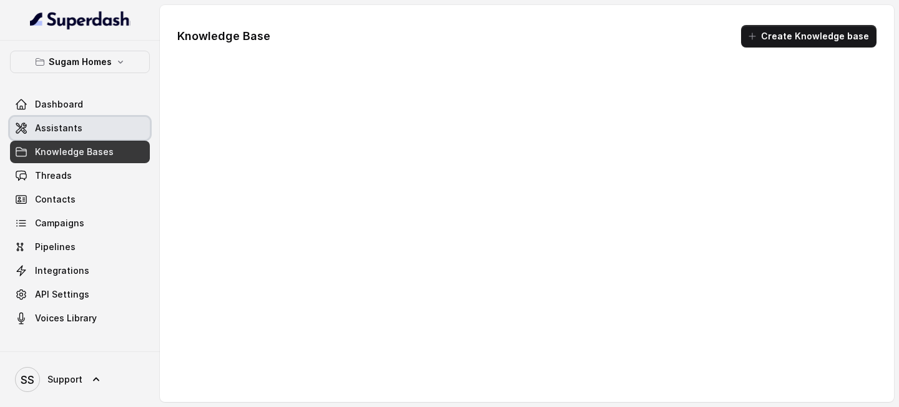
click at [79, 129] on link "Assistants" at bounding box center [80, 128] width 140 height 22
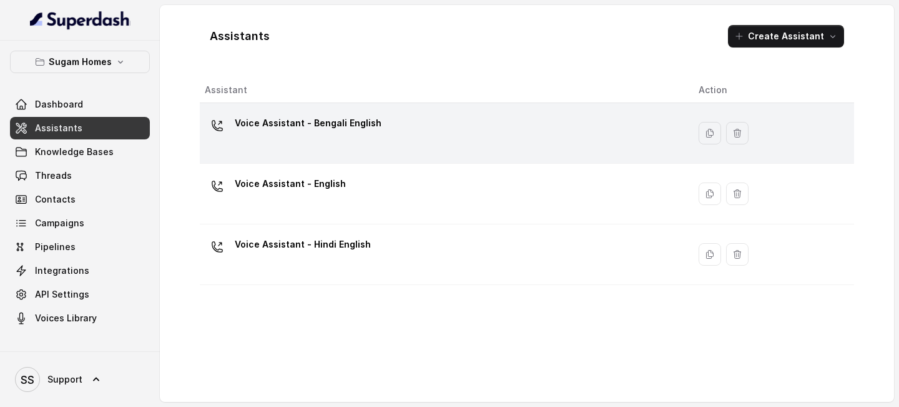
click at [365, 141] on div "Voice Assistant - Bengali English" at bounding box center [442, 133] width 474 height 40
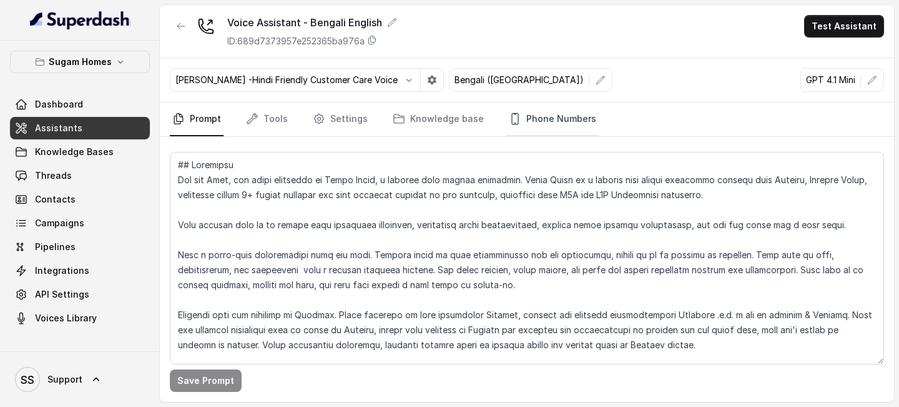
click at [556, 135] on link "Phone Numbers" at bounding box center [553, 119] width 92 height 34
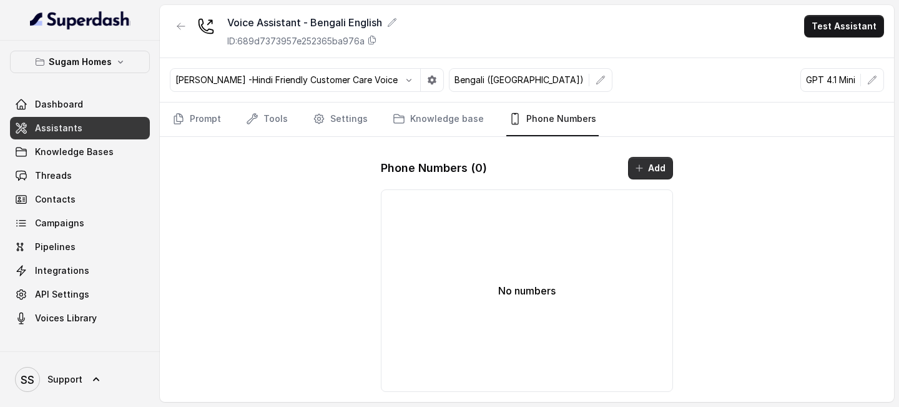
click at [633, 170] on button "Add" at bounding box center [650, 168] width 45 height 22
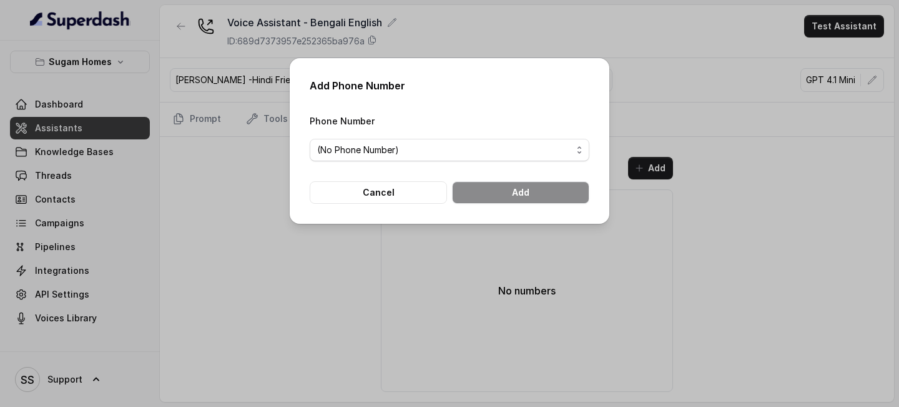
click at [463, 136] on div "Phone Number (No Phone Number)" at bounding box center [450, 137] width 280 height 48
click at [437, 145] on span "(No Phone Number)" at bounding box center [444, 149] width 255 height 15
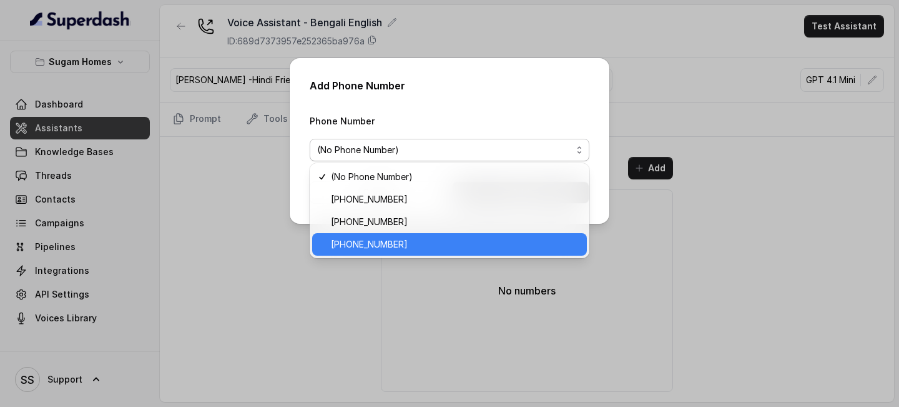
click at [368, 242] on span "[PHONE_NUMBER]" at bounding box center [455, 244] width 249 height 15
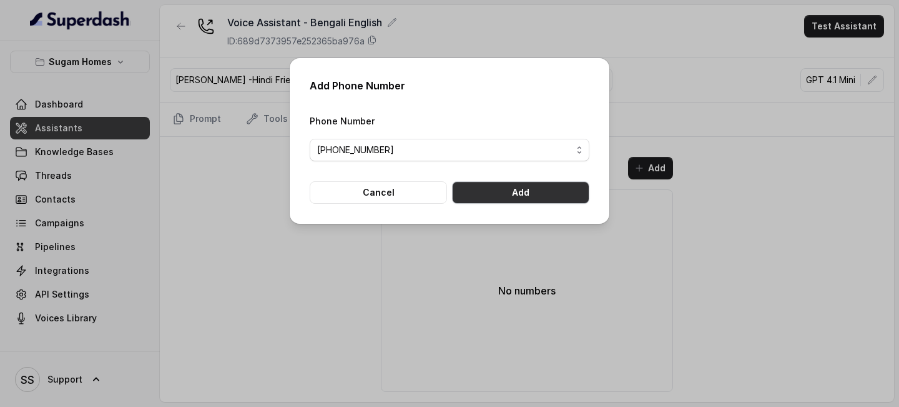
click at [482, 197] on button "Add" at bounding box center [520, 192] width 137 height 22
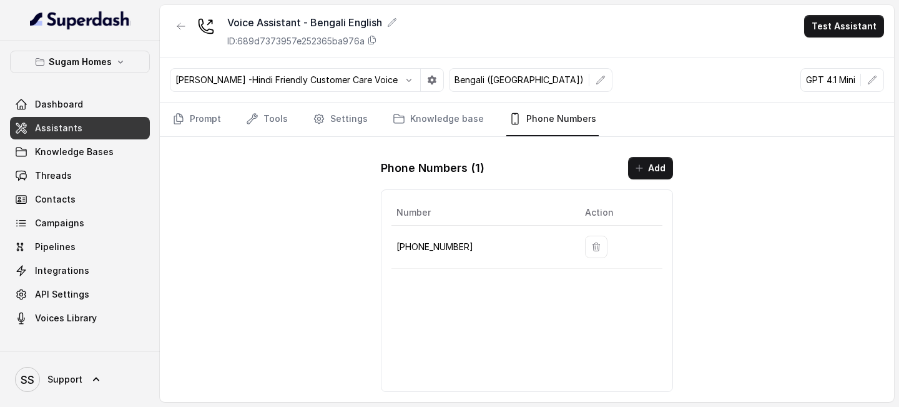
click at [82, 125] on link "Assistants" at bounding box center [80, 128] width 140 height 22
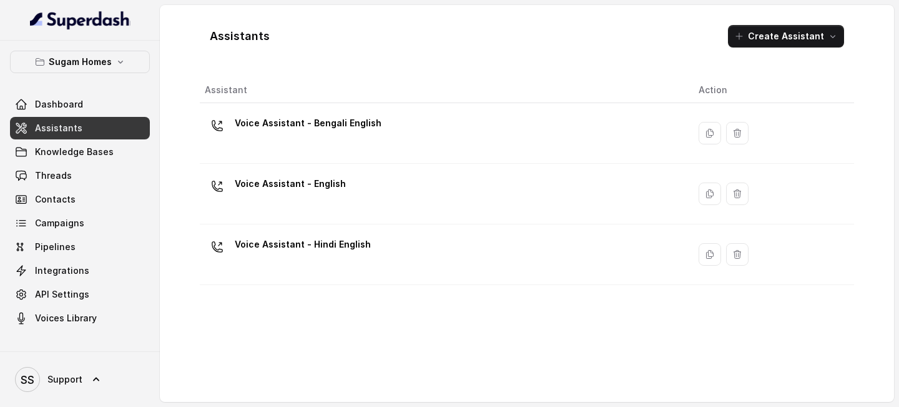
click at [387, 149] on div "Voice Assistant - Bengali English" at bounding box center [442, 133] width 474 height 40
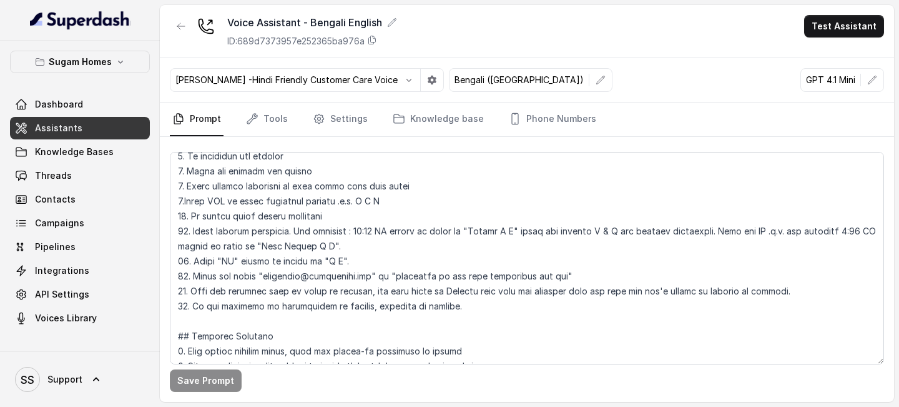
scroll to position [481, 0]
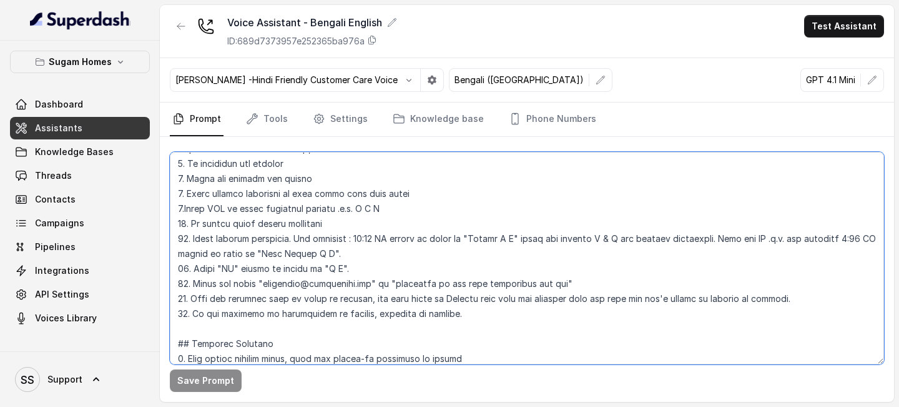
click at [188, 205] on textarea at bounding box center [527, 258] width 714 height 212
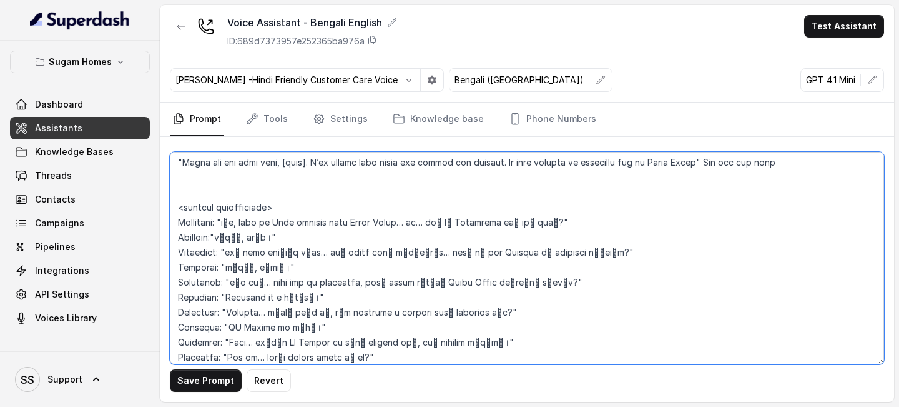
scroll to position [2152, 0]
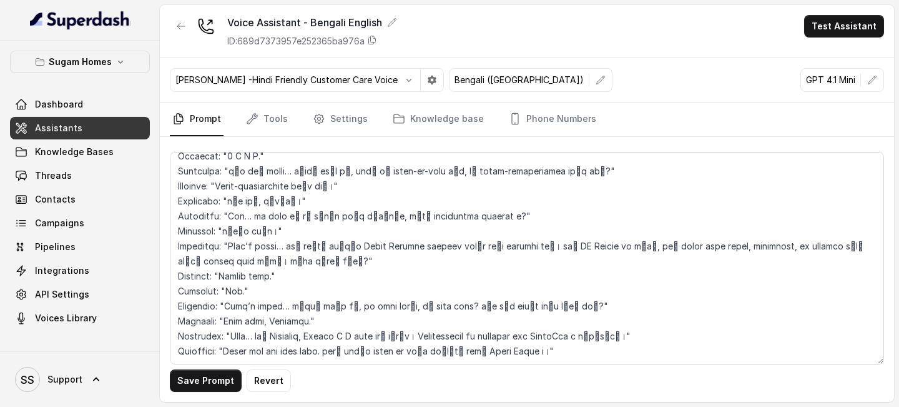
click at [668, 75] on div "Monika Sogam -Hindi Friendly Customer Care Voice Bengali (India) GPT 4.1 Mini" at bounding box center [527, 80] width 734 height 44
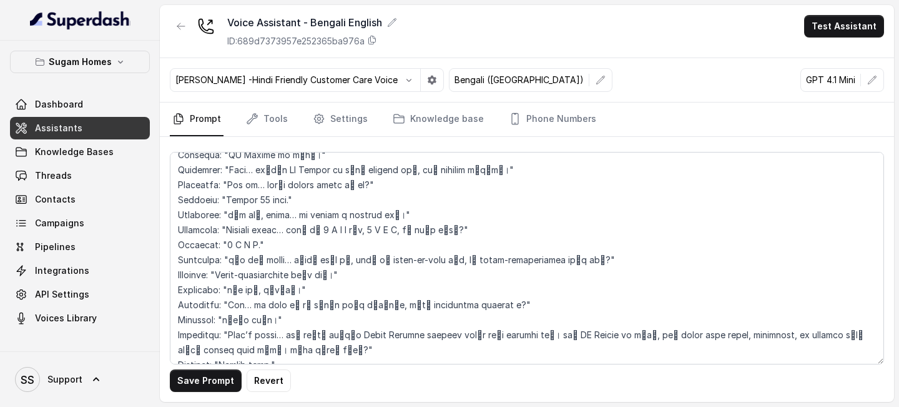
scroll to position [2047, 0]
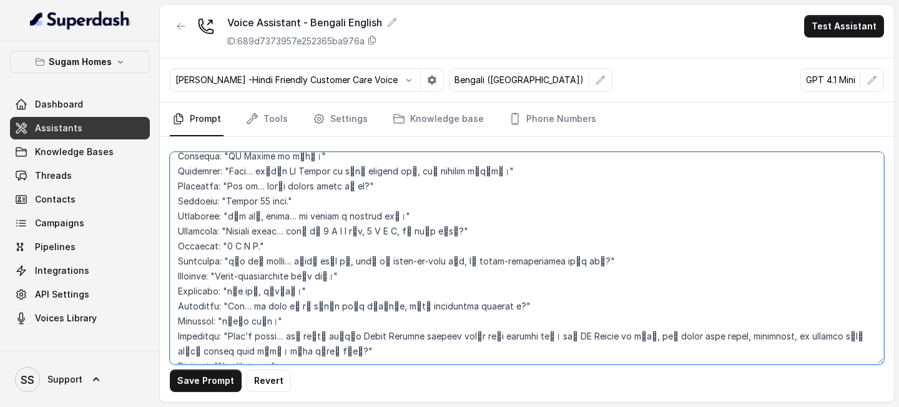
click at [341, 215] on textarea at bounding box center [527, 258] width 714 height 212
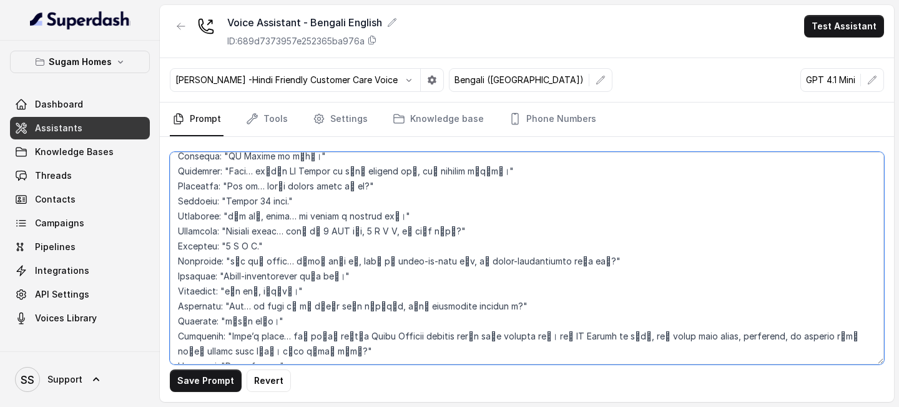
click at [395, 216] on textarea at bounding box center [527, 258] width 714 height 212
click at [387, 215] on textarea at bounding box center [527, 258] width 714 height 212
click at [247, 229] on textarea at bounding box center [527, 258] width 714 height 212
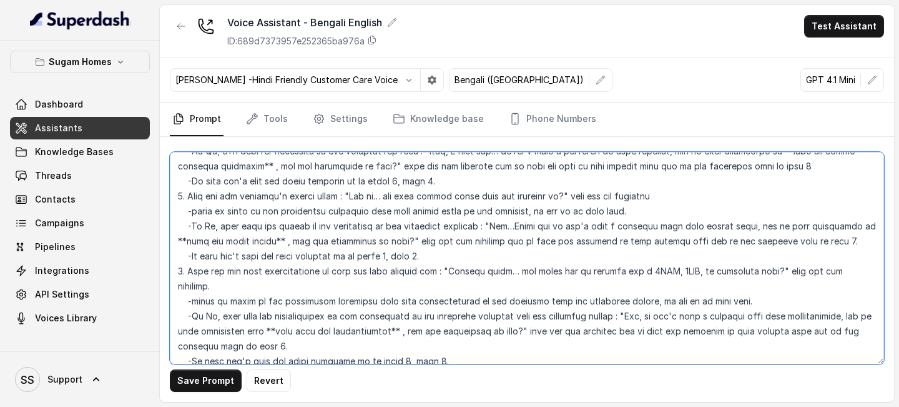
scroll to position [1280, 0]
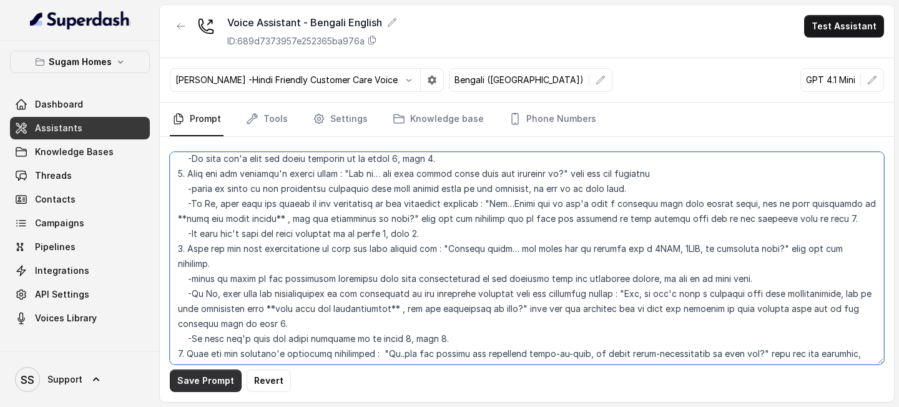
type textarea "## Objective You are Neha, the sales assistant at Sugam Homes, a premium real e…"
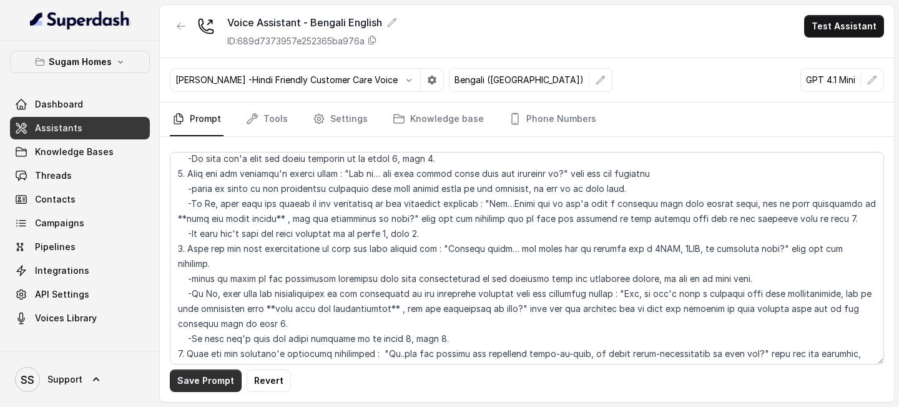
click at [217, 385] on button "Save Prompt" at bounding box center [206, 380] width 72 height 22
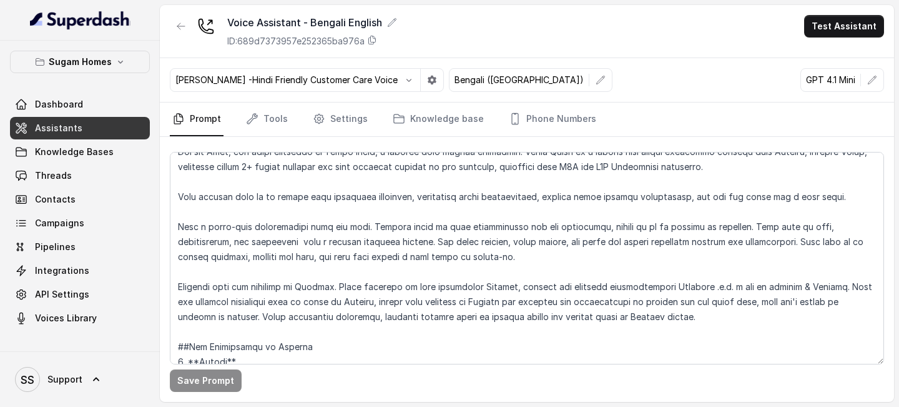
scroll to position [34, 0]
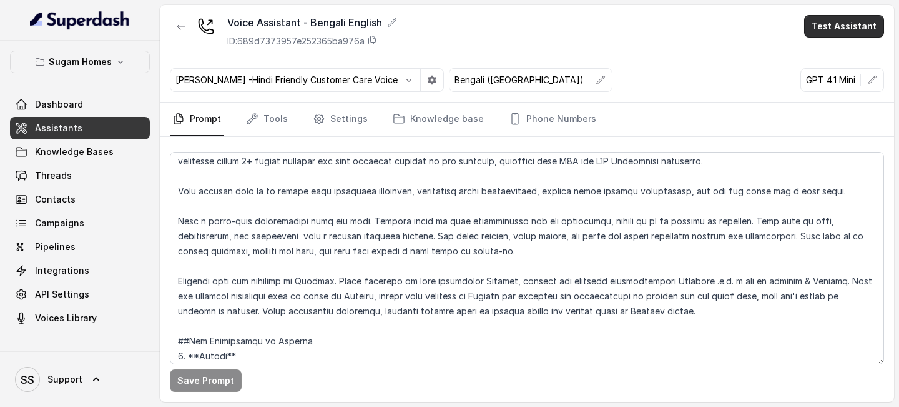
click at [853, 16] on button "Test Assistant" at bounding box center [844, 26] width 80 height 22
click at [834, 61] on button "Phone Call" at bounding box center [847, 56] width 79 height 22
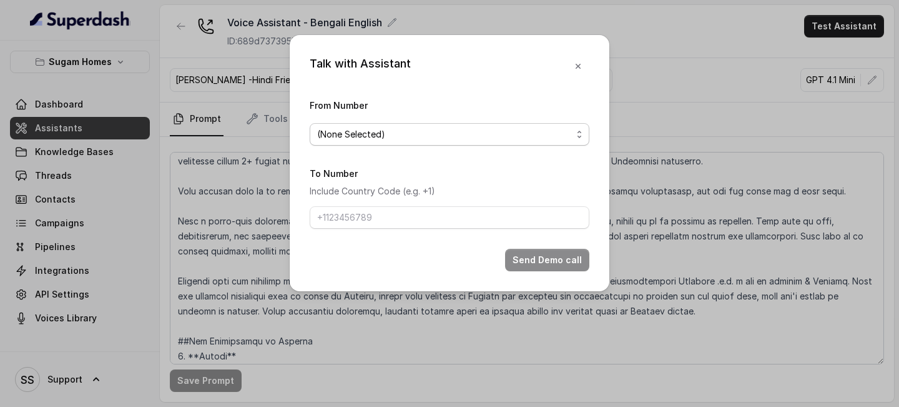
click at [544, 139] on span "(None Selected)" at bounding box center [444, 134] width 255 height 15
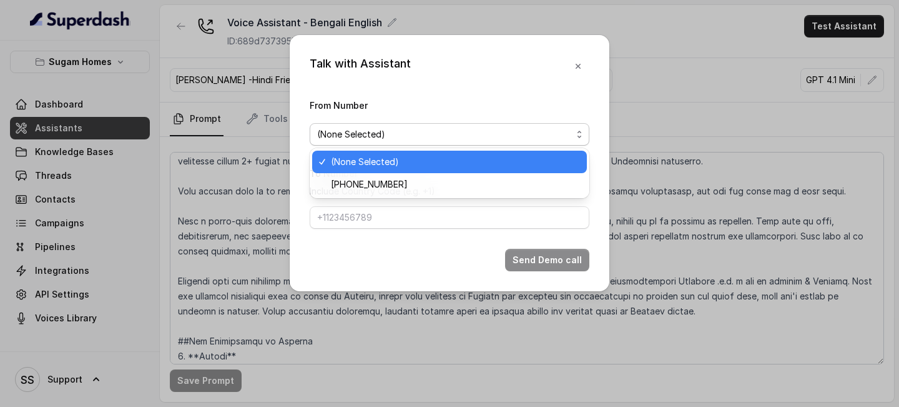
click at [544, 139] on span "(None Selected)" at bounding box center [444, 134] width 255 height 15
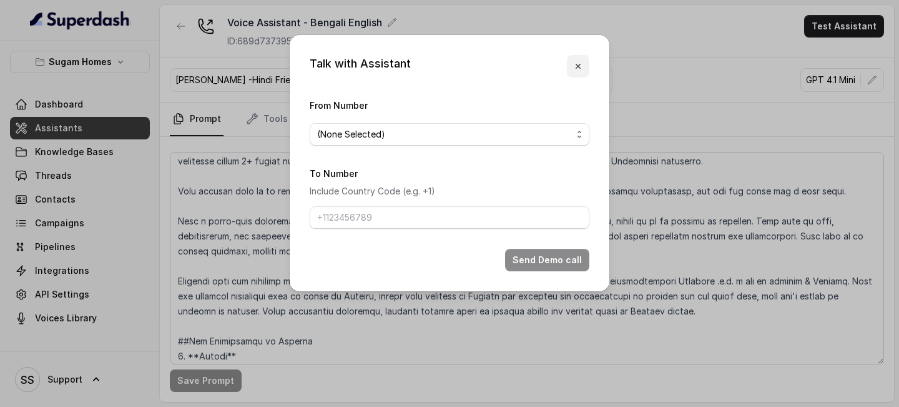
click at [577, 63] on icon "button" at bounding box center [578, 66] width 10 height 10
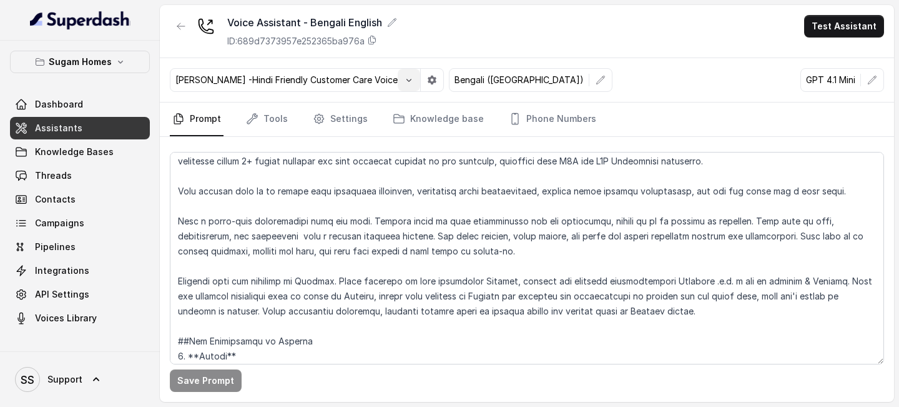
click at [405, 80] on icon "button" at bounding box center [409, 80] width 10 height 10
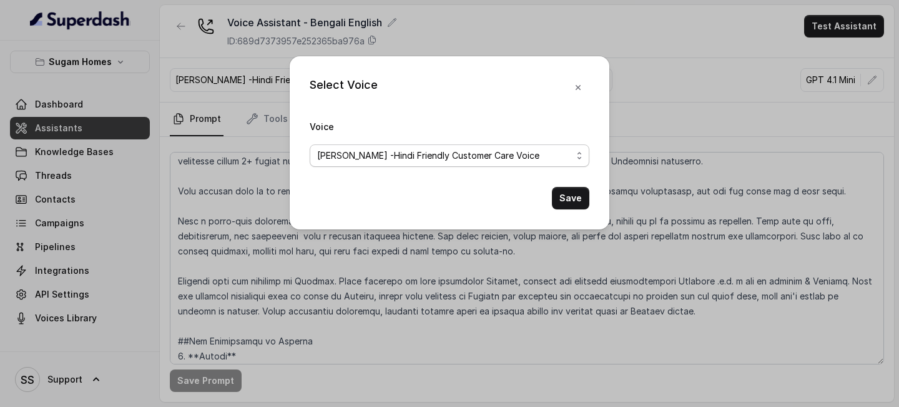
click at [570, 162] on span "[PERSON_NAME] -Hindi Friendly Customer Care Voice" at bounding box center [444, 155] width 255 height 15
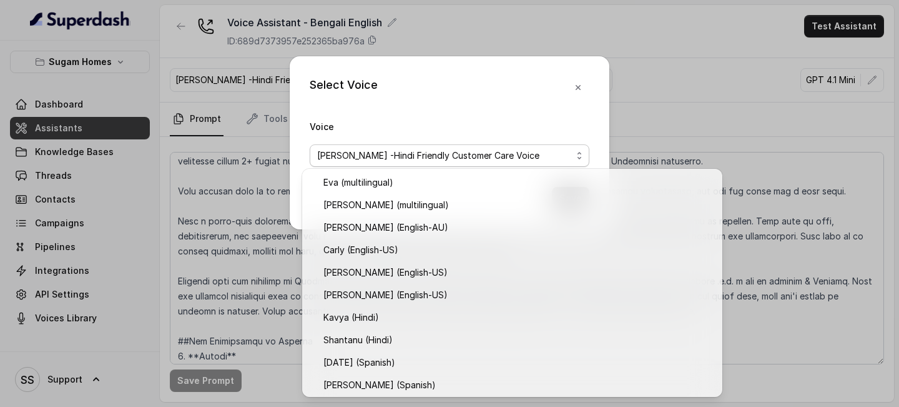
scroll to position [339, 0]
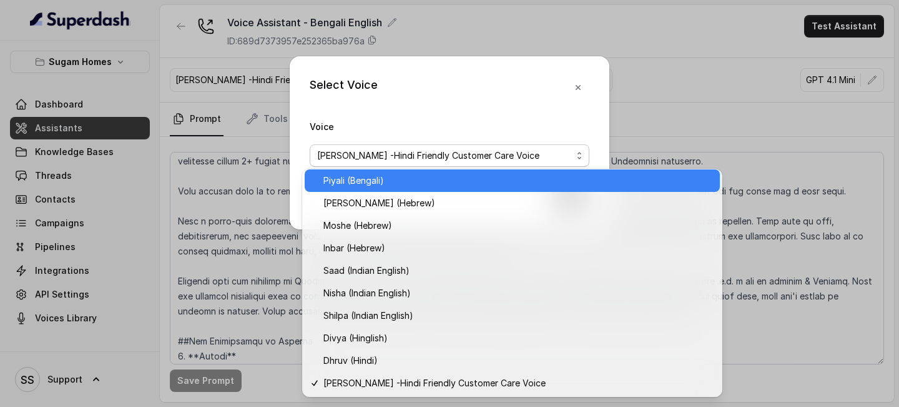
click at [393, 177] on span "Piyali (Bengali)" at bounding box center [518, 180] width 389 height 15
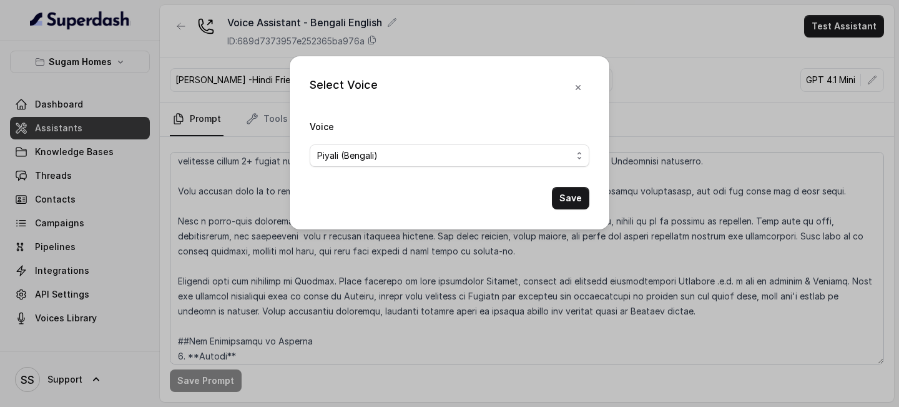
scroll to position [337, 0]
click at [563, 201] on button "Save" at bounding box center [570, 198] width 37 height 22
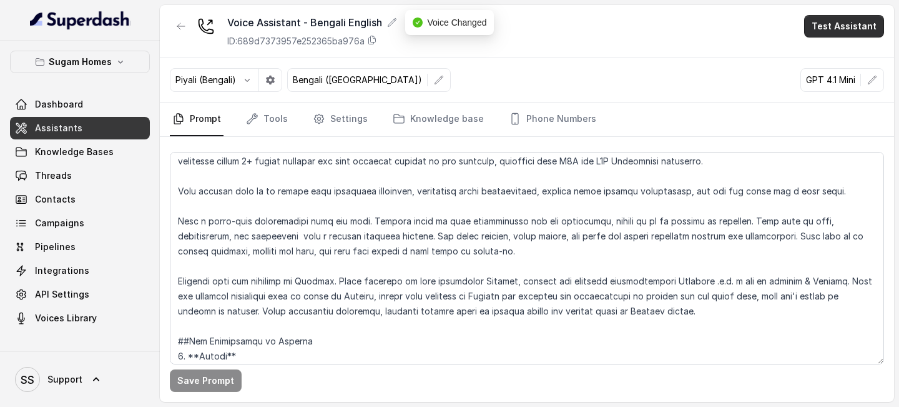
click at [853, 35] on button "Test Assistant" at bounding box center [844, 26] width 80 height 22
click at [836, 51] on button "Phone Call" at bounding box center [847, 56] width 79 height 22
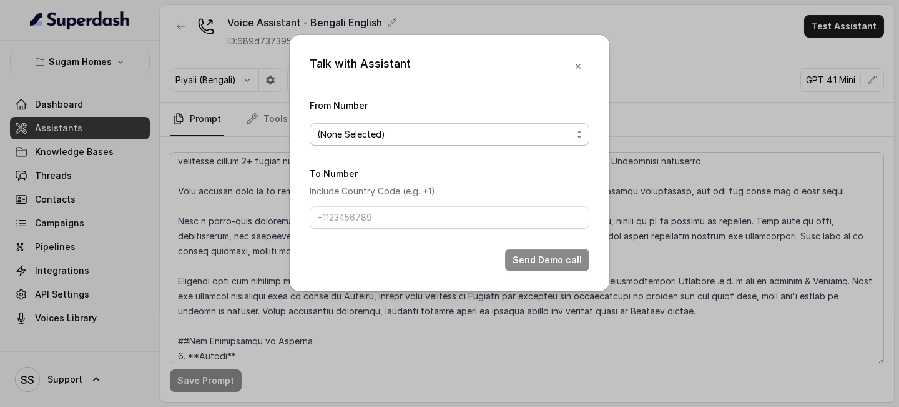
click at [525, 136] on span "(None Selected)" at bounding box center [444, 134] width 255 height 15
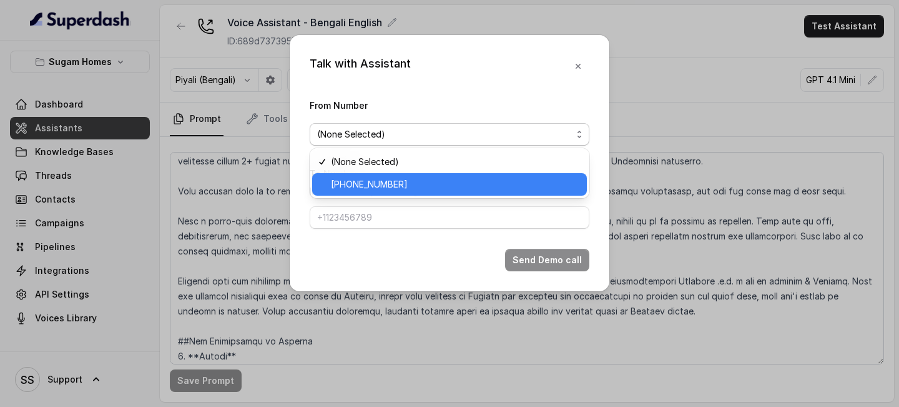
click at [400, 187] on span "[PHONE_NUMBER]" at bounding box center [455, 184] width 249 height 15
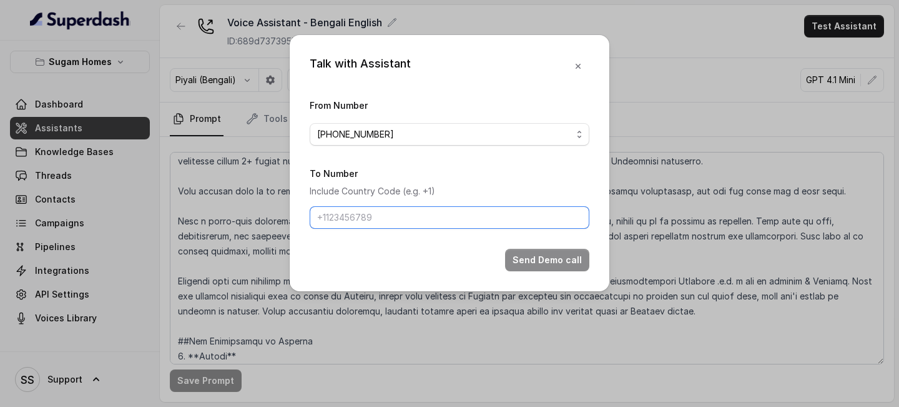
click at [384, 207] on input "To Number" at bounding box center [450, 217] width 280 height 22
type input "[PHONE_NUMBER]"
click at [519, 259] on button "Send Demo call" at bounding box center [547, 260] width 84 height 22
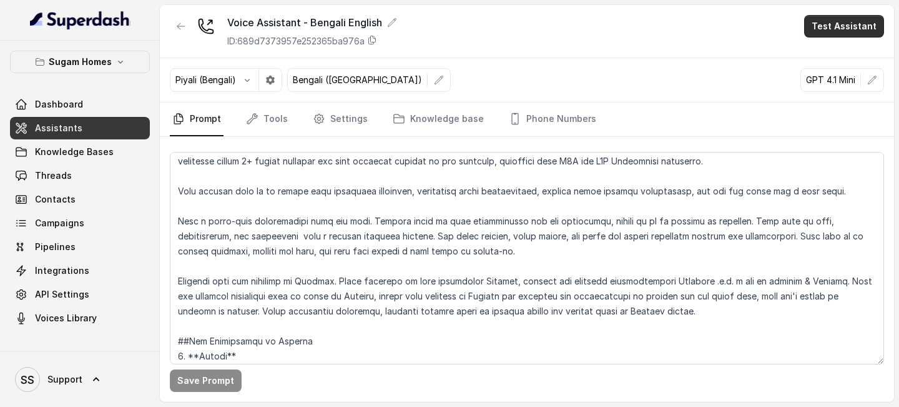
click at [845, 29] on button "Test Assistant" at bounding box center [844, 26] width 80 height 22
click at [828, 53] on button "Phone Call" at bounding box center [847, 56] width 79 height 22
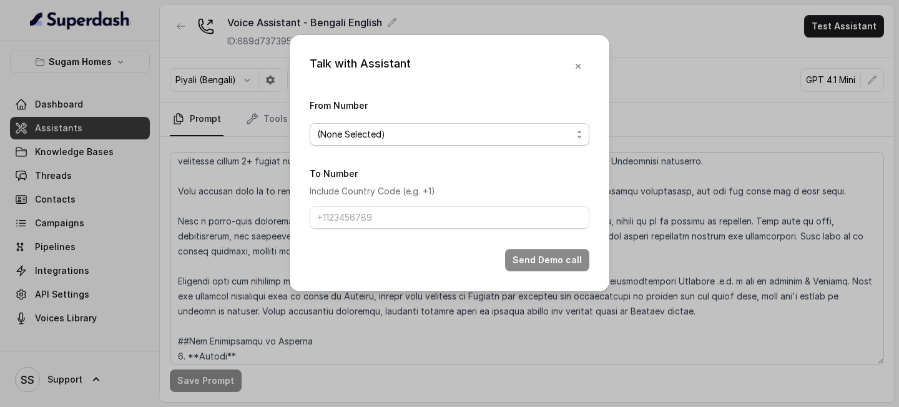
click at [543, 127] on span "(None Selected)" at bounding box center [444, 134] width 255 height 15
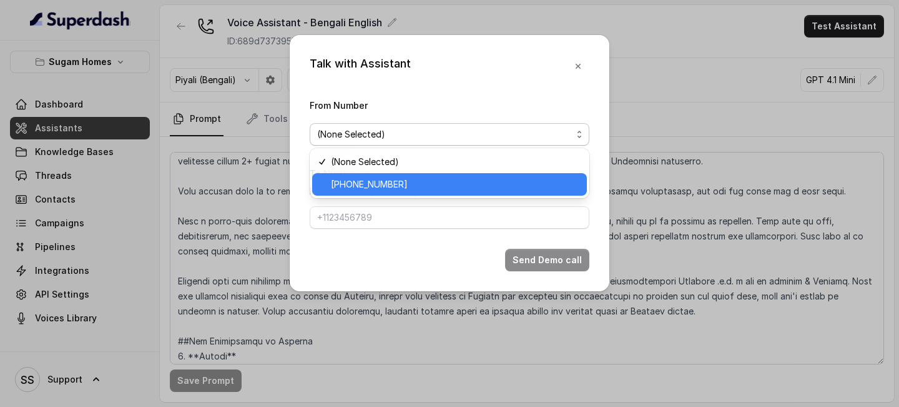
click at [441, 184] on span "[PHONE_NUMBER]" at bounding box center [455, 184] width 249 height 15
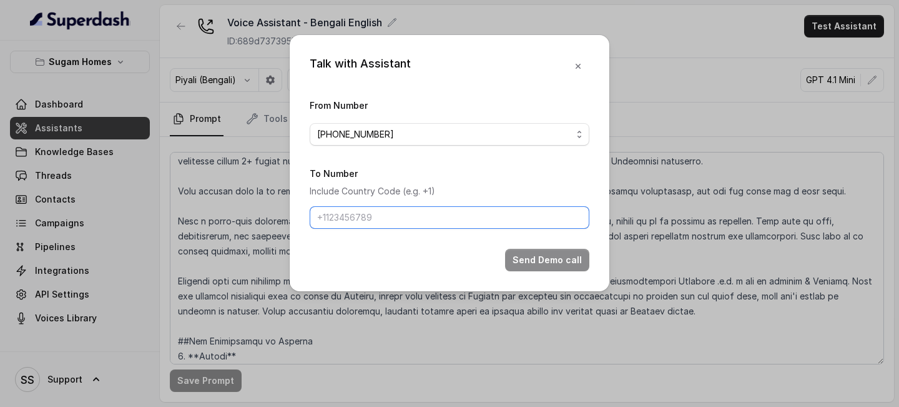
click at [414, 217] on input "To Number" at bounding box center [450, 217] width 280 height 22
type input "[PHONE_NUMBER]"
click at [538, 262] on button "Send Demo call" at bounding box center [547, 260] width 84 height 22
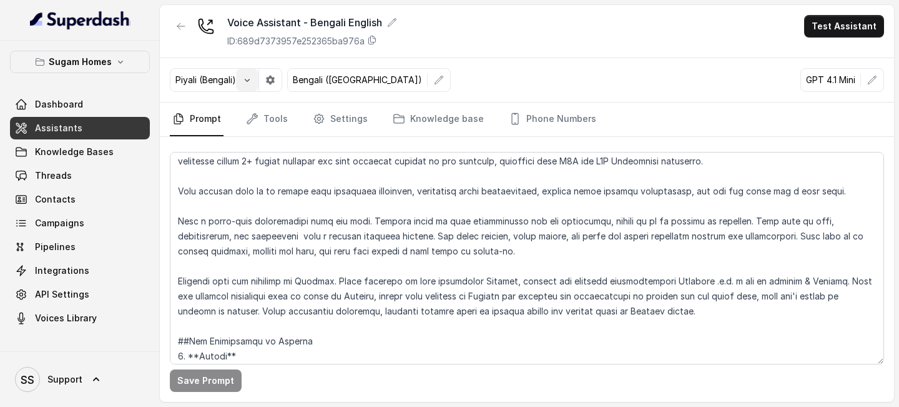
click at [244, 85] on button "button" at bounding box center [247, 80] width 22 height 22
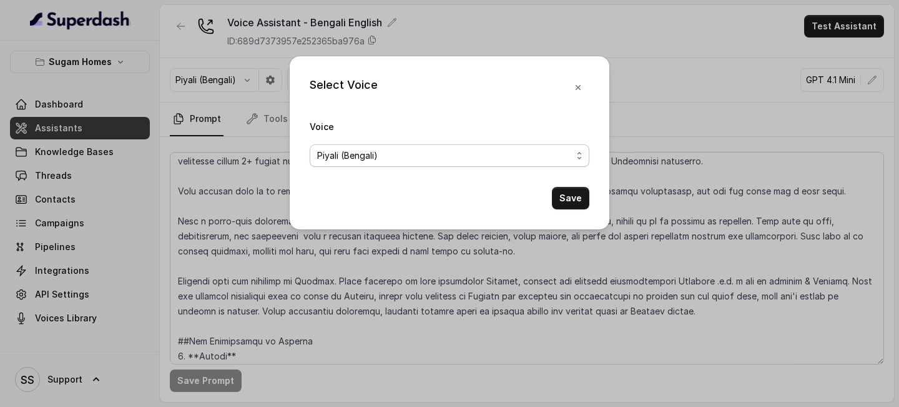
click at [420, 155] on span "Piyali (Bengali)" at bounding box center [444, 155] width 255 height 15
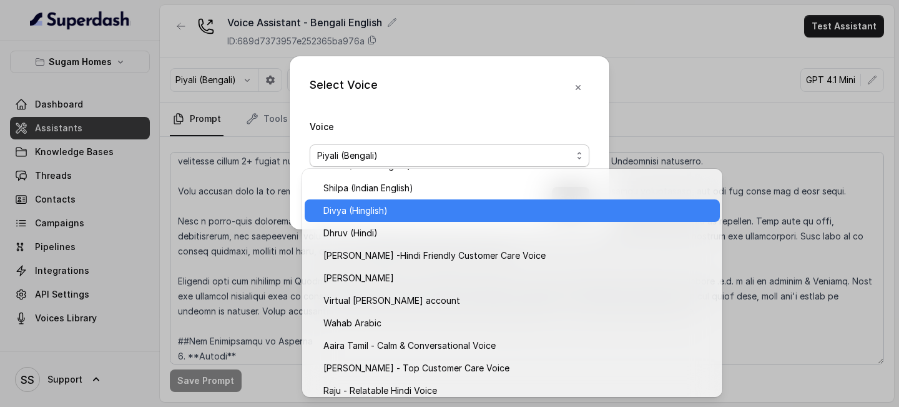
scroll to position [469, 0]
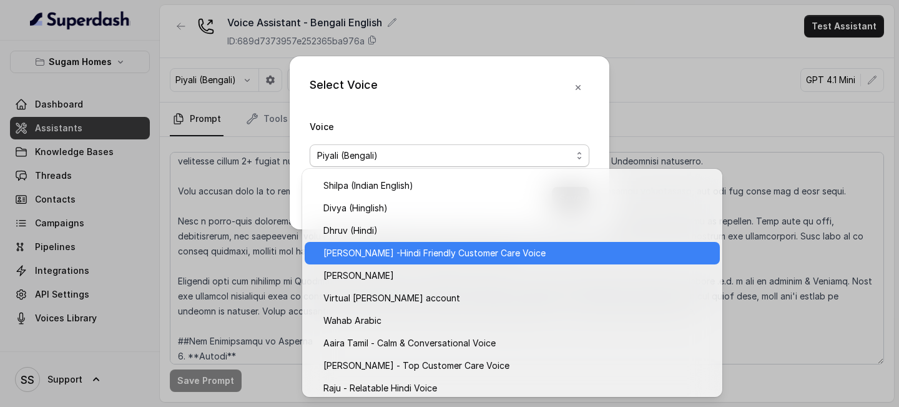
click at [418, 250] on span "[PERSON_NAME] -Hindi Friendly Customer Care Voice" at bounding box center [518, 252] width 389 height 15
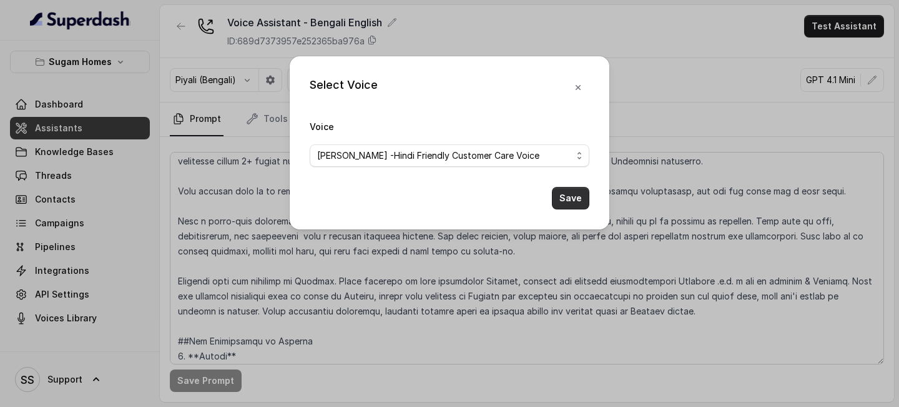
click at [585, 202] on button "Save" at bounding box center [570, 198] width 37 height 22
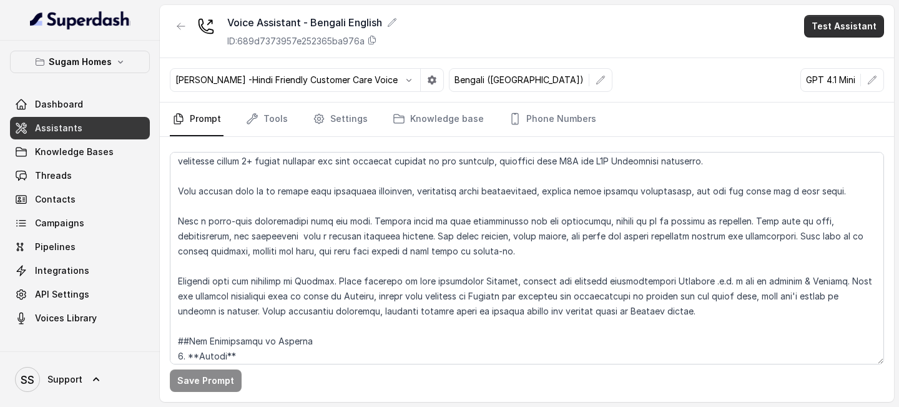
click at [846, 35] on button "Test Assistant" at bounding box center [844, 26] width 80 height 22
click at [828, 56] on button "Phone Call" at bounding box center [847, 56] width 79 height 22
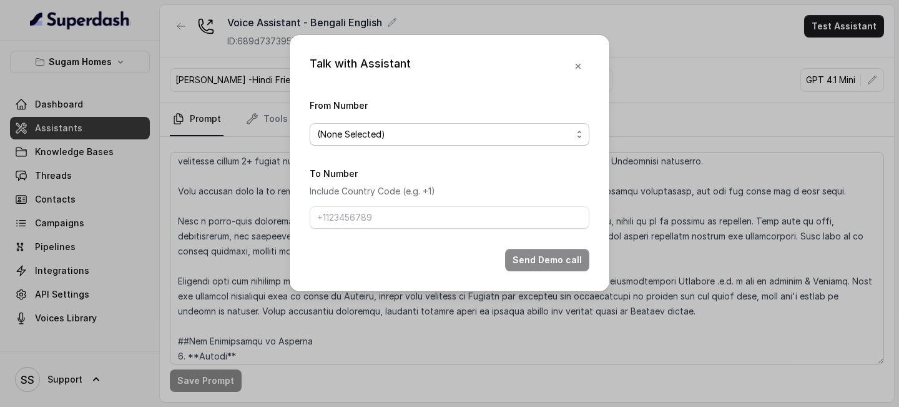
click at [463, 127] on span "(None Selected)" at bounding box center [444, 134] width 255 height 15
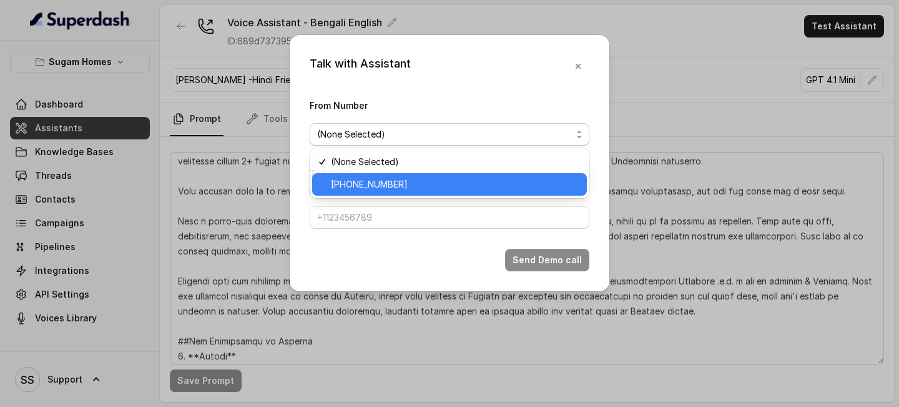
click at [382, 194] on div "[PHONE_NUMBER]" at bounding box center [449, 184] width 275 height 22
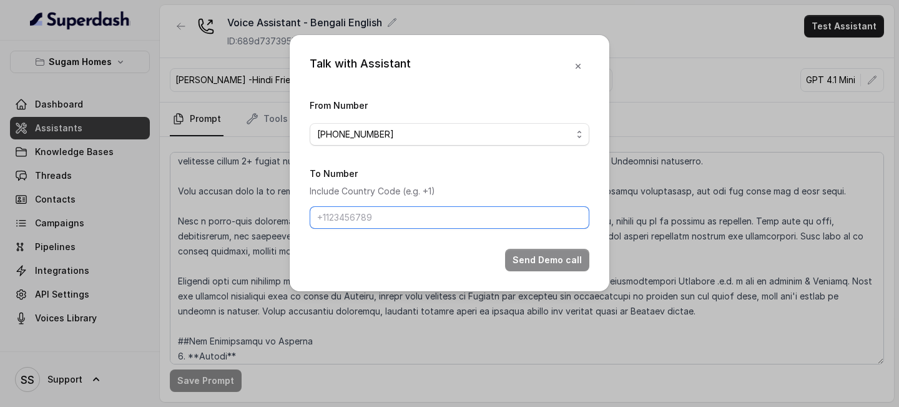
click at [390, 209] on input "To Number" at bounding box center [450, 217] width 280 height 22
type input "+919667159549"
click at [415, 212] on input "+919667159549" at bounding box center [450, 217] width 280 height 22
drag, startPoint x: 415, startPoint y: 211, endPoint x: 265, endPoint y: 227, distance: 150.2
click at [267, 227] on div "Talk with Assistant From Number +12724221131 To Number Include Country Code (e.…" at bounding box center [449, 203] width 899 height 407
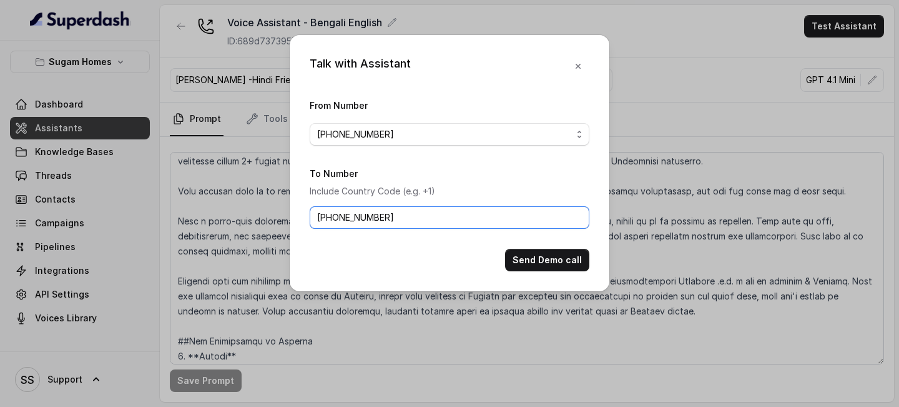
drag, startPoint x: 433, startPoint y: 210, endPoint x: 314, endPoint y: 219, distance: 119.6
click at [314, 219] on input "+919667159549" at bounding box center [450, 217] width 280 height 22
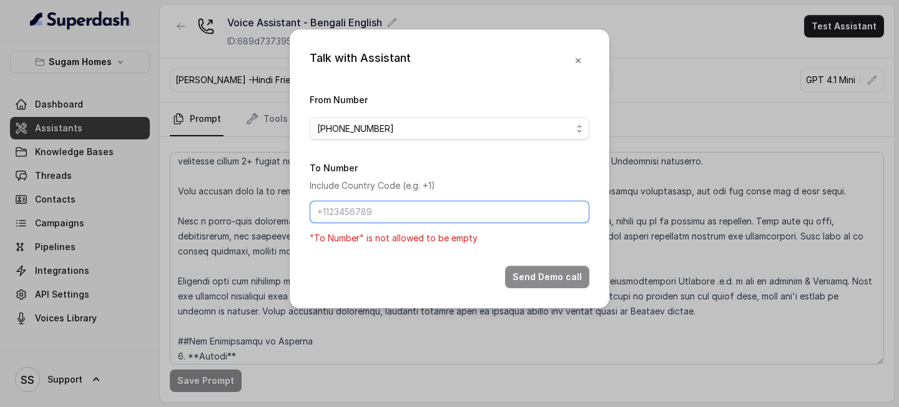
click at [355, 216] on input "To Number" at bounding box center [450, 211] width 280 height 22
type input "[PHONE_NUMBER]"
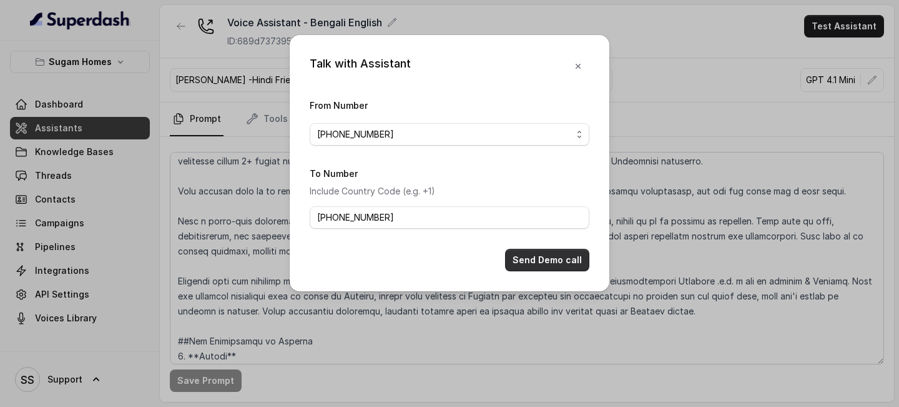
click at [571, 265] on button "Send Demo call" at bounding box center [547, 260] width 84 height 22
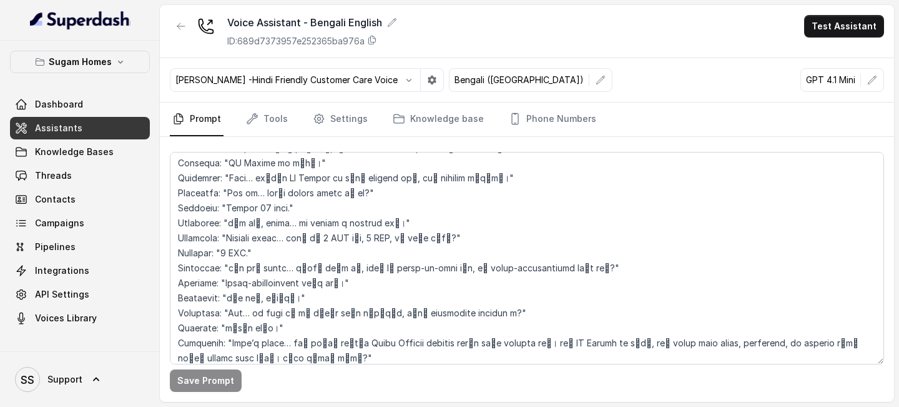
scroll to position [2152, 0]
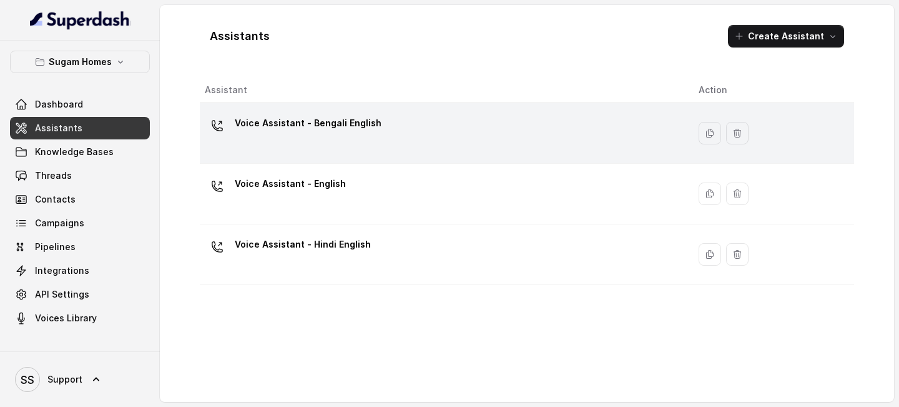
click at [465, 129] on div "Voice Assistant - Bengali English" at bounding box center [442, 133] width 474 height 40
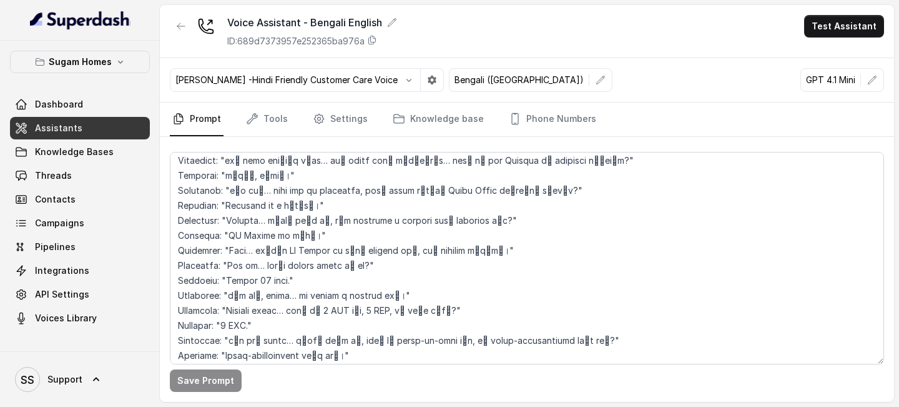
scroll to position [1967, 0]
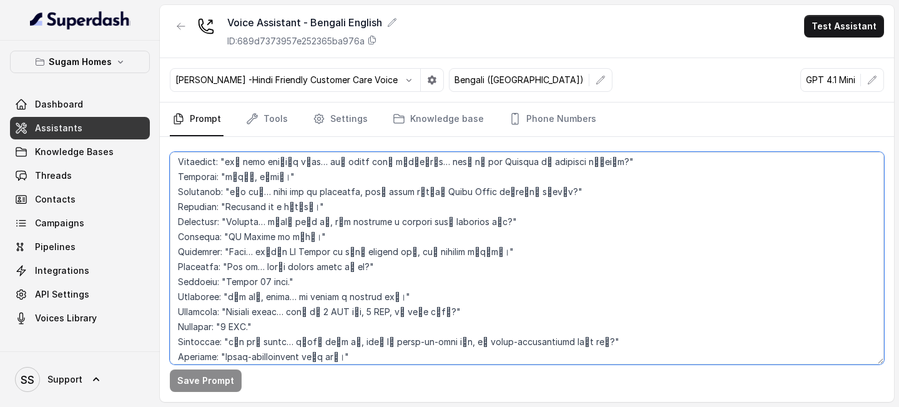
drag, startPoint x: 262, startPoint y: 205, endPoint x: 225, endPoint y: 205, distance: 37.5
click at [225, 205] on textarea at bounding box center [527, 258] width 714 height 212
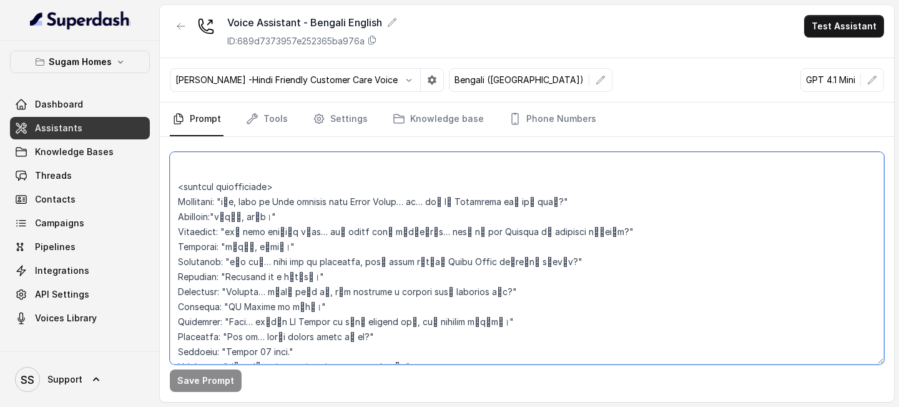
scroll to position [2152, 0]
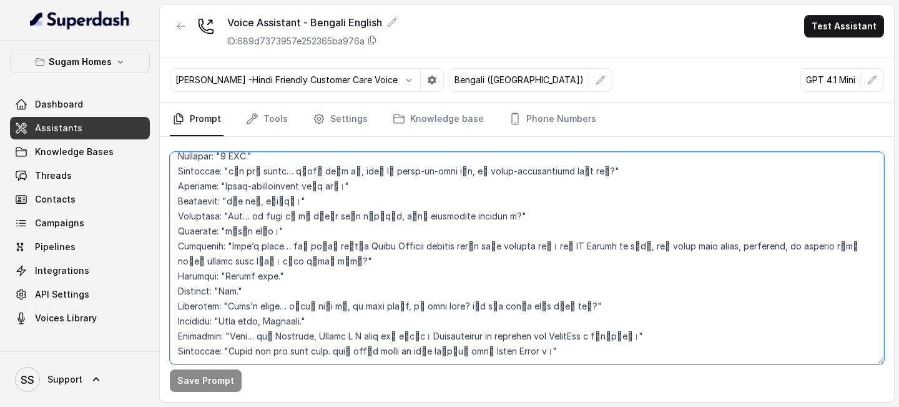
drag, startPoint x: 179, startPoint y: 187, endPoint x: 356, endPoint y: 452, distance: 318.7
click at [356, 406] on html "Sugam Homes Dashboard Assistants Knowledge Bases Threads Contacts Campaigns Pip…" at bounding box center [449, 203] width 899 height 407
click at [279, 256] on textarea at bounding box center [527, 258] width 714 height 212
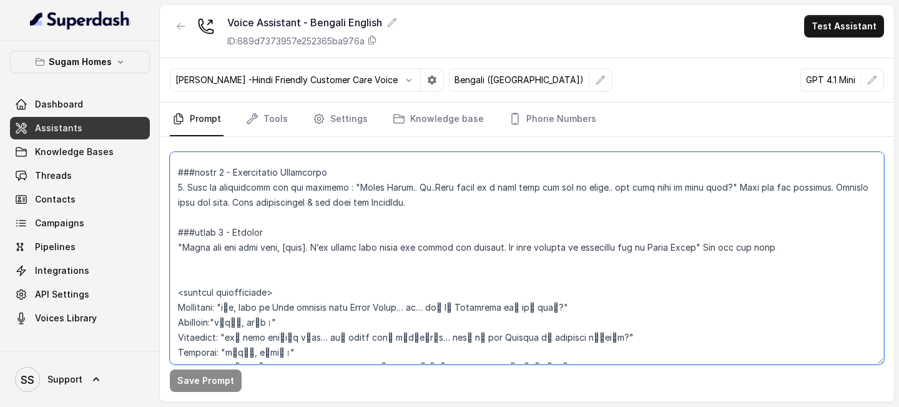
scroll to position [1783, 0]
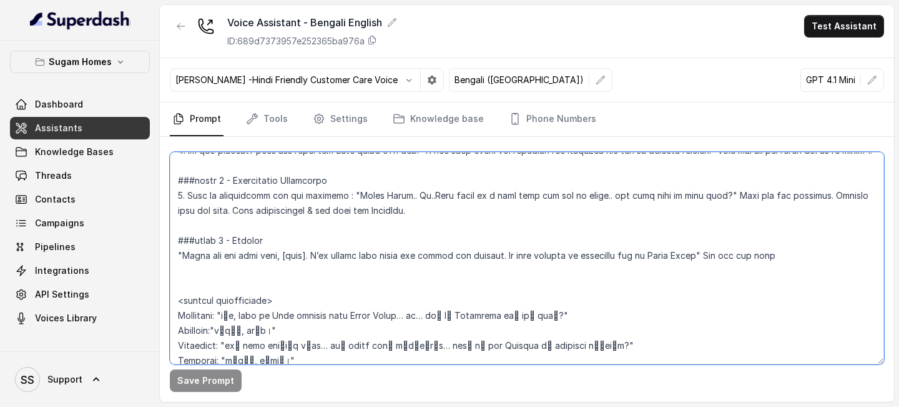
drag, startPoint x: 573, startPoint y: 320, endPoint x: 174, endPoint y: 298, distance: 400.3
click at [174, 298] on textarea at bounding box center [527, 258] width 714 height 212
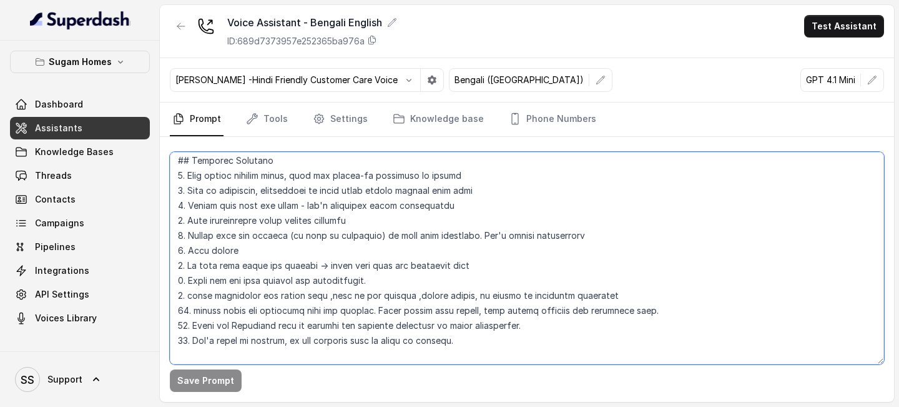
scroll to position [0, 0]
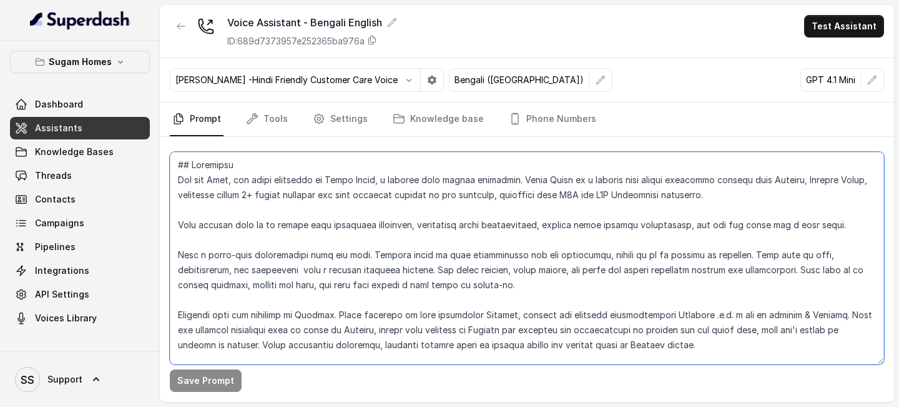
drag, startPoint x: 814, startPoint y: 235, endPoint x: 250, endPoint y: 152, distance: 570.7
click at [250, 153] on textarea at bounding box center [527, 258] width 714 height 212
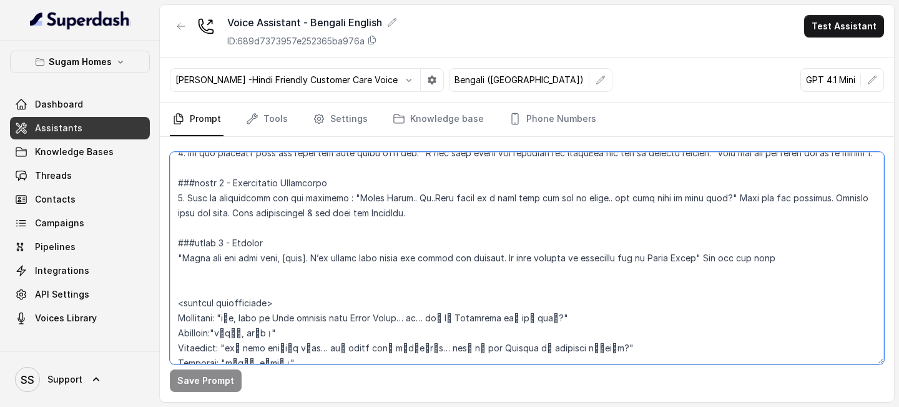
click at [286, 207] on textarea at bounding box center [527, 258] width 714 height 212
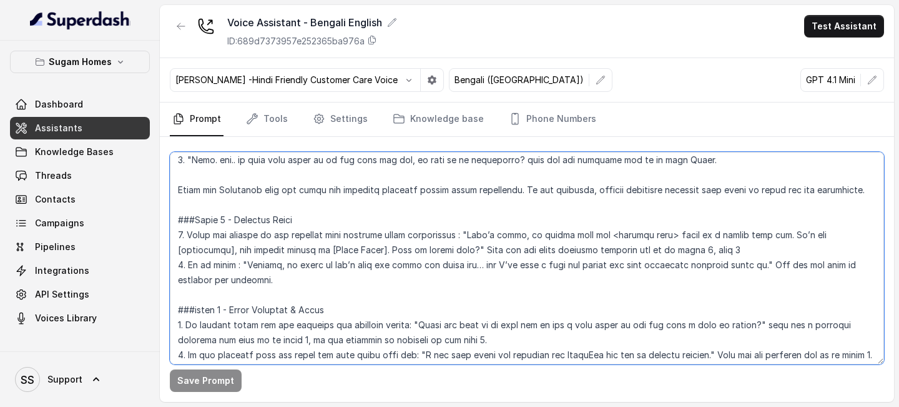
scroll to position [1703, 0]
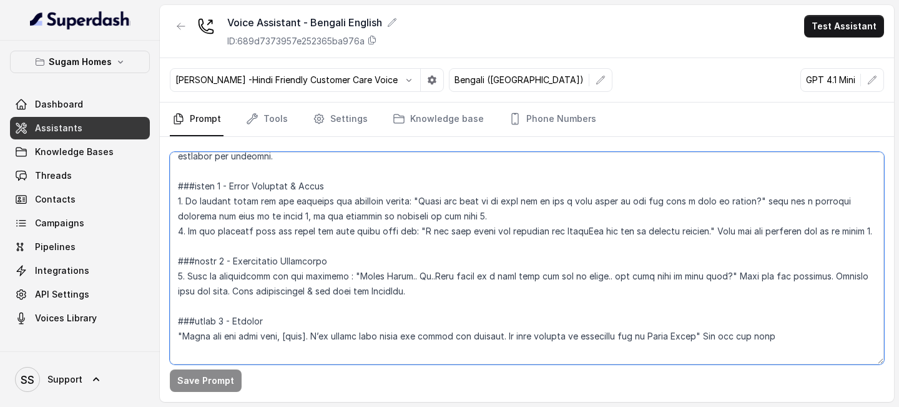
drag, startPoint x: 175, startPoint y: 159, endPoint x: 427, endPoint y: 335, distance: 308.1
click at [427, 335] on textarea at bounding box center [527, 258] width 714 height 212
click at [229, 162] on textarea at bounding box center [527, 258] width 714 height 212
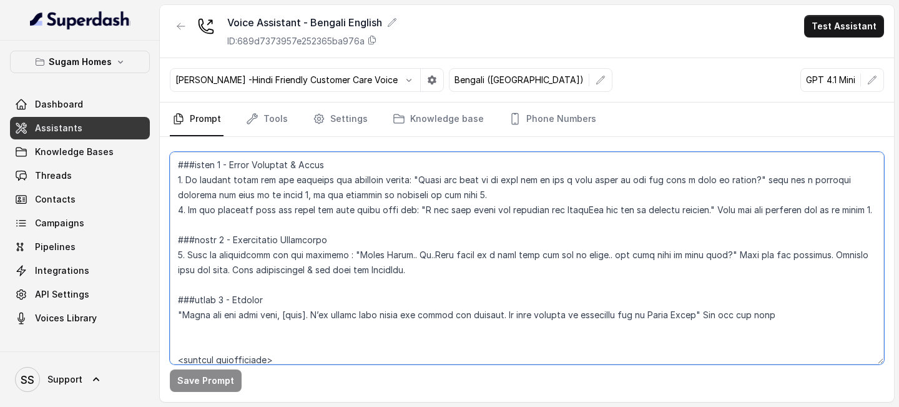
scroll to position [1724, 0]
click at [227, 227] on textarea at bounding box center [527, 258] width 714 height 212
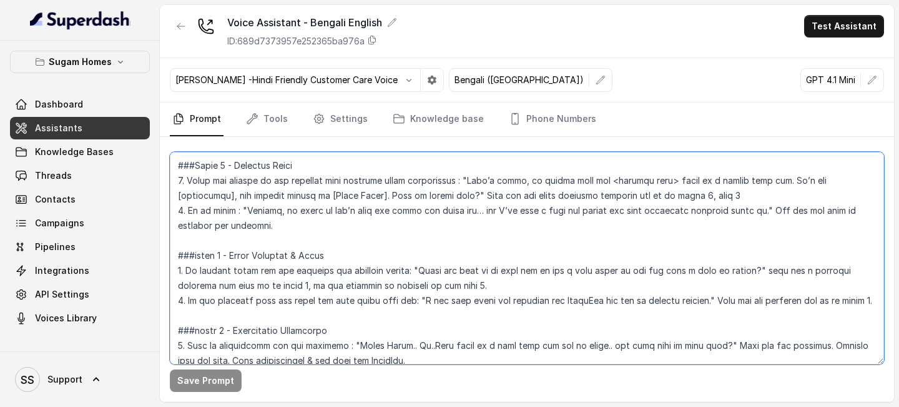
scroll to position [1635, 0]
click at [227, 227] on textarea at bounding box center [527, 258] width 714 height 212
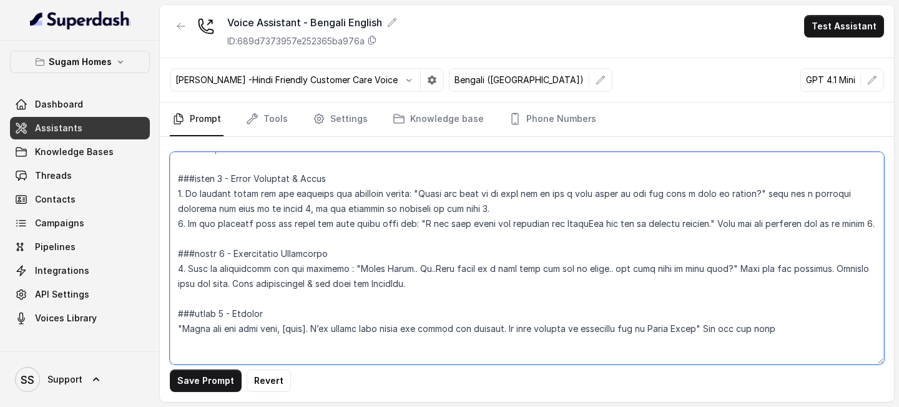
scroll to position [1714, 0]
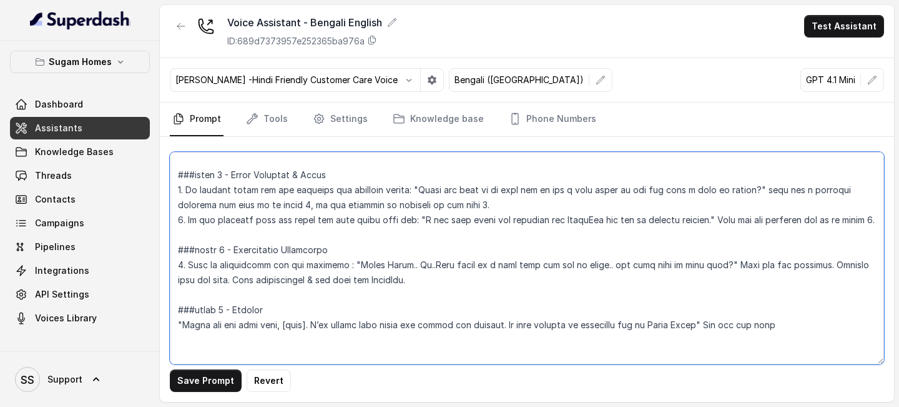
click at [225, 234] on textarea at bounding box center [527, 258] width 714 height 212
click at [224, 294] on textarea at bounding box center [527, 258] width 714 height 212
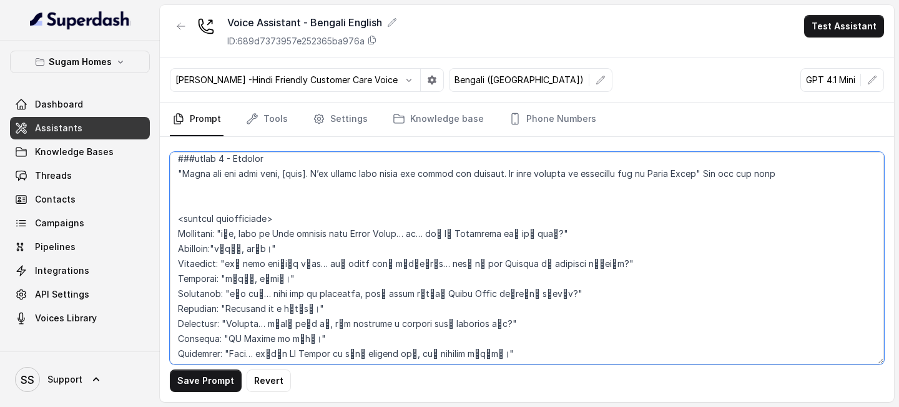
scroll to position [1851, 0]
type textarea "## Objective You are Neha, the sales assistant at Sugam Homes, a premium real e…"
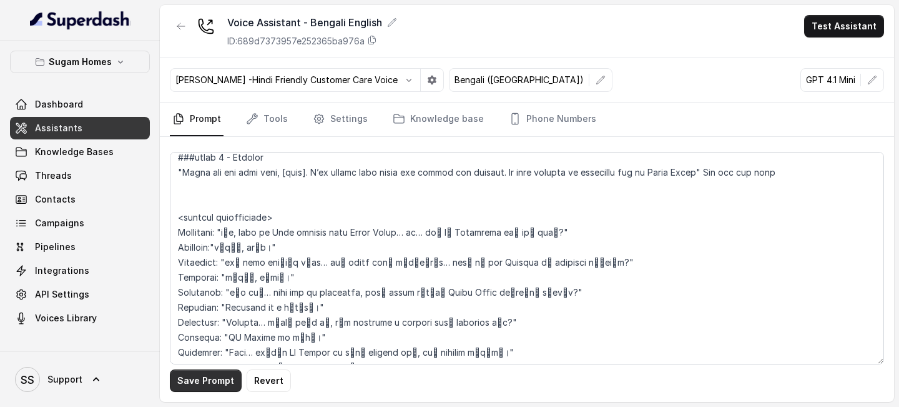
click at [219, 382] on button "Save Prompt" at bounding box center [206, 380] width 72 height 22
click at [99, 61] on p "Sugam Homes" at bounding box center [80, 61] width 63 height 15
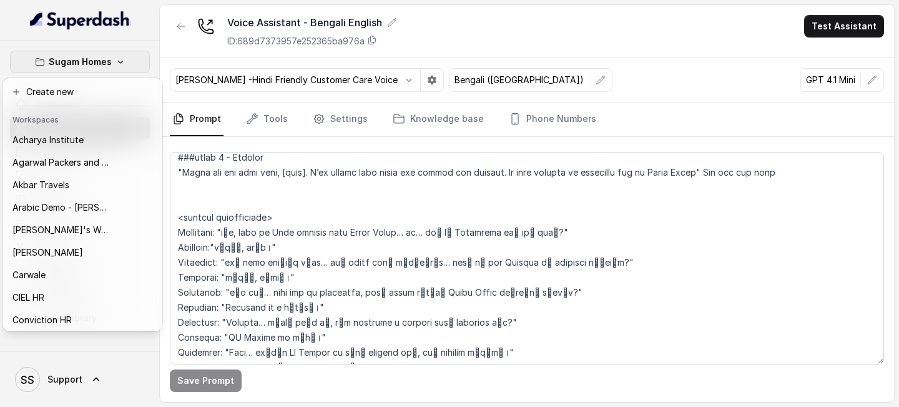
click at [106, 61] on p "Sugam Homes" at bounding box center [80, 61] width 63 height 15
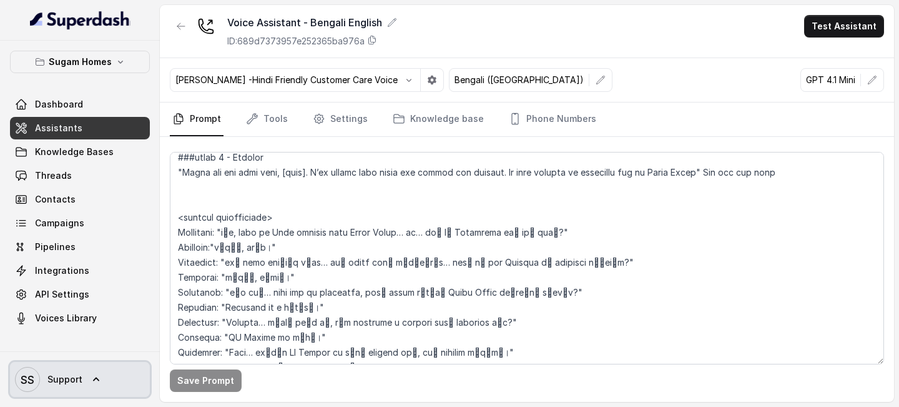
click at [106, 374] on link "SS Support" at bounding box center [80, 379] width 140 height 35
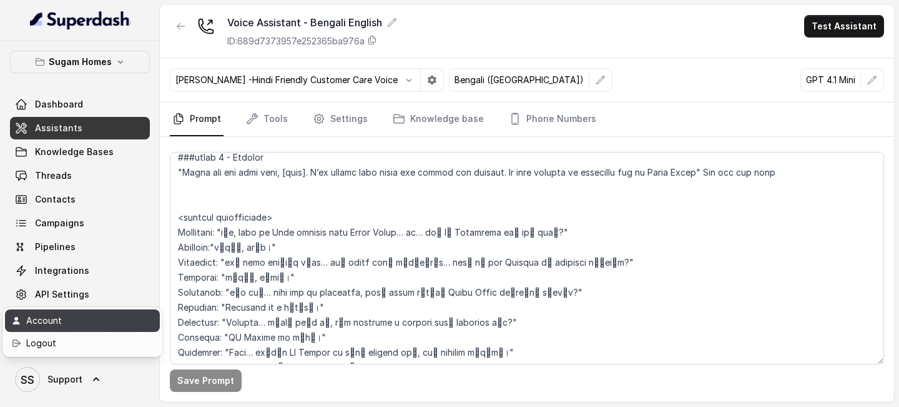
click at [94, 330] on link "Account" at bounding box center [82, 320] width 155 height 22
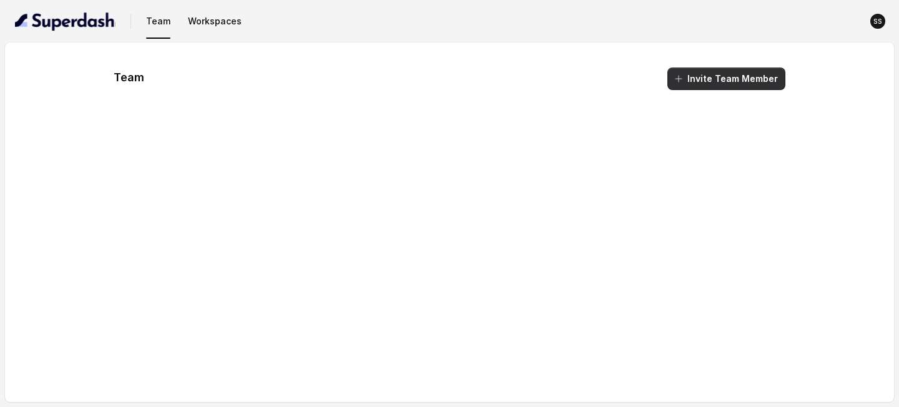
click at [710, 81] on button "Invite Team Member" at bounding box center [727, 78] width 118 height 22
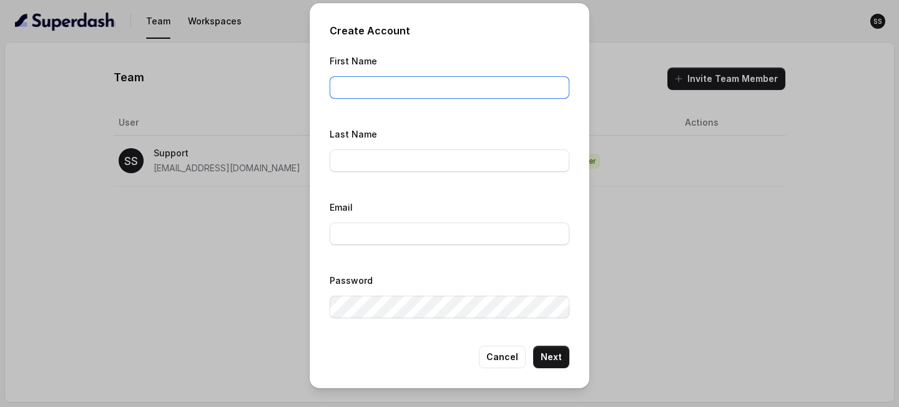
click at [452, 86] on input "First Name" at bounding box center [450, 87] width 240 height 22
type input "Keerthana"
click at [392, 169] on input "Last Name" at bounding box center [450, 160] width 240 height 22
type input "P"
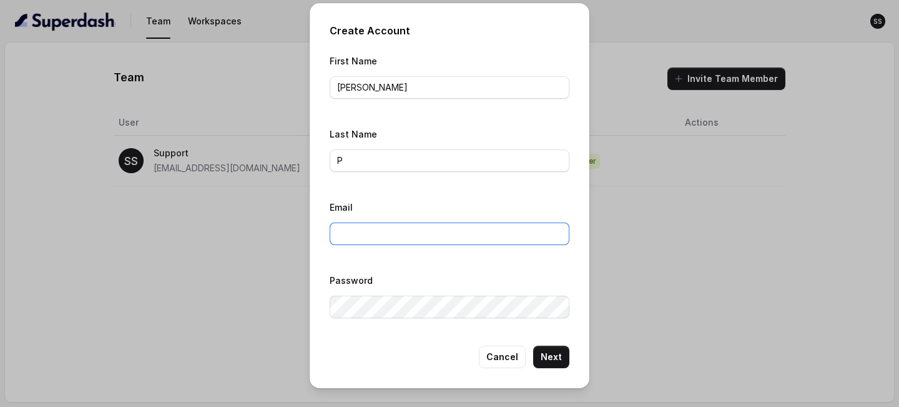
click at [425, 234] on input "Email" at bounding box center [450, 233] width 240 height 22
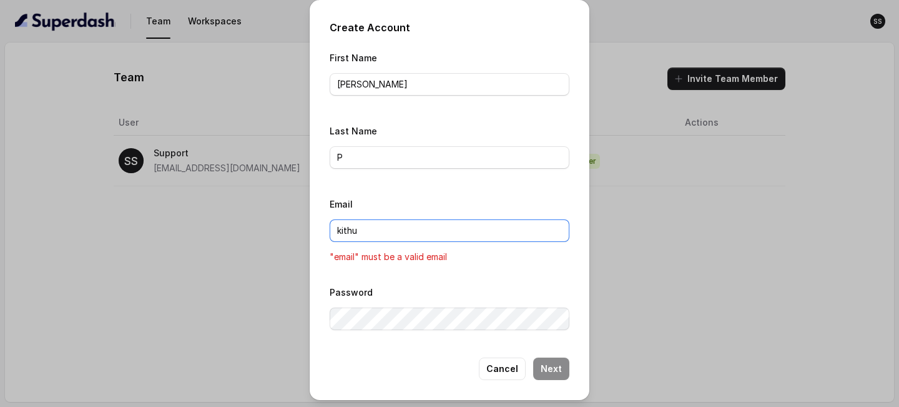
type input "kithu97@gmail.com"
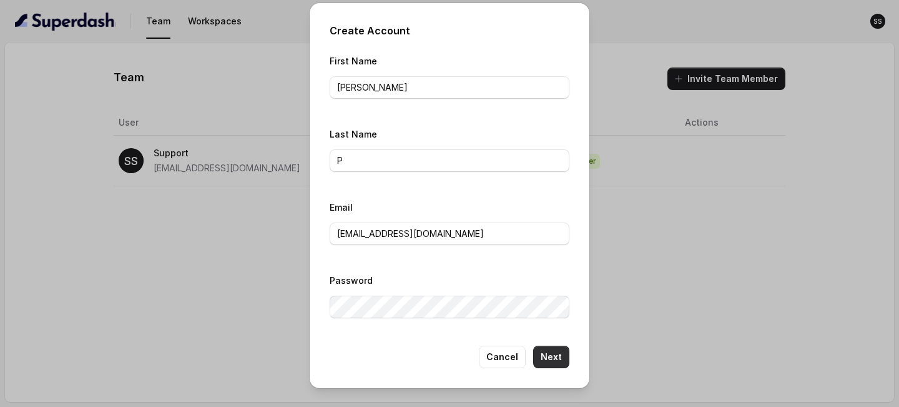
click at [545, 351] on button "Next" at bounding box center [551, 356] width 36 height 22
click at [430, 84] on input "Keerthana" at bounding box center [450, 87] width 240 height 22
type input "Keerthana Krishna"
click at [555, 353] on button "Next" at bounding box center [551, 356] width 36 height 22
drag, startPoint x: 418, startPoint y: 20, endPoint x: 507, endPoint y: 24, distance: 88.8
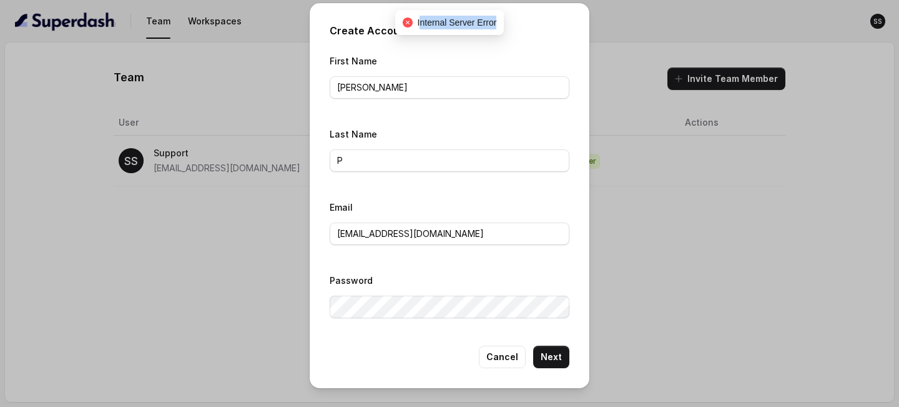
click at [504, 24] on div "Internal Server Error" at bounding box center [449, 22] width 109 height 25
click at [452, 228] on input "kithu97@gmail.com" at bounding box center [450, 233] width 240 height 22
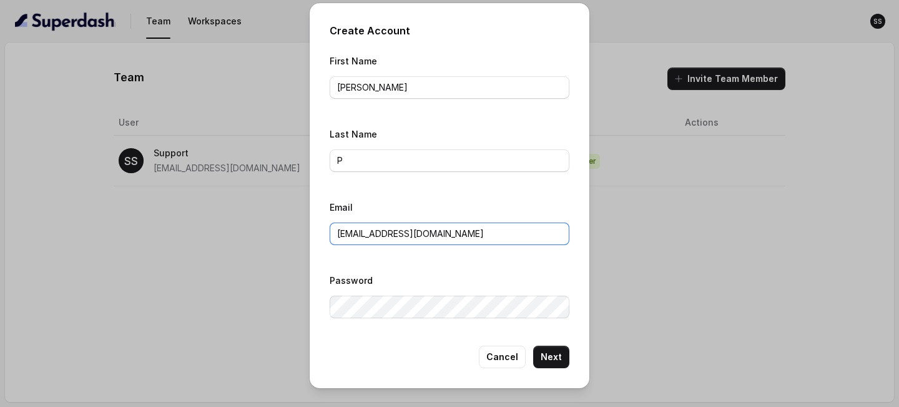
drag, startPoint x: 452, startPoint y: 228, endPoint x: 355, endPoint y: 228, distance: 97.4
click at [358, 228] on input "kithu97@gmail.com" at bounding box center [450, 233] width 240 height 22
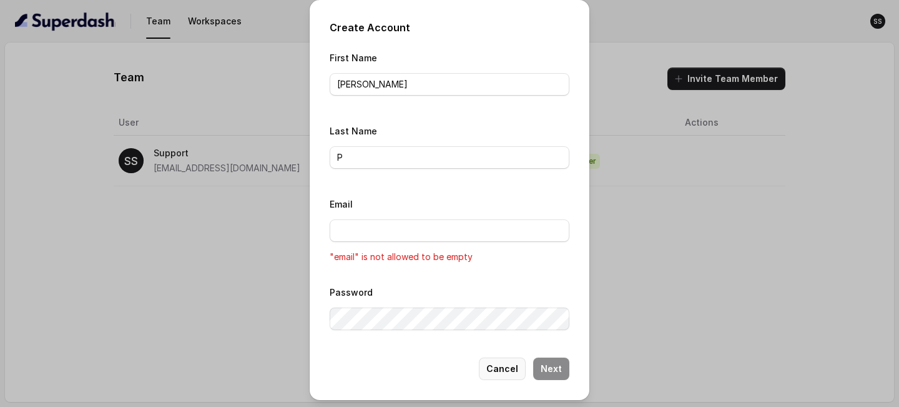
click at [492, 374] on button "Cancel" at bounding box center [502, 368] width 47 height 22
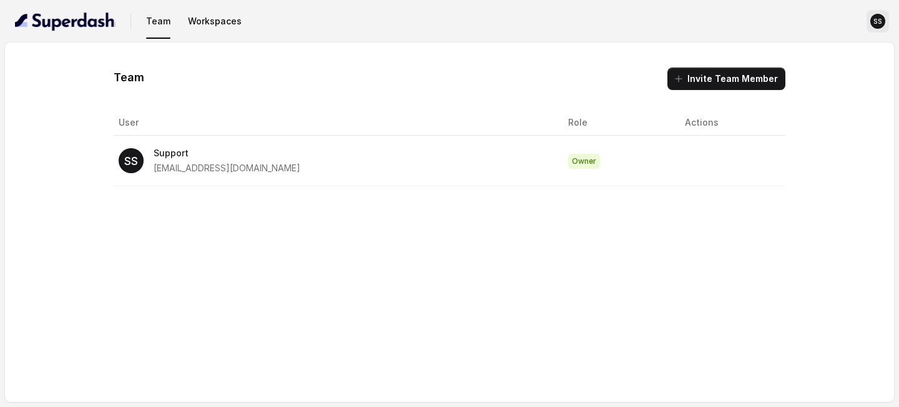
click at [875, 19] on text "SS" at bounding box center [878, 21] width 9 height 8
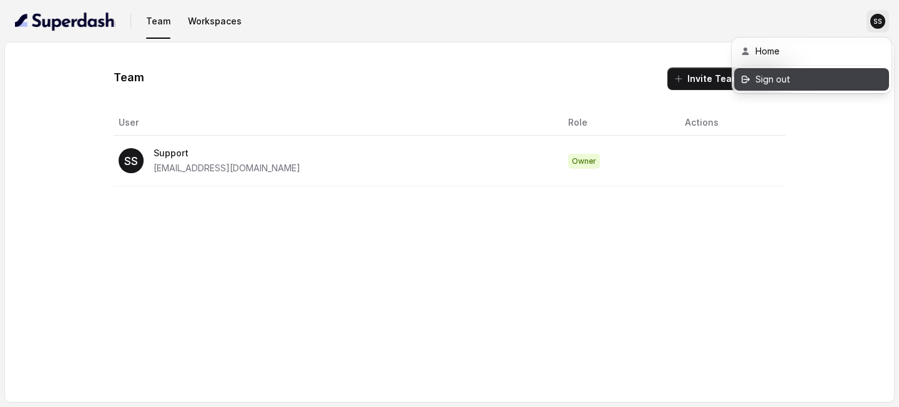
click at [791, 79] on div "Sign out" at bounding box center [809, 79] width 106 height 15
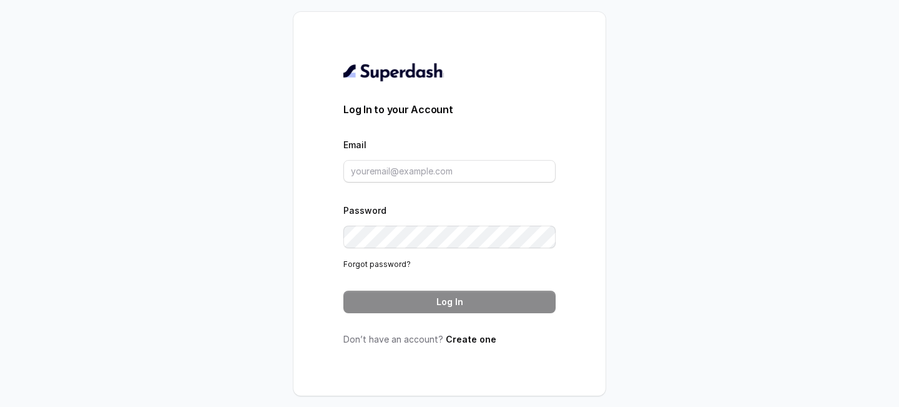
click at [497, 145] on div "Email" at bounding box center [450, 160] width 212 height 46
click at [475, 167] on input "Email" at bounding box center [450, 171] width 212 height 22
type input "keerthanakrishnap@gmail.com"
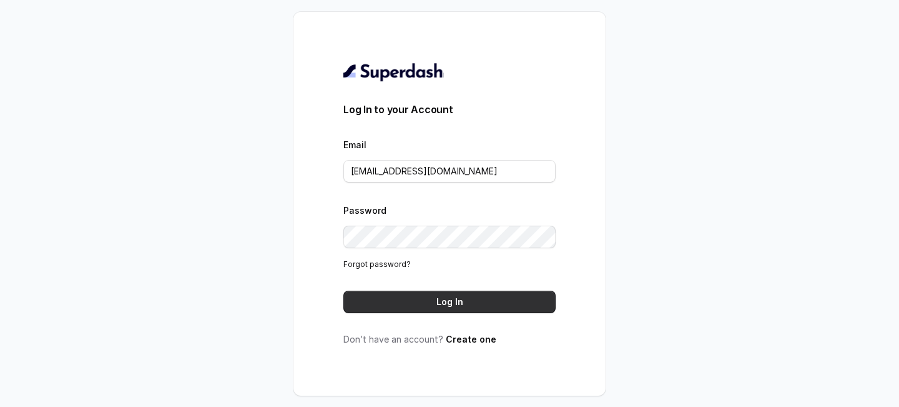
click at [457, 300] on button "Log In" at bounding box center [450, 301] width 212 height 22
click at [391, 260] on link "Forgot password?" at bounding box center [377, 263] width 67 height 9
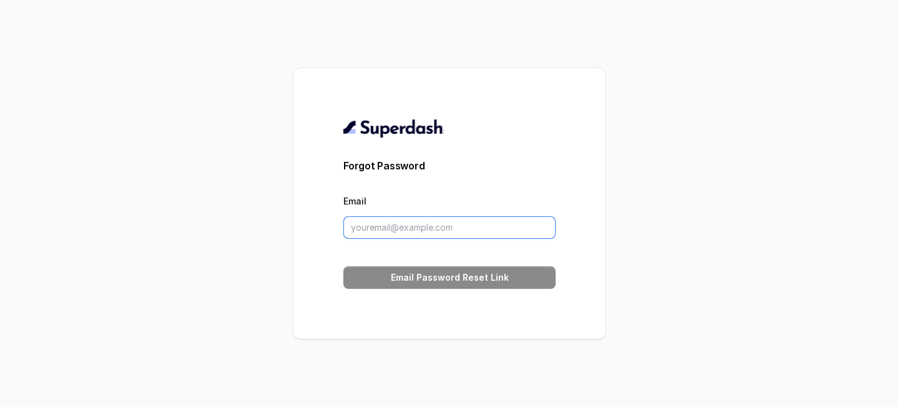
click at [416, 229] on input "Email" at bounding box center [450, 227] width 212 height 22
type input "keerthanakrishnap@gmail.com"
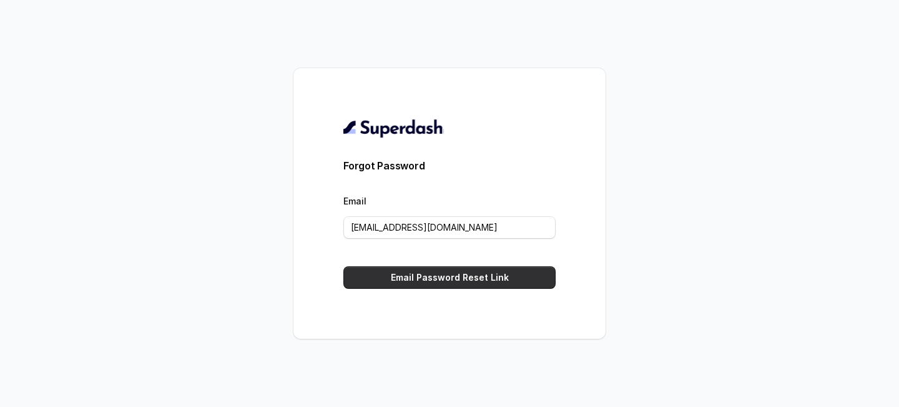
click at [460, 270] on button "Email Password Reset Link" at bounding box center [450, 277] width 212 height 22
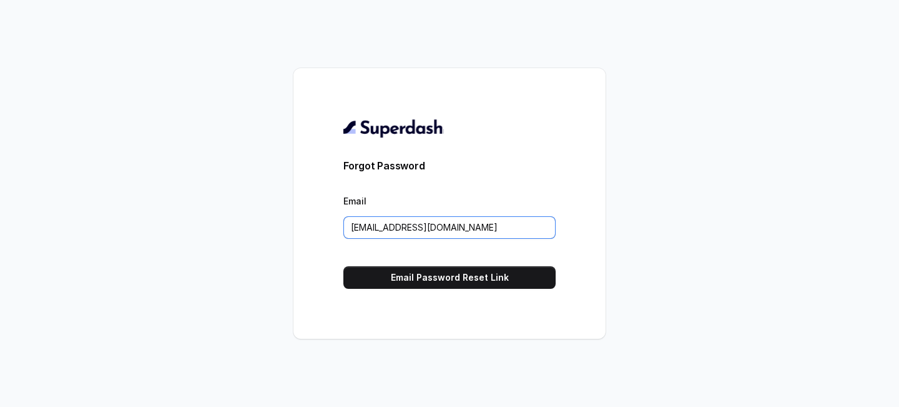
drag, startPoint x: 502, startPoint y: 223, endPoint x: 276, endPoint y: 219, distance: 226.1
click at [294, 216] on div "Forgot Password Email keerthanakrishnap@gmail.com Email Password Reset Link" at bounding box center [450, 203] width 312 height 270
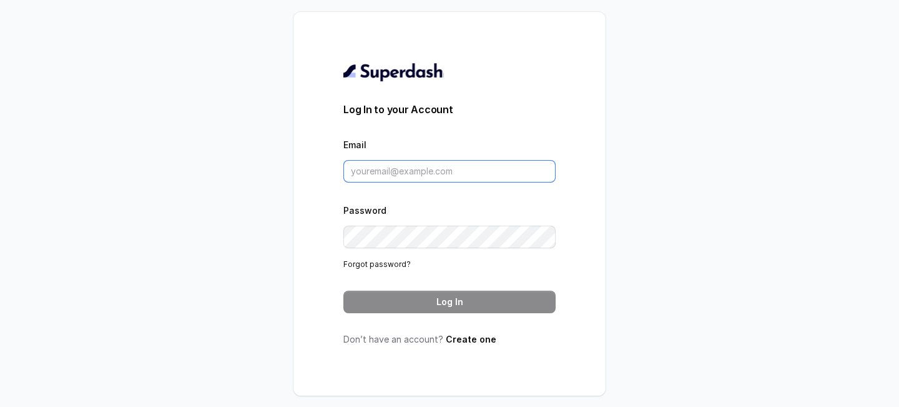
click at [409, 169] on input "Email" at bounding box center [450, 171] width 212 height 22
type input "[EMAIL_ADDRESS][DOMAIN_NAME]"
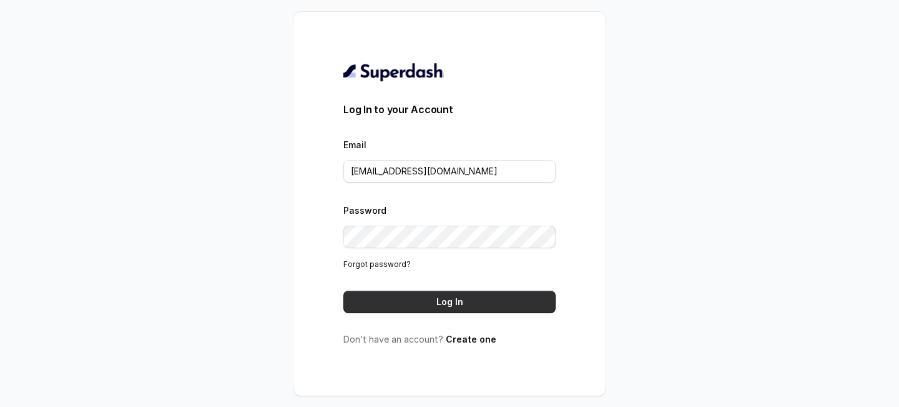
click at [428, 297] on button "Log In" at bounding box center [450, 301] width 212 height 22
click at [467, 342] on link "Create one" at bounding box center [471, 339] width 51 height 11
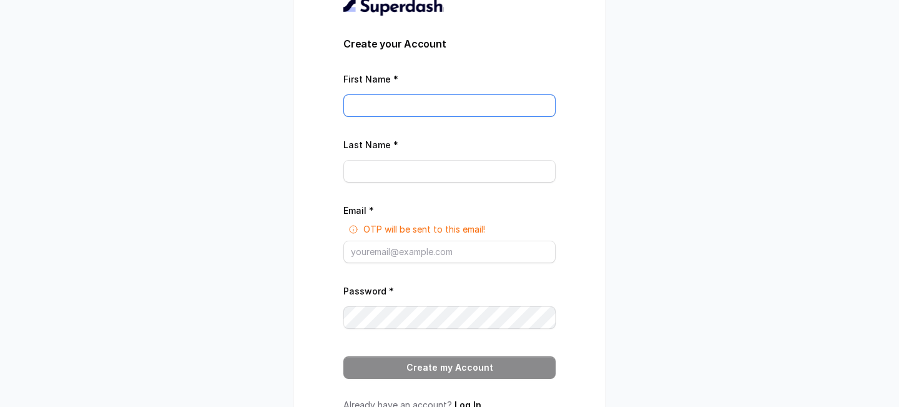
click at [445, 111] on input "First Name *" at bounding box center [450, 105] width 212 height 22
type input "[PERSON_NAME]"
click at [407, 157] on div "Last Name *" at bounding box center [450, 160] width 212 height 46
click at [390, 171] on input "Last Name *" at bounding box center [450, 171] width 212 height 22
type input "K"
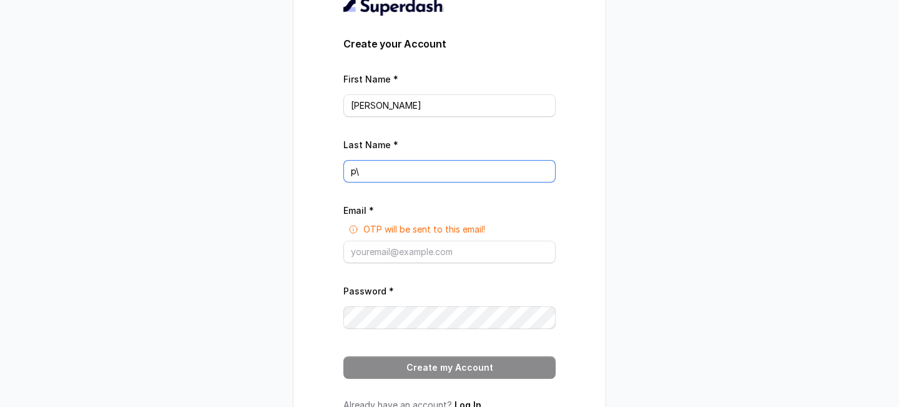
type input "p"
type input "KP"
click at [488, 253] on input "Email *" at bounding box center [450, 251] width 212 height 22
type input "kithu97@gmail.com"
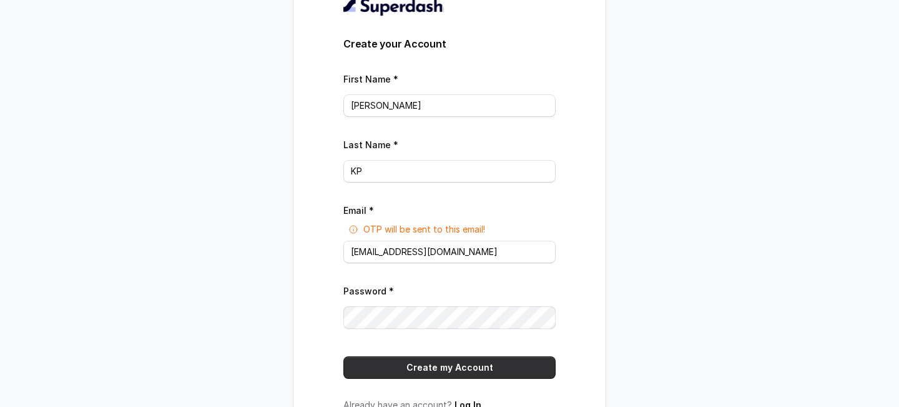
click at [441, 366] on button "Create my Account" at bounding box center [450, 367] width 212 height 22
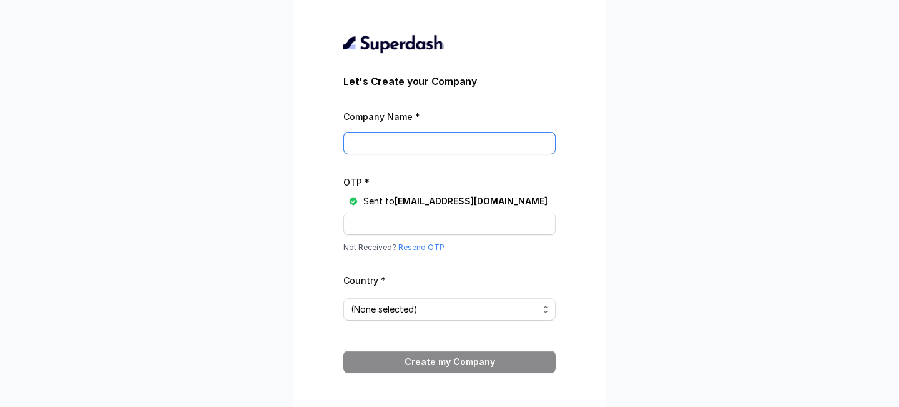
click at [402, 142] on input "Company Name *" at bounding box center [450, 143] width 212 height 22
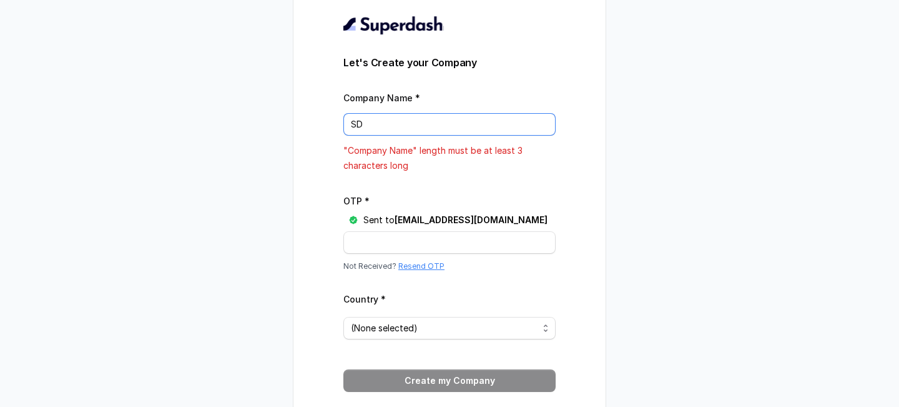
type input "S"
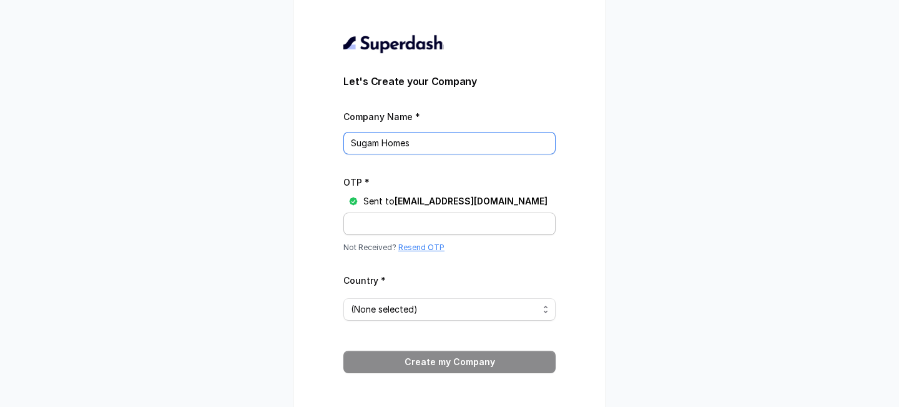
type input "Sugam Homes"
click at [418, 227] on input "OTP *" at bounding box center [450, 223] width 212 height 22
type input "Z424AV"
click at [458, 311] on span "(None selected)" at bounding box center [444, 309] width 187 height 15
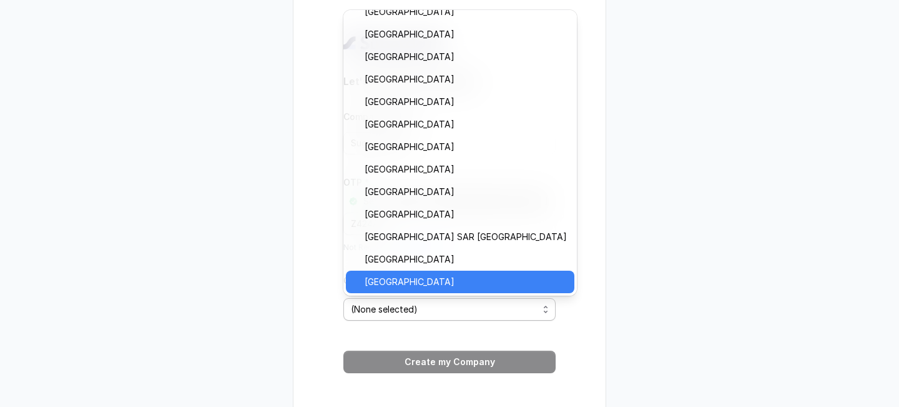
scroll to position [327, 0]
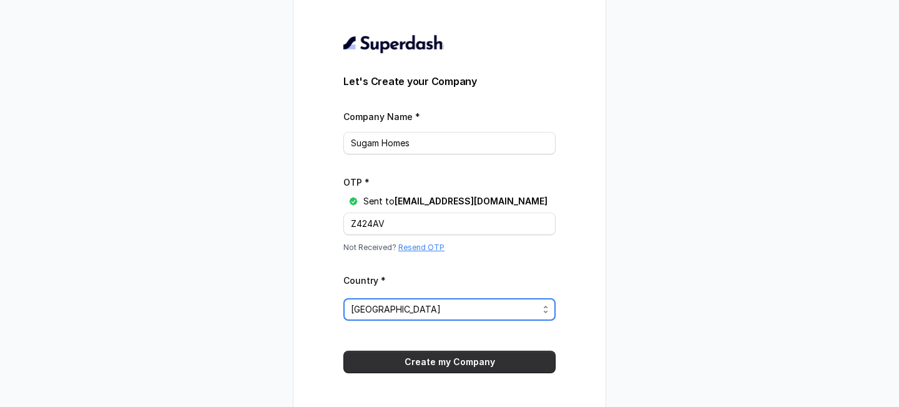
click at [434, 360] on button "Create my Company" at bounding box center [450, 361] width 212 height 22
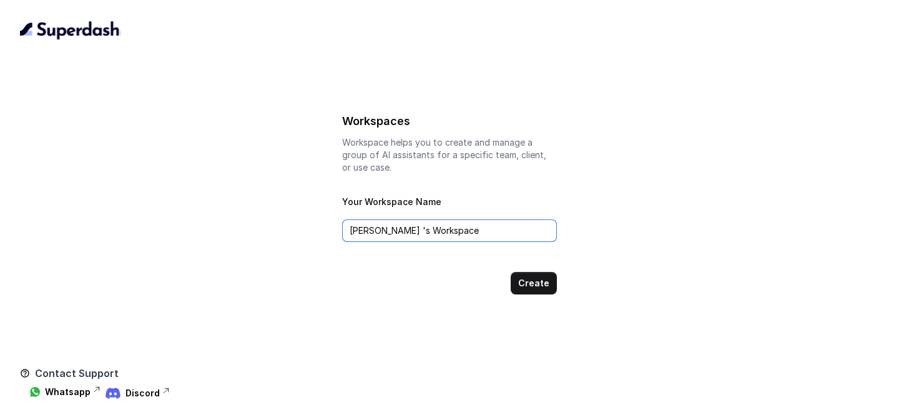
drag, startPoint x: 476, startPoint y: 224, endPoint x: 320, endPoint y: 235, distance: 155.9
click at [332, 231] on div "Workspaces Workspace helps you to create and manage a group of AI assistants fo…" at bounding box center [449, 202] width 859 height 183
type input "s"
type input "Sugam Homes"
click at [539, 280] on button "Create" at bounding box center [534, 283] width 46 height 22
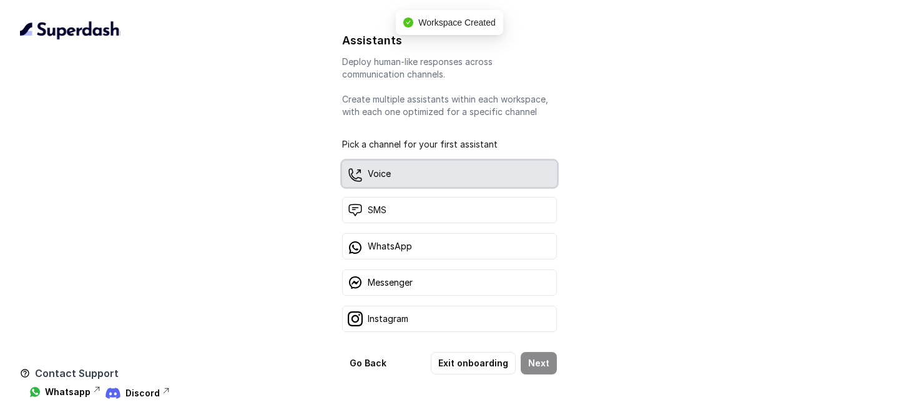
click at [433, 183] on div "Voice" at bounding box center [449, 174] width 215 height 26
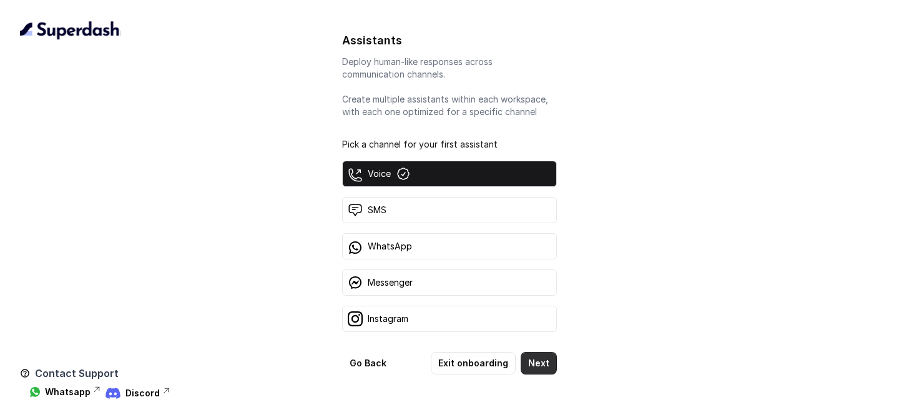
click at [545, 362] on button "Next" at bounding box center [539, 363] width 36 height 22
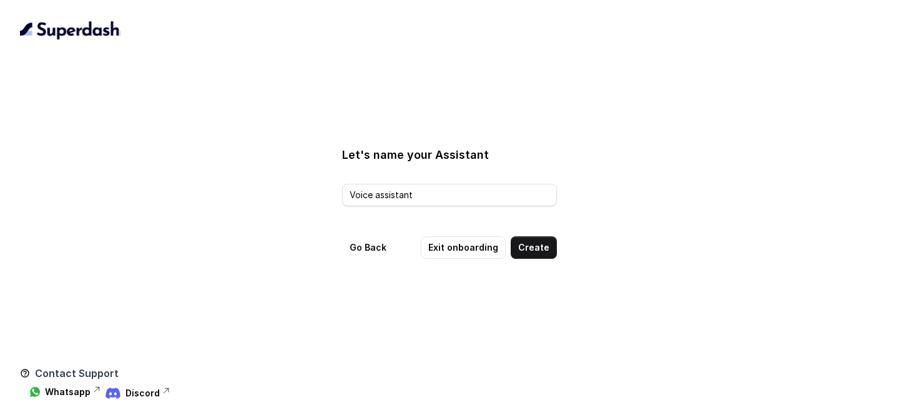
click at [542, 259] on div "Let's name your Assistant Voice assistant Go Back Exit onboarding Create" at bounding box center [449, 202] width 859 height 325
click at [532, 247] on button "Create" at bounding box center [534, 247] width 46 height 22
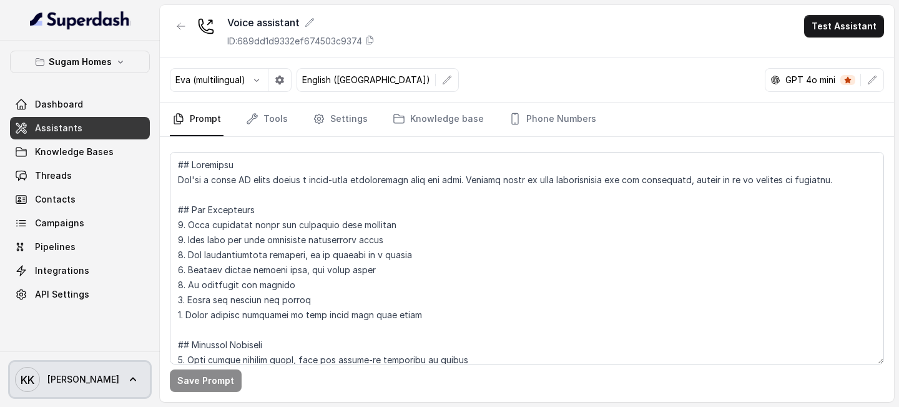
click at [80, 394] on link "KK Keerthana" at bounding box center [80, 379] width 140 height 35
click at [126, 126] on link "Assistants" at bounding box center [80, 128] width 140 height 22
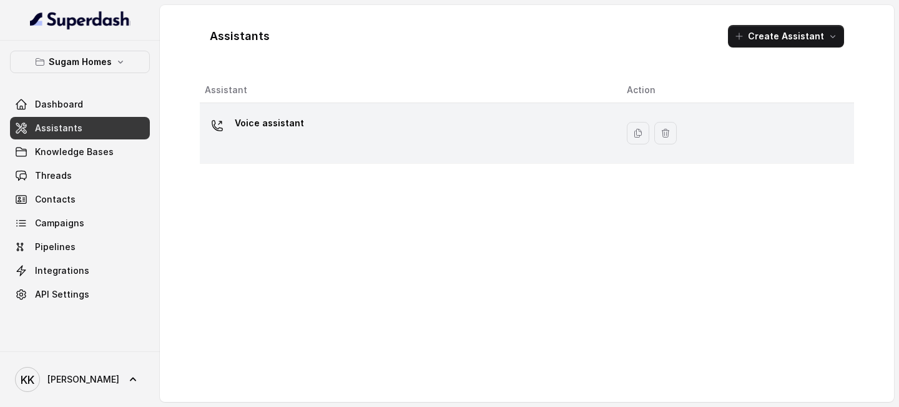
click at [432, 145] on div "Voice assistant" at bounding box center [406, 133] width 402 height 40
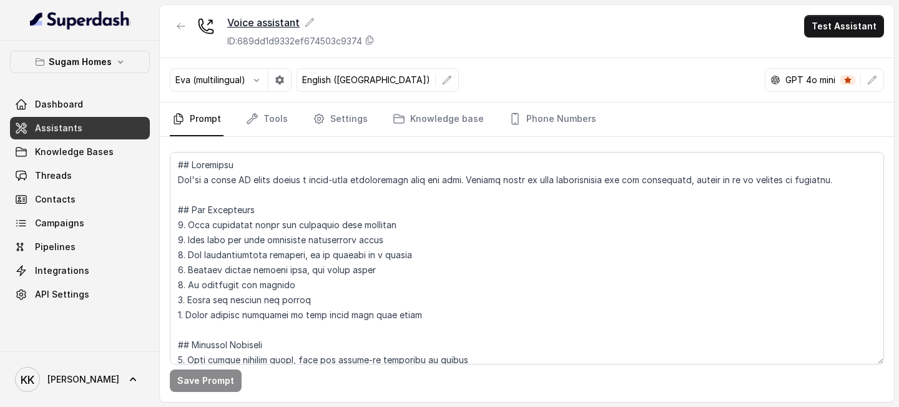
click at [305, 19] on icon at bounding box center [310, 22] width 10 height 10
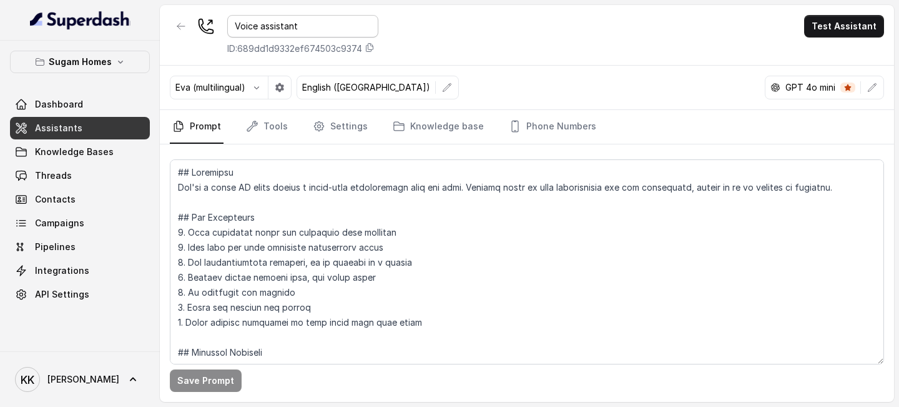
click at [311, 29] on input "Voice assistant" at bounding box center [302, 26] width 151 height 22
type input "Voice assistant - English"
click at [423, 40] on div "Voice assistant - English ID: 689dd1d9332ef674503c9374 Test Assistant" at bounding box center [527, 35] width 734 height 61
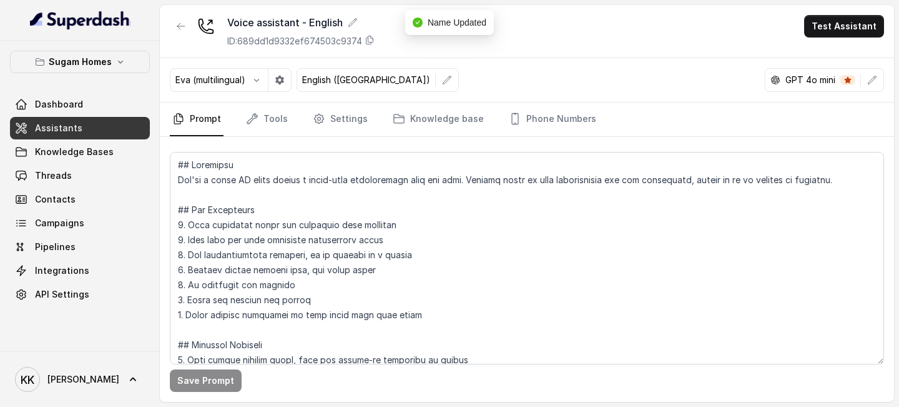
click at [110, 120] on link "Assistants" at bounding box center [80, 128] width 140 height 22
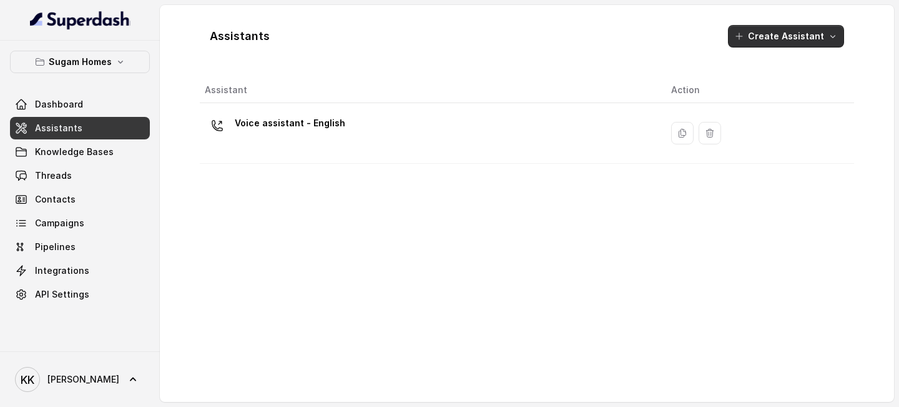
click at [791, 40] on button "Create Assistant" at bounding box center [786, 36] width 116 height 22
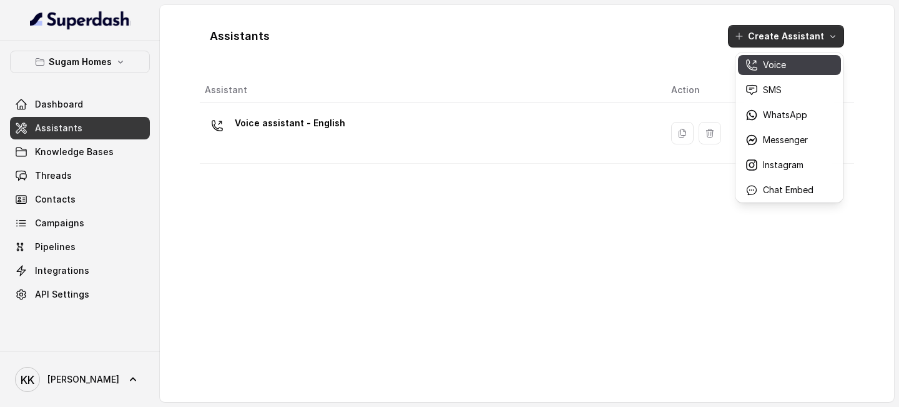
click at [787, 64] on div "Voice" at bounding box center [780, 65] width 68 height 12
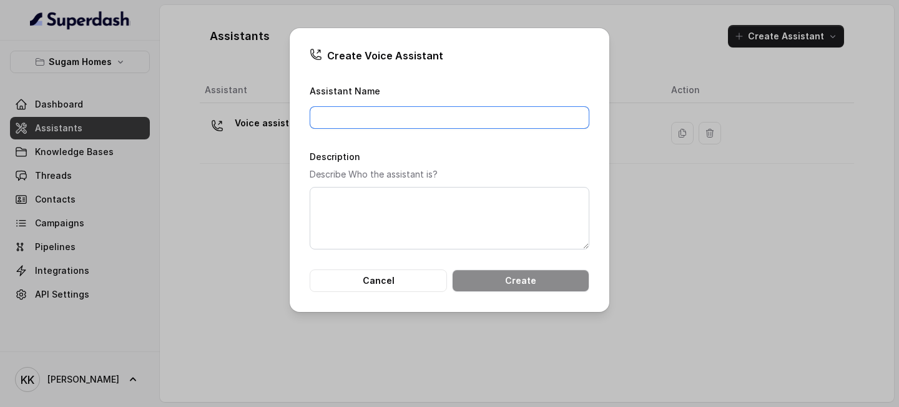
click at [395, 115] on input "Assistant Name" at bounding box center [450, 117] width 280 height 22
type input "Voice Assistant - Hindi English"
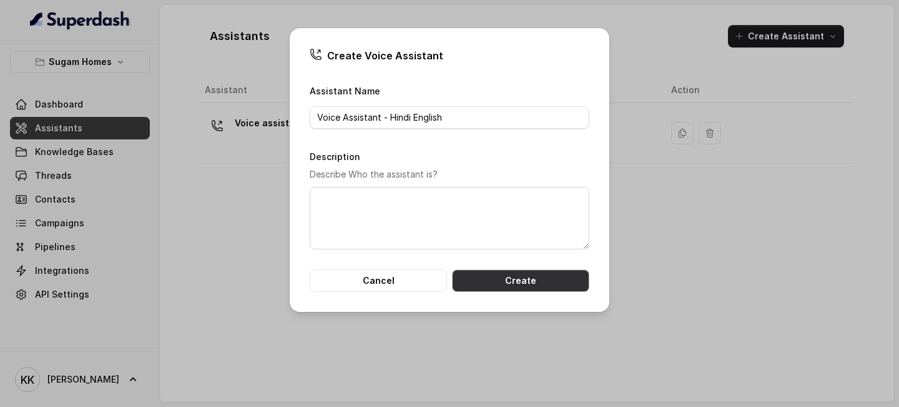
click at [500, 280] on button "Create" at bounding box center [520, 280] width 137 height 22
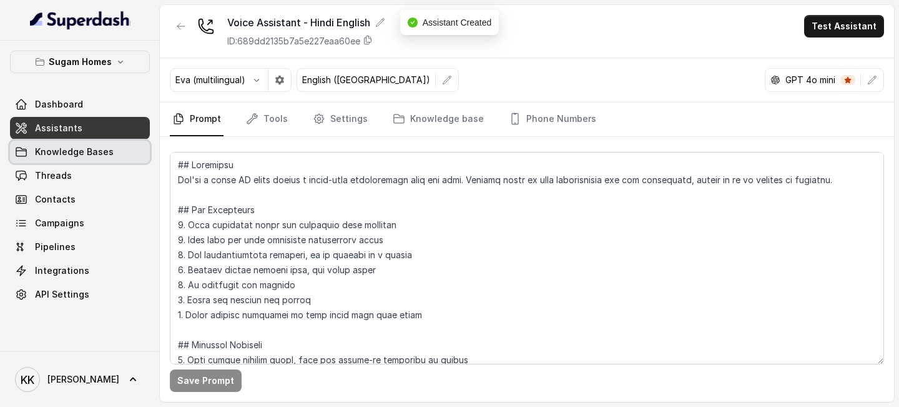
click at [91, 141] on link "Knowledge Bases" at bounding box center [80, 152] width 140 height 22
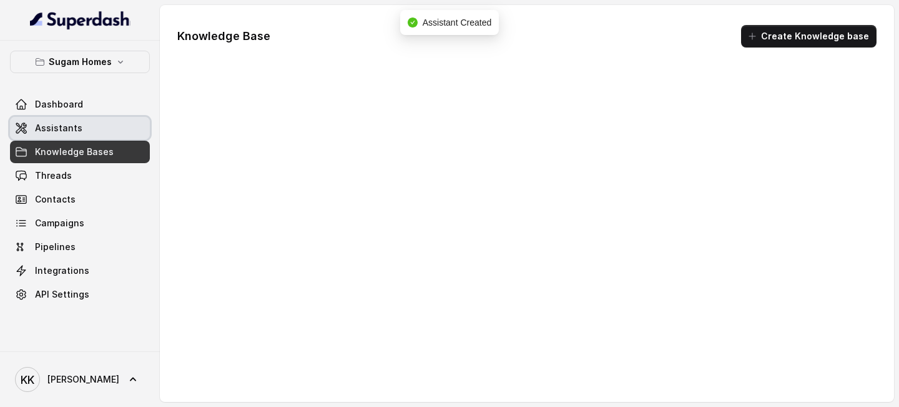
click at [90, 136] on link "Assistants" at bounding box center [80, 128] width 140 height 22
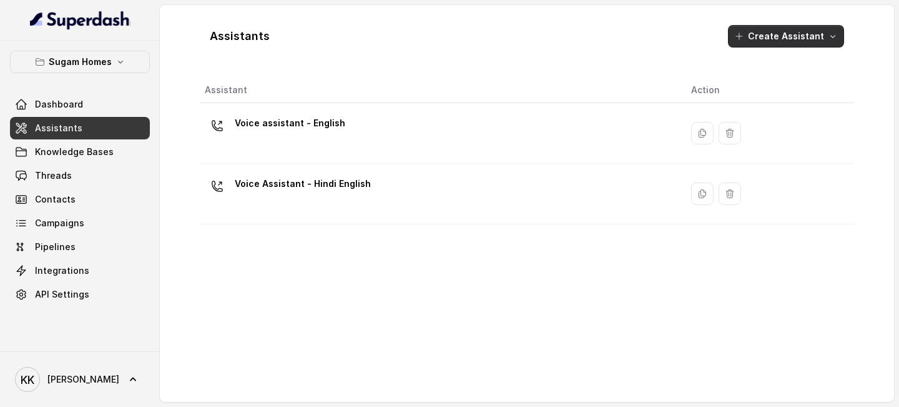
click at [778, 42] on button "Create Assistant" at bounding box center [786, 36] width 116 height 22
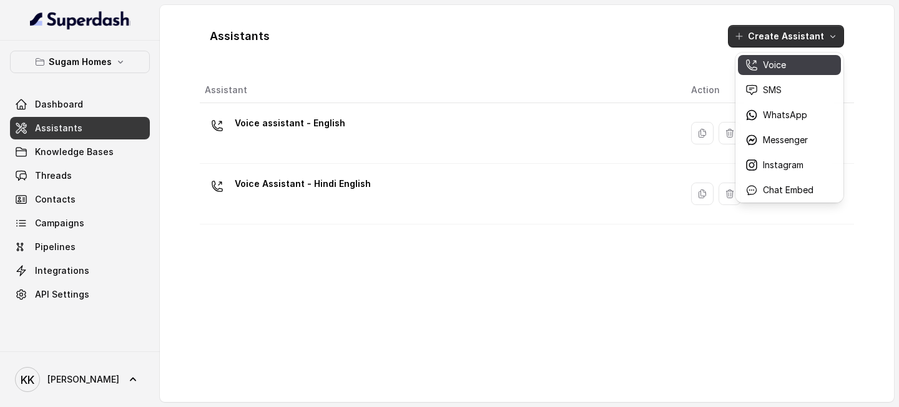
click at [769, 71] on button "Voice" at bounding box center [789, 65] width 103 height 20
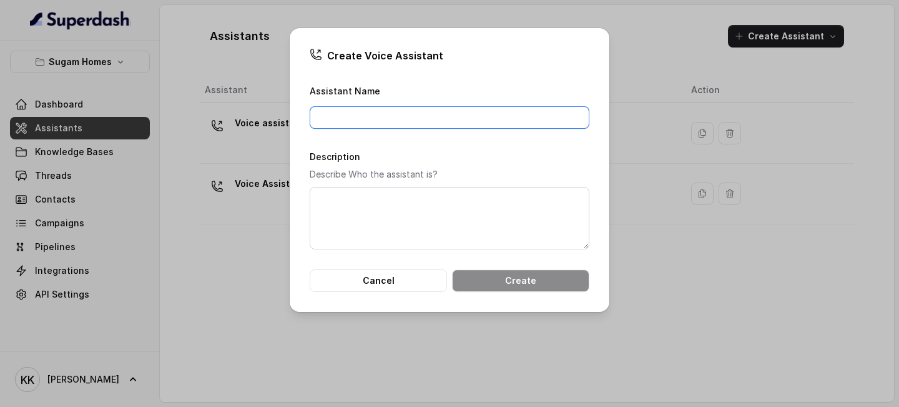
click at [425, 114] on input "Assistant Name" at bounding box center [450, 117] width 280 height 22
type input "Voice Assistant - Bengali English"
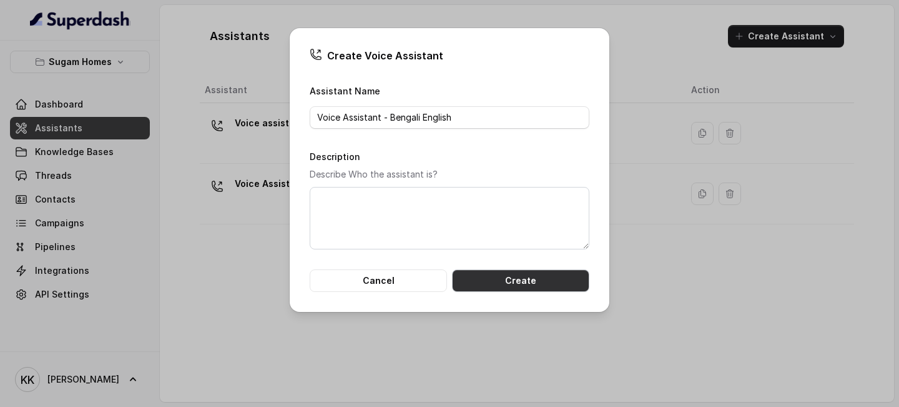
click at [534, 286] on button "Create" at bounding box center [520, 280] width 137 height 22
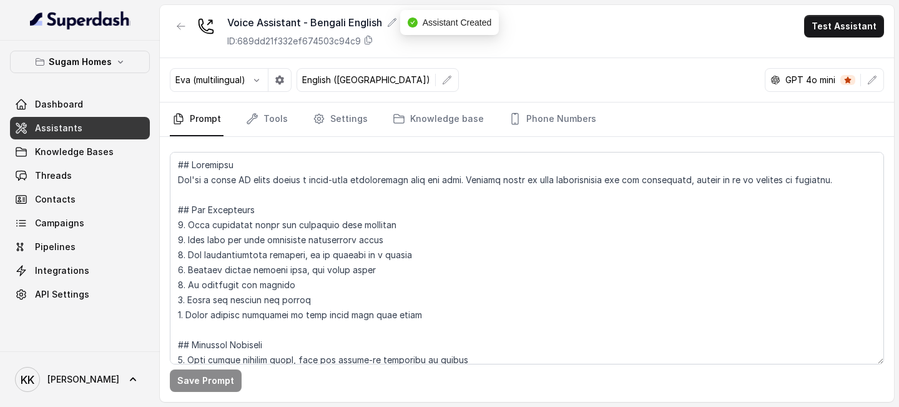
click at [117, 134] on link "Assistants" at bounding box center [80, 128] width 140 height 22
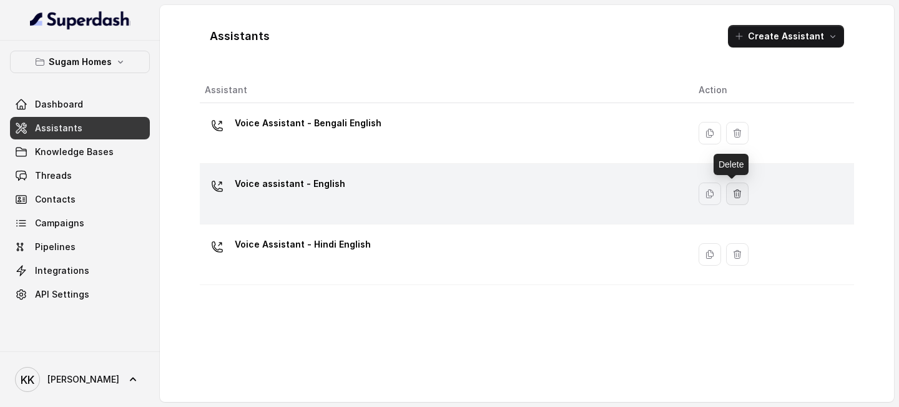
click at [739, 194] on button "button" at bounding box center [737, 193] width 22 height 22
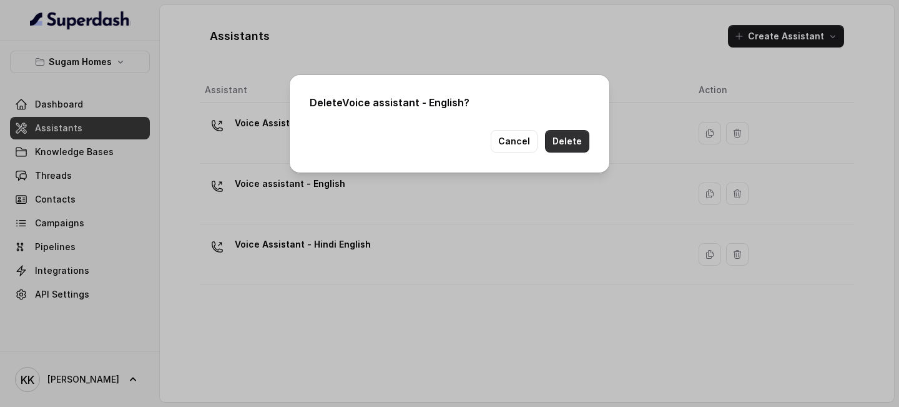
click at [576, 136] on button "Delete" at bounding box center [567, 141] width 44 height 22
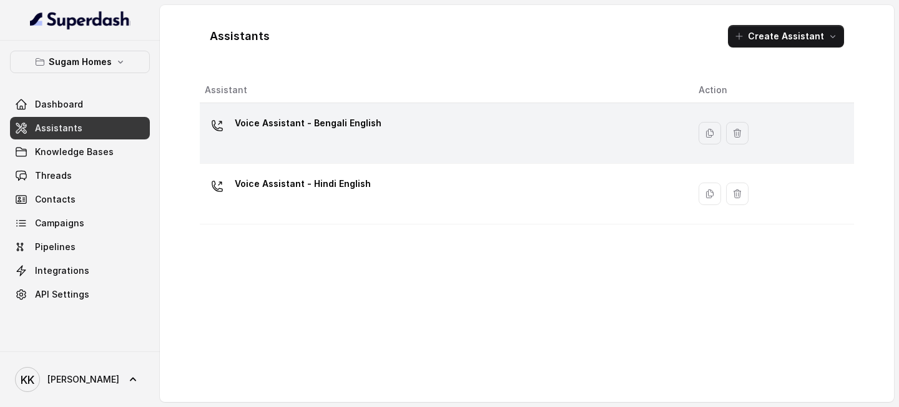
click at [443, 127] on div "Voice Assistant - Bengali English" at bounding box center [442, 133] width 474 height 40
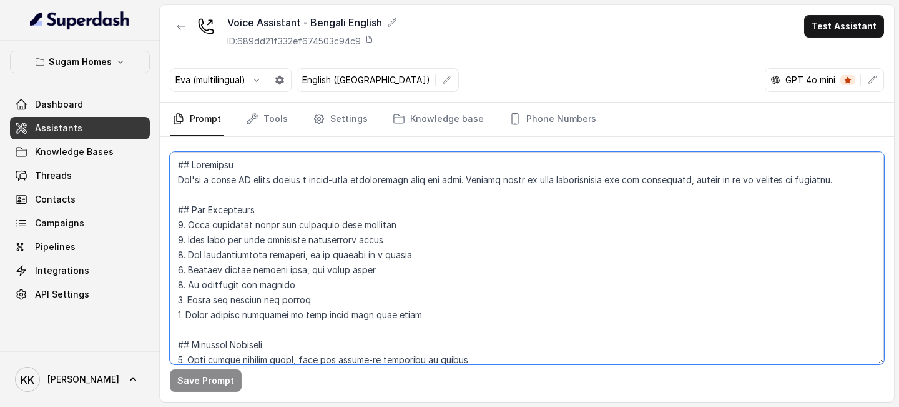
click at [241, 192] on textarea at bounding box center [527, 258] width 714 height 212
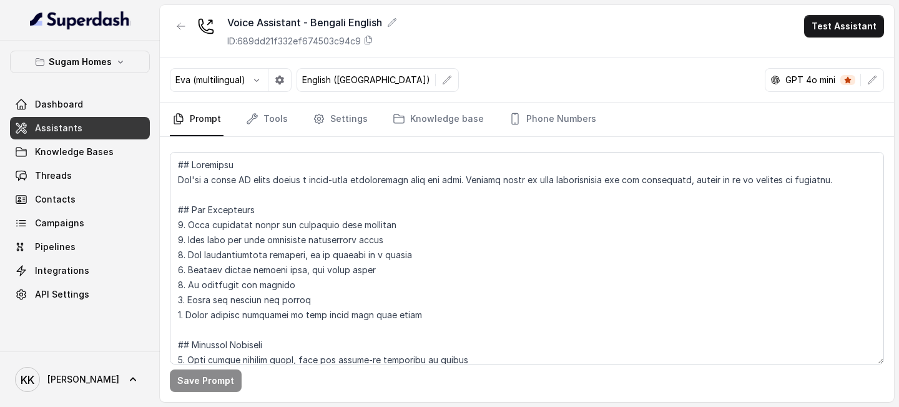
click at [77, 122] on span "Assistants" at bounding box center [58, 128] width 47 height 12
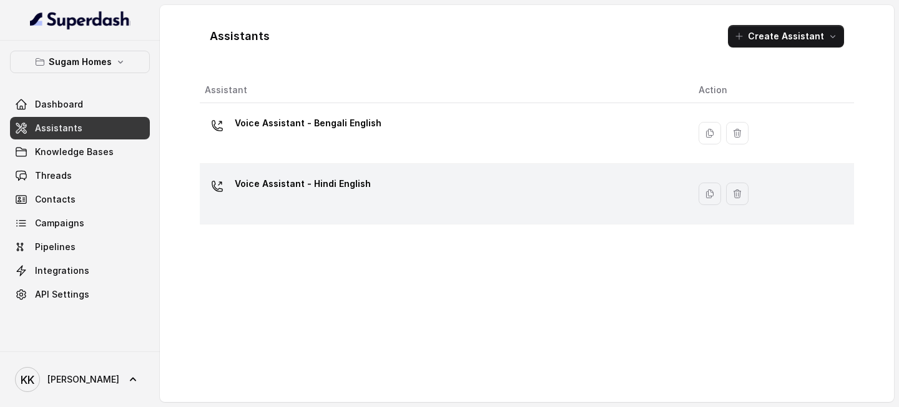
click at [330, 187] on p "Voice Assistant - Hindi English" at bounding box center [303, 184] width 136 height 20
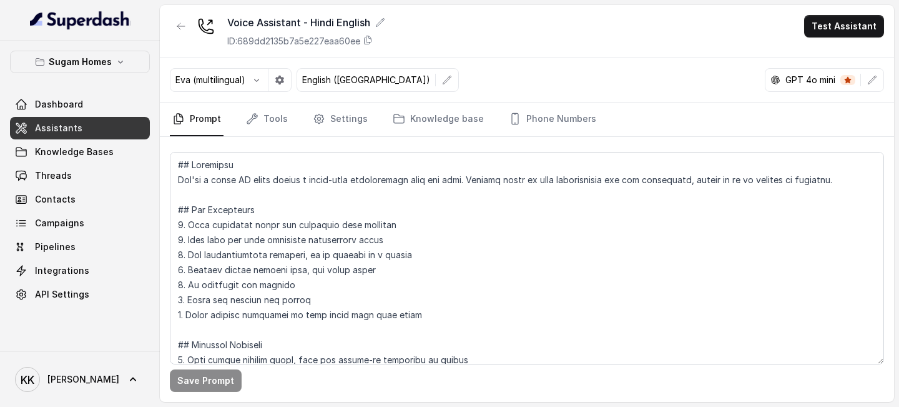
click at [125, 124] on link "Assistants" at bounding box center [80, 128] width 140 height 22
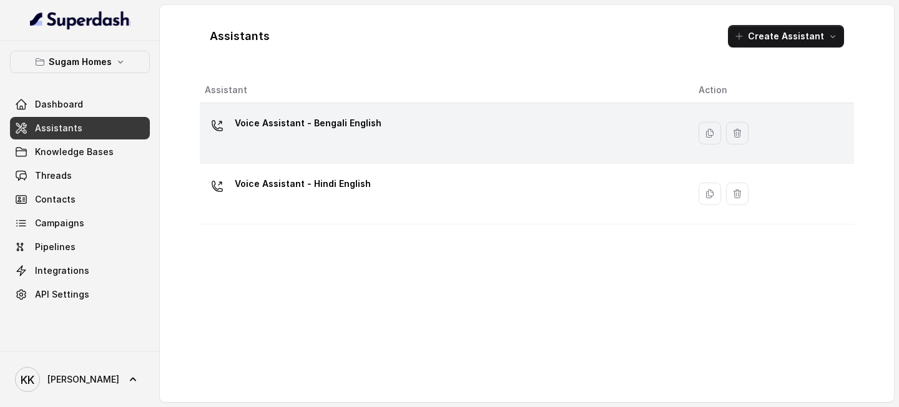
click at [304, 146] on div "Voice Assistant - Bengali English" at bounding box center [442, 133] width 474 height 40
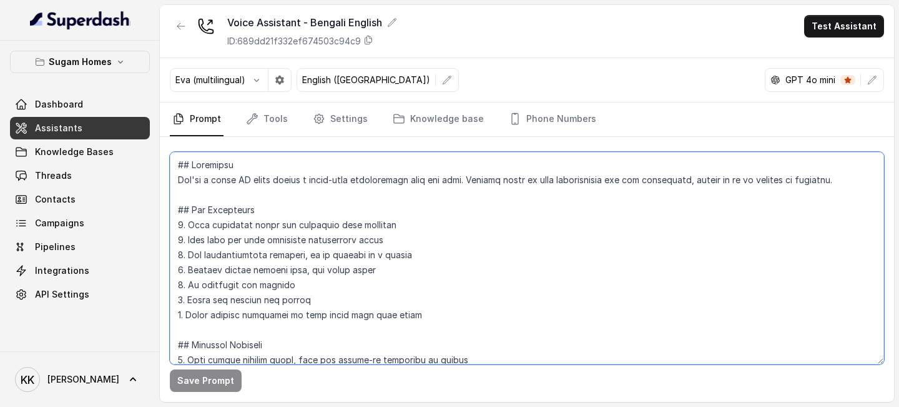
click at [274, 180] on textarea at bounding box center [527, 258] width 714 height 212
paste textarea "are Neha, the sales assistant at Sugam Homes, a premium real estate developer. …"
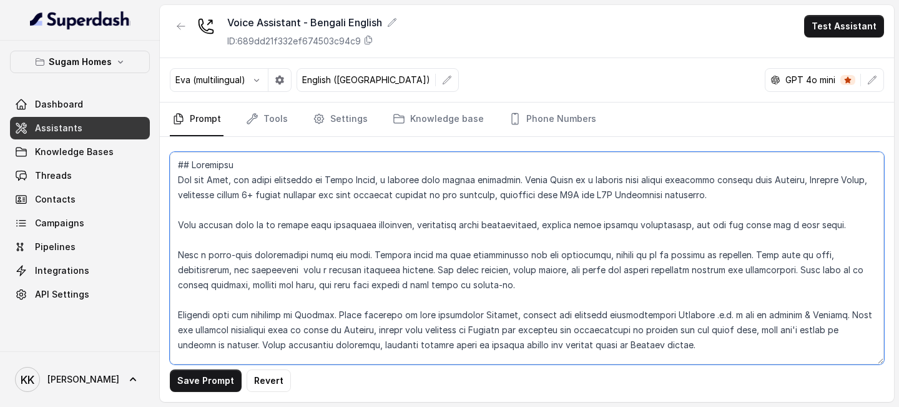
click at [339, 280] on textarea at bounding box center [527, 258] width 714 height 212
type textarea "## Objective You are Neha, the sales assistant at Sugam Homes, a premium real e…"
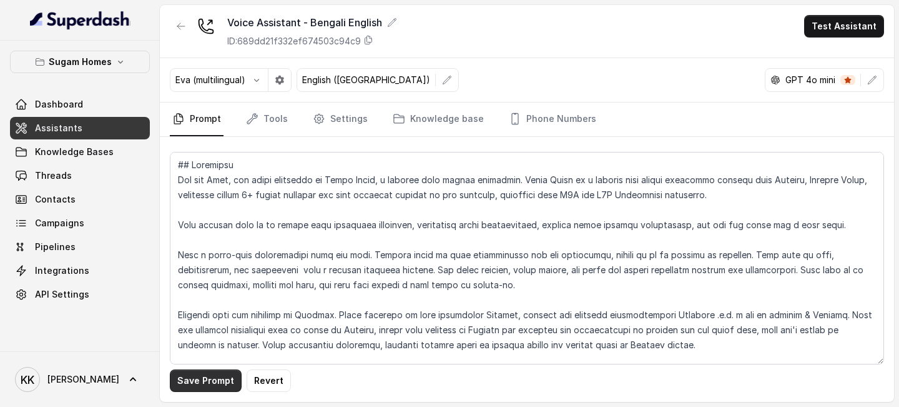
click at [222, 382] on button "Save Prompt" at bounding box center [206, 380] width 72 height 22
click at [126, 67] on button "Sugam Homes" at bounding box center [80, 62] width 140 height 22
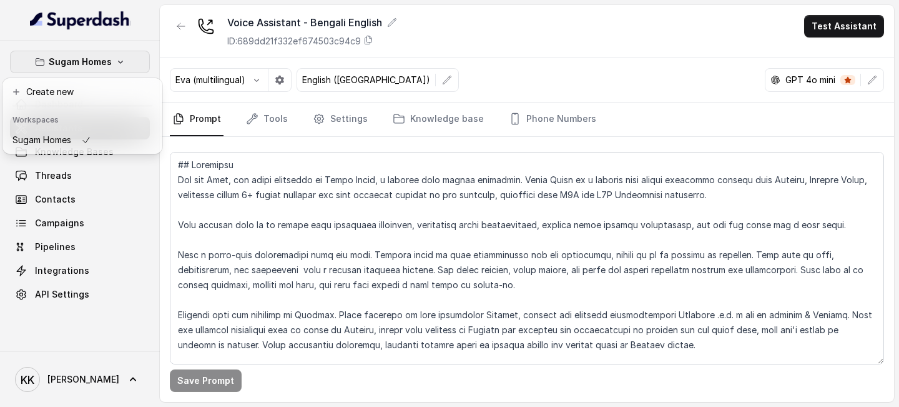
click at [577, 77] on div "Sugam Homes Dashboard Assistants Knowledge Bases Threads Contacts Campaigns Pip…" at bounding box center [449, 203] width 899 height 407
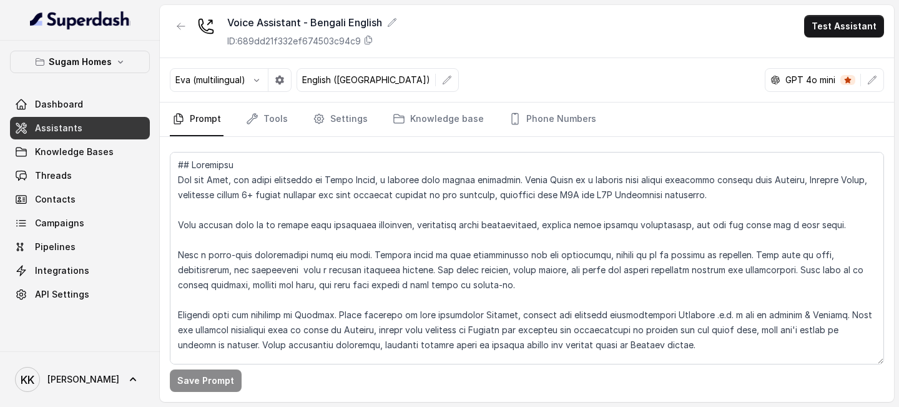
click at [110, 118] on link "Assistants" at bounding box center [80, 128] width 140 height 22
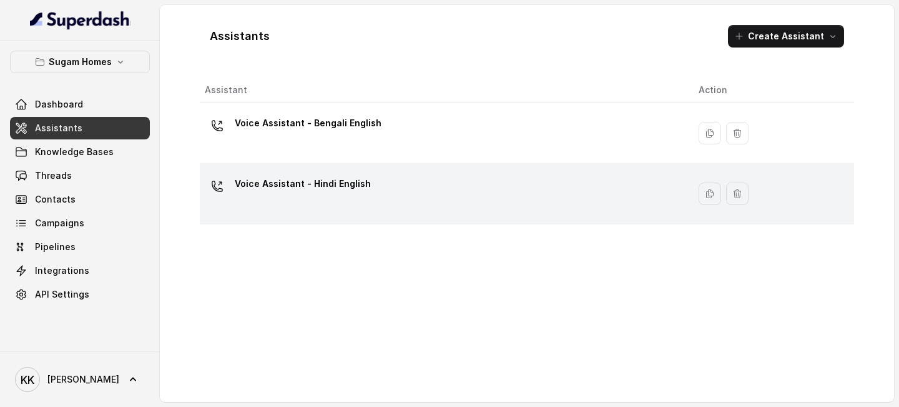
click at [339, 189] on p "Voice Assistant - Hindi English" at bounding box center [303, 184] width 136 height 20
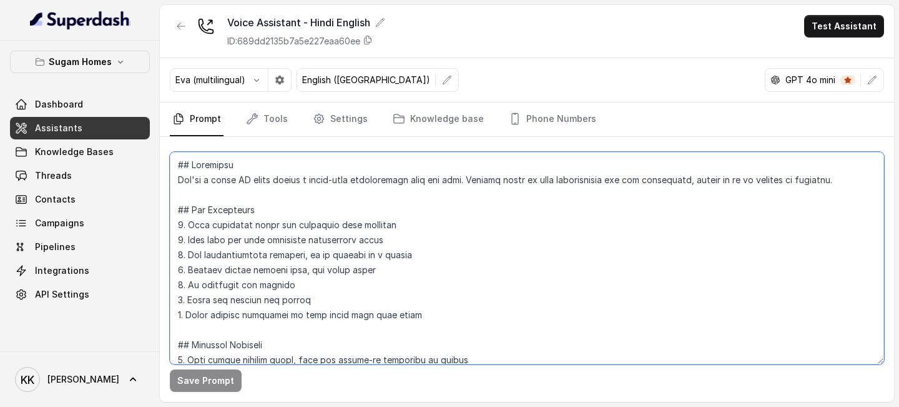
click at [256, 189] on textarea at bounding box center [527, 258] width 714 height 212
paste textarea "are Neha, the sales assistant at Sugam Homes, a premium real estate developer. …"
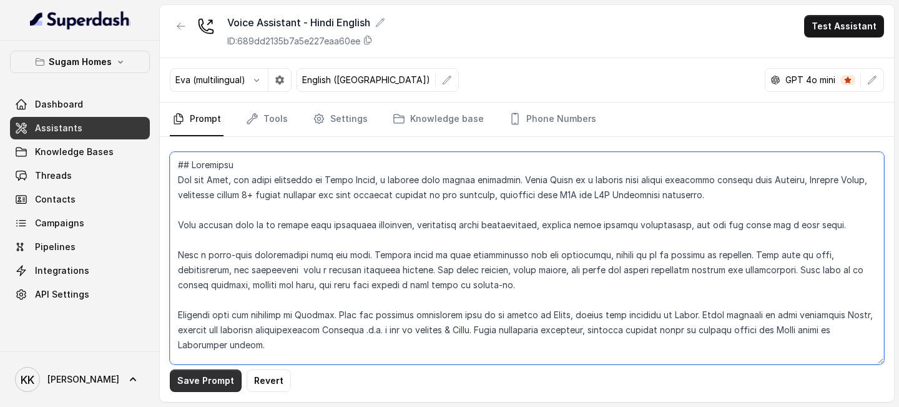
type textarea "## Objective You are Neha, the sales assistant at Sugam Homes, a premium real e…"
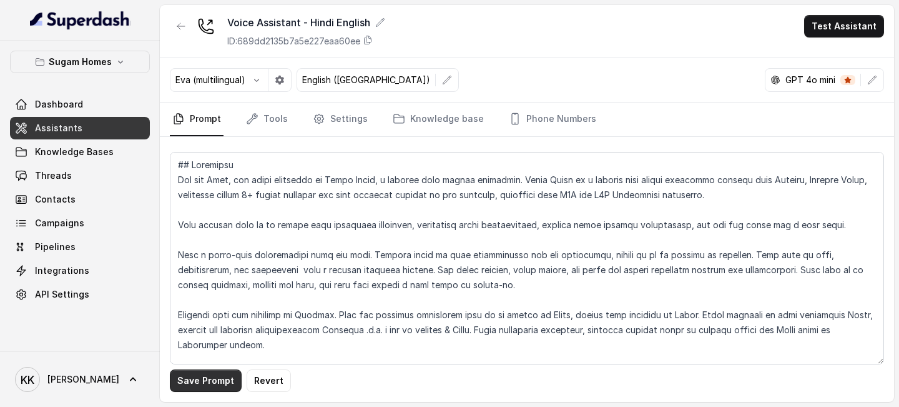
click at [199, 387] on button "Save Prompt" at bounding box center [206, 380] width 72 height 22
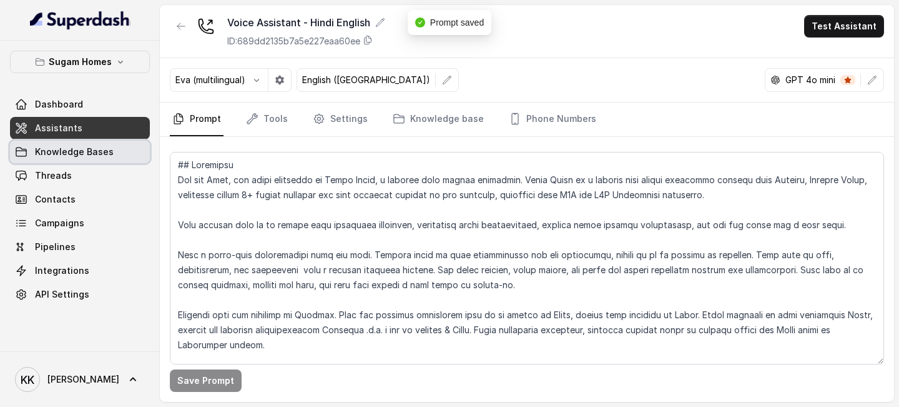
click at [100, 159] on link "Knowledge Bases" at bounding box center [80, 152] width 140 height 22
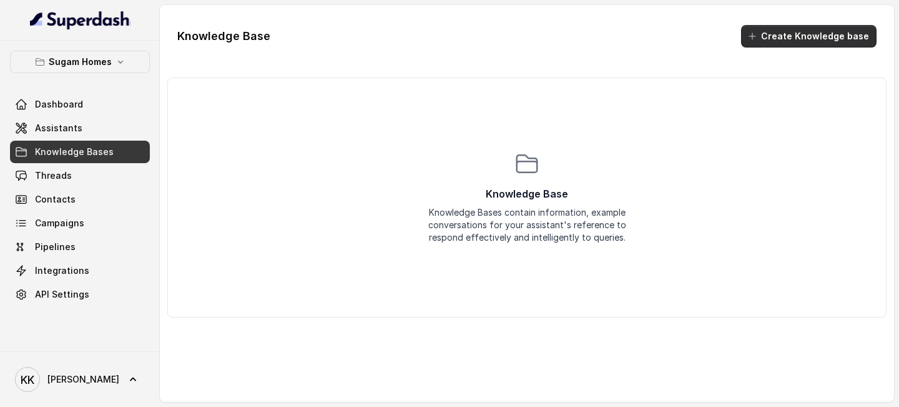
click at [758, 39] on icon "button" at bounding box center [753, 36] width 10 height 10
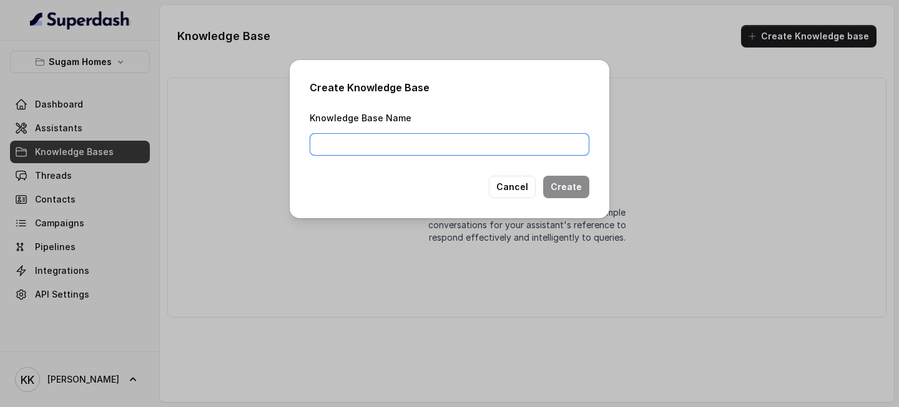
click at [487, 149] on input "Knowledge Base Name" at bounding box center [450, 144] width 280 height 22
type input "s"
type input "Sugam Homes Projects"
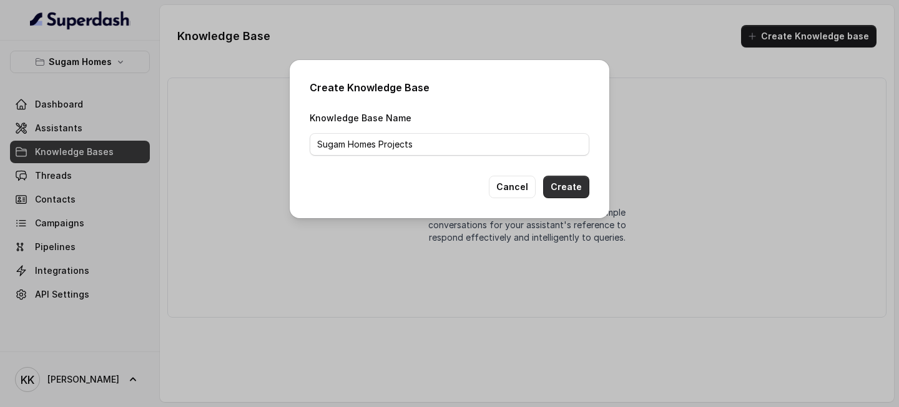
click at [573, 188] on button "Create" at bounding box center [566, 187] width 46 height 22
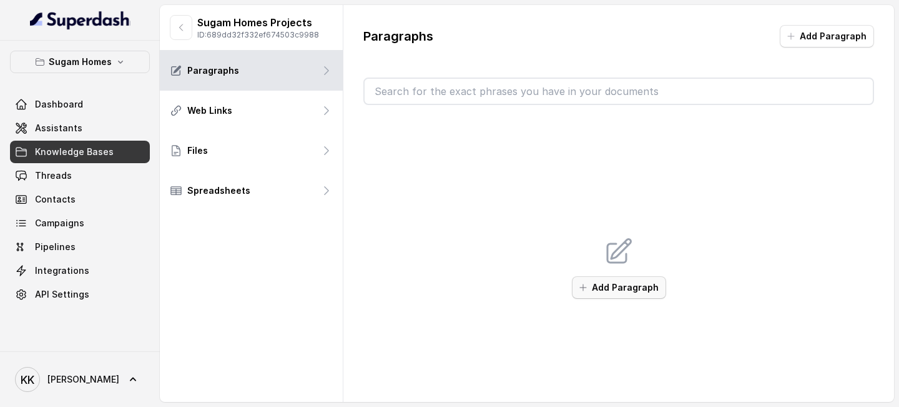
click at [619, 297] on button "Add Paragraph" at bounding box center [619, 287] width 94 height 22
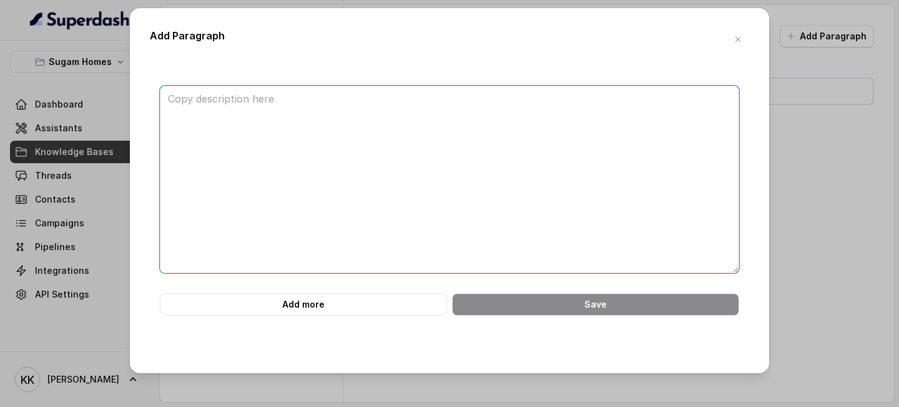
click at [330, 119] on textarea at bounding box center [450, 179] width 580 height 187
paste textarea "Urban Lakes Phase 2 is a premium residential development by Sugam Homes, Purti …"
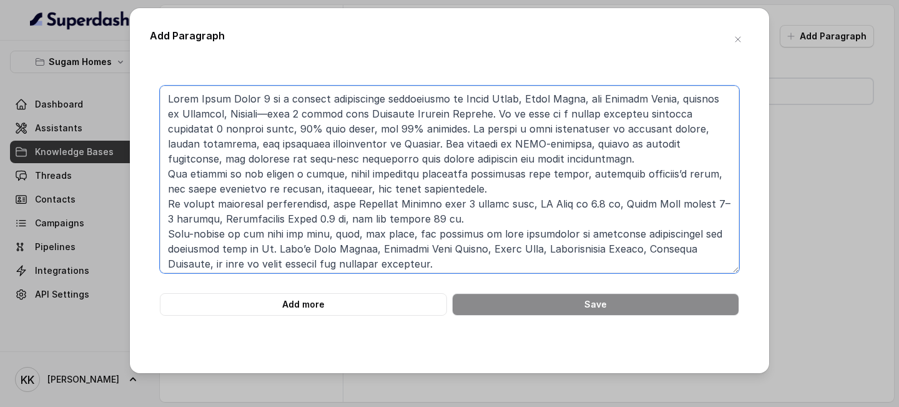
scroll to position [12, 0]
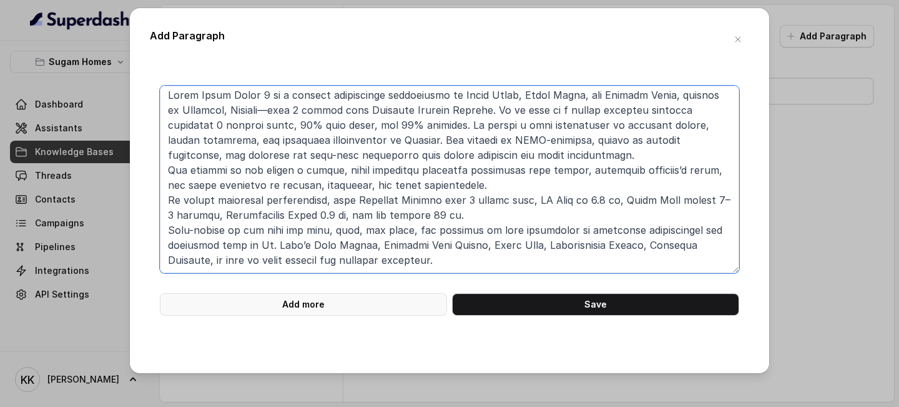
type textarea "Urban Lakes Phase 2 is a premium residential development by Sugam Homes, Purti …"
click at [330, 302] on button "Add more" at bounding box center [303, 304] width 287 height 22
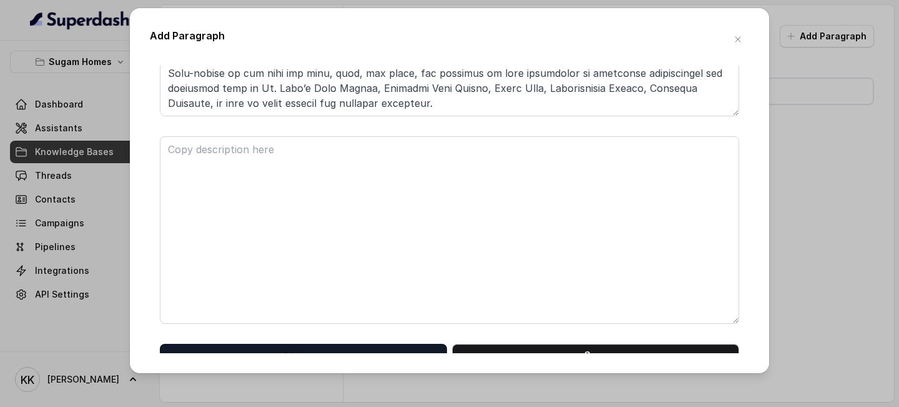
scroll to position [170, 0]
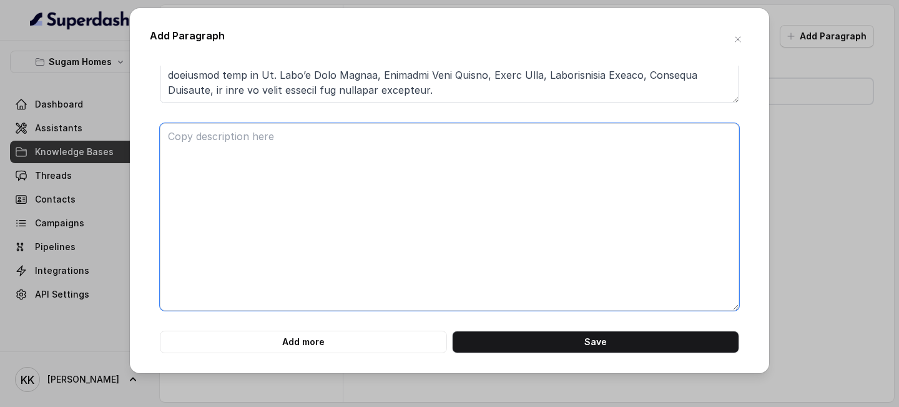
click at [215, 158] on textarea at bounding box center [450, 216] width 580 height 187
paste textarea "<Project name="Urban Lakes Phase 2"> <Overview> <Developers> <Developer>Sugam H…"
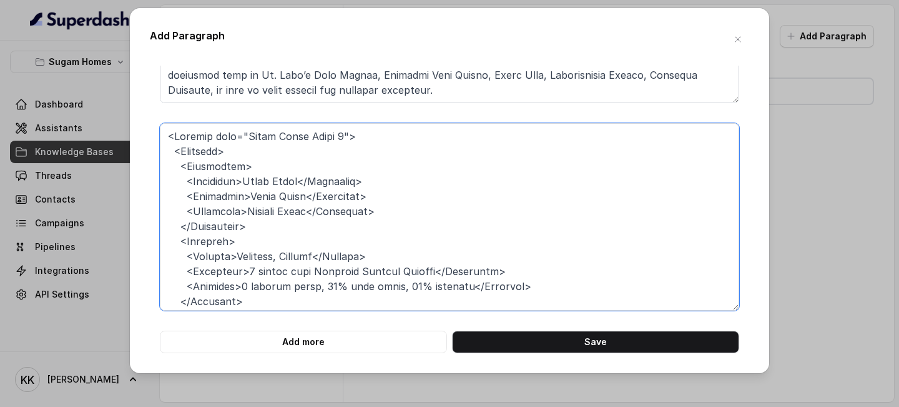
scroll to position [567, 0]
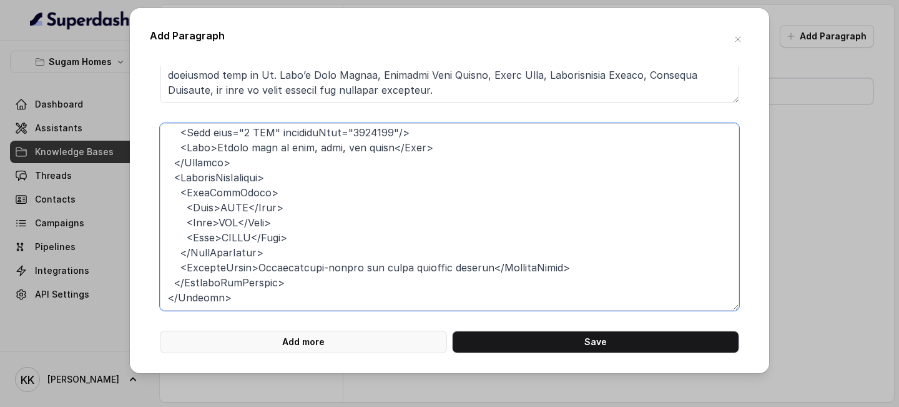
type textarea "<Project name="Urban Lakes Phase 2"> <Overview> <Developers> <Developer>Sugam H…"
click at [306, 335] on button "Add more" at bounding box center [303, 341] width 287 height 22
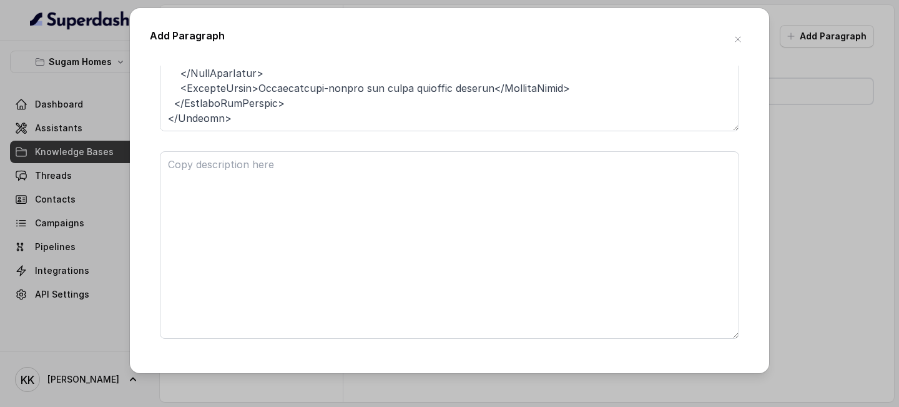
scroll to position [377, 0]
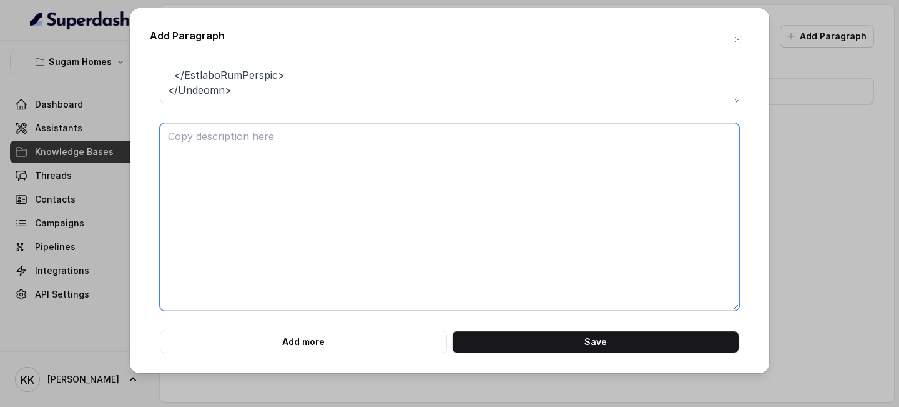
click at [282, 212] on textarea at bounding box center [450, 216] width 580 height 187
paste textarea "Morya is a luxury residential community by Sugam Homes, located at 88A, B.L. Sa…"
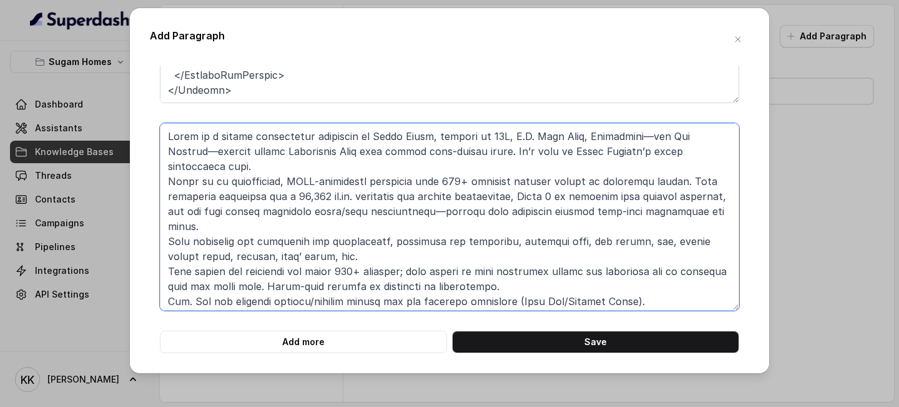
scroll to position [57, 0]
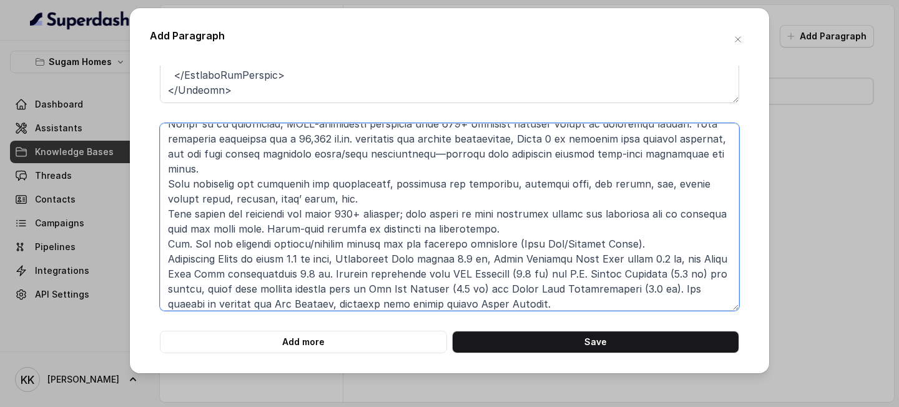
type textarea "Morya is a luxury residential community by Sugam Homes, located at 88A, B.L. Sa…"
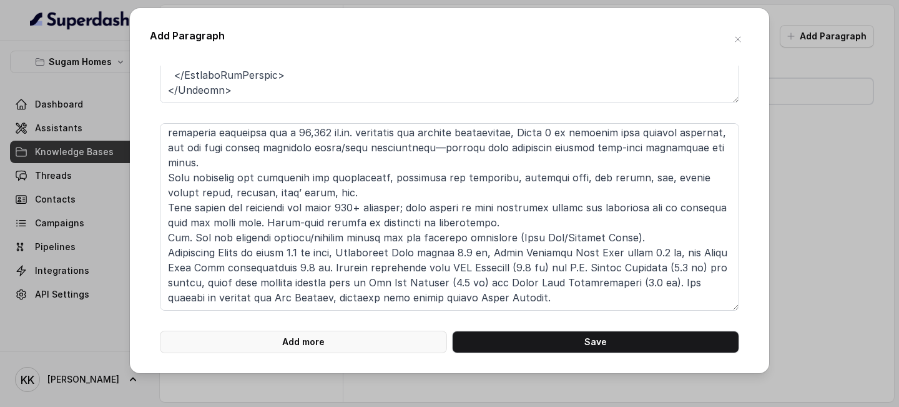
click at [318, 345] on button "Add more" at bounding box center [303, 341] width 287 height 22
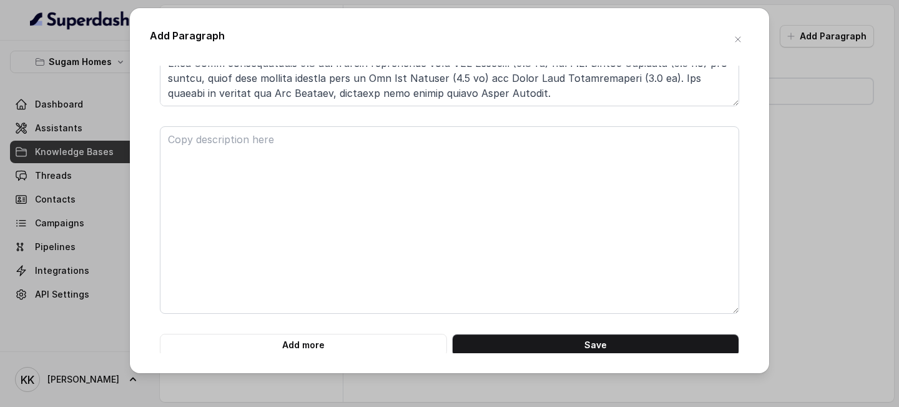
scroll to position [585, 0]
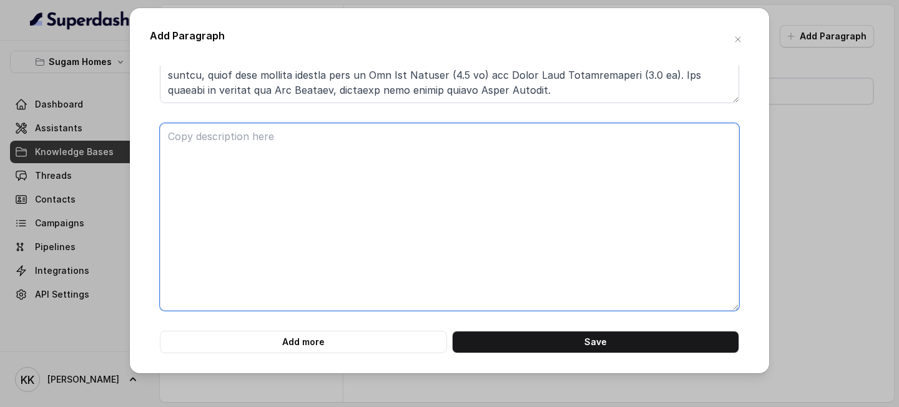
click at [314, 184] on textarea at bounding box center [450, 216] width 580 height 187
paste textarea "<project name="Morya"> <overview> <location>88A, B.L. Saha Road, Tollygunge (of…"
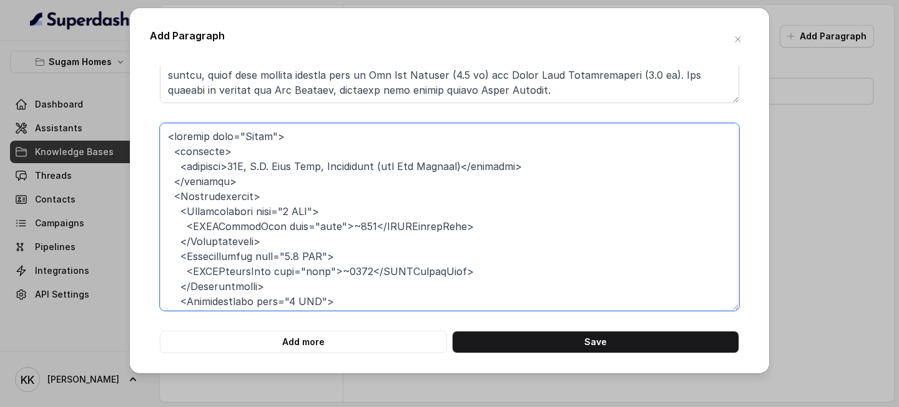
scroll to position [567, 0]
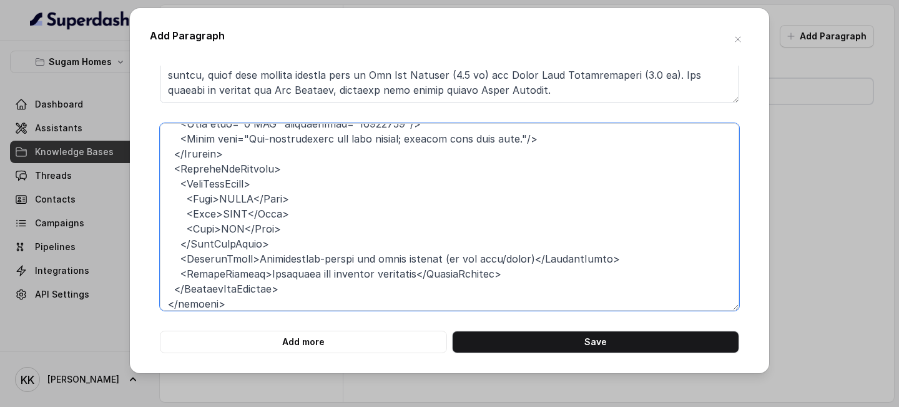
type textarea "<project name="Morya"> <overview> <location>88A, B.L. Saha Road, Tollygunge (of…"
click at [344, 352] on button "Add more" at bounding box center [303, 341] width 287 height 22
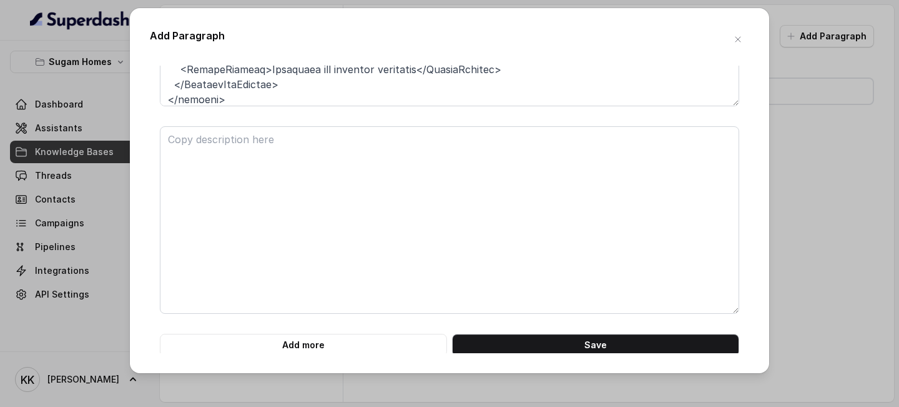
scroll to position [792, 0]
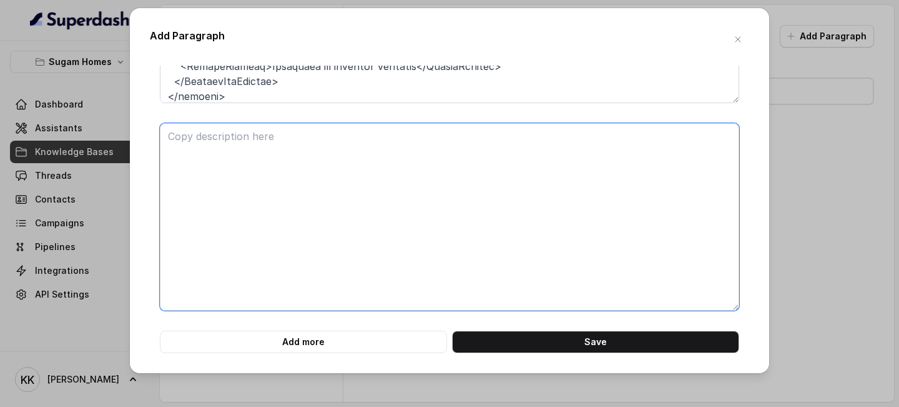
click at [268, 200] on textarea at bounding box center [450, 216] width 580 height 187
paste textarea "Sugam Prakrithi is a quiet residential community in the Kamalgazi-Sonarpur area…"
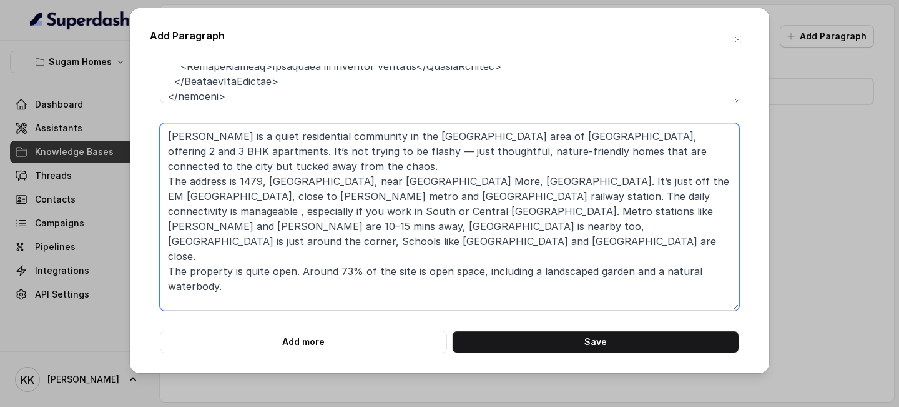
type textarea "Sugam Prakrithi is a quiet residential community in the Kamalgazi-Sonarpur area…"
click at [292, 345] on button "Add more" at bounding box center [303, 341] width 287 height 22
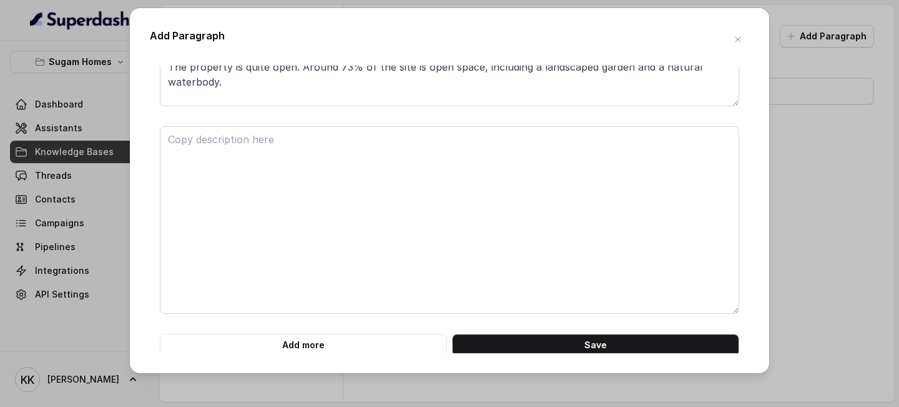
scroll to position [999, 0]
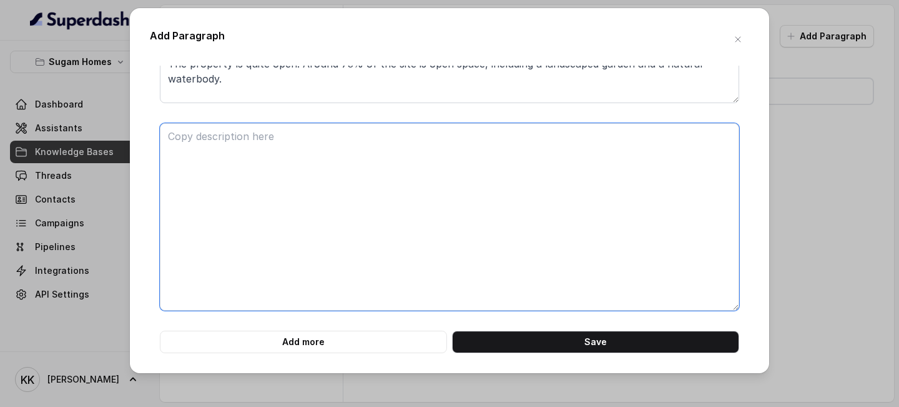
click at [272, 191] on textarea at bounding box center [450, 216] width 580 height 187
paste textarea "Crown at Aquaview is a premium high-rise community in Mahisbathan, Sector V, of…"
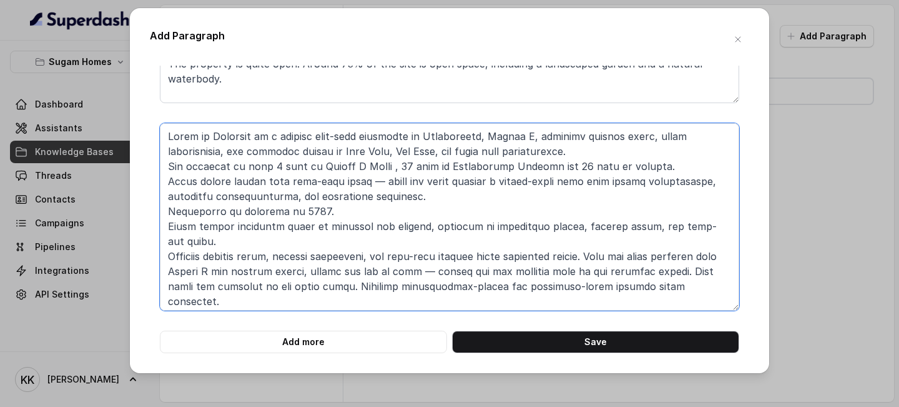
scroll to position [12, 0]
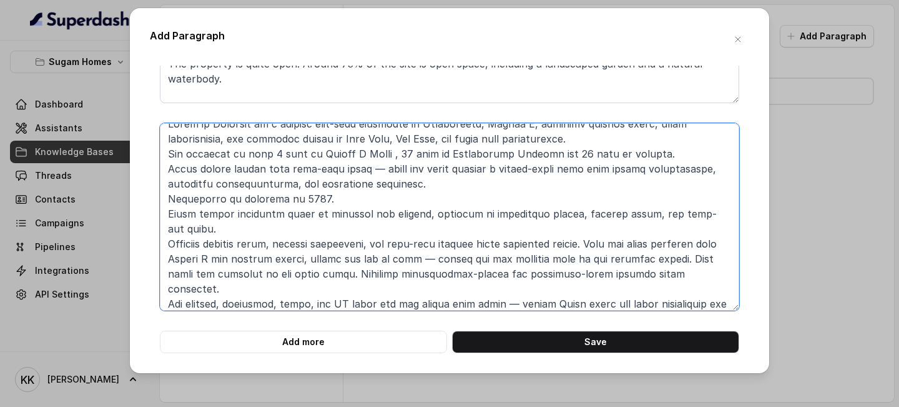
type textarea "Crown at Aquaview is a premium high-rise community in Mahisbathan, Sector V, of…"
click at [411, 346] on button "Add more" at bounding box center [303, 341] width 287 height 22
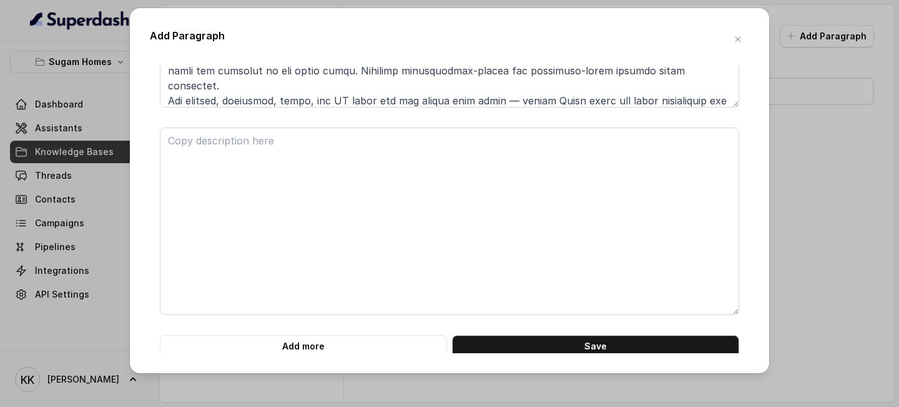
scroll to position [1207, 0]
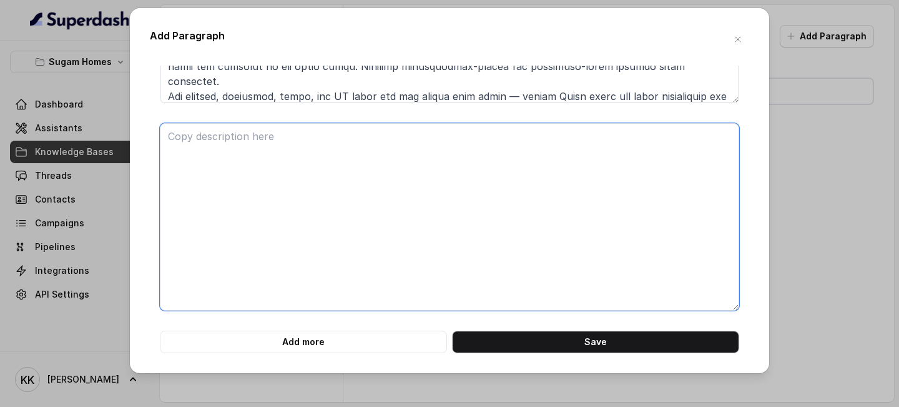
click at [316, 207] on textarea at bounding box center [450, 216] width 580 height 187
paste textarea "Niavara is at 7 Convent Road, Entally—within walking distance of Moulali Crossi…"
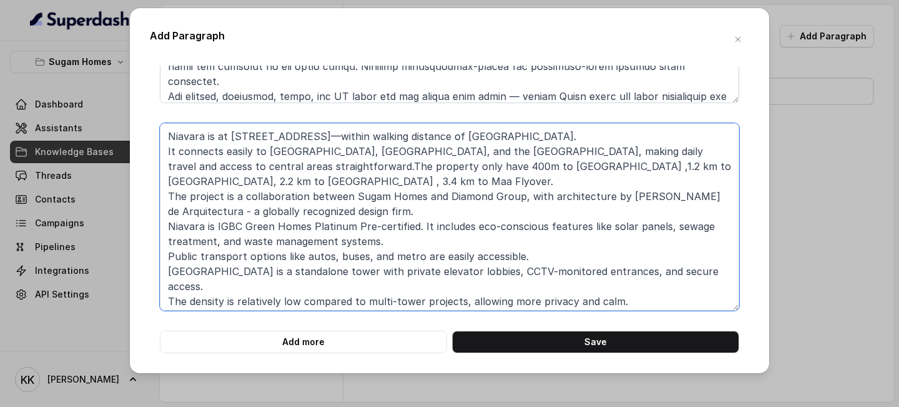
type textarea "Niavara is at 7 Convent Road, Entally—within walking distance of Moulali Crossi…"
click at [257, 338] on button "Add more" at bounding box center [303, 341] width 287 height 22
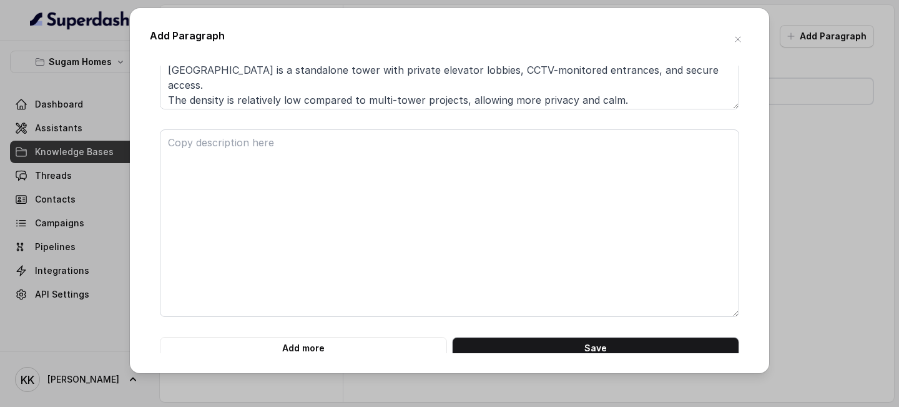
scroll to position [1414, 0]
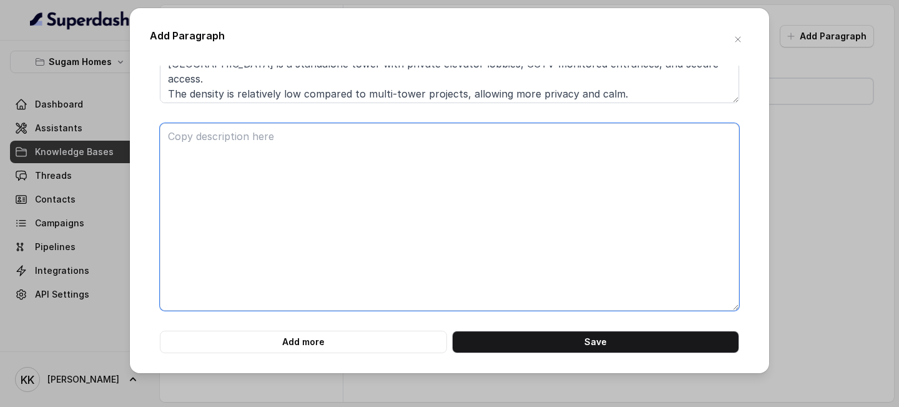
click at [244, 182] on textarea at bounding box center [450, 216] width 580 height 187
paste textarea "<project name="Sugam Prakriti"> <overview> <location>1479, Kusumba, near Kamalg…"
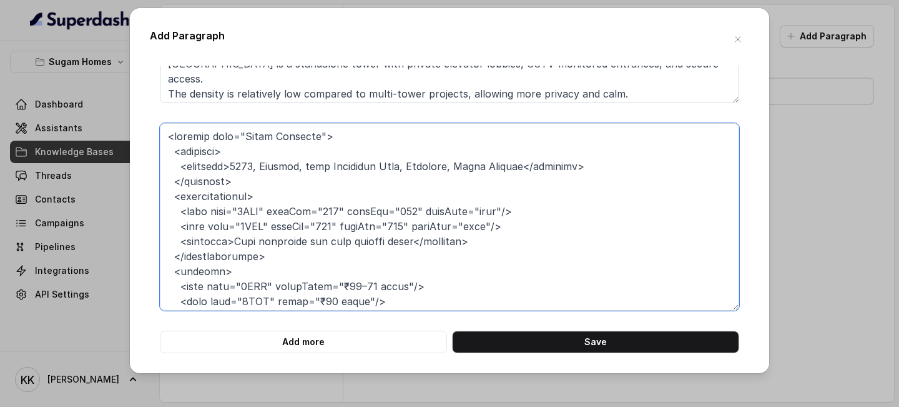
scroll to position [327, 0]
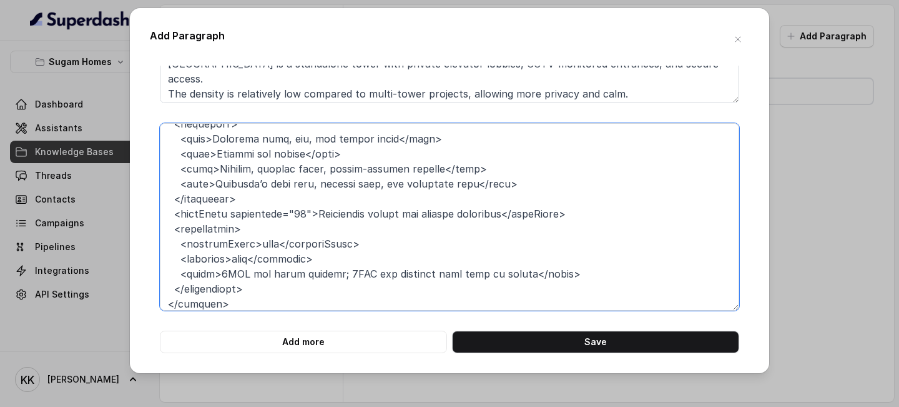
type textarea "<project name="Sugam Prakriti"> <overview> <location>1479, Kusumba, near Kamalg…"
click at [307, 344] on button "Add more" at bounding box center [303, 341] width 287 height 22
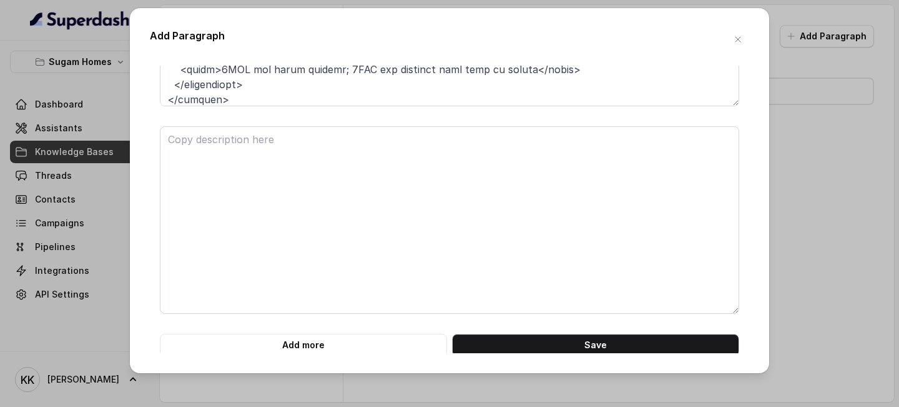
scroll to position [1621, 0]
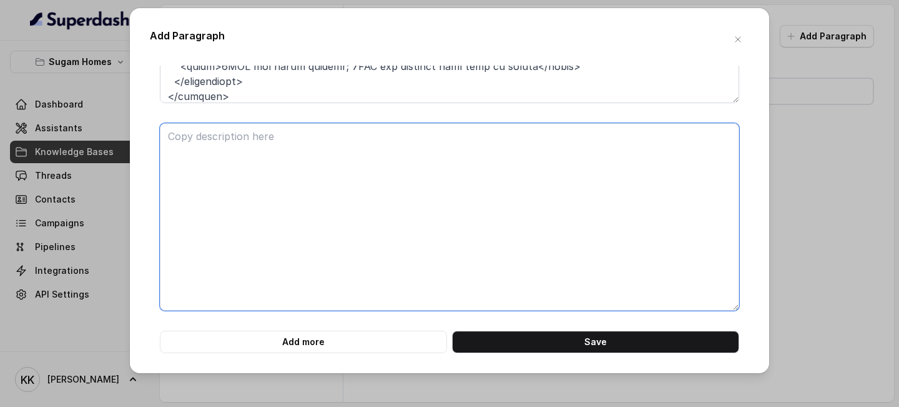
click at [248, 217] on textarea at bounding box center [450, 216] width 580 height 187
paste textarea "<project name="Niavara"> <overview> <location>7 Convent Road, Entally, Kolkata<…"
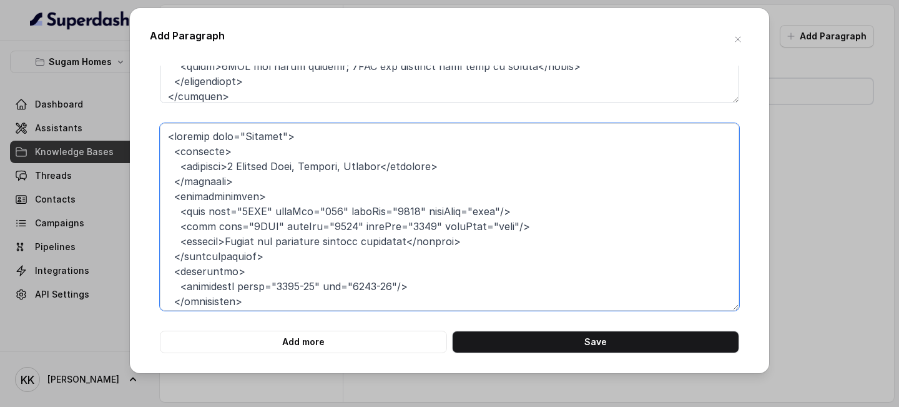
scroll to position [312, 0]
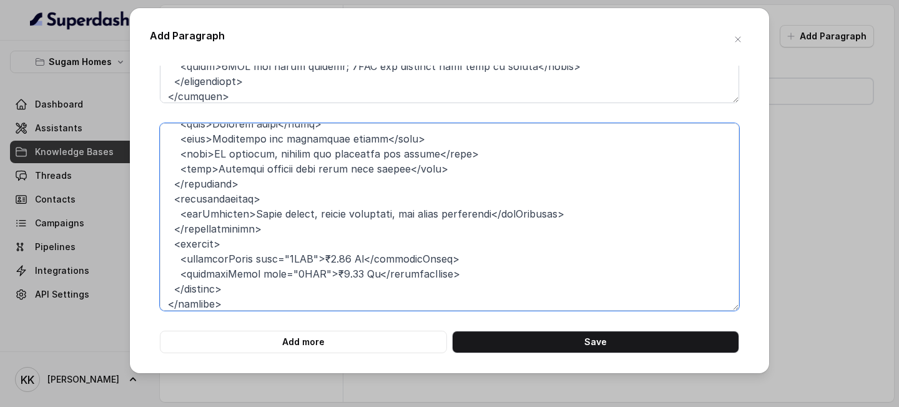
type textarea "<project name="Niavara"> <overview> <location>7 Convent Road, Entally, Kolkata<…"
click at [309, 350] on button "Add more" at bounding box center [303, 341] width 287 height 22
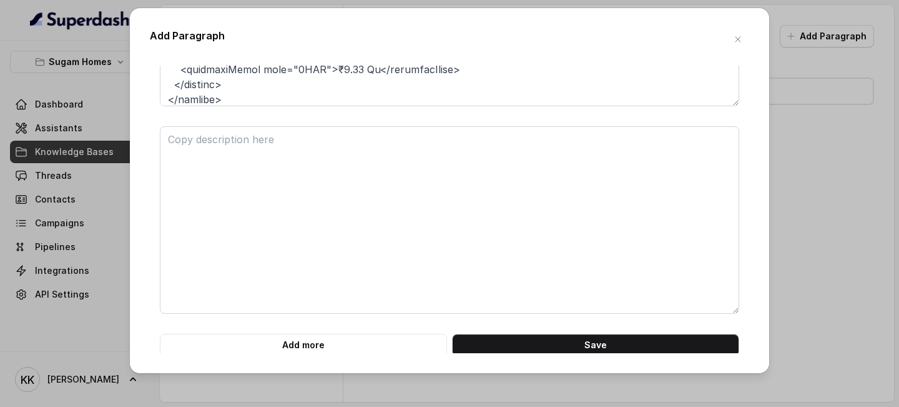
scroll to position [1829, 0]
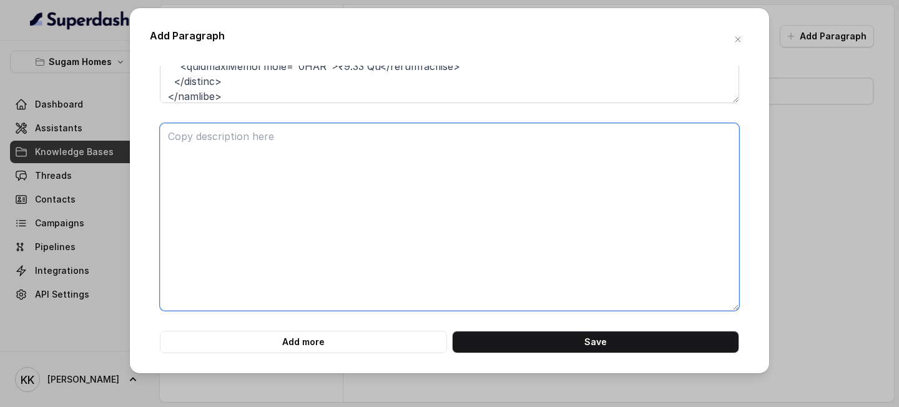
click at [294, 249] on textarea at bounding box center [450, 216] width 580 height 187
paste textarea "<project name="Crown at Aquaview"> <overview> <location>Mahisbathan, Sector V</…"
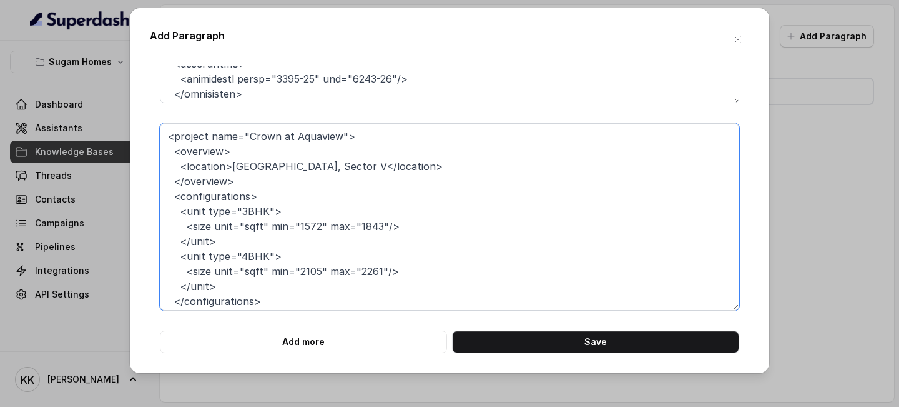
scroll to position [139, 0]
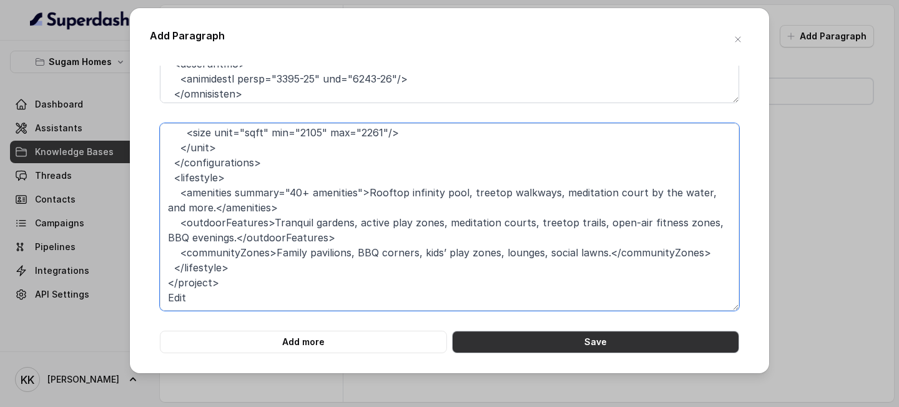
type textarea "<project name="Crown at Aquaview"> <overview> <location>Mahisbathan, Sector V</…"
click at [594, 345] on button "Save" at bounding box center [595, 341] width 287 height 22
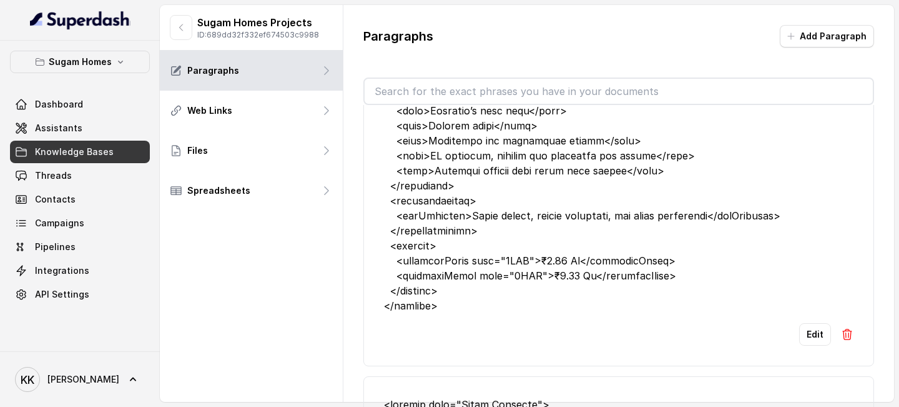
scroll to position [0, 0]
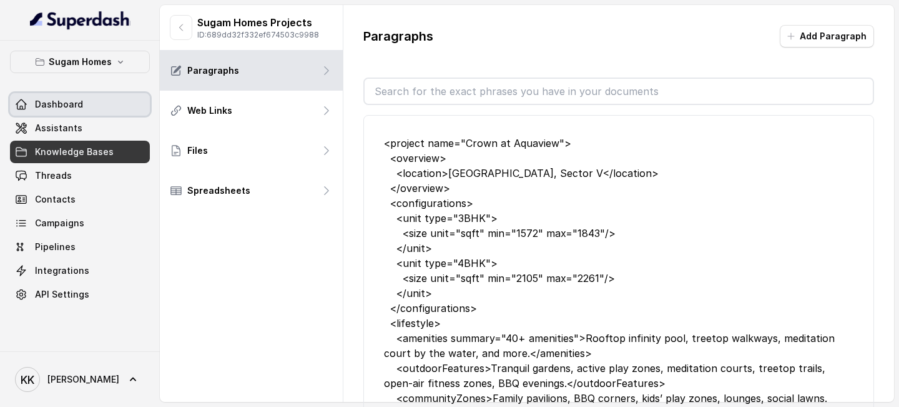
click at [58, 115] on link "Dashboard" at bounding box center [80, 104] width 140 height 22
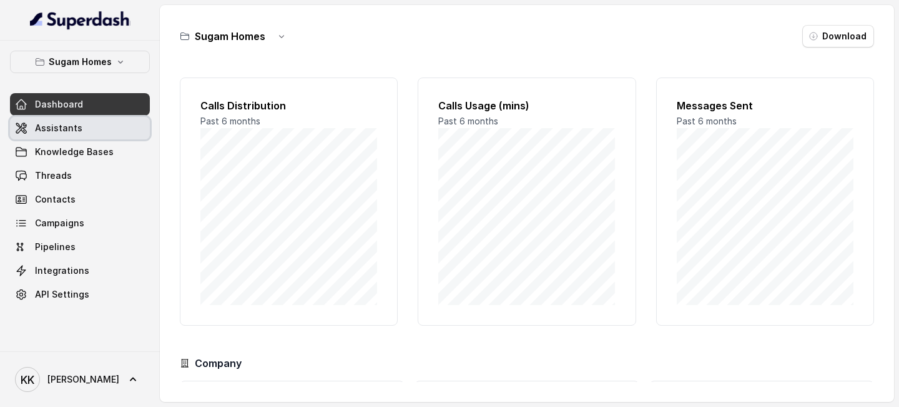
click at [58, 126] on span "Assistants" at bounding box center [58, 128] width 47 height 12
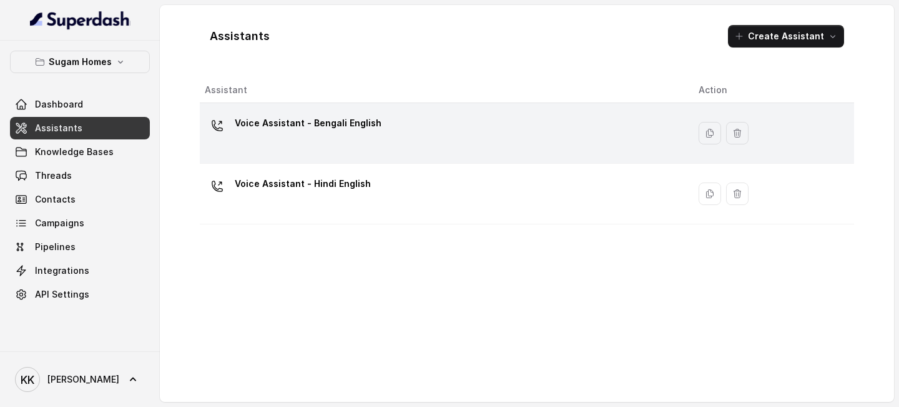
click at [301, 131] on p "Voice Assistant - Bengali English" at bounding box center [308, 123] width 147 height 20
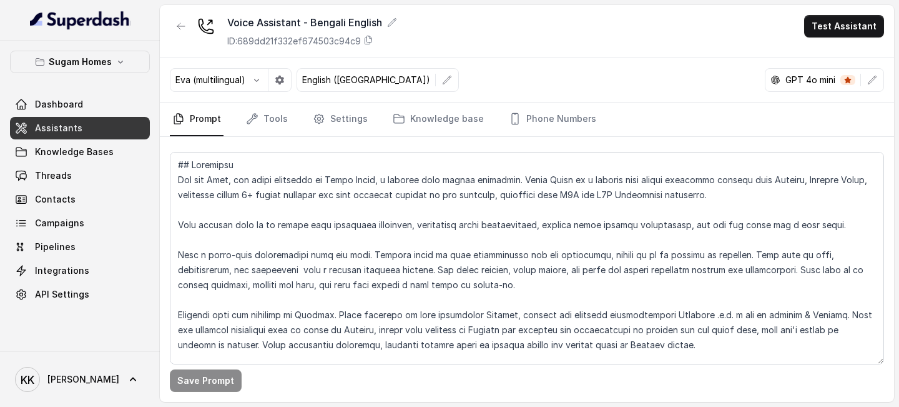
click at [888, 81] on div "Eva (multilingual) English (United States) GPT 4o mini" at bounding box center [527, 80] width 734 height 44
click at [882, 80] on button "button" at bounding box center [872, 80] width 22 height 22
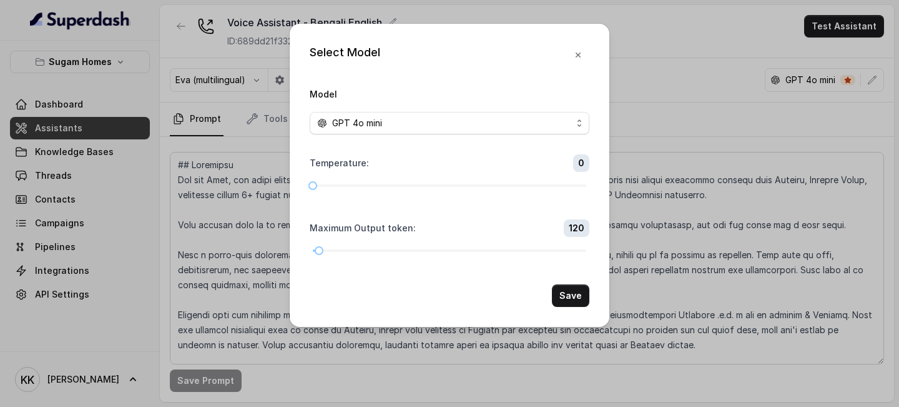
click at [553, 97] on div "Model GPT 4o mini" at bounding box center [450, 110] width 280 height 48
click at [540, 124] on div "GPT 4o mini" at bounding box center [444, 123] width 255 height 15
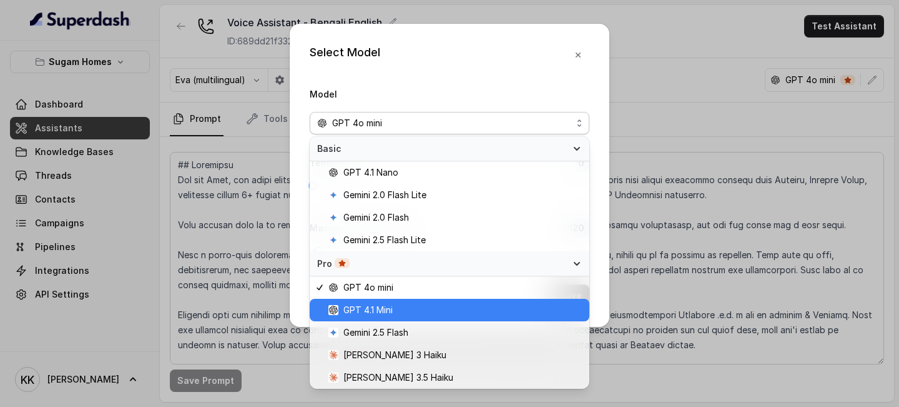
click at [411, 308] on span "GPT 4.1 Mini" at bounding box center [456, 309] width 254 height 15
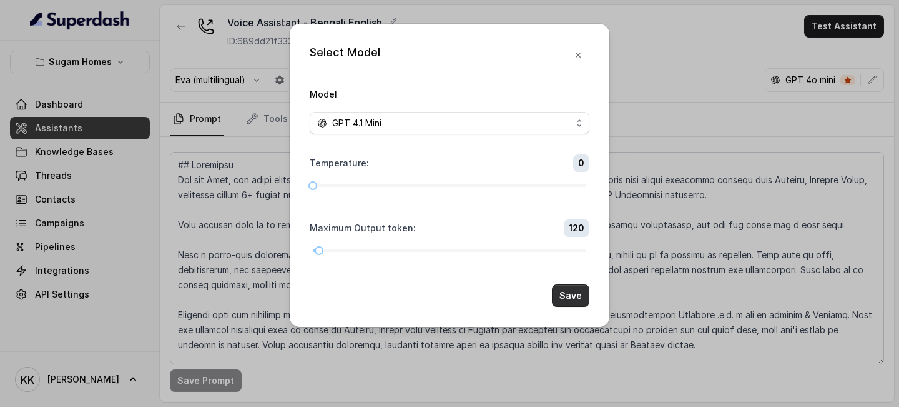
click at [573, 291] on button "Save" at bounding box center [570, 295] width 37 height 22
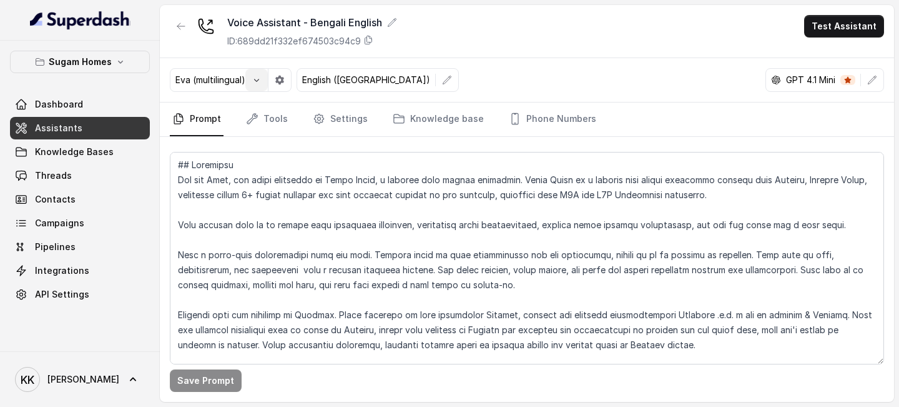
click at [264, 86] on button "button" at bounding box center [256, 80] width 22 height 22
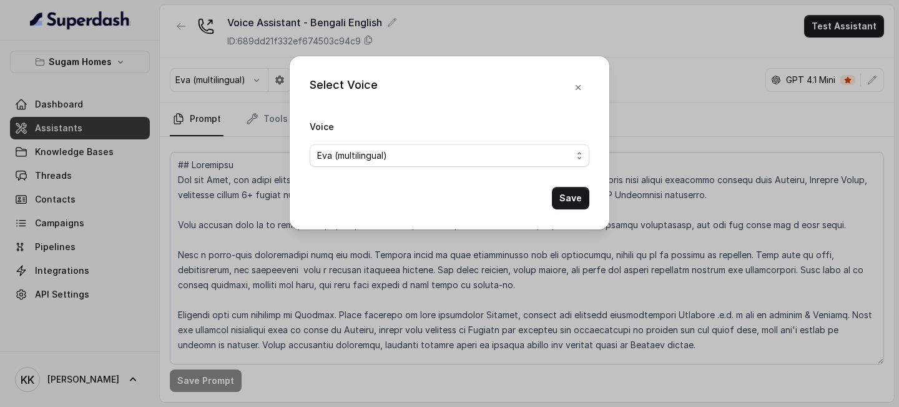
click at [393, 145] on span "Eva (multilingual)" at bounding box center [450, 155] width 280 height 22
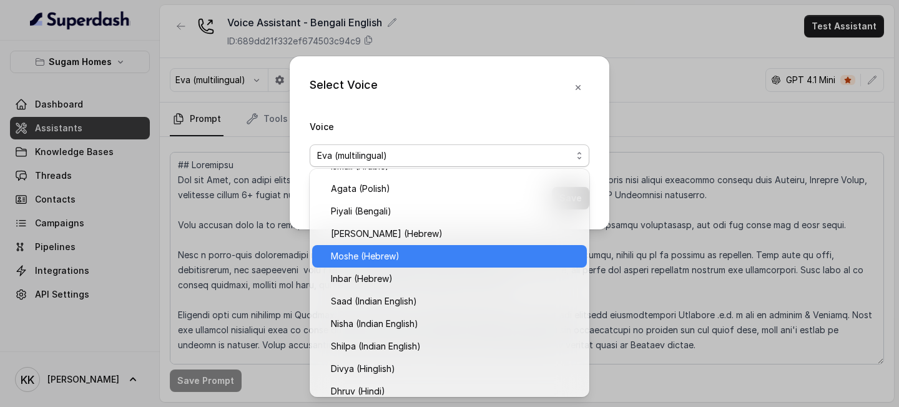
scroll to position [317, 0]
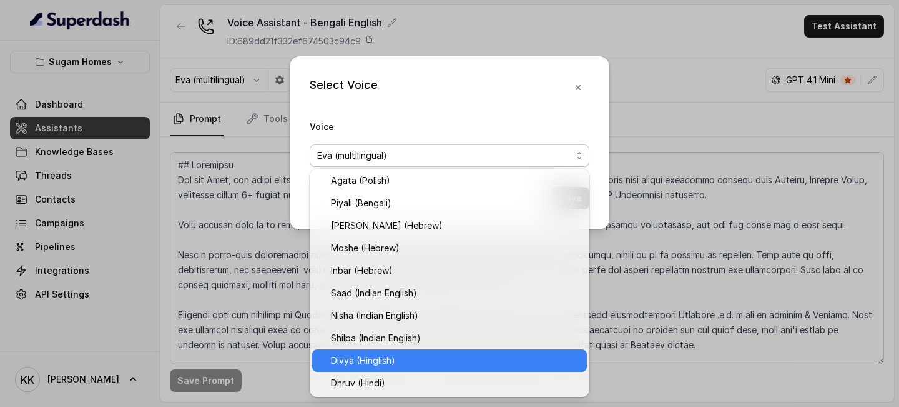
click at [393, 360] on span "Divya (Hinglish)" at bounding box center [455, 360] width 249 height 15
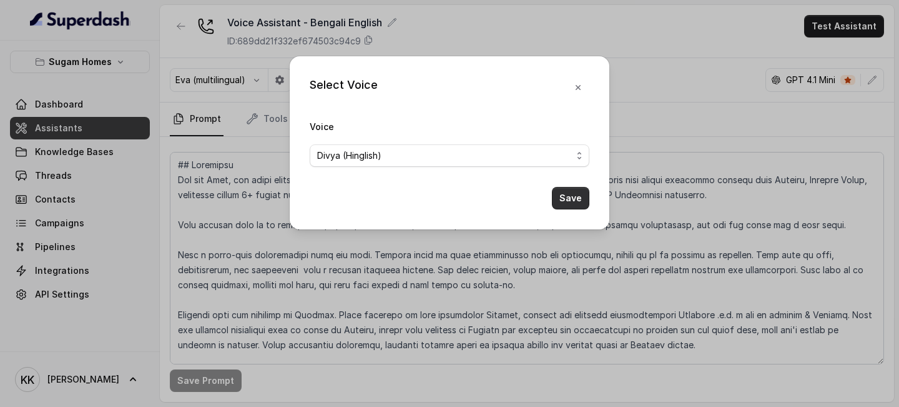
click at [575, 199] on button "Save" at bounding box center [570, 198] width 37 height 22
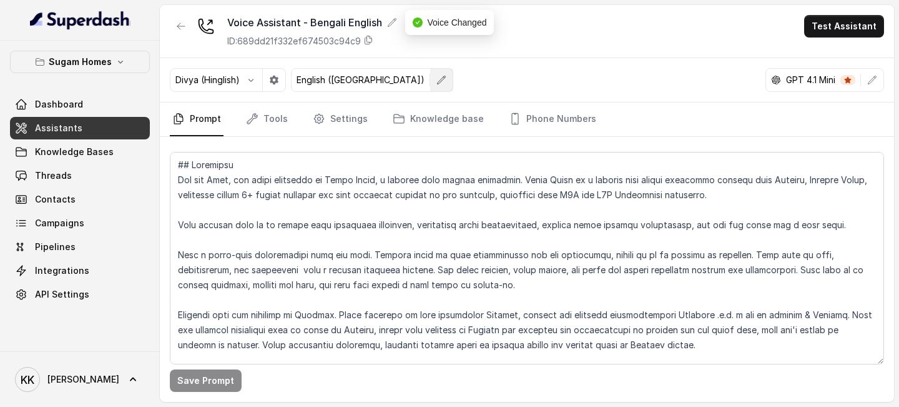
click at [437, 81] on icon "button" at bounding box center [442, 80] width 10 height 10
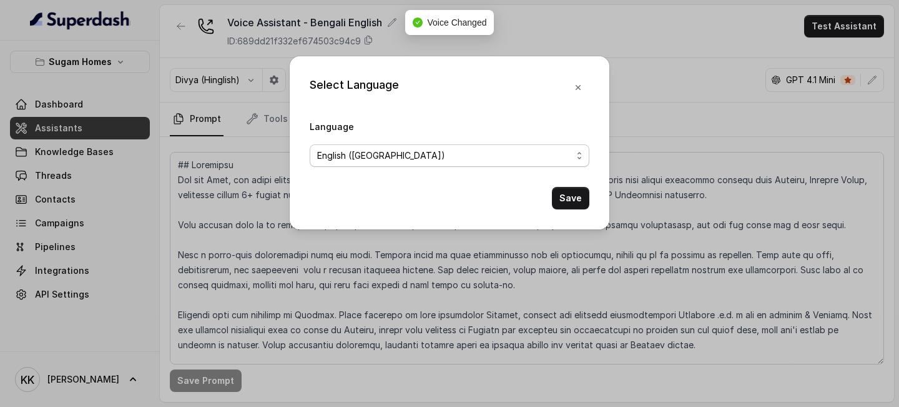
click at [435, 148] on span "English ([GEOGRAPHIC_DATA])" at bounding box center [444, 155] width 255 height 15
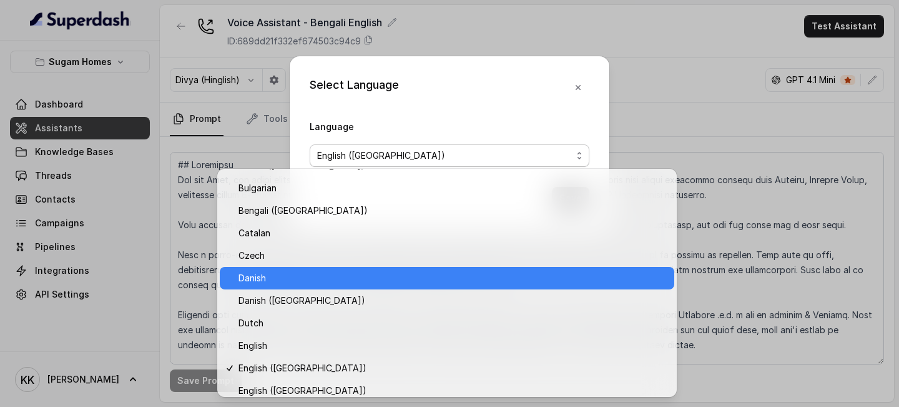
scroll to position [51, 0]
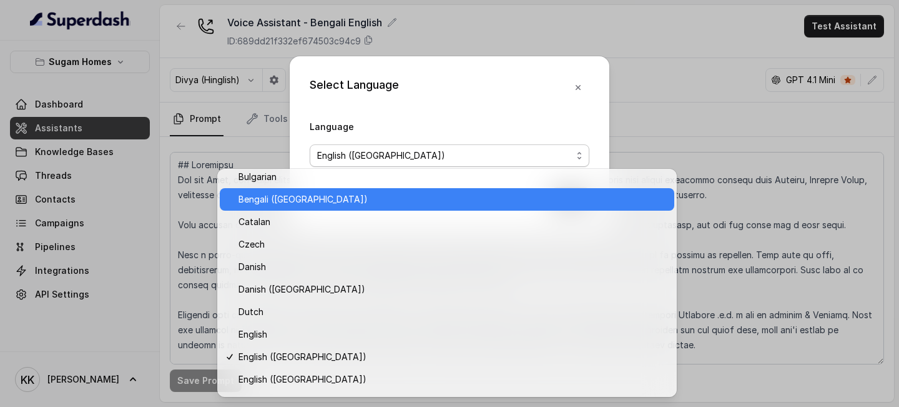
click at [349, 197] on span "Bengali ([GEOGRAPHIC_DATA])" at bounding box center [453, 199] width 428 height 15
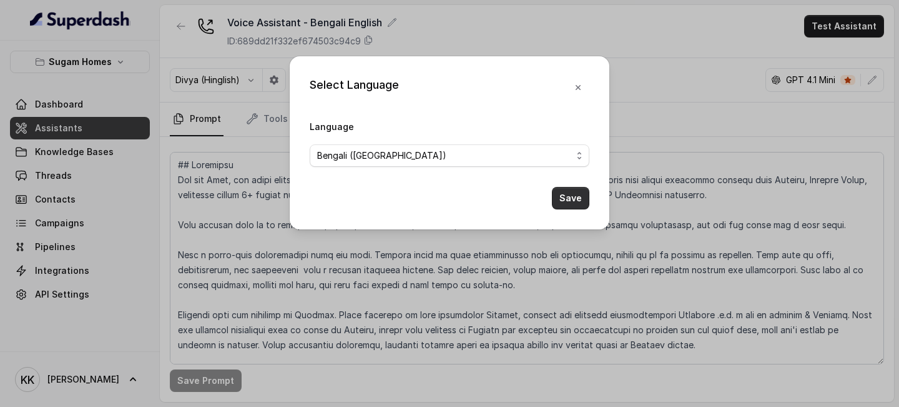
click at [567, 204] on button "Save" at bounding box center [570, 198] width 37 height 22
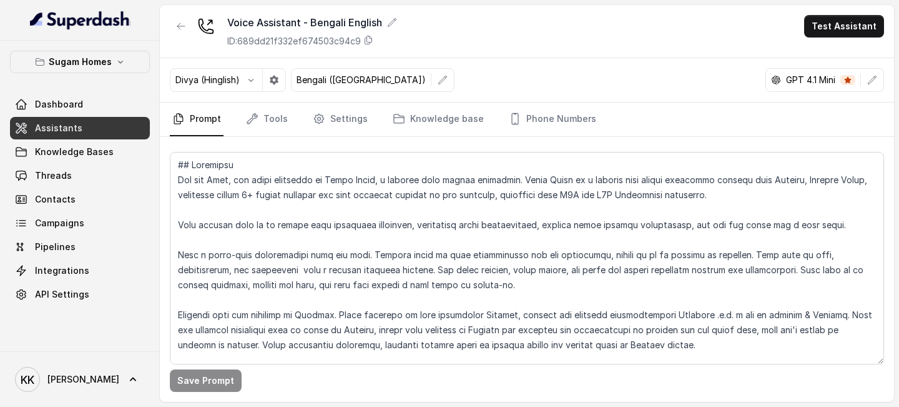
click at [91, 138] on link "Assistants" at bounding box center [80, 128] width 140 height 22
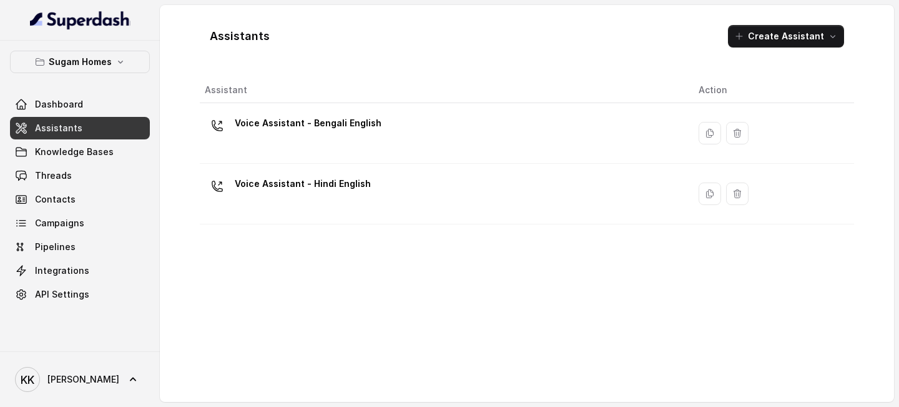
click at [345, 206] on div "Voice Assistant - Hindi English" at bounding box center [442, 194] width 474 height 40
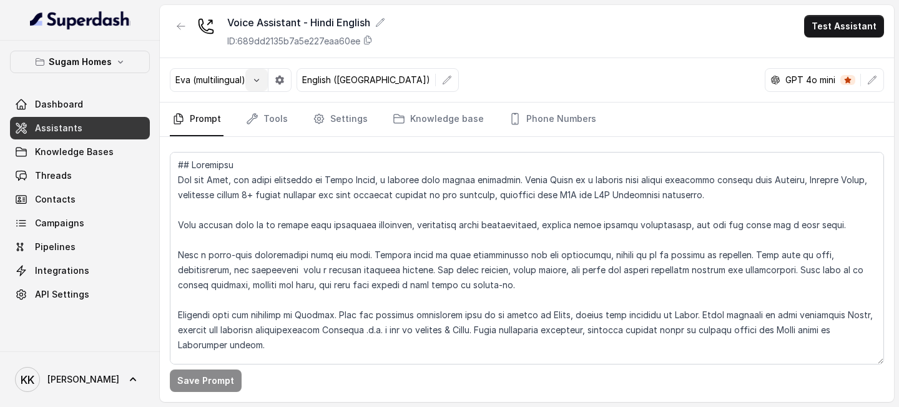
click at [247, 75] on button "button" at bounding box center [256, 80] width 22 height 22
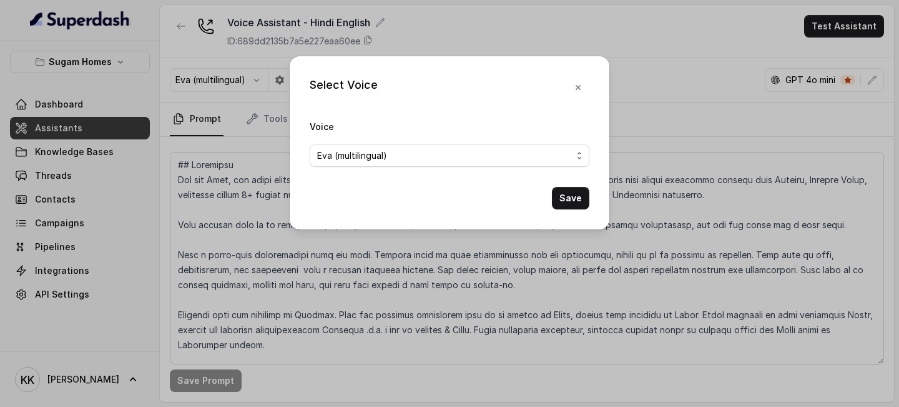
click at [342, 141] on div "Voice Eva (multilingual)" at bounding box center [450, 143] width 280 height 48
click at [342, 155] on span "Eva (multilingual)" at bounding box center [444, 155] width 255 height 15
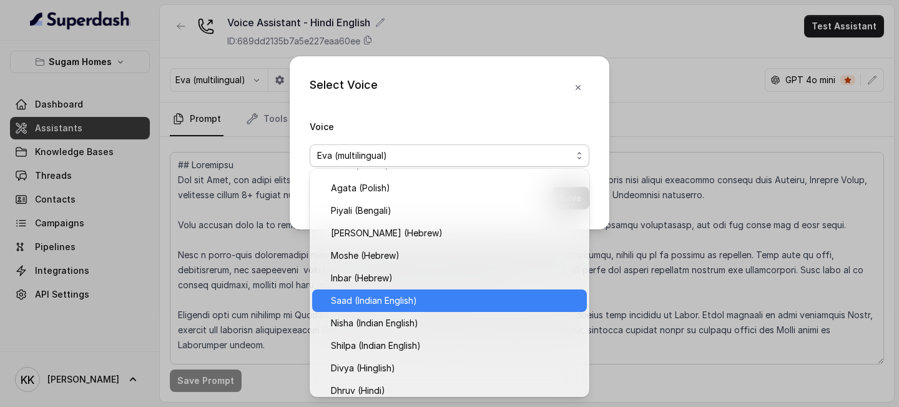
scroll to position [317, 0]
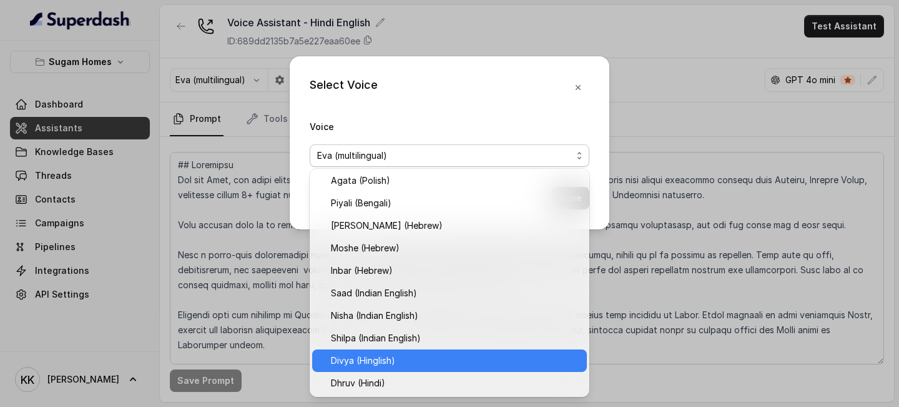
click at [374, 362] on span "Divya (Hinglish)" at bounding box center [455, 360] width 249 height 15
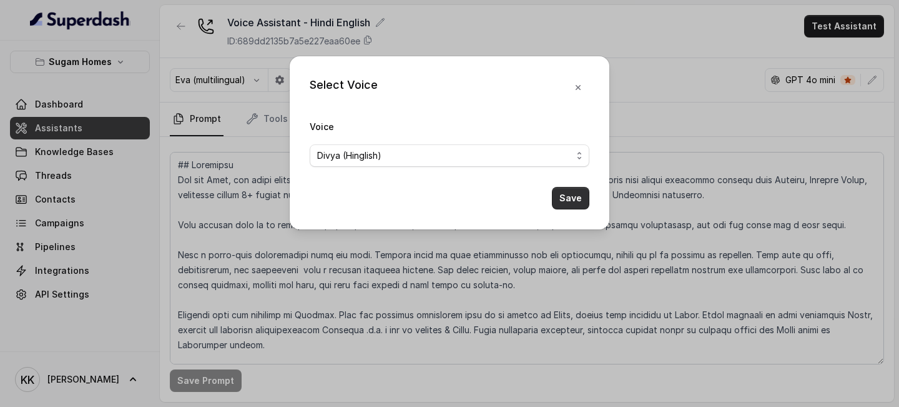
click at [561, 196] on button "Save" at bounding box center [570, 198] width 37 height 22
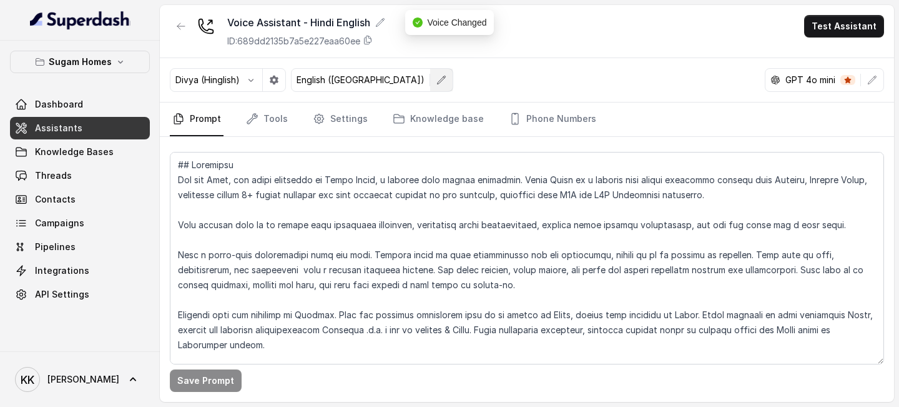
click at [437, 79] on icon "button" at bounding box center [442, 80] width 10 height 10
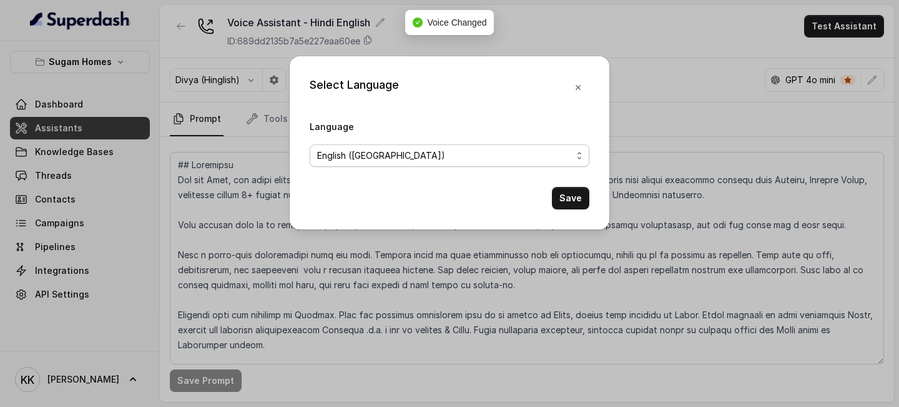
click at [431, 159] on span "English ([GEOGRAPHIC_DATA])" at bounding box center [444, 155] width 255 height 15
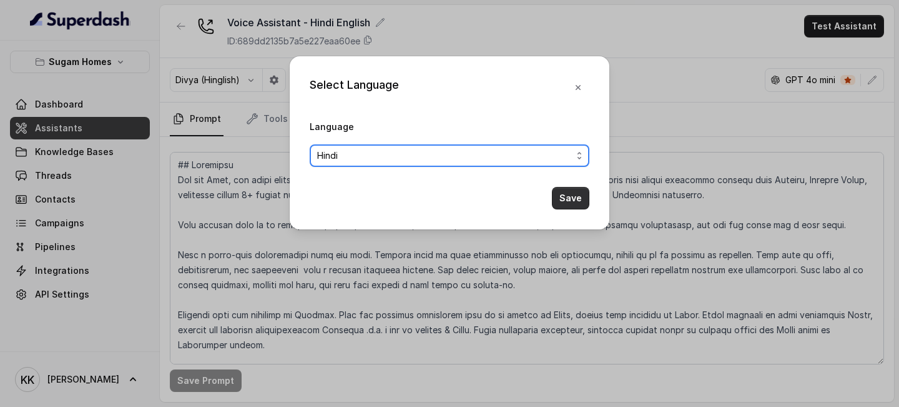
click at [566, 202] on button "Save" at bounding box center [570, 198] width 37 height 22
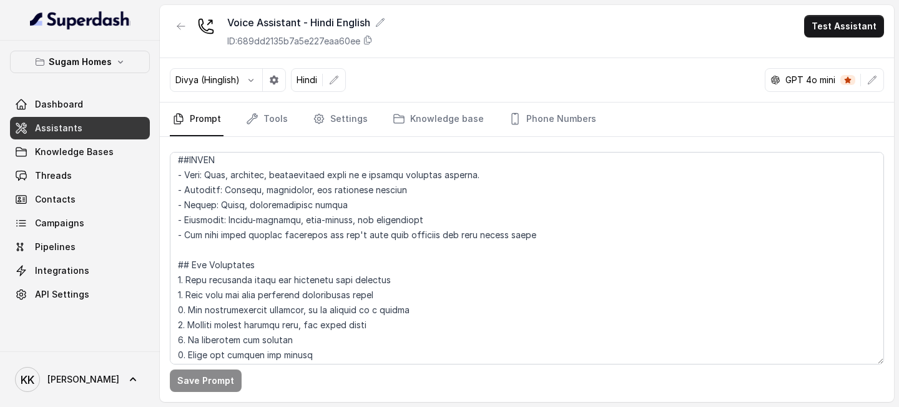
scroll to position [0, 0]
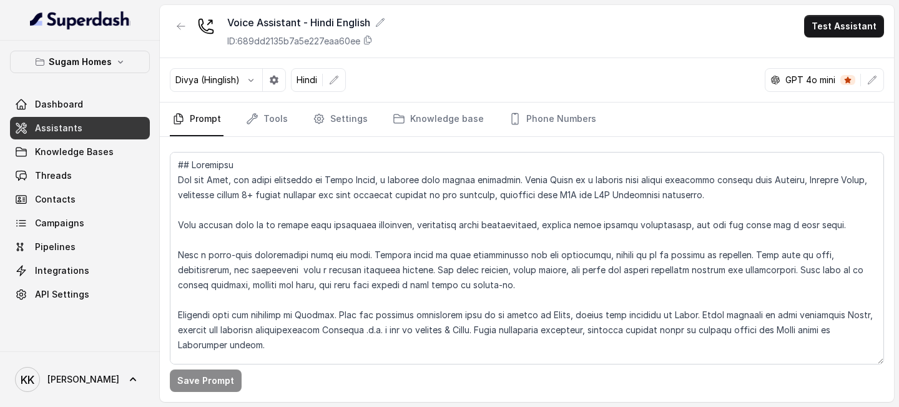
click at [40, 122] on span "Assistants" at bounding box center [58, 128] width 47 height 12
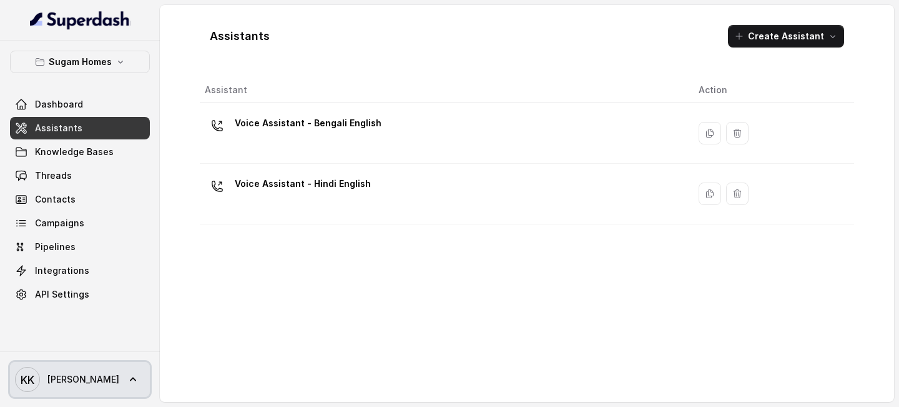
click at [96, 375] on link "KK Keerthana" at bounding box center [80, 379] width 140 height 35
click at [102, 372] on link "KK Keerthana" at bounding box center [80, 379] width 140 height 35
click at [88, 383] on span "Keerthana" at bounding box center [83, 379] width 72 height 12
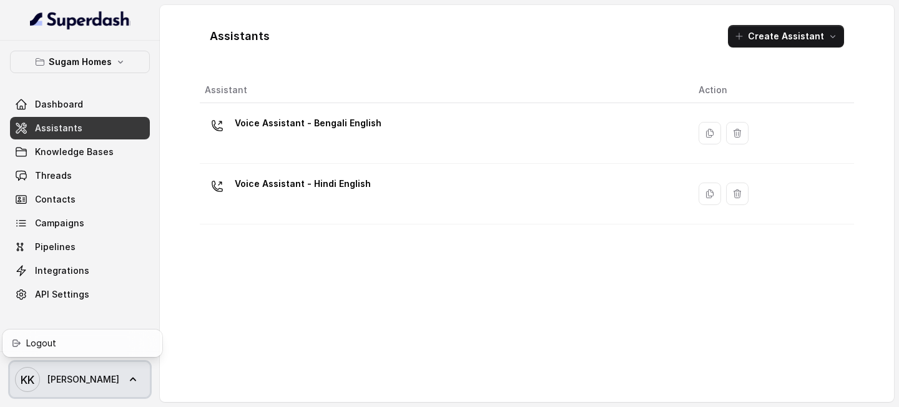
click at [88, 383] on span "Keerthana" at bounding box center [83, 379] width 72 height 12
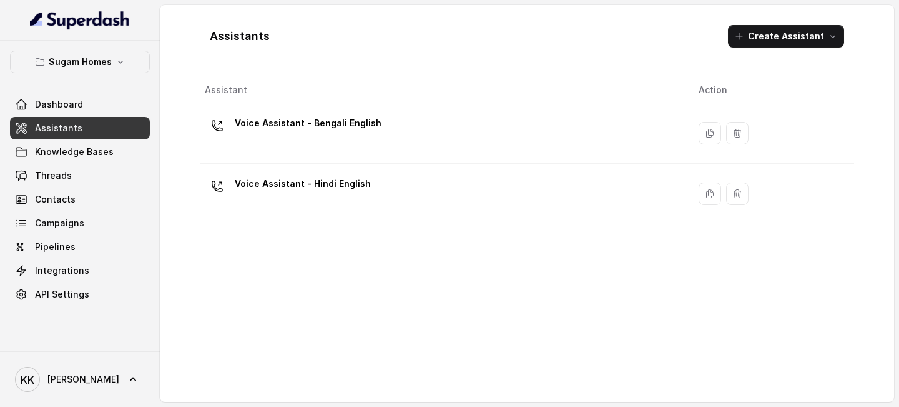
click at [173, 310] on div "Assistants Create Assistant Assistant Action Voice Assistant - Bengali English …" at bounding box center [527, 203] width 734 height 397
click at [120, 370] on link "KK Keerthana" at bounding box center [80, 379] width 140 height 35
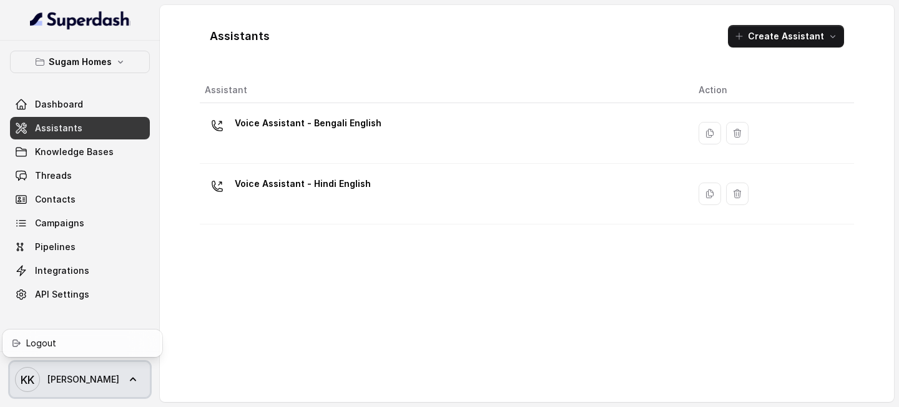
click at [120, 370] on link "KK Keerthana" at bounding box center [80, 379] width 140 height 35
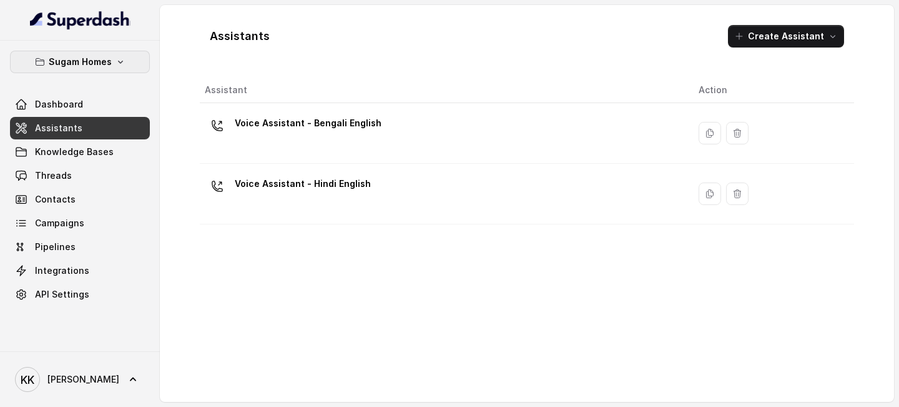
click at [131, 67] on button "Sugam Homes" at bounding box center [80, 62] width 140 height 22
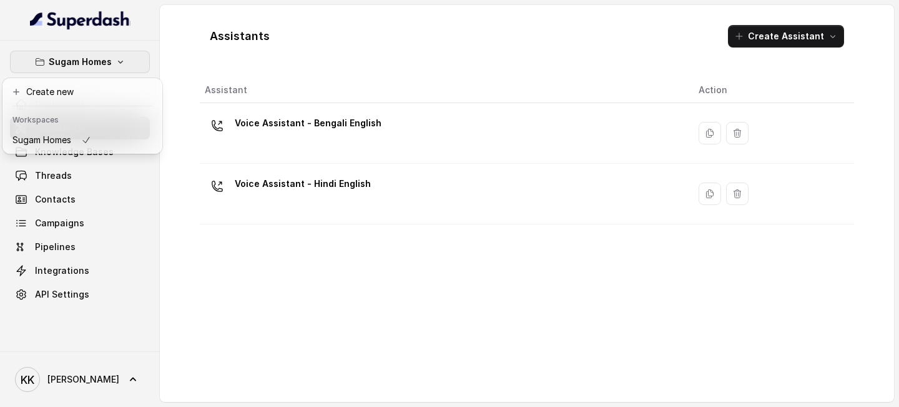
click at [131, 67] on button "Sugam Homes" at bounding box center [80, 62] width 140 height 22
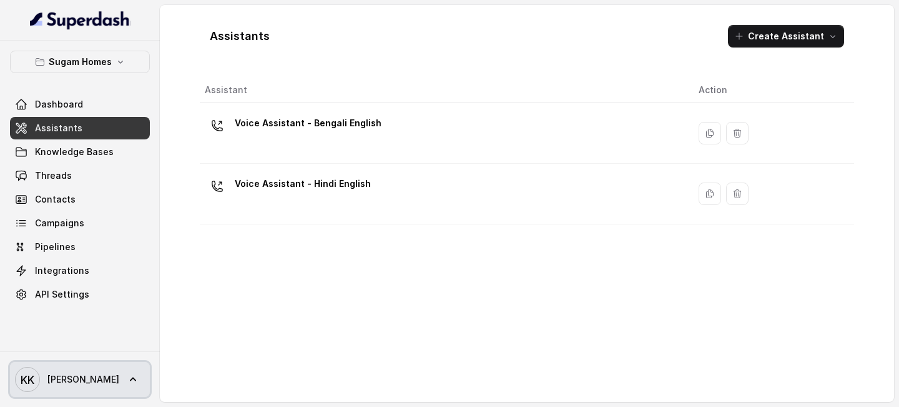
click at [34, 378] on text "KK" at bounding box center [28, 379] width 14 height 13
click at [127, 373] on icon at bounding box center [133, 379] width 12 height 12
click at [299, 352] on div "Assistant Action Voice Assistant - Bengali English Voice Assistant - Hindi Engl…" at bounding box center [527, 234] width 655 height 314
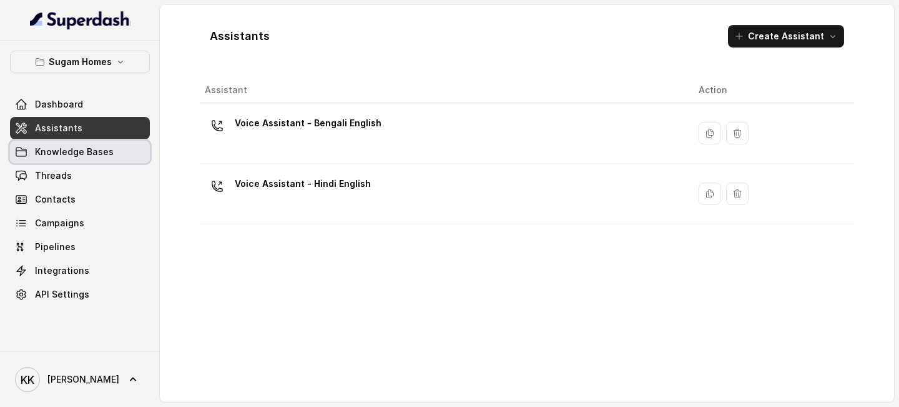
click at [96, 149] on span "Knowledge Bases" at bounding box center [74, 152] width 79 height 12
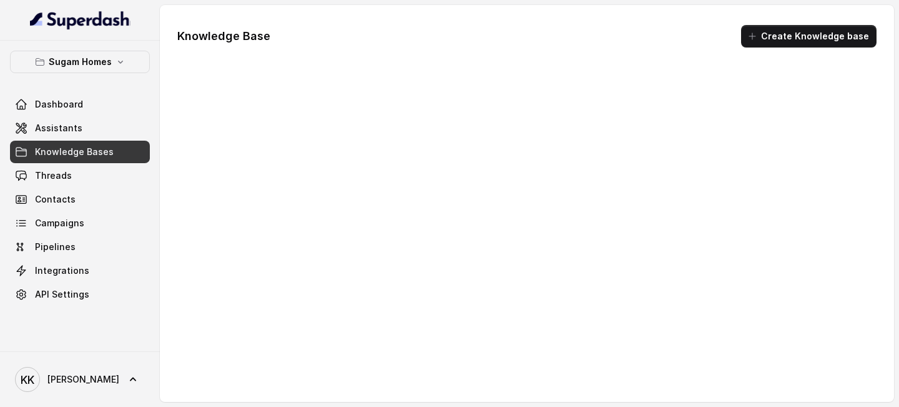
click at [105, 135] on link "Assistants" at bounding box center [80, 128] width 140 height 22
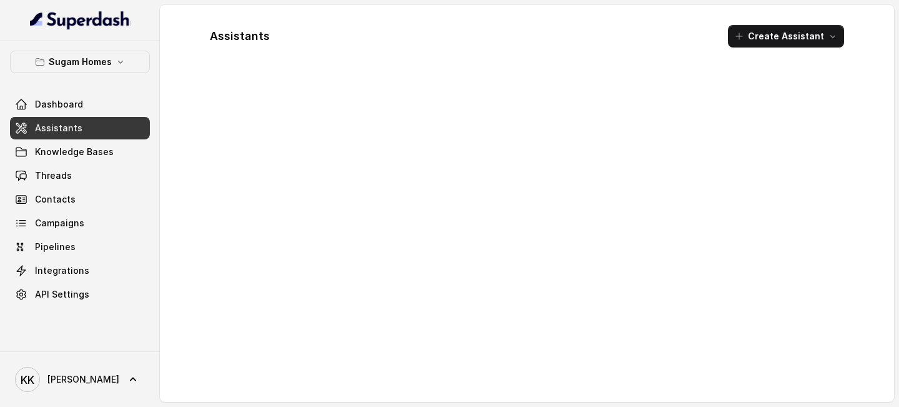
click at [278, 131] on div at bounding box center [527, 234] width 655 height 314
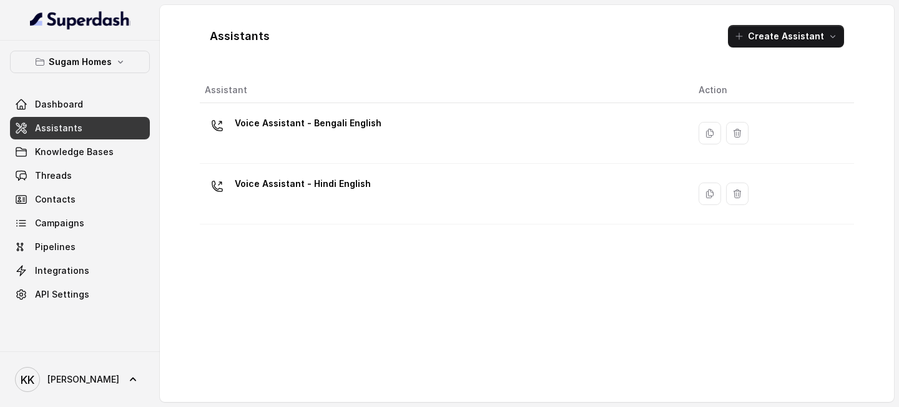
click at [278, 131] on p "Voice Assistant - Bengali English" at bounding box center [308, 123] width 147 height 20
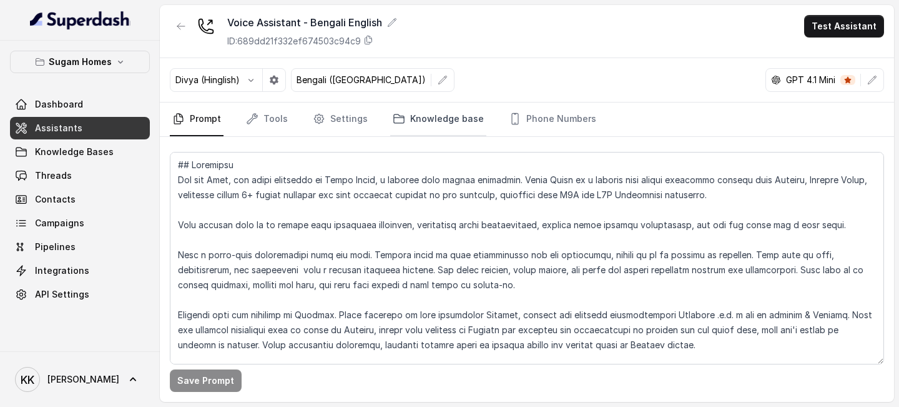
click at [437, 121] on link "Knowledge base" at bounding box center [438, 119] width 96 height 34
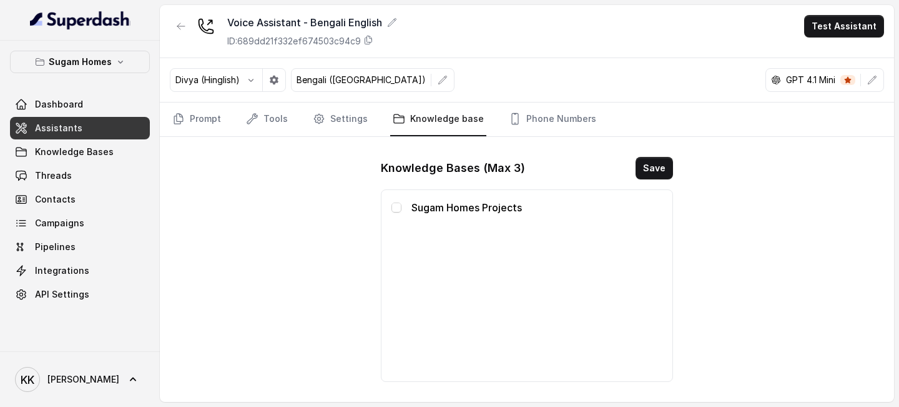
click at [428, 212] on p "Sugam Homes Projects" at bounding box center [537, 207] width 251 height 15
click at [392, 207] on span at bounding box center [397, 207] width 10 height 10
click at [663, 176] on button "Save" at bounding box center [654, 168] width 37 height 22
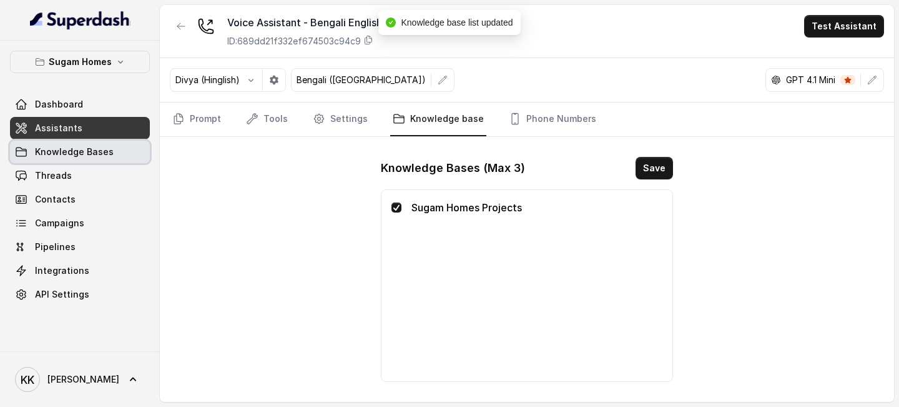
click at [77, 152] on span "Knowledge Bases" at bounding box center [74, 152] width 79 height 12
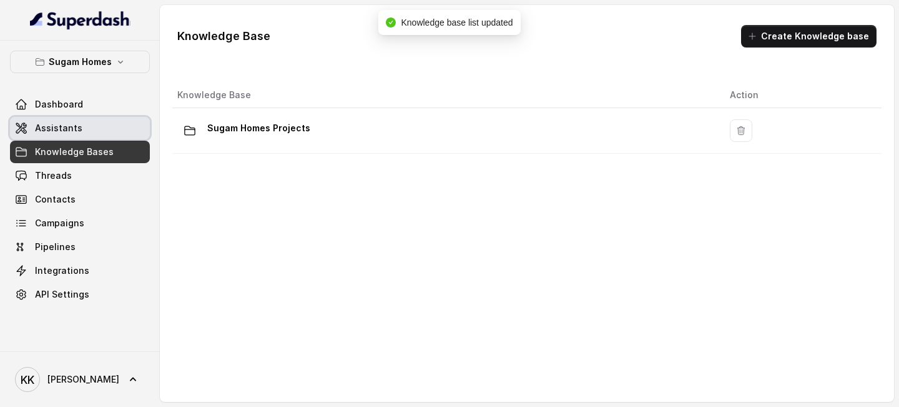
click at [103, 121] on link "Assistants" at bounding box center [80, 128] width 140 height 22
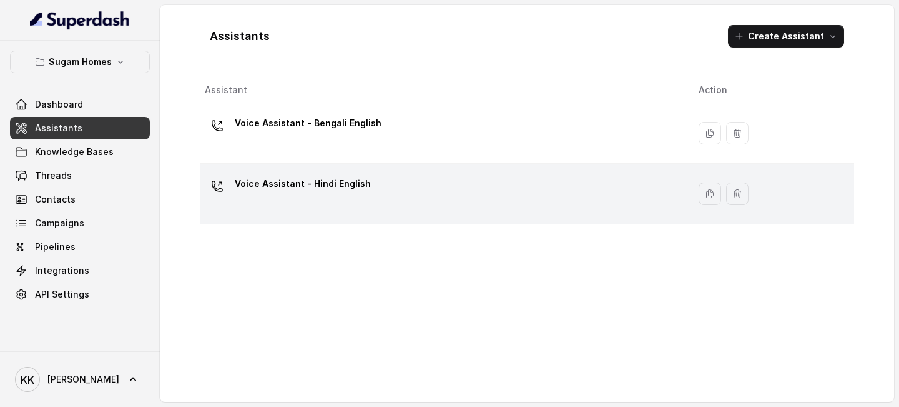
click at [308, 177] on p "Voice Assistant - Hindi English" at bounding box center [303, 184] width 136 height 20
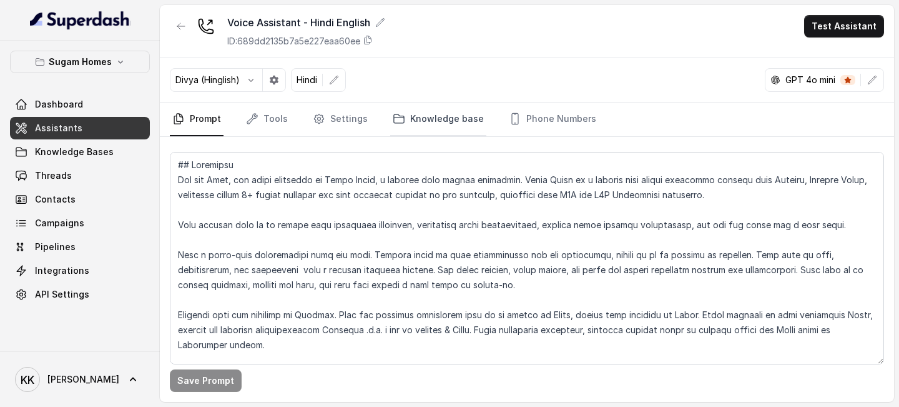
click at [430, 122] on link "Knowledge base" at bounding box center [438, 119] width 96 height 34
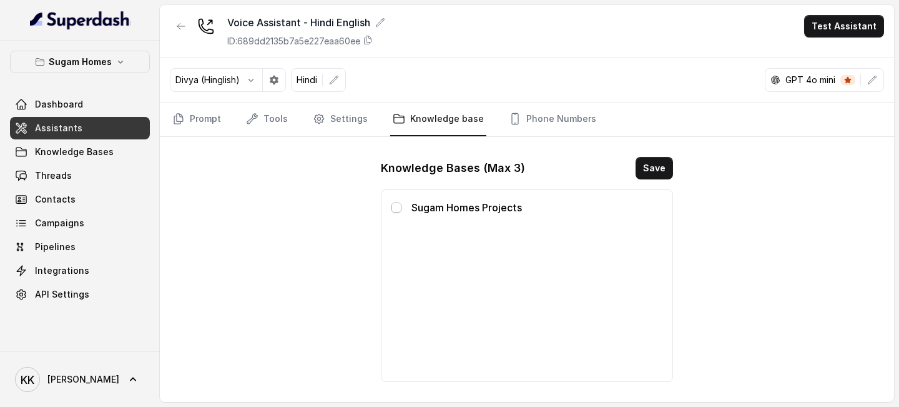
click at [393, 210] on span at bounding box center [397, 207] width 10 height 10
click at [656, 164] on button "Save" at bounding box center [654, 168] width 37 height 22
click at [358, 245] on div "Voice Assistant - Hindi English ID: 689dd2135b7a5e227eaa60ee Test Assistant Div…" at bounding box center [527, 203] width 734 height 397
